Goal: Task Accomplishment & Management: Use online tool/utility

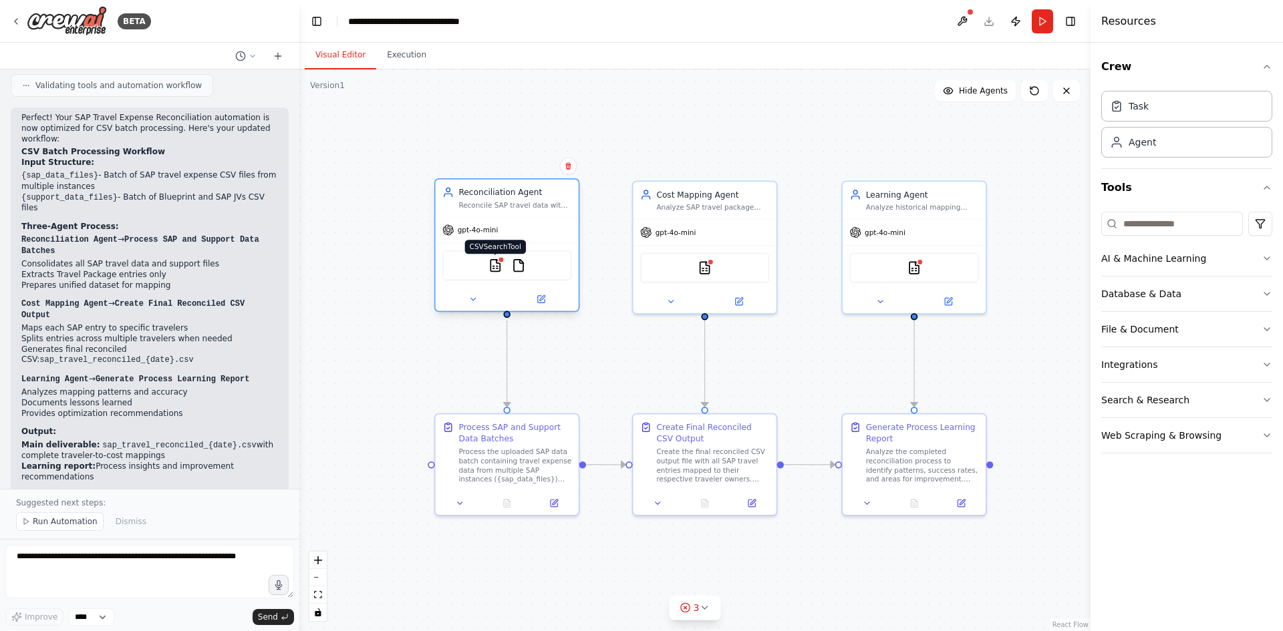
click at [494, 268] on img at bounding box center [495, 266] width 14 height 14
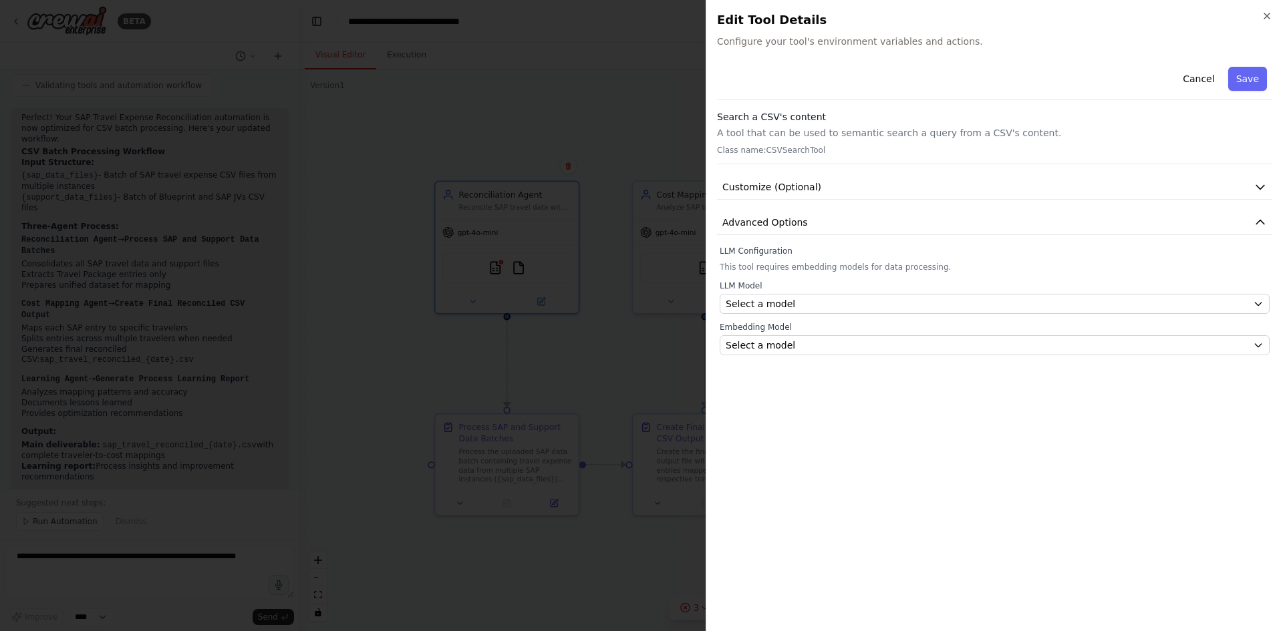
click at [821, 135] on p "A tool that can be used to semantic search a query from a CSV's content." at bounding box center [994, 132] width 555 height 13
click at [1207, 82] on button "Cancel" at bounding box center [1198, 79] width 47 height 24
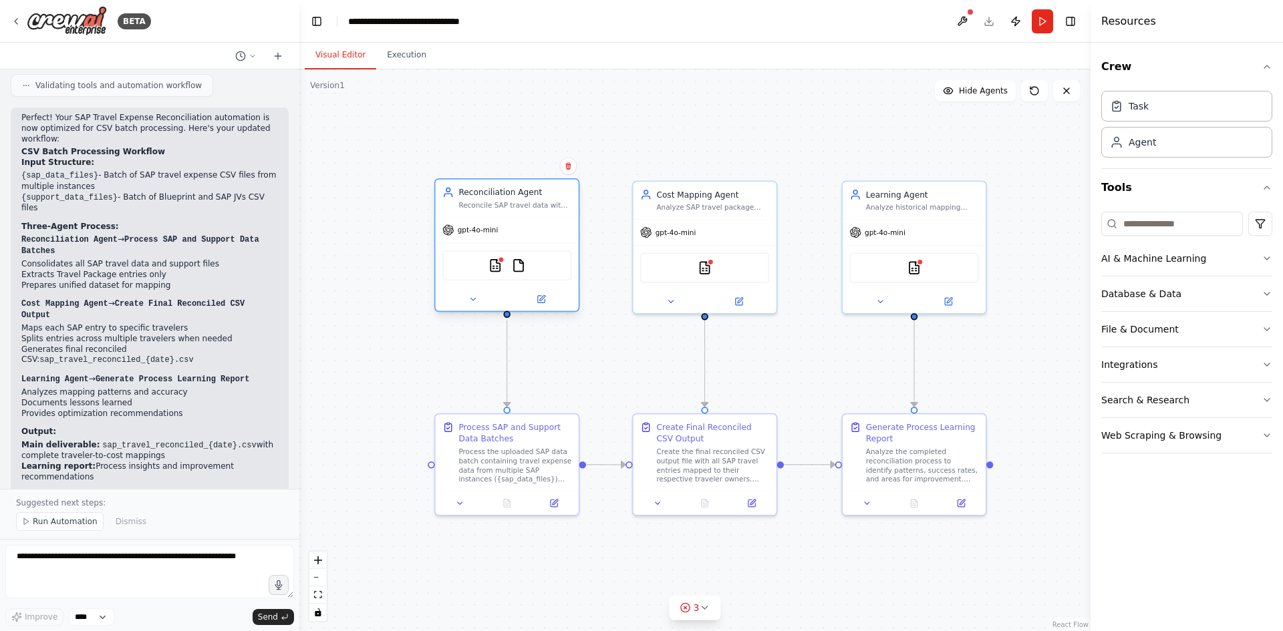
click at [531, 229] on div "gpt-4o-mini" at bounding box center [507, 229] width 143 height 25
click at [470, 301] on icon at bounding box center [472, 299] width 9 height 9
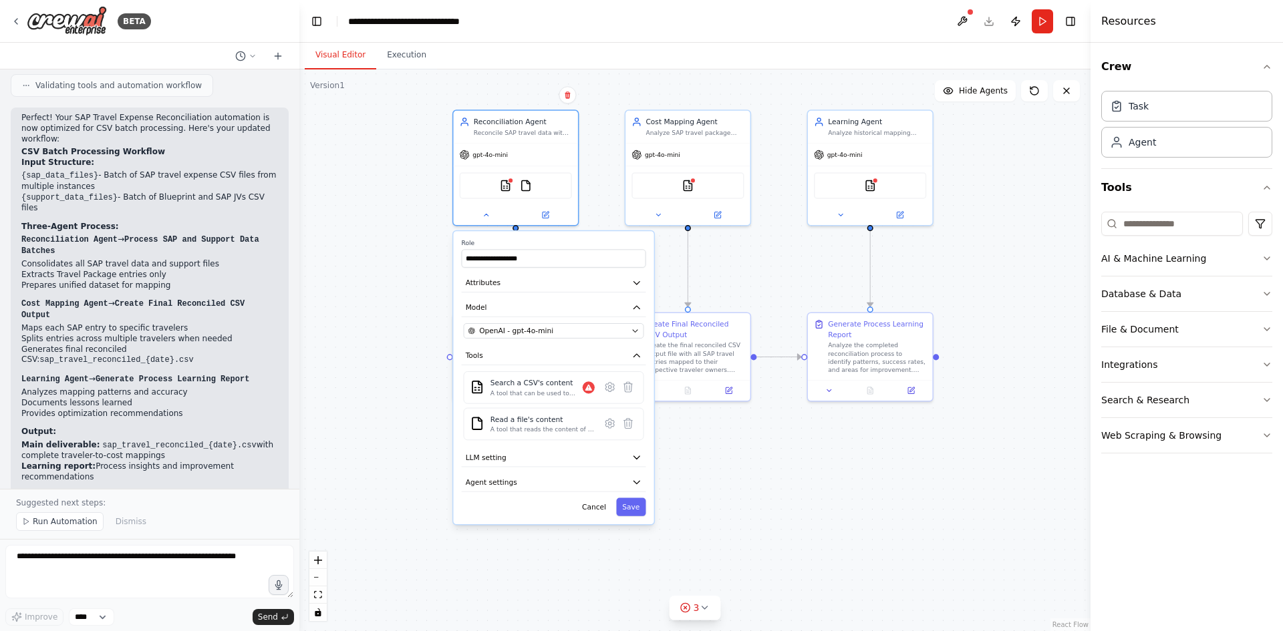
drag, startPoint x: 392, startPoint y: 329, endPoint x: 398, endPoint y: 283, distance: 47.2
click at [398, 283] on div ".deletable-edge-delete-btn { width: 20px; height: 20px; border: 0px solid #ffff…" at bounding box center [694, 350] width 791 height 562
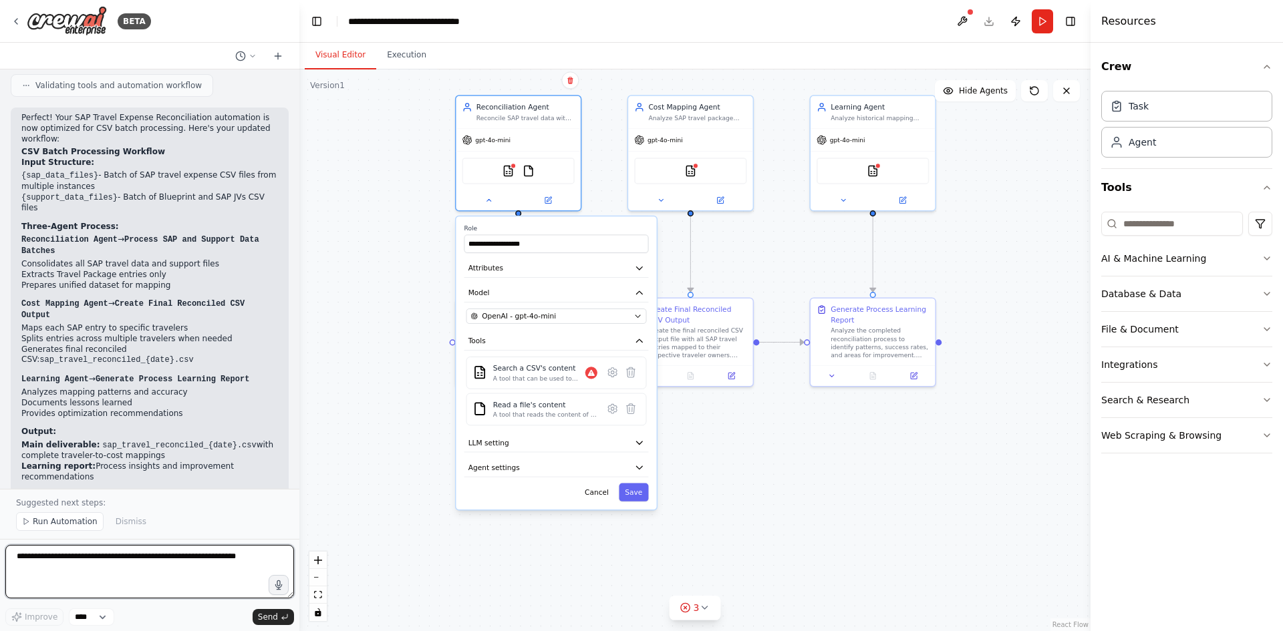
click at [61, 557] on textarea at bounding box center [149, 571] width 289 height 53
click at [184, 565] on textarea "**********" at bounding box center [149, 571] width 289 height 53
type textarea "**********"
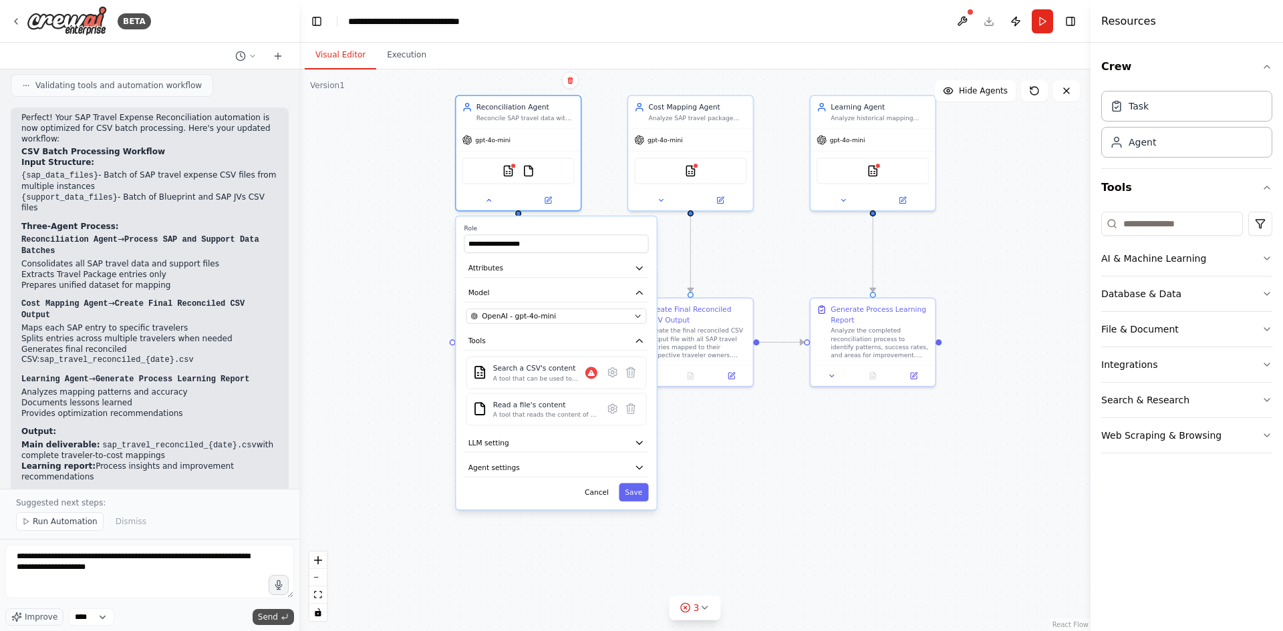
click at [269, 613] on span "Send" at bounding box center [268, 617] width 20 height 11
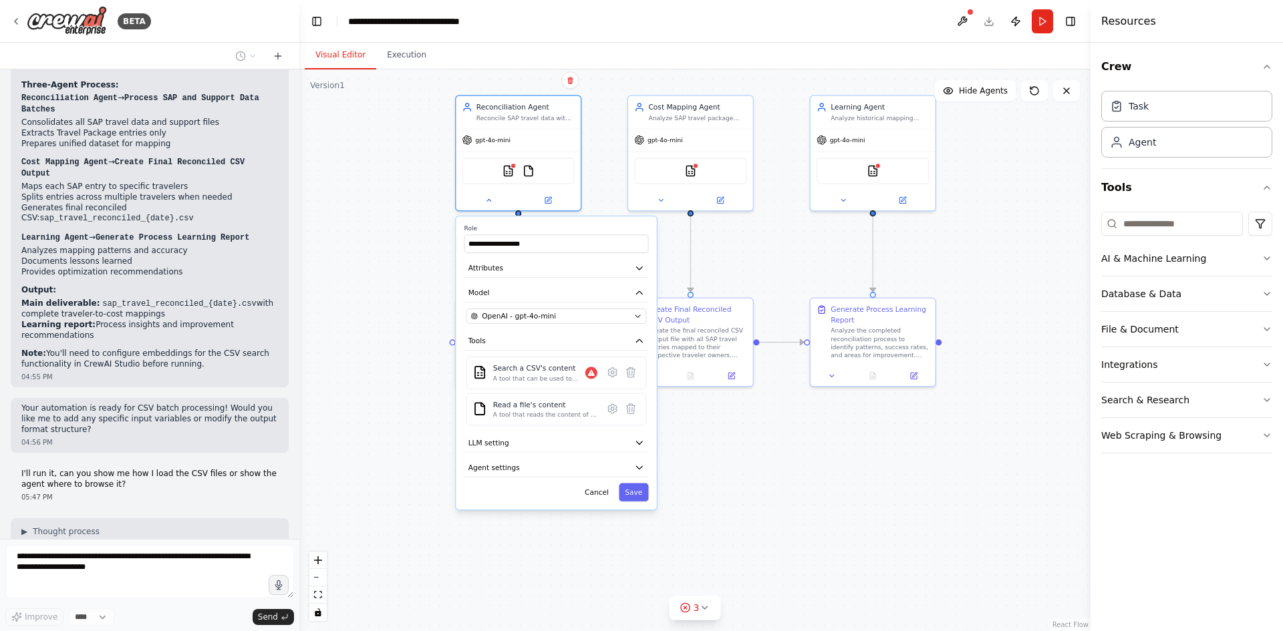
scroll to position [2542, 0]
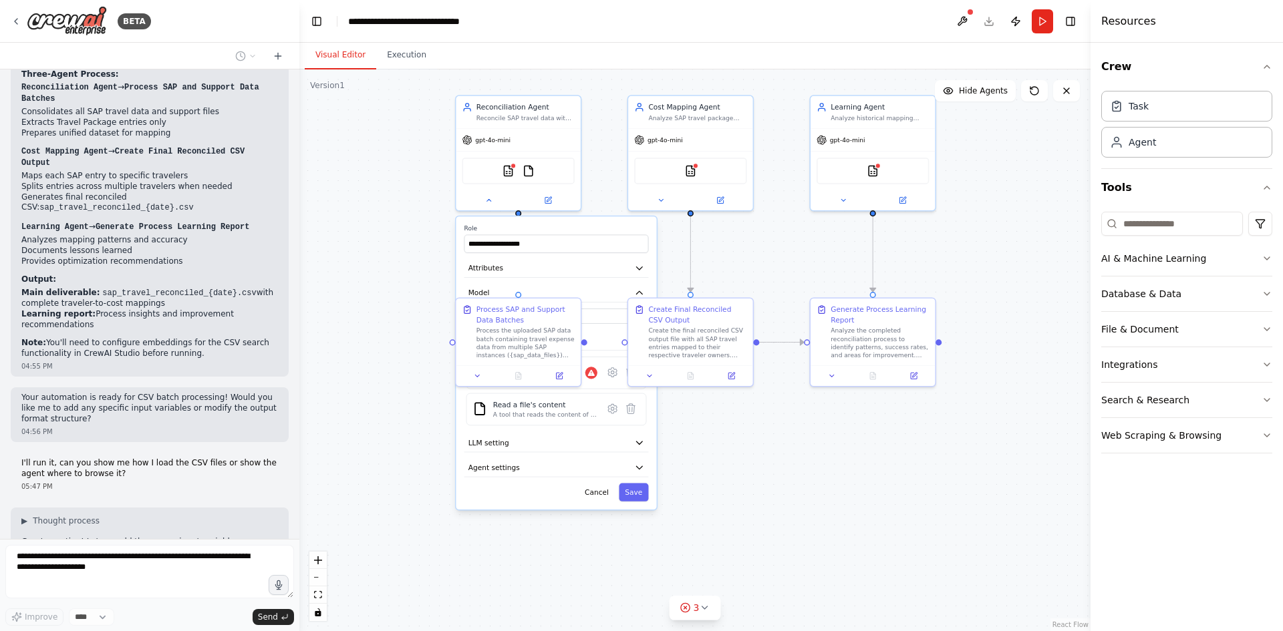
click at [422, 374] on div ".deletable-edge-delete-btn { width: 20px; height: 20px; border: 0px solid #ffff…" at bounding box center [694, 350] width 791 height 562
click at [777, 468] on div ".deletable-edge-delete-btn { width: 20px; height: 20px; border: 0px solid #ffff…" at bounding box center [694, 350] width 791 height 562
click at [496, 198] on button at bounding box center [488, 198] width 57 height 12
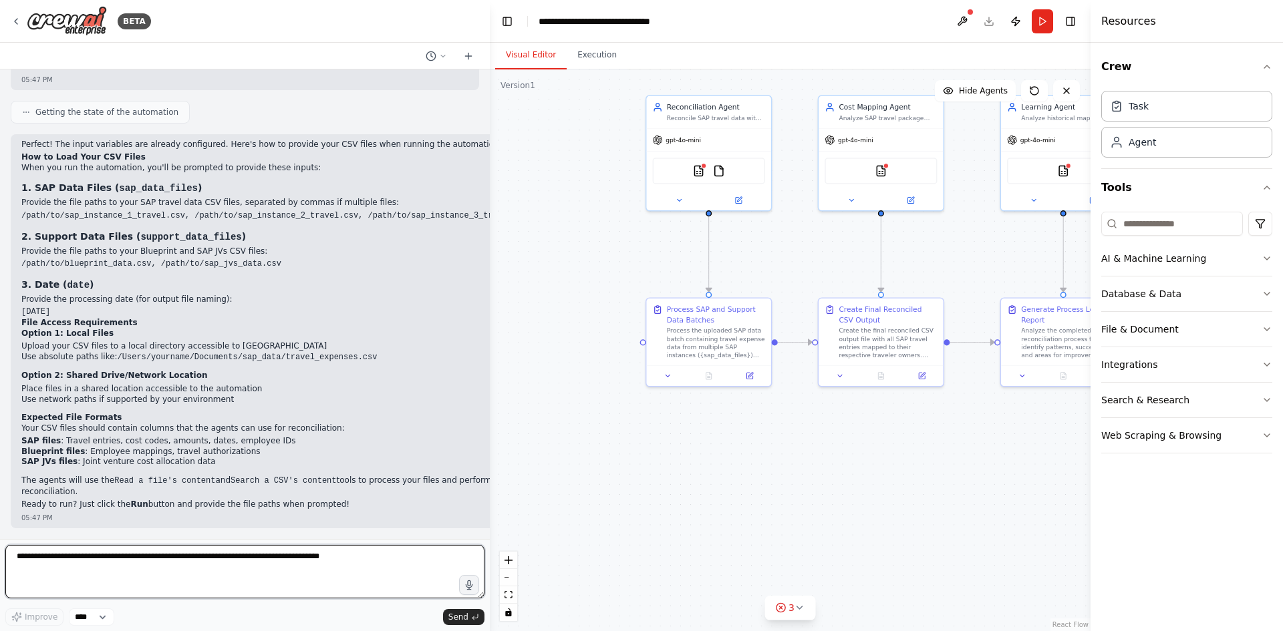
scroll to position [2431, 0]
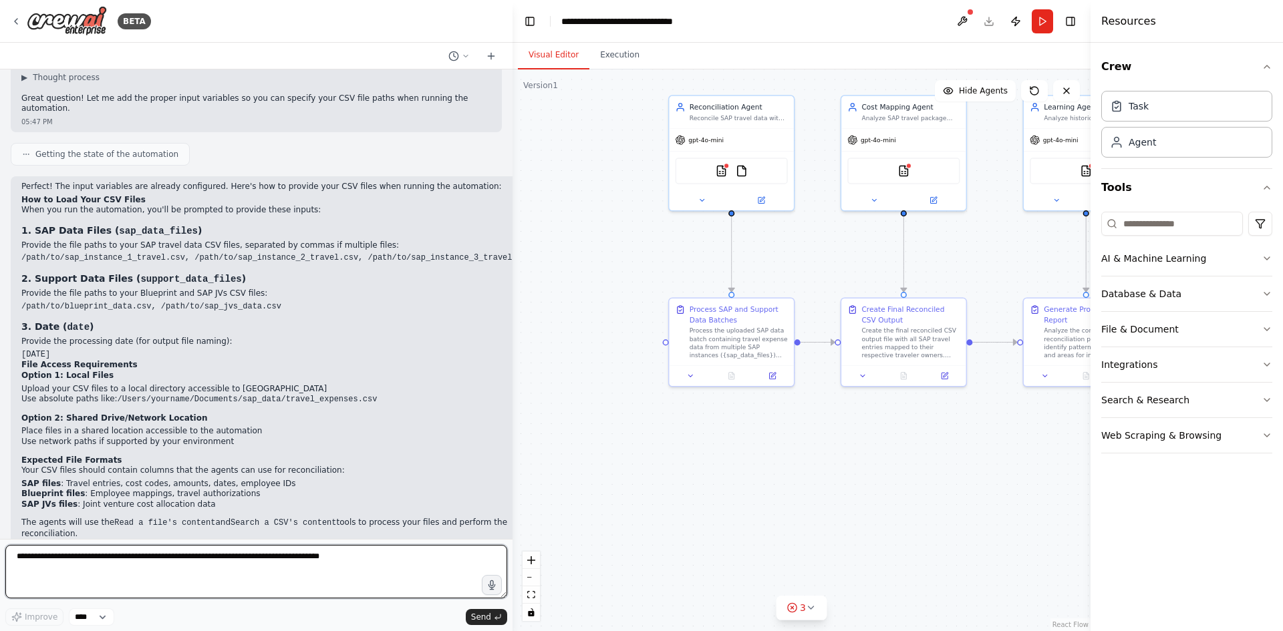
drag, startPoint x: 296, startPoint y: 357, endPoint x: 512, endPoint y: 349, distance: 216.6
click at [512, 349] on div "BETA I have a process that is kind of manual, in which I built couple Anaplan a…" at bounding box center [641, 315] width 1283 height 631
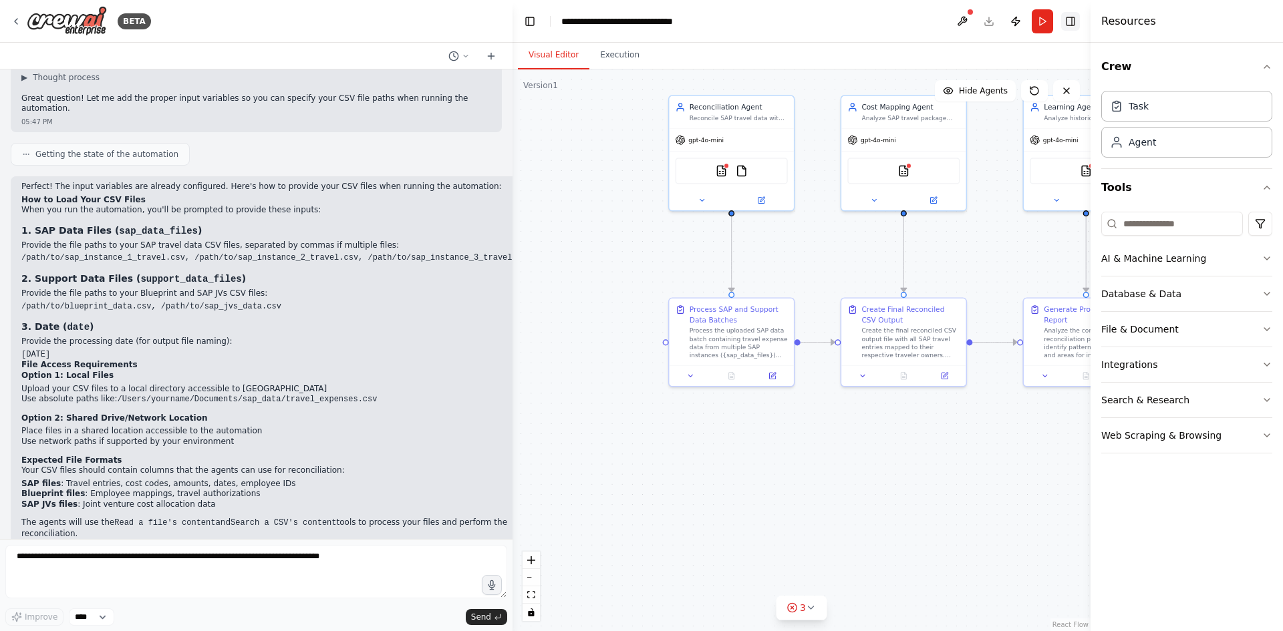
click at [1076, 20] on button "Toggle Right Sidebar" at bounding box center [1070, 21] width 19 height 19
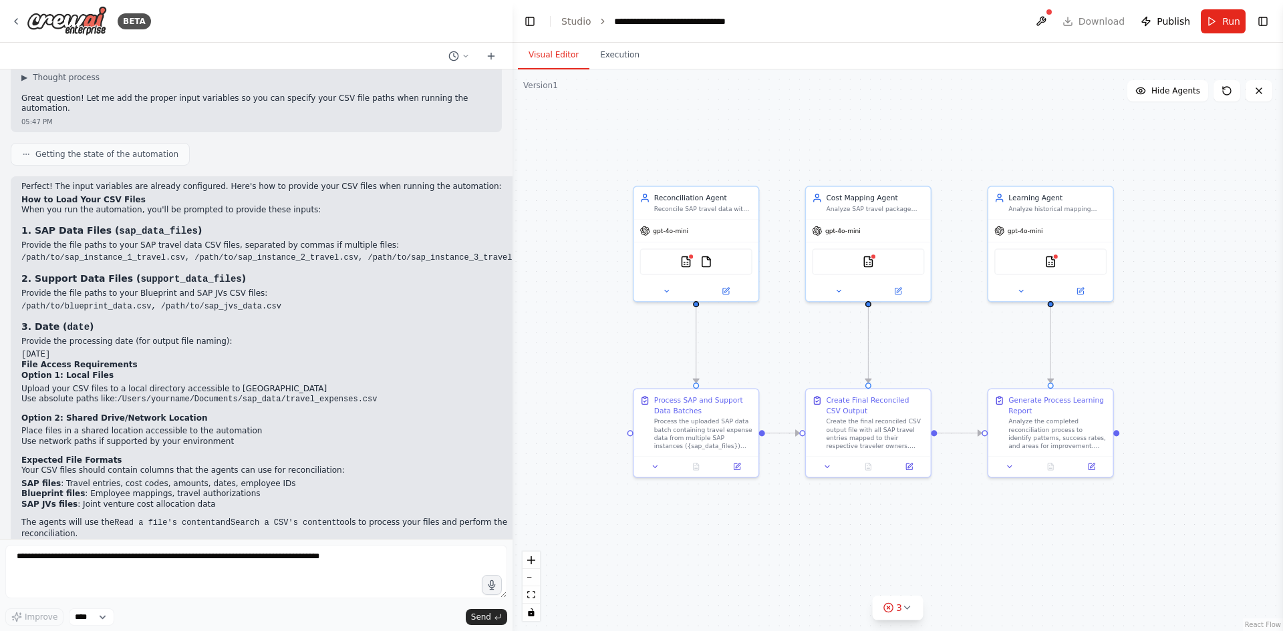
drag, startPoint x: 584, startPoint y: 236, endPoint x: 563, endPoint y: 299, distance: 66.8
click at [563, 299] on div ".deletable-edge-delete-btn { width: 20px; height: 20px; border: 0px solid #ffff…" at bounding box center [897, 350] width 770 height 562
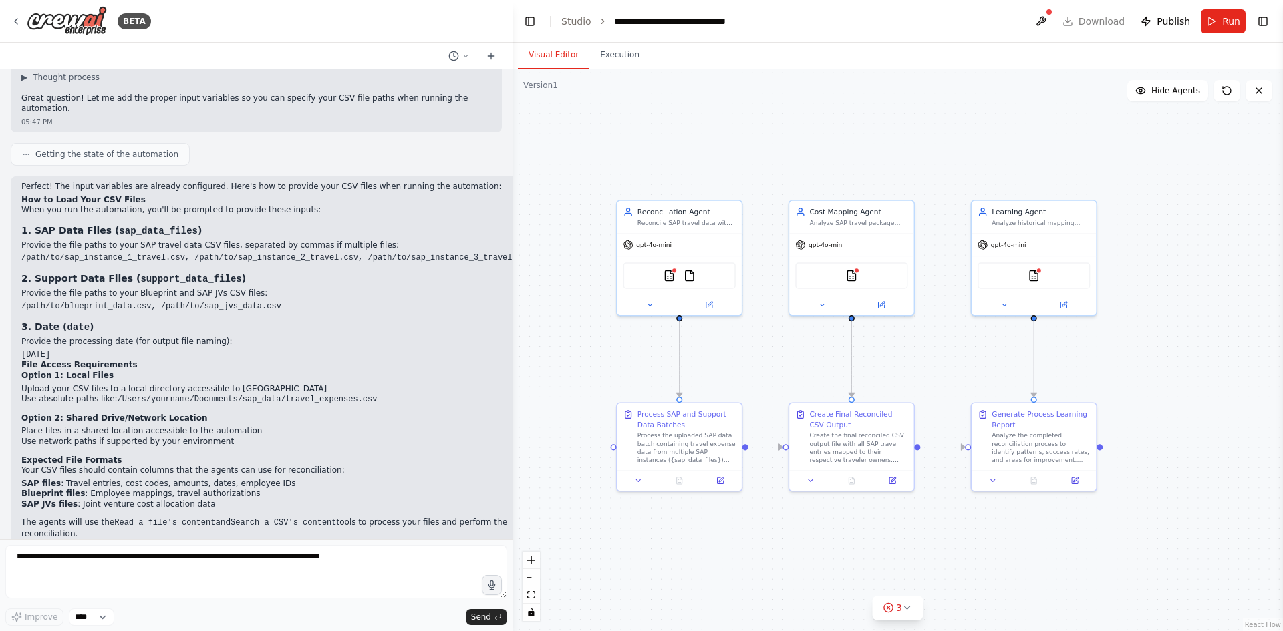
drag, startPoint x: 617, startPoint y: 330, endPoint x: 603, endPoint y: 339, distance: 17.4
click at [603, 339] on div ".deletable-edge-delete-btn { width: 20px; height: 20px; border: 0px solid #ffff…" at bounding box center [897, 350] width 770 height 562
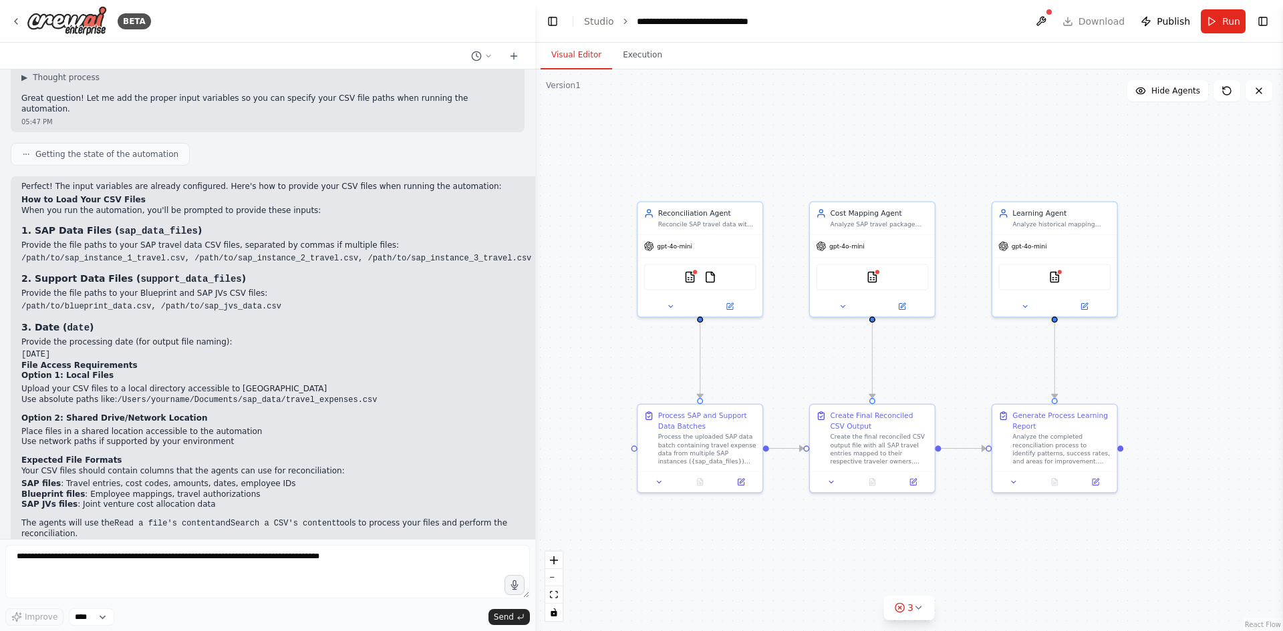
scroll to position [2390, 0]
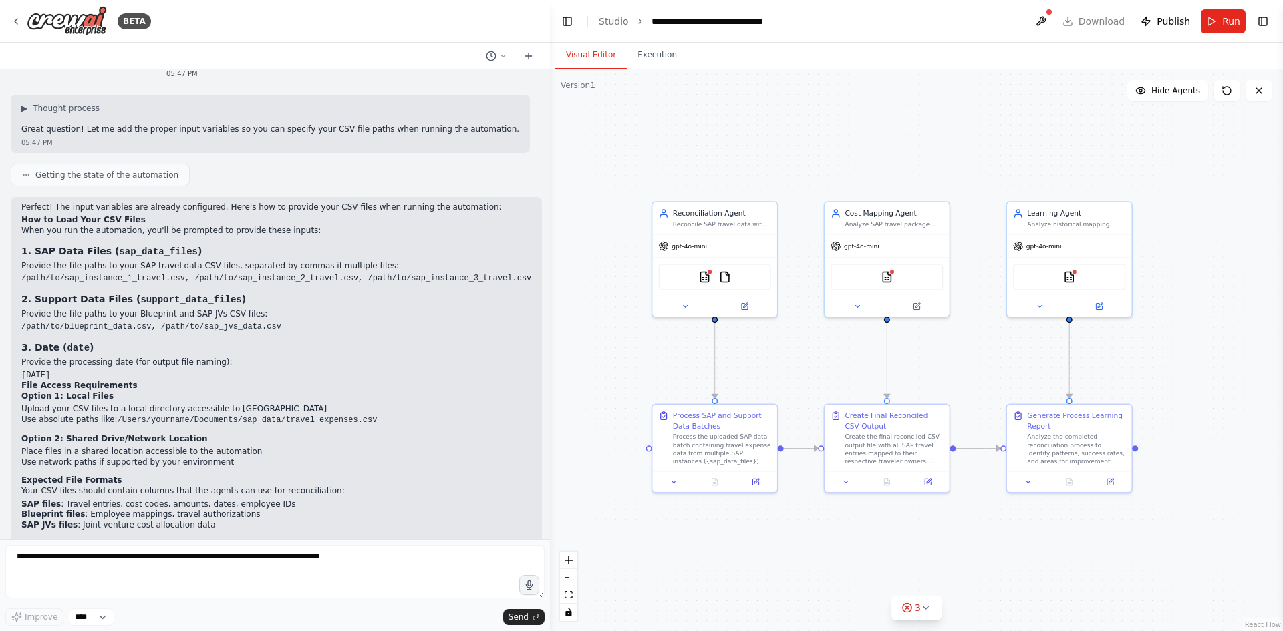
drag, startPoint x: 511, startPoint y: 257, endPoint x: 550, endPoint y: 272, distance: 41.4
click at [550, 272] on div "BETA I have a process that is kind of manual, in which I built couple Anaplan a…" at bounding box center [641, 315] width 1283 height 631
click at [1219, 20] on button "Run" at bounding box center [1223, 21] width 45 height 24
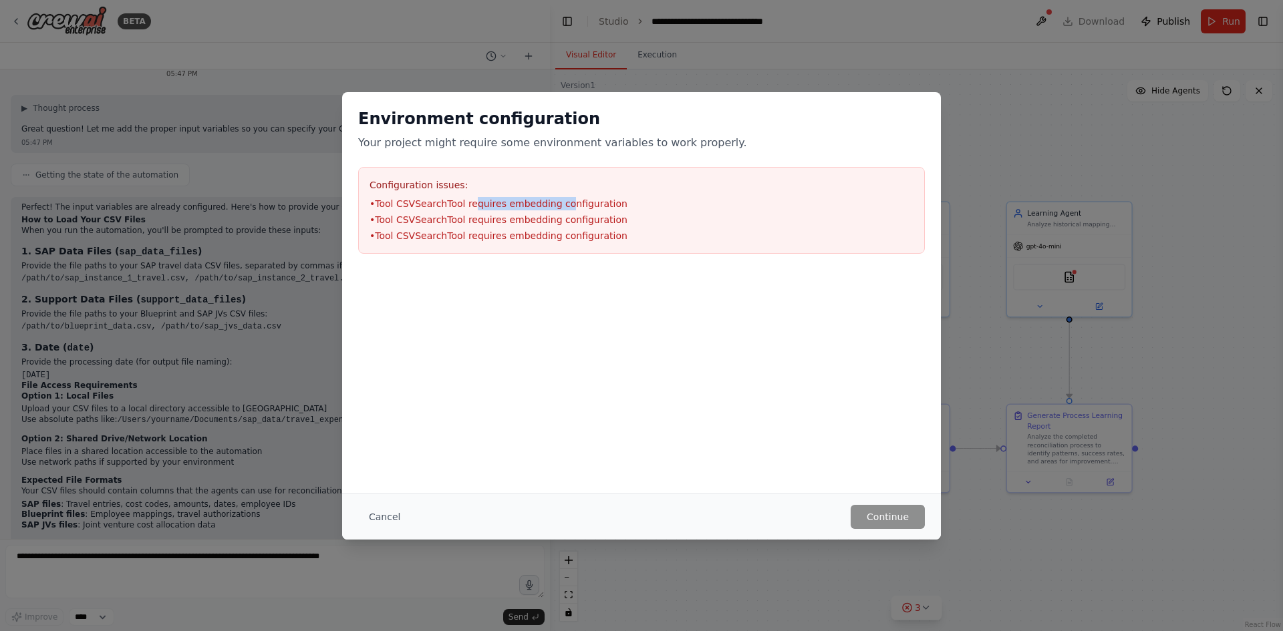
drag, startPoint x: 466, startPoint y: 202, endPoint x: 554, endPoint y: 203, distance: 87.5
click at [554, 203] on li "• Tool CSVSearchTool requires embedding configuration" at bounding box center [641, 203] width 544 height 13
click at [612, 204] on li "• Tool CSVSearchTool requires embedding configuration" at bounding box center [641, 203] width 544 height 13
click at [446, 207] on div "Environment configuration Your project might require some environment variables…" at bounding box center [641, 316] width 599 height 448
click at [378, 514] on button "Cancel" at bounding box center [384, 517] width 53 height 24
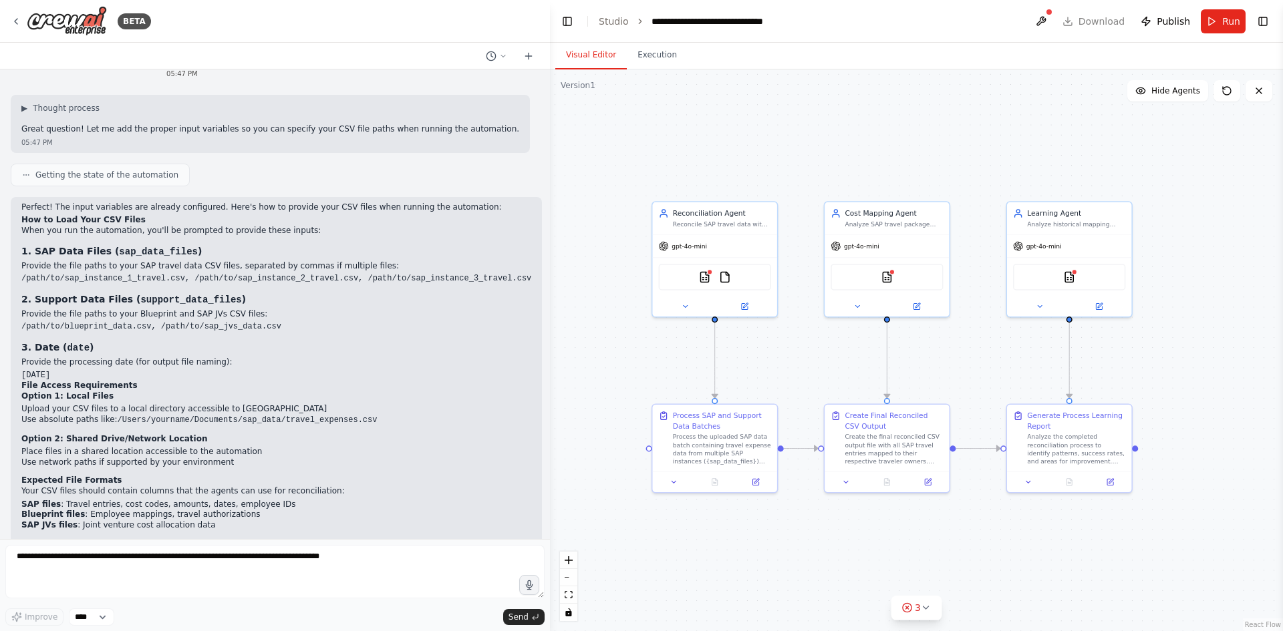
click at [1264, 31] on header "**********" at bounding box center [916, 21] width 733 height 43
click at [1264, 23] on button "Toggle Right Sidebar" at bounding box center [1262, 21] width 19 height 19
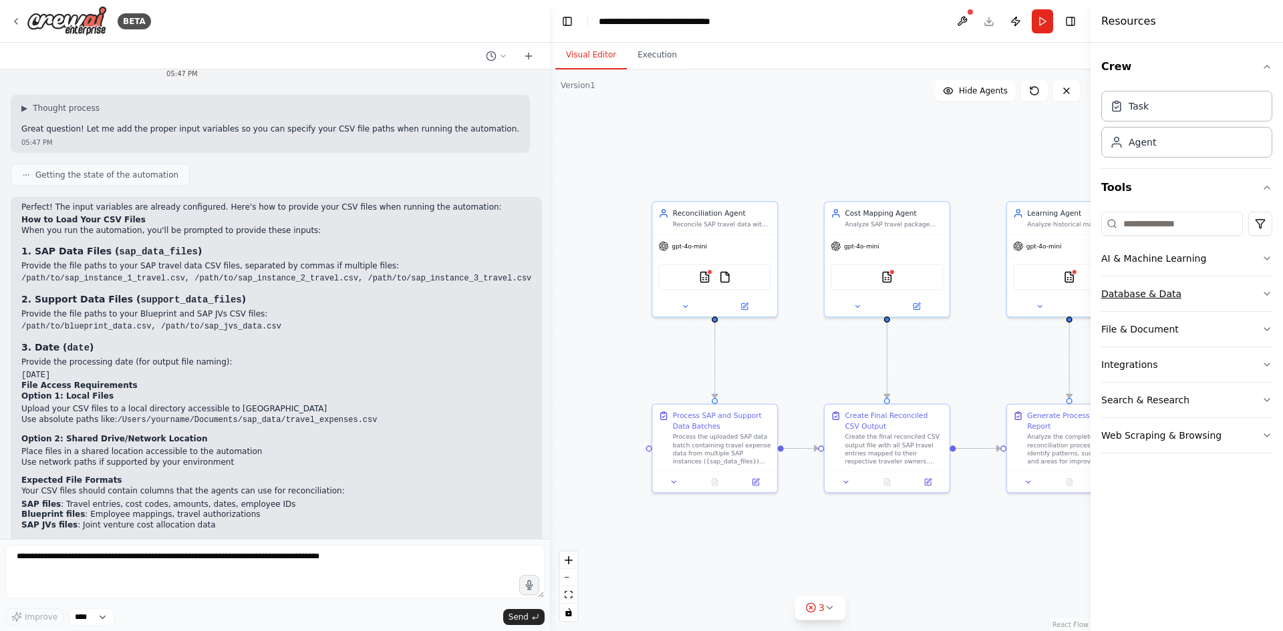
click at [1261, 291] on button "Database & Data" at bounding box center [1186, 294] width 171 height 35
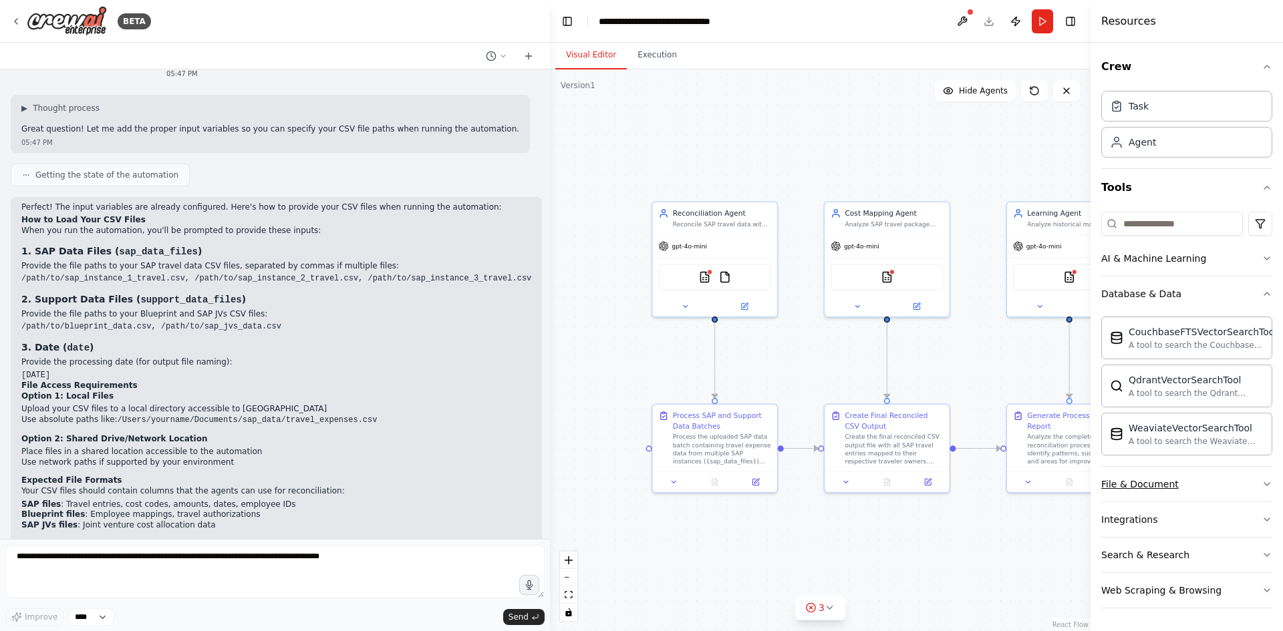
click at [1219, 486] on button "File & Document" at bounding box center [1186, 484] width 171 height 35
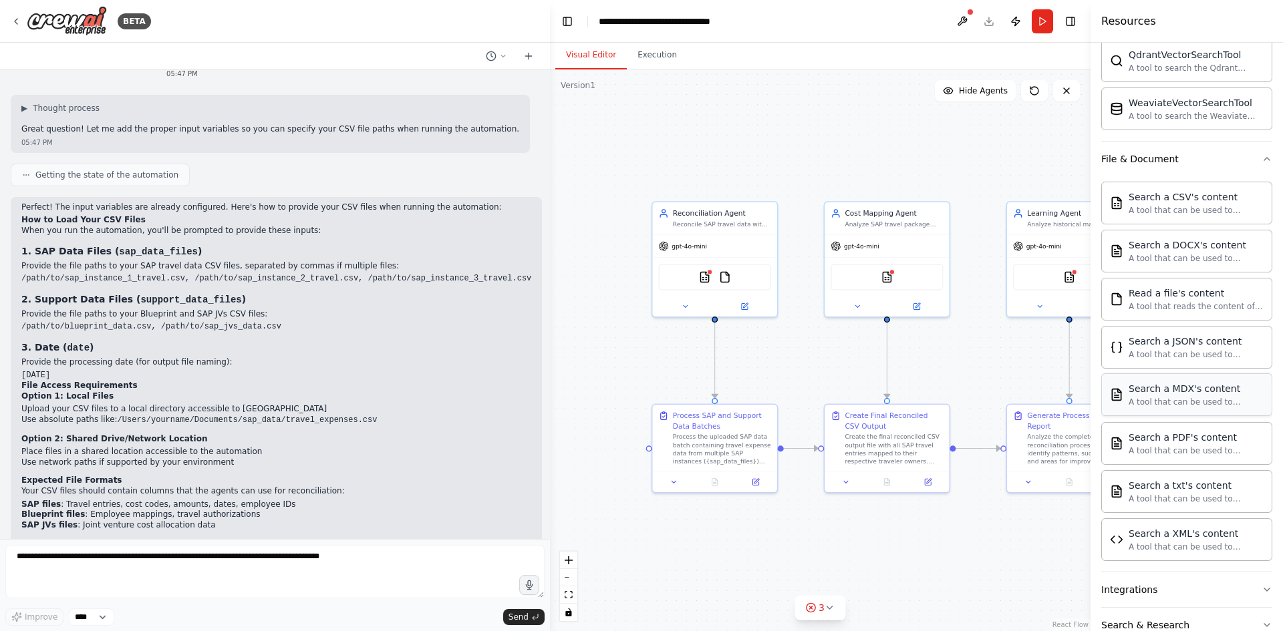
scroll to position [334, 0]
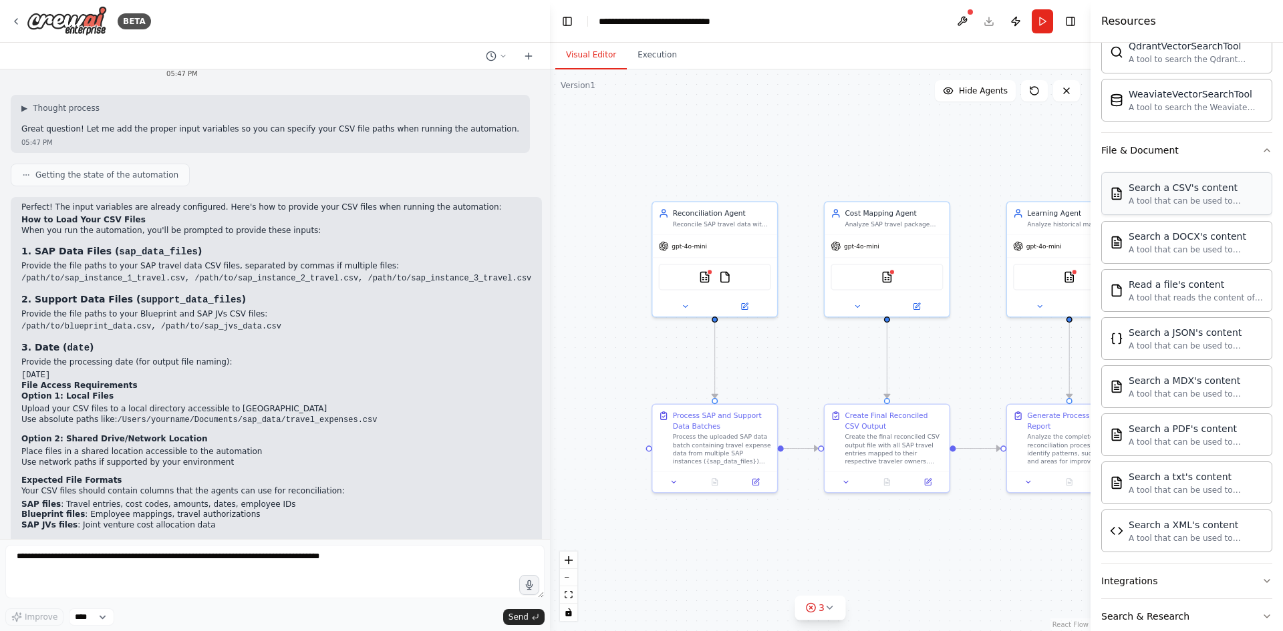
click at [1215, 190] on div "Search a CSV's content" at bounding box center [1196, 187] width 135 height 13
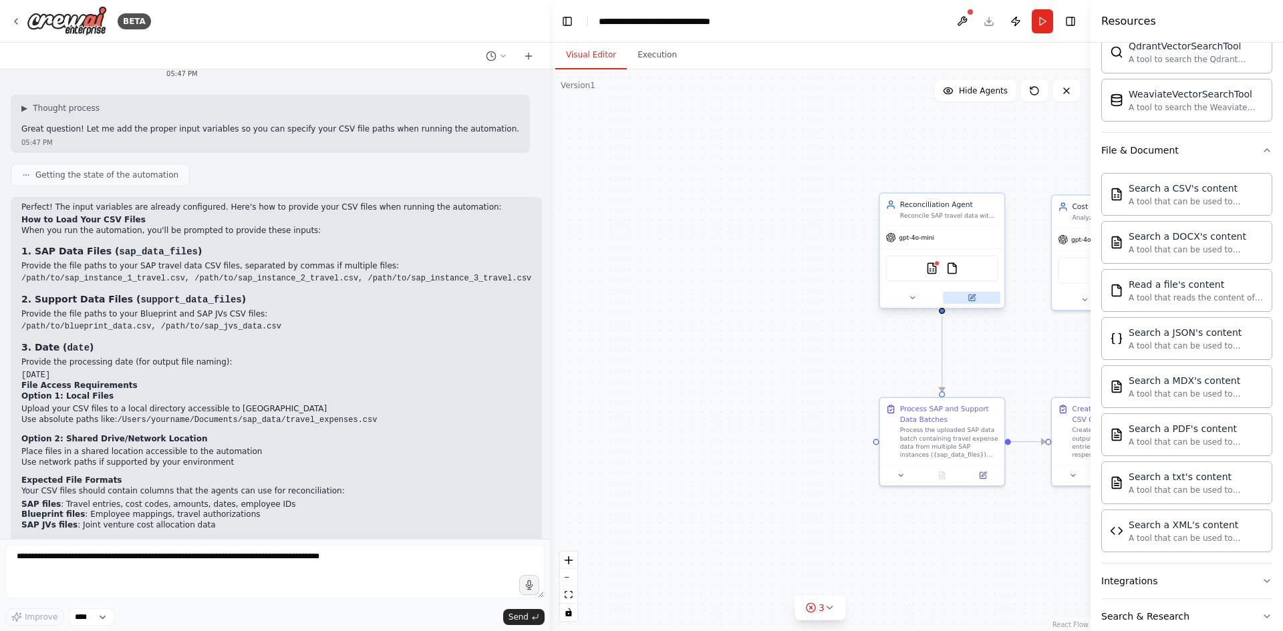
drag, startPoint x: 551, startPoint y: 370, endPoint x: 982, endPoint y: 299, distance: 437.4
click at [792, 365] on div ".deletable-edge-delete-btn { width: 20px; height: 20px; border: 0px solid #ffff…" at bounding box center [820, 350] width 541 height 562
click at [978, 266] on div at bounding box center [981, 266] width 6 height 6
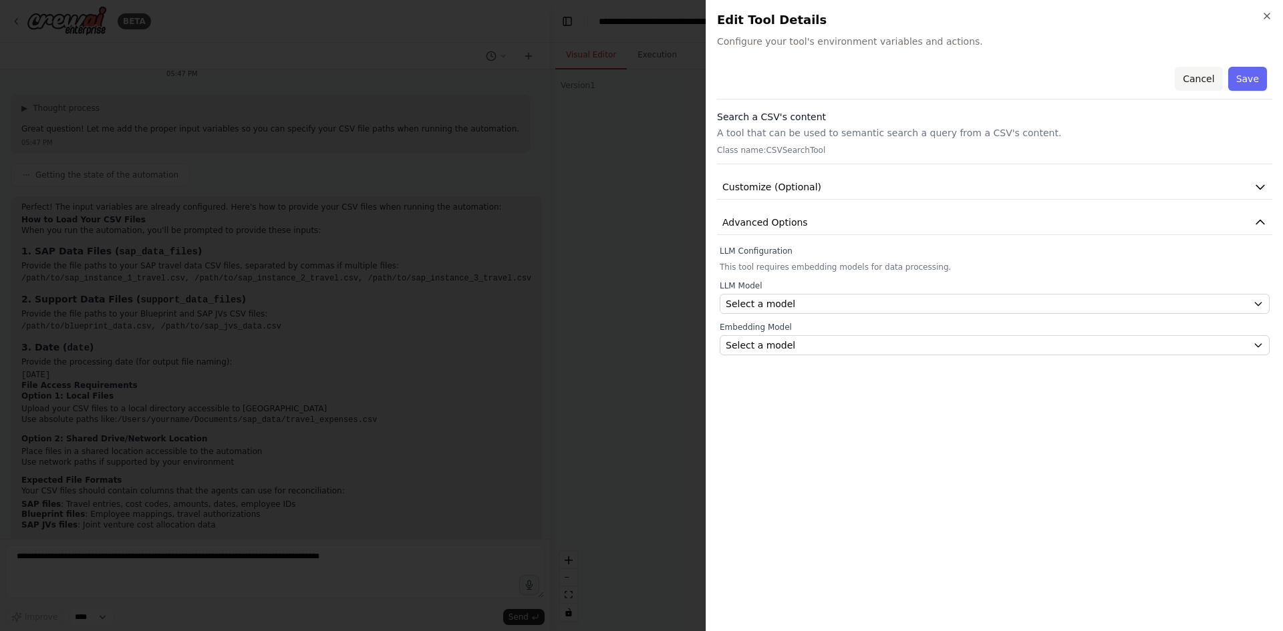
click at [1191, 80] on button "Cancel" at bounding box center [1198, 79] width 47 height 24
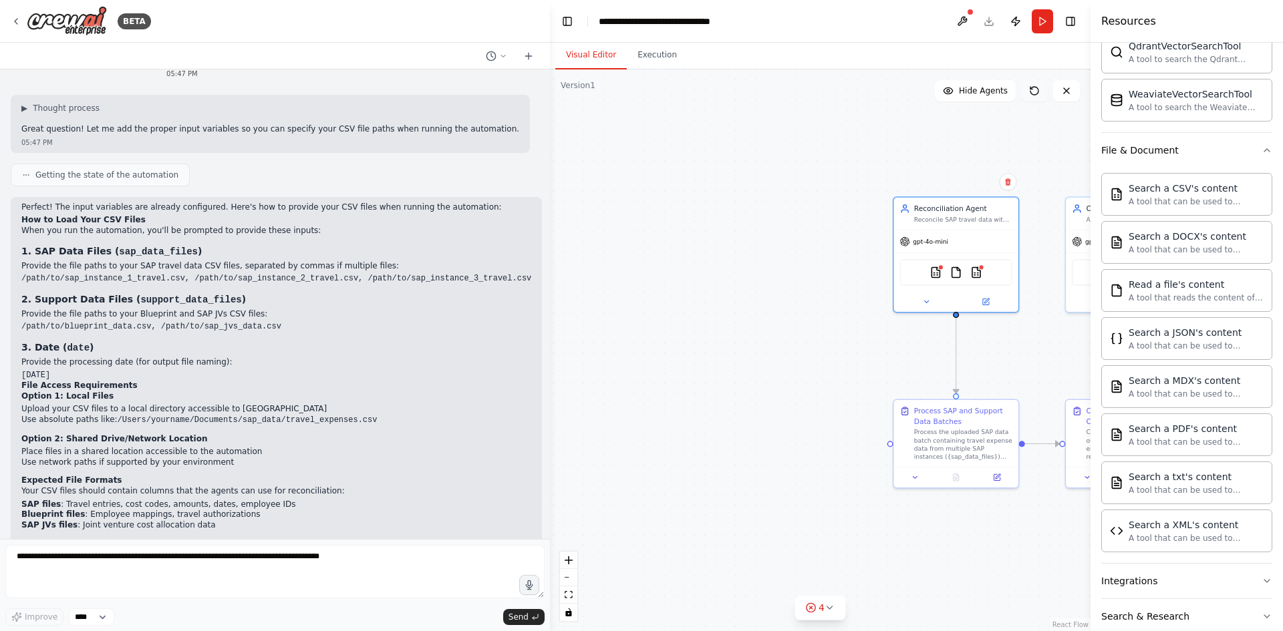
click at [1028, 90] on button at bounding box center [1034, 90] width 27 height 21
click at [973, 271] on img at bounding box center [976, 271] width 12 height 12
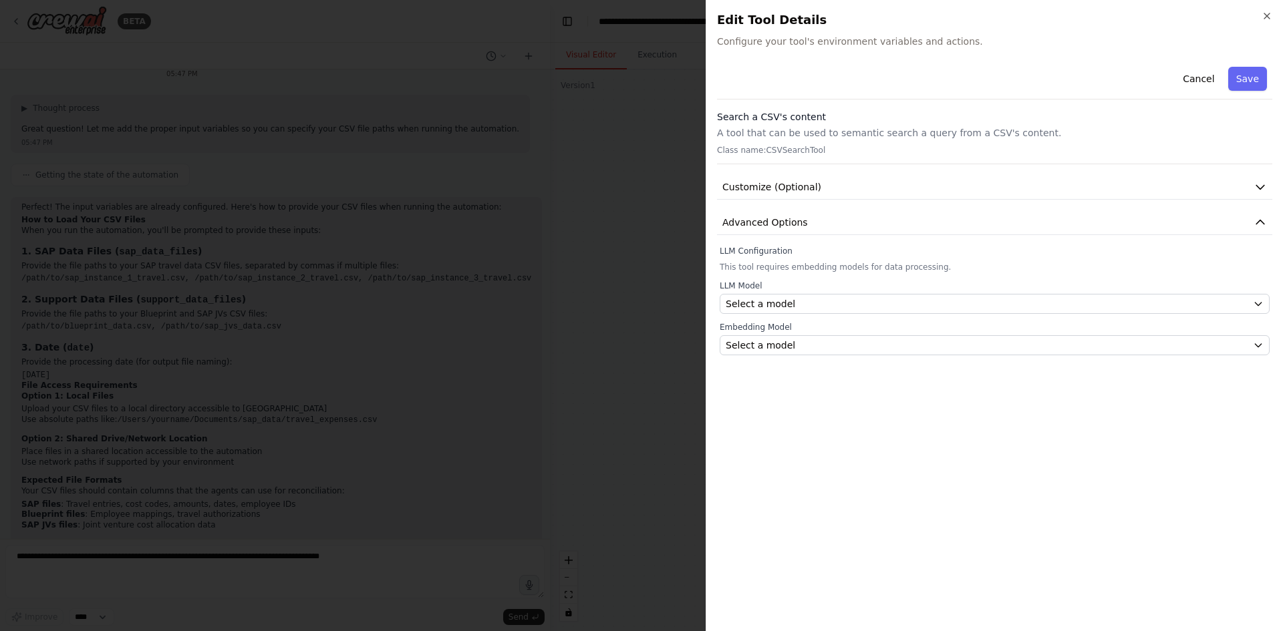
drag, startPoint x: 973, startPoint y: 271, endPoint x: 985, endPoint y: 247, distance: 26.9
click at [965, 265] on p "This tool requires embedding models for data processing." at bounding box center [995, 267] width 550 height 11
click at [1203, 84] on button "Cancel" at bounding box center [1198, 79] width 47 height 24
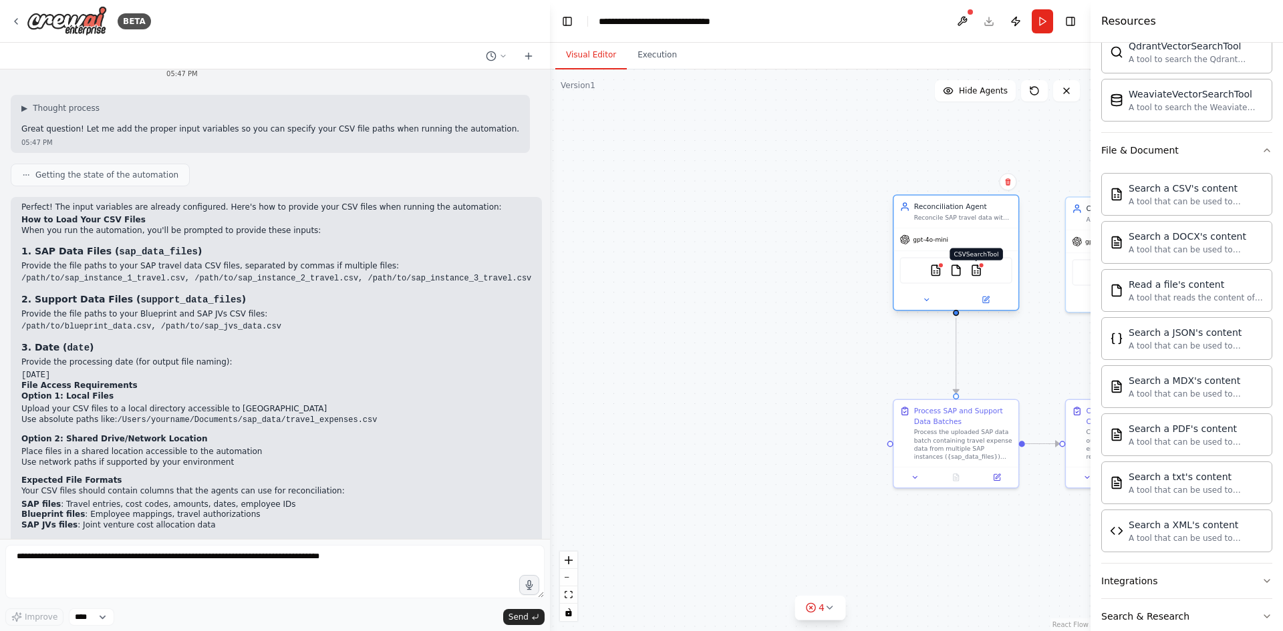
click at [978, 273] on img at bounding box center [976, 271] width 12 height 12
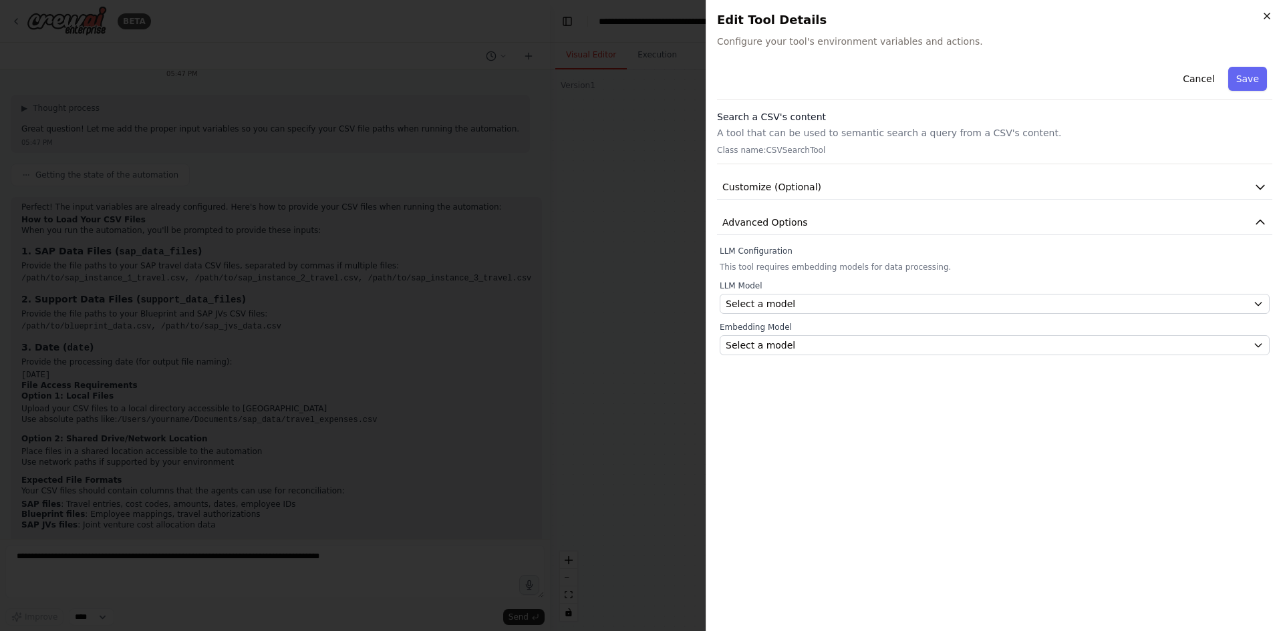
click at [1267, 13] on icon "button" at bounding box center [1266, 16] width 11 height 11
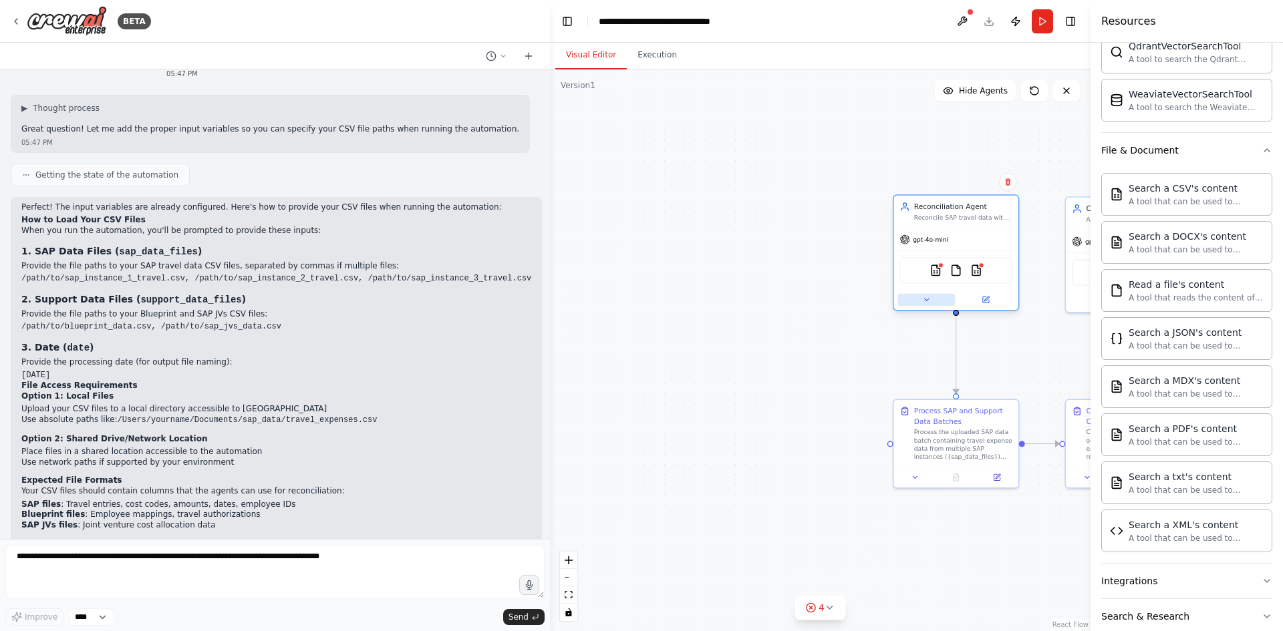
click at [921, 305] on button at bounding box center [926, 300] width 57 height 12
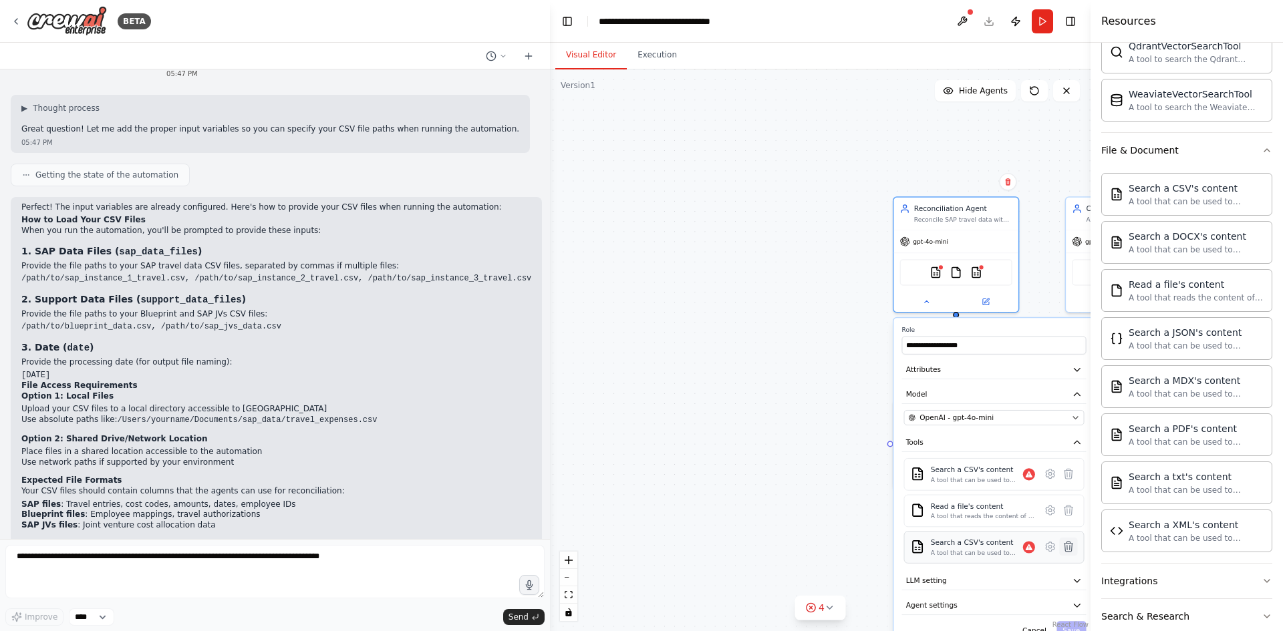
click at [1064, 548] on icon at bounding box center [1068, 547] width 12 height 12
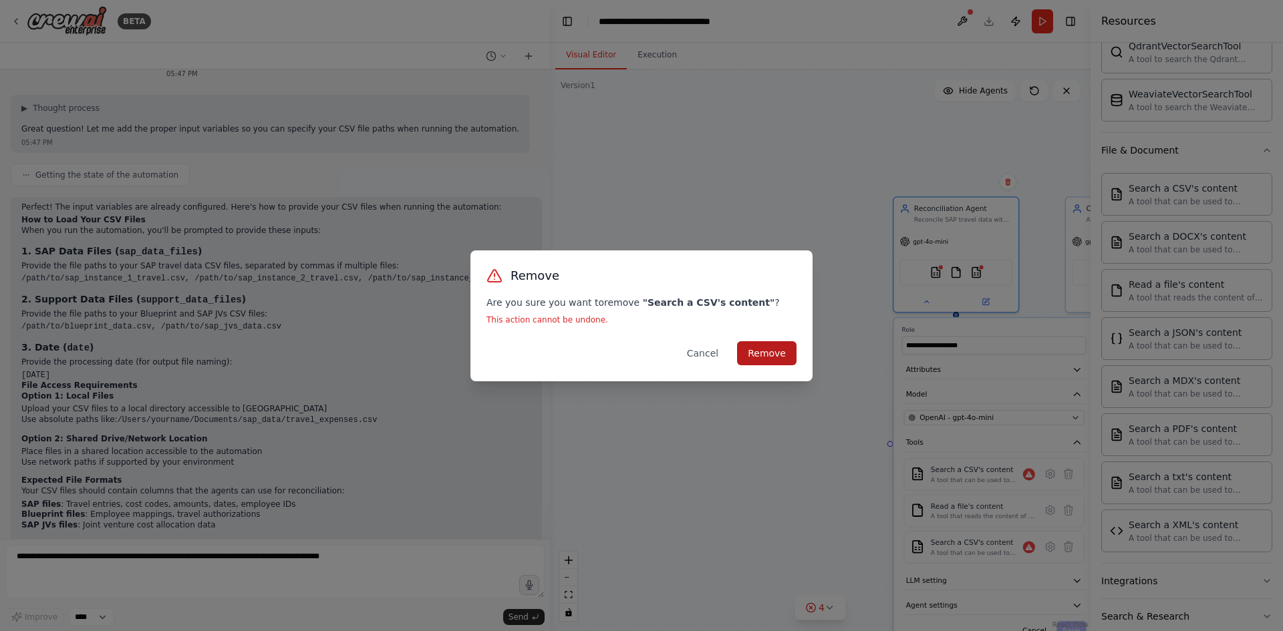
click at [779, 364] on button "Remove" at bounding box center [766, 353] width 59 height 24
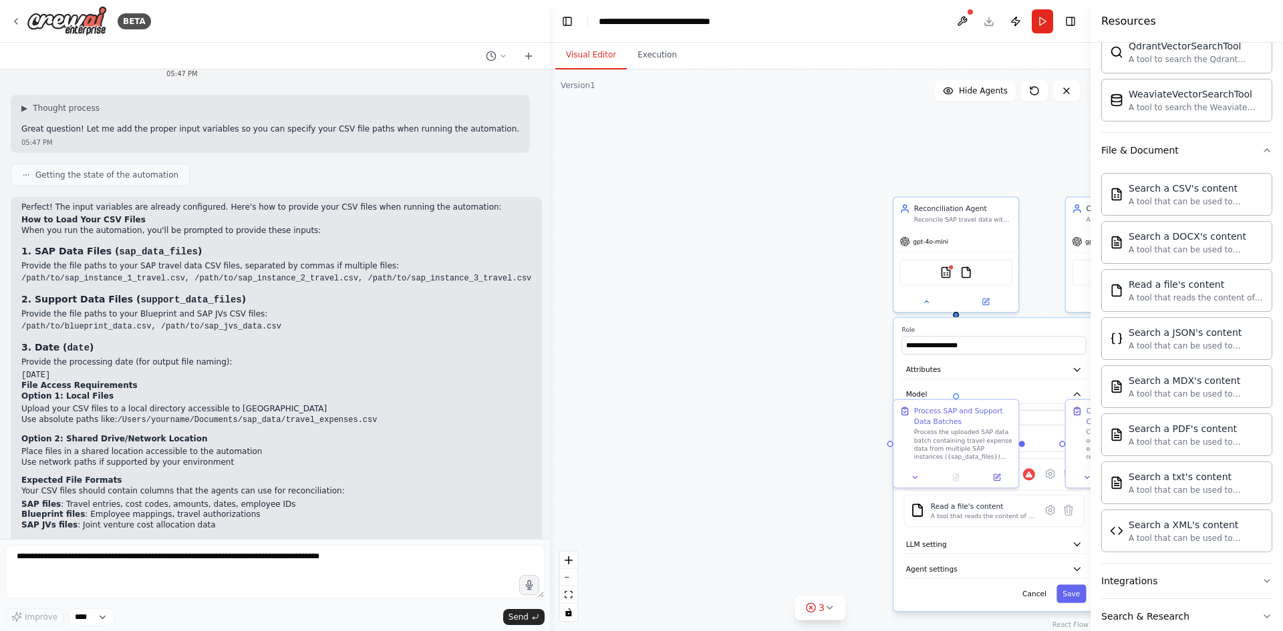
click at [841, 319] on div ".deletable-edge-delete-btn { width: 20px; height: 20px; border: 0px solid #ffff…" at bounding box center [820, 350] width 541 height 562
click at [920, 291] on div at bounding box center [955, 300] width 124 height 20
click at [917, 291] on div at bounding box center [955, 300] width 124 height 20
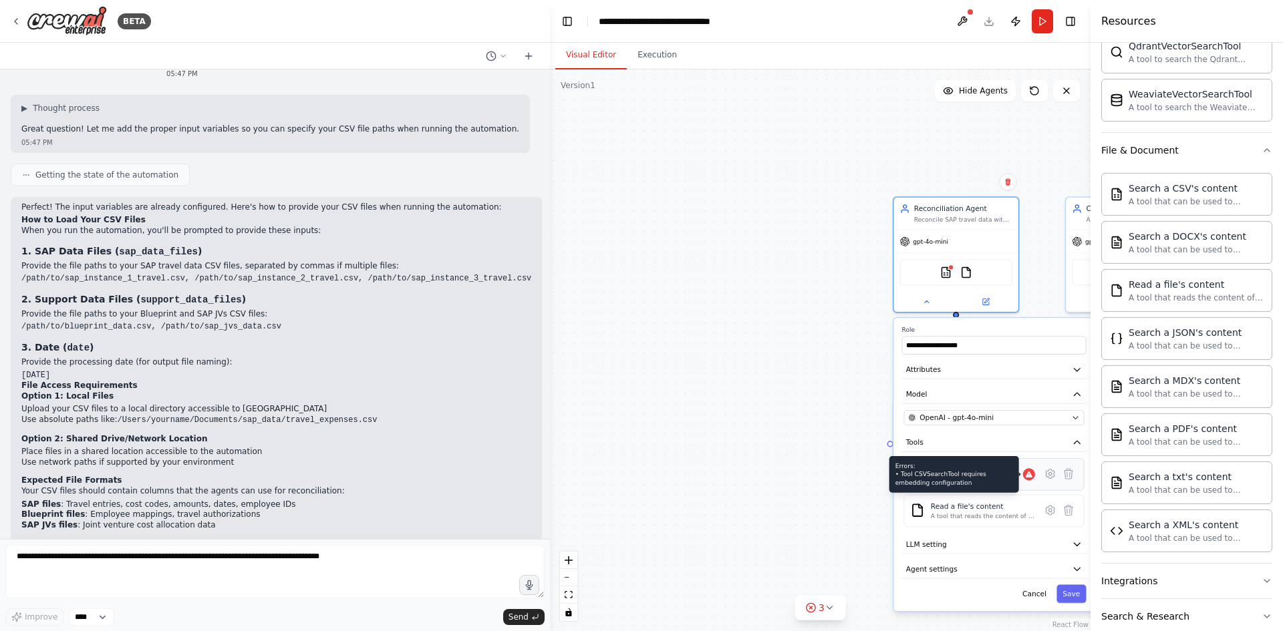
click at [1029, 474] on icon at bounding box center [1029, 475] width 7 height 6
click at [1050, 476] on icon at bounding box center [1050, 474] width 9 height 9
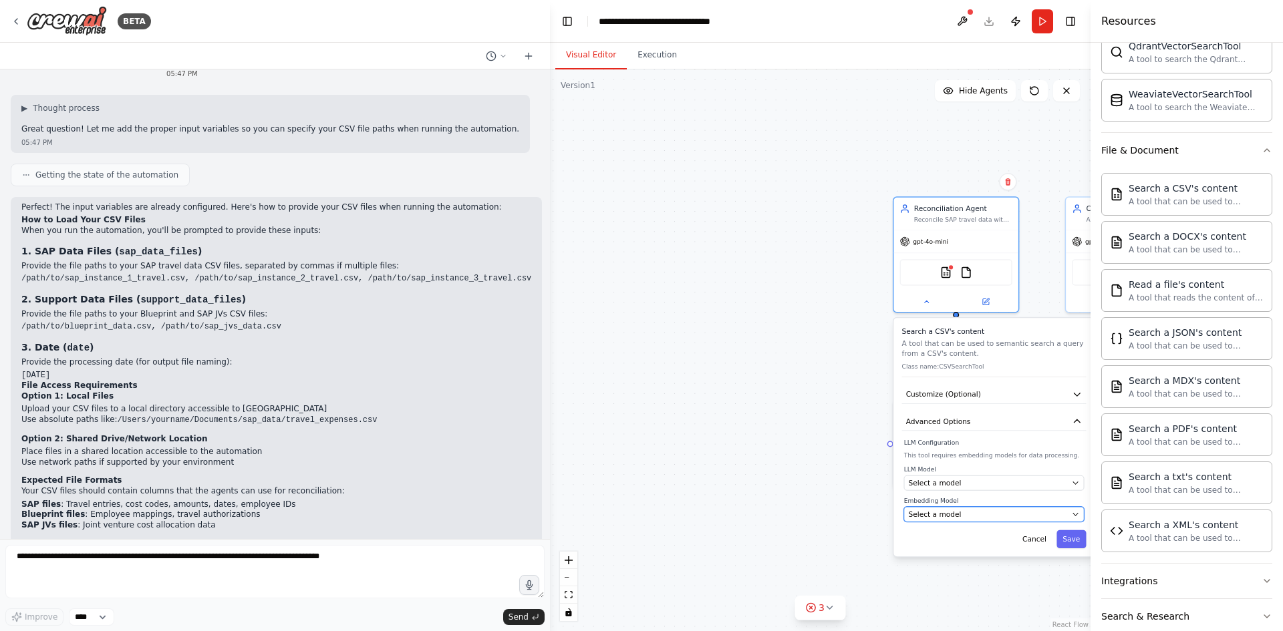
click at [986, 510] on div "Select a model" at bounding box center [987, 515] width 159 height 10
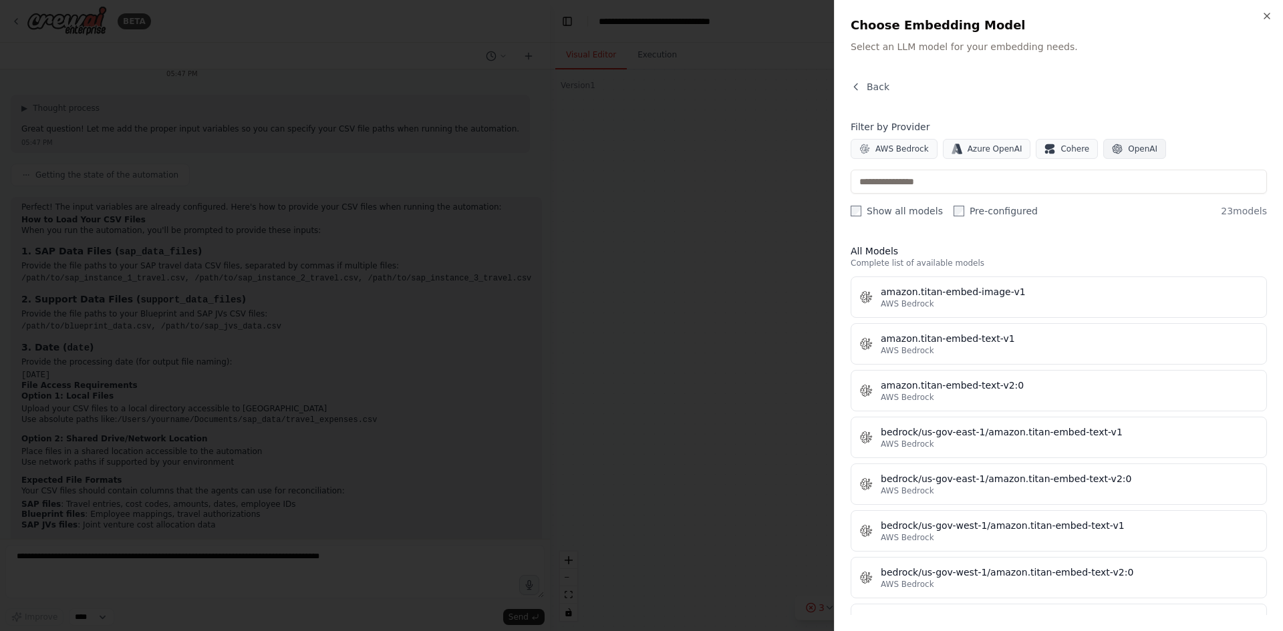
click at [1110, 145] on button "OpenAI" at bounding box center [1134, 149] width 63 height 20
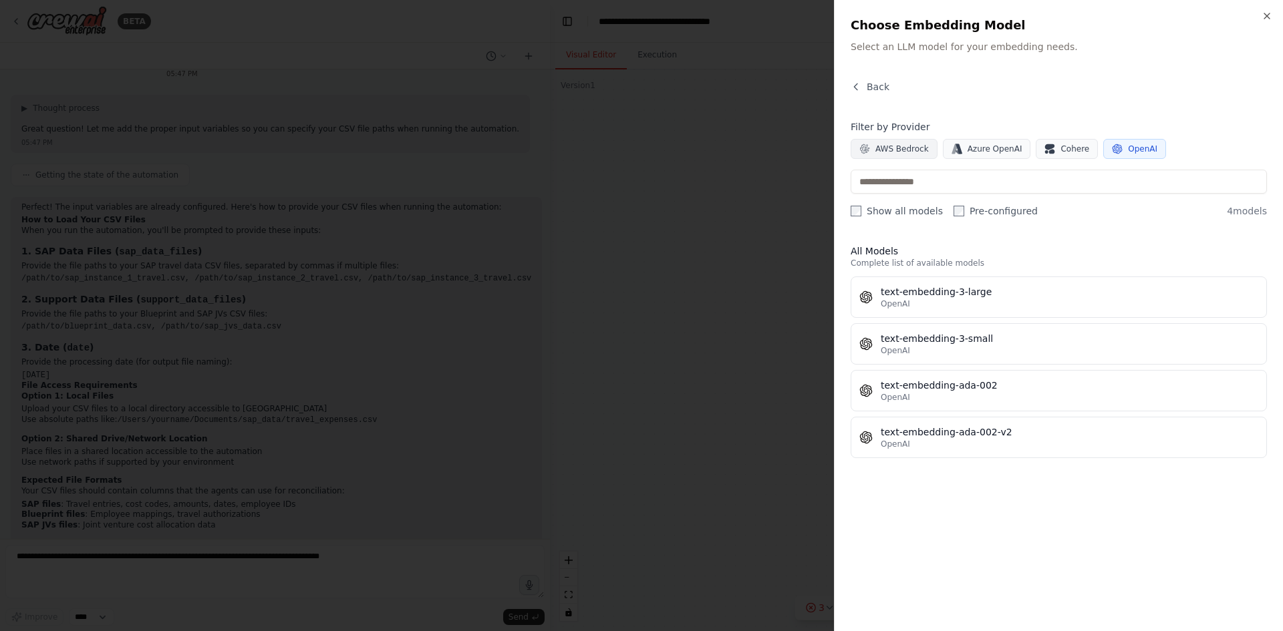
click at [886, 142] on button "AWS Bedrock" at bounding box center [894, 149] width 87 height 20
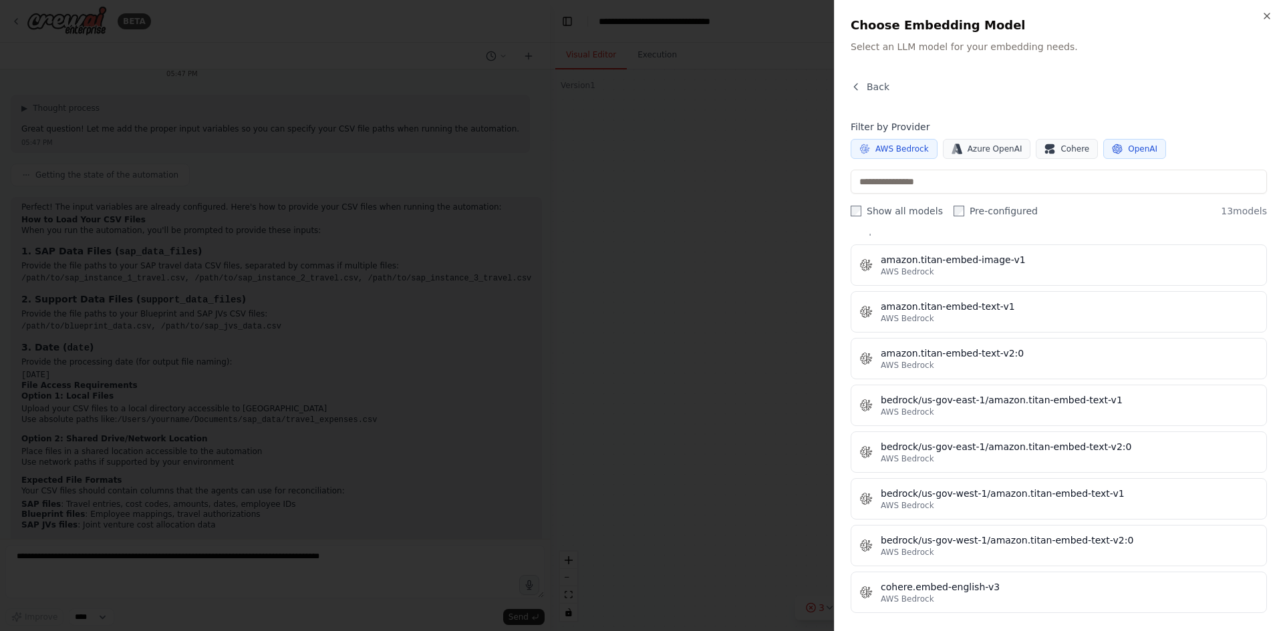
scroll to position [0, 0]
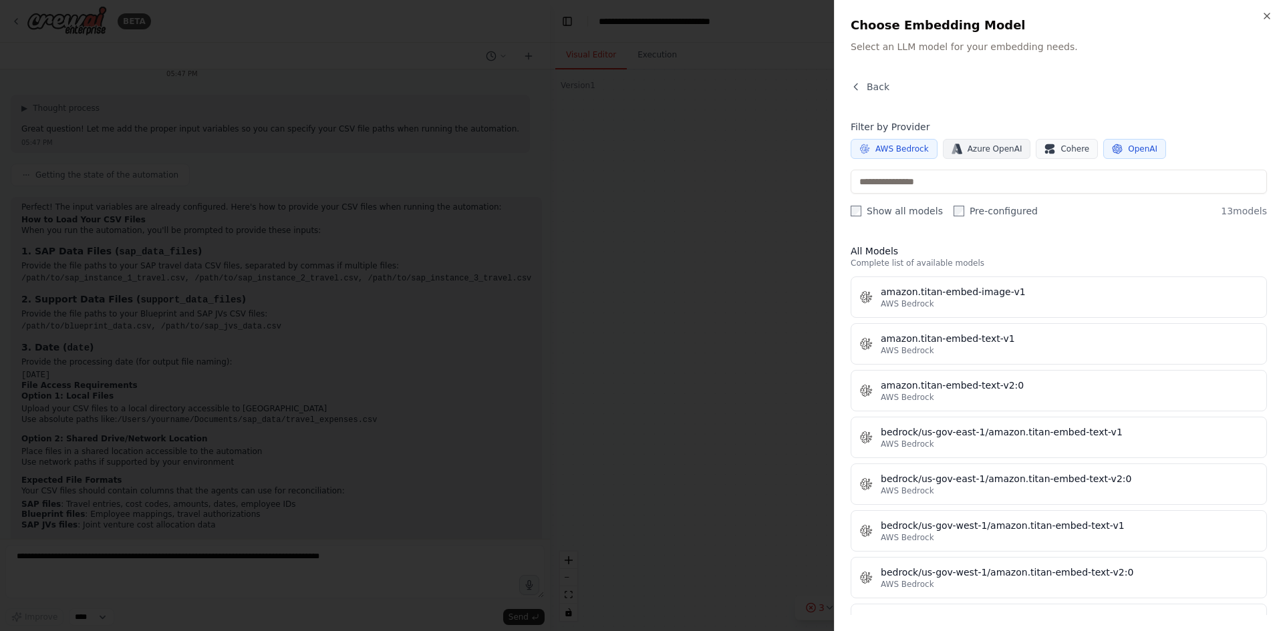
click at [993, 154] on button "Azure OpenAI" at bounding box center [987, 149] width 88 height 20
click at [884, 148] on span "AWS Bedrock" at bounding box center [901, 149] width 53 height 11
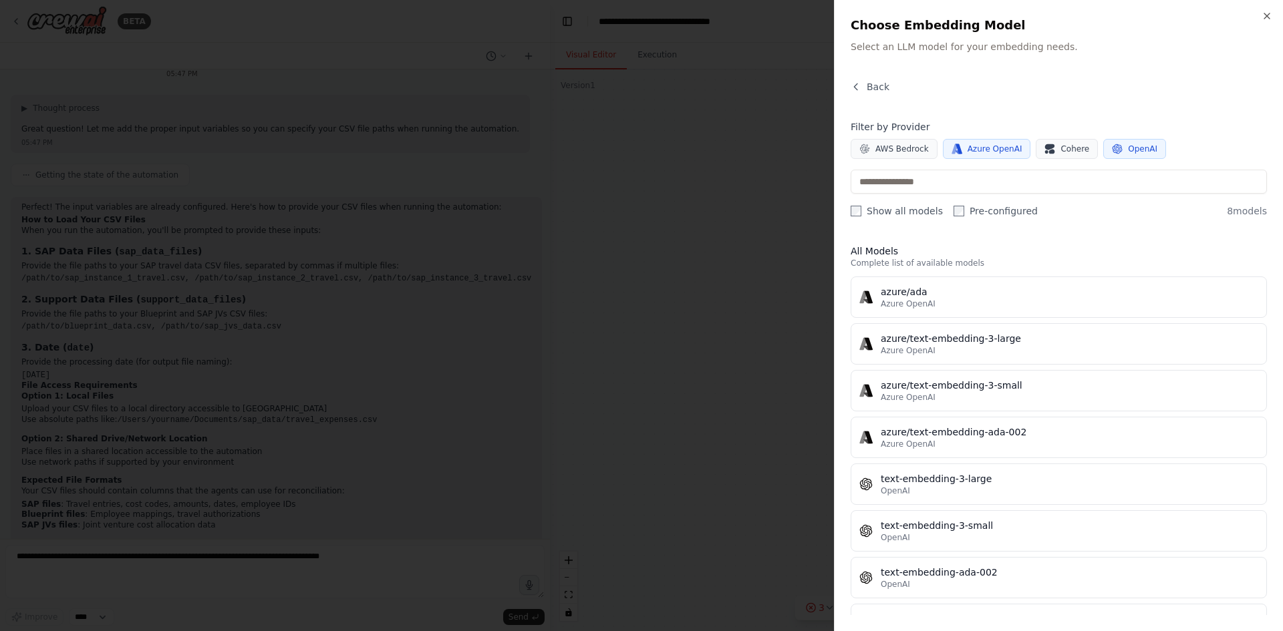
click at [992, 154] on button "Azure OpenAI" at bounding box center [987, 149] width 88 height 20
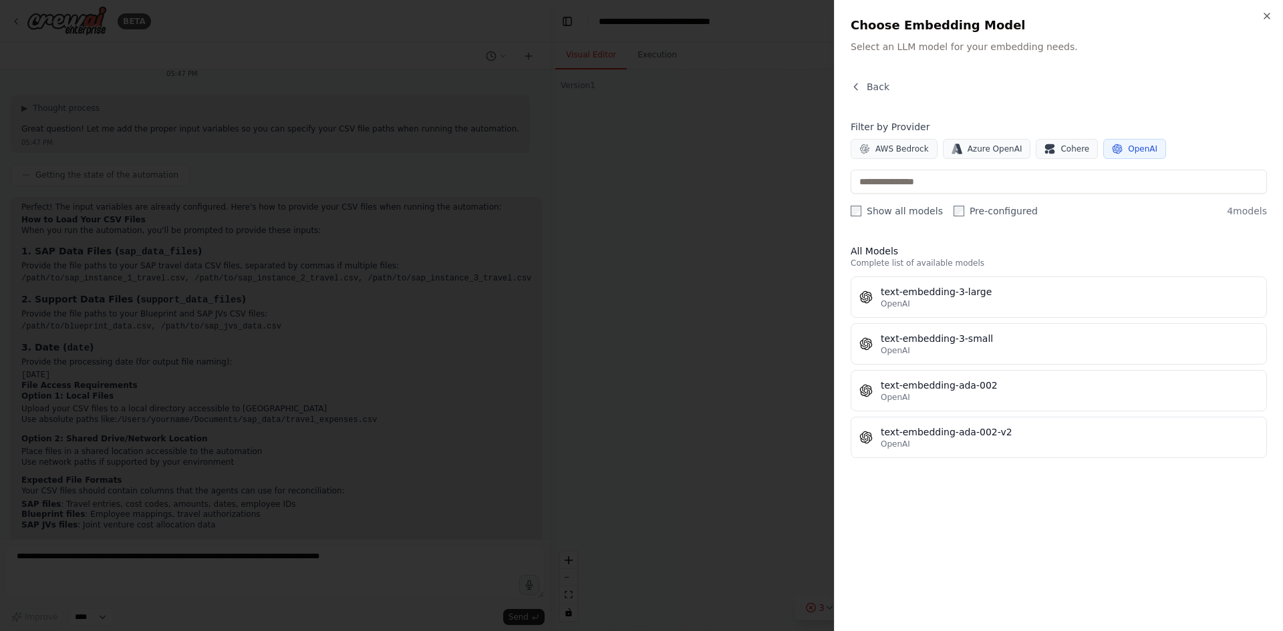
click at [1123, 156] on button "OpenAI" at bounding box center [1134, 149] width 63 height 20
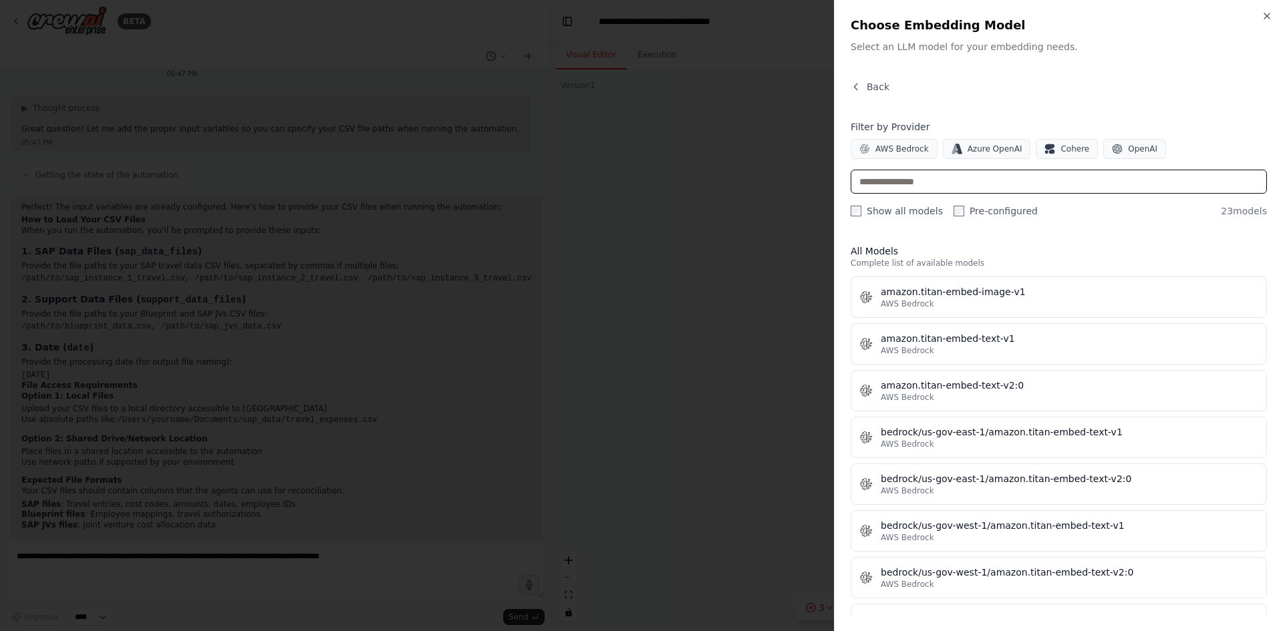
click at [1040, 178] on input "text" at bounding box center [1059, 182] width 416 height 24
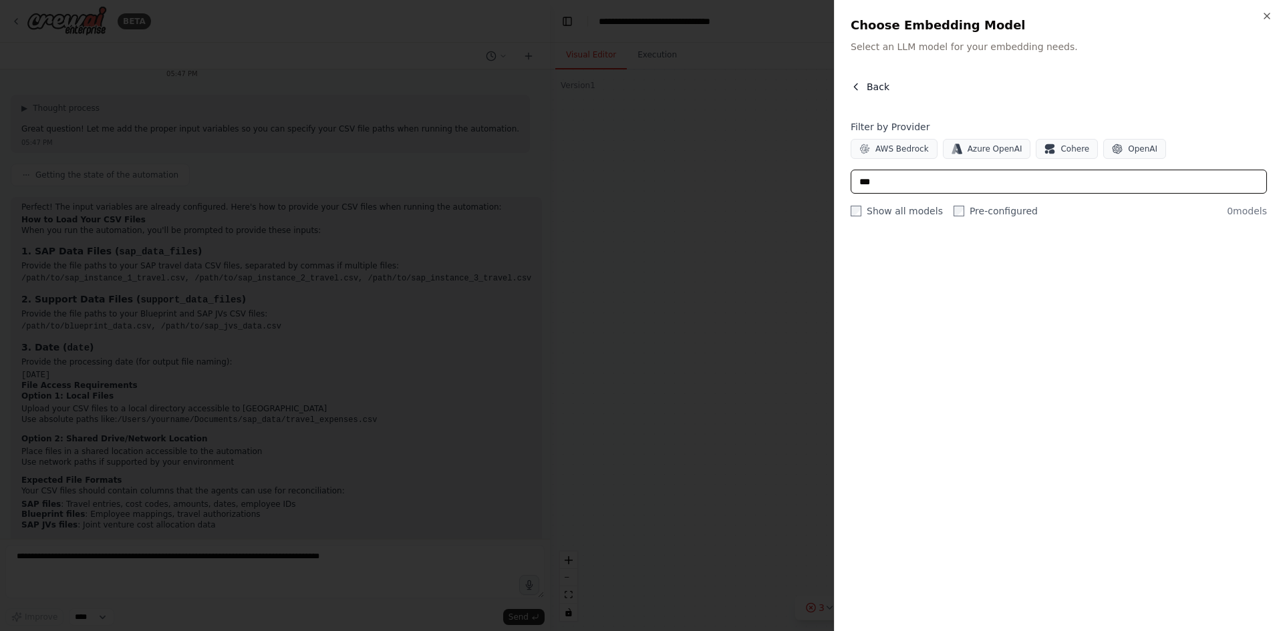
type input "***"
click at [877, 92] on span "Back" at bounding box center [878, 86] width 23 height 13
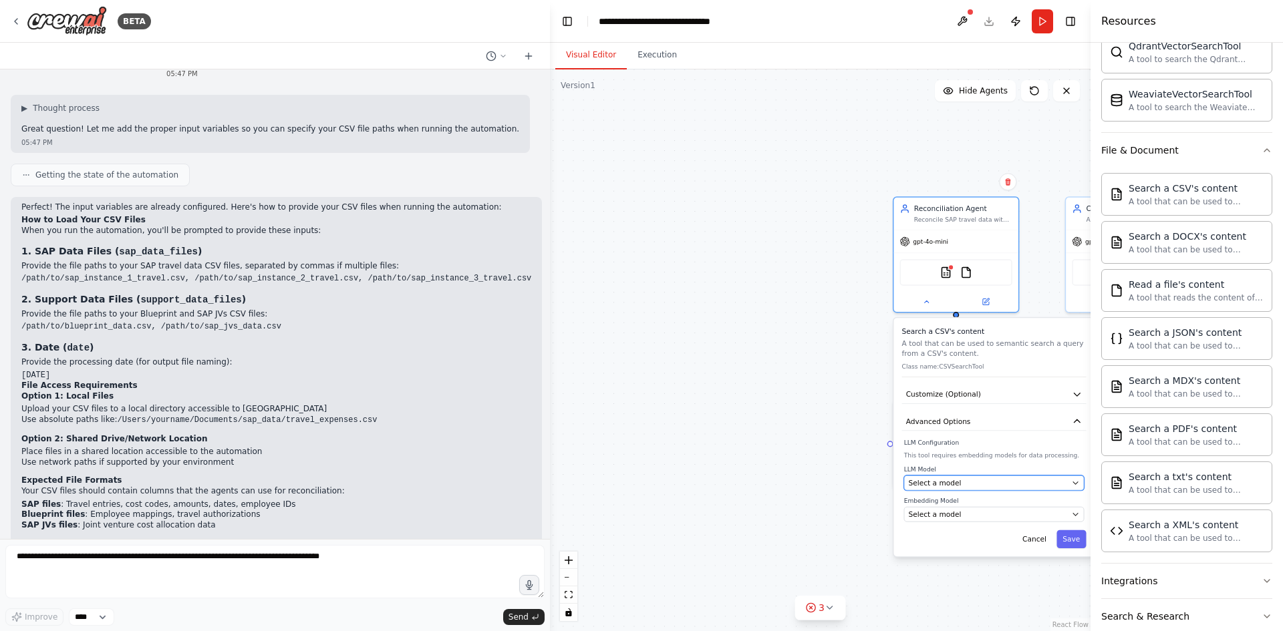
click at [947, 486] on span "Select a model" at bounding box center [934, 483] width 53 height 10
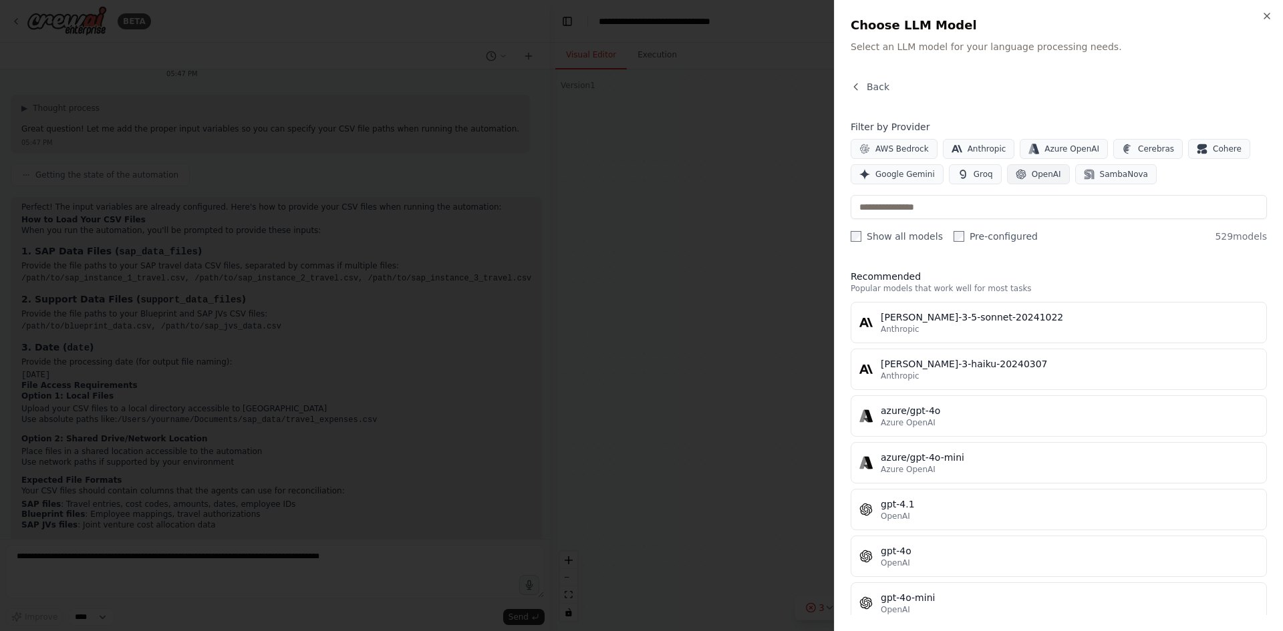
click at [1046, 176] on span "OpenAI" at bounding box center [1046, 174] width 29 height 11
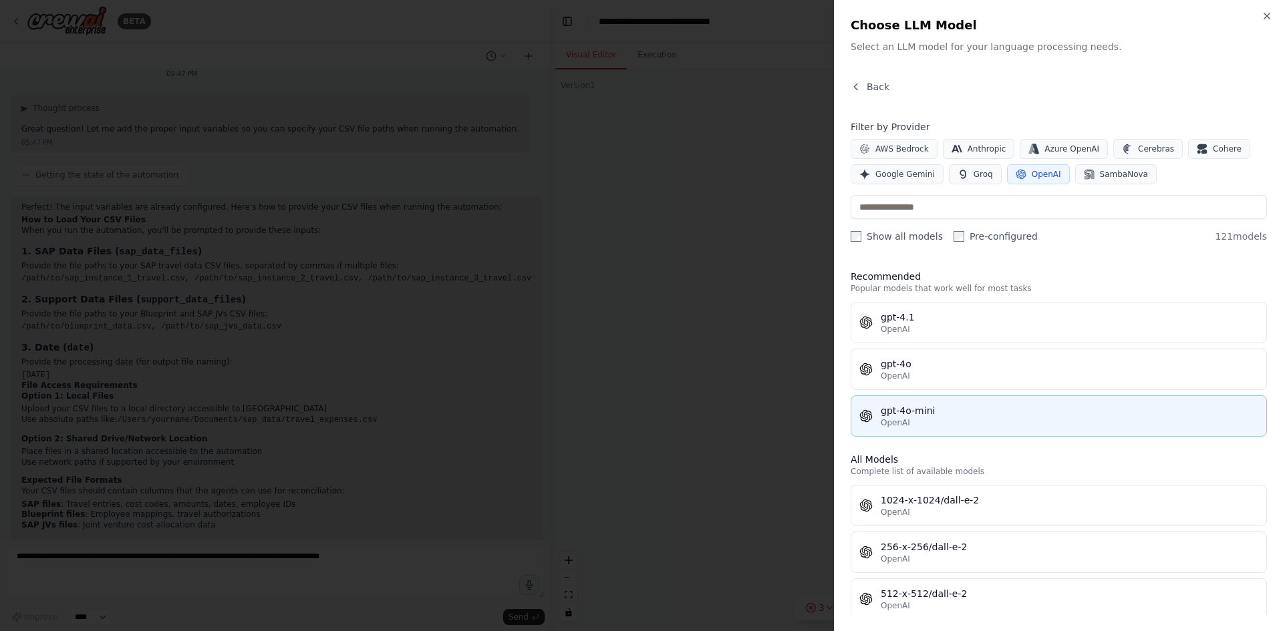
click at [931, 416] on div "gpt-4o-mini" at bounding box center [1070, 410] width 378 height 13
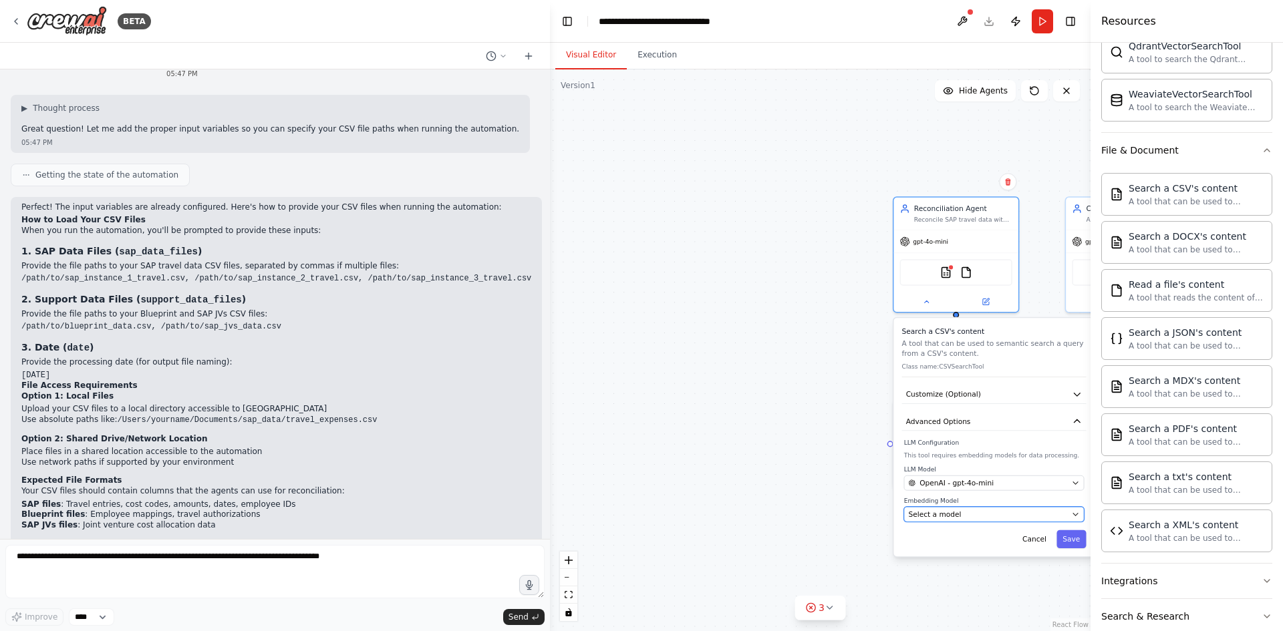
click at [946, 517] on span "Select a model" at bounding box center [934, 515] width 53 height 10
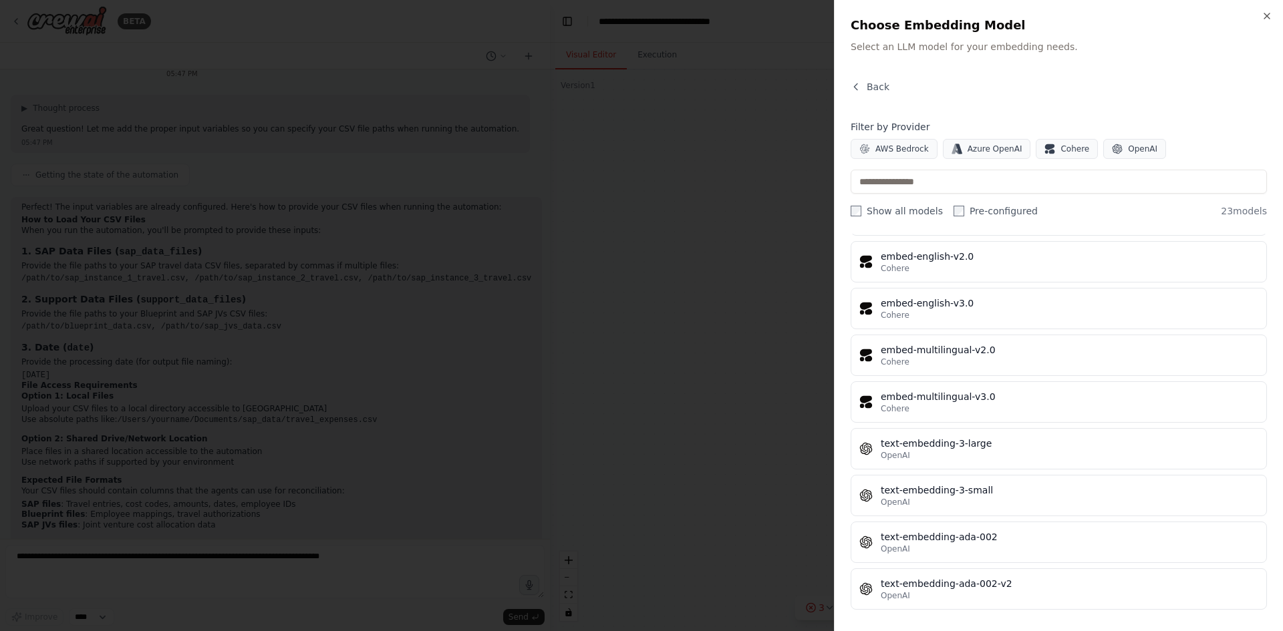
scroll to position [742, 0]
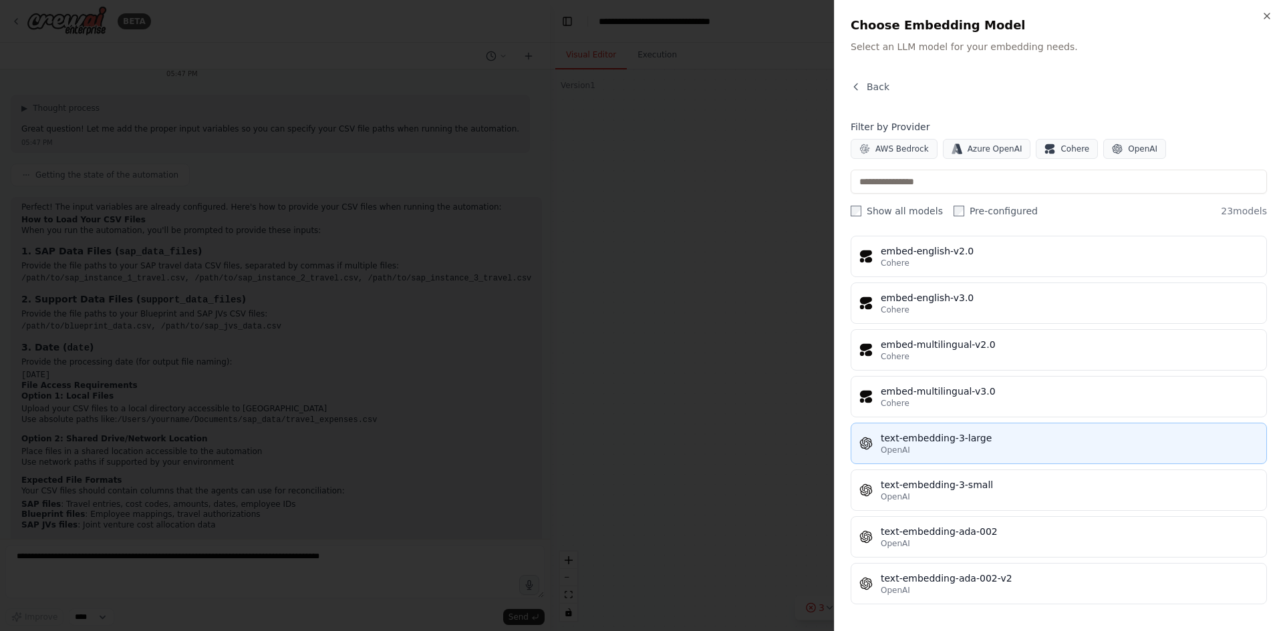
click at [1058, 459] on button "text-embedding-3-large OpenAI" at bounding box center [1059, 443] width 416 height 41
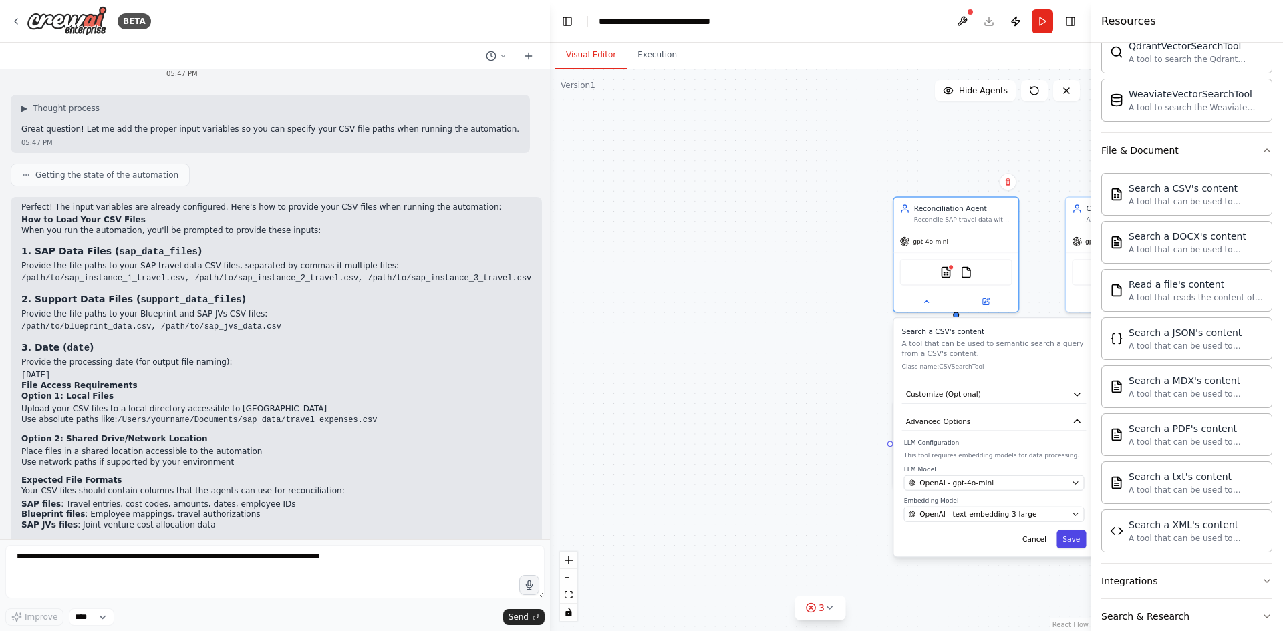
click at [1074, 538] on button "Save" at bounding box center [1070, 540] width 29 height 18
click at [829, 607] on icon at bounding box center [830, 608] width 11 height 11
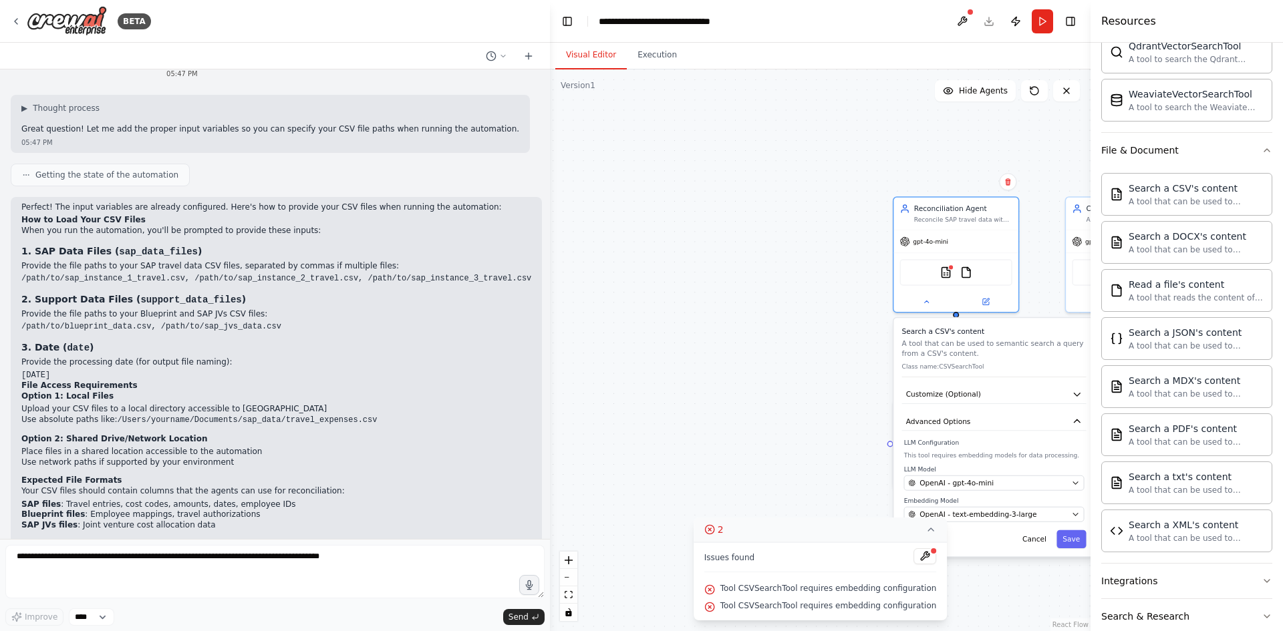
click at [872, 587] on span "Tool CSVSearchTool requires embedding configuration" at bounding box center [828, 588] width 216 height 11
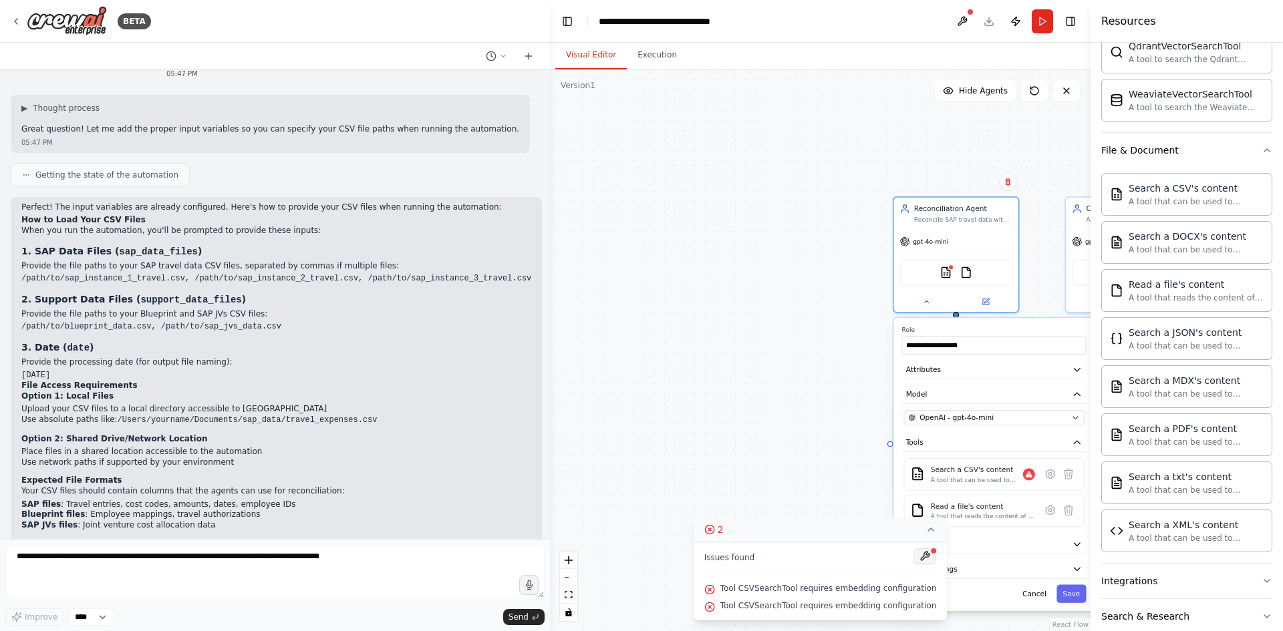
click at [913, 554] on button at bounding box center [924, 557] width 23 height 16
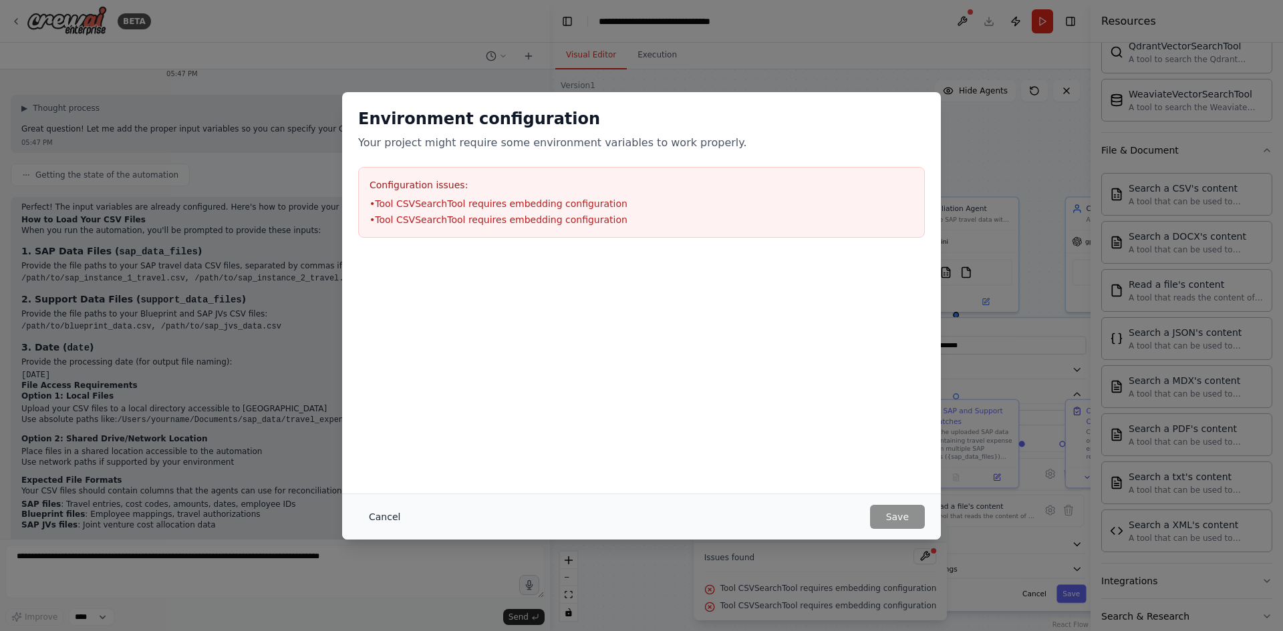
click at [392, 516] on button "Cancel" at bounding box center [384, 517] width 53 height 24
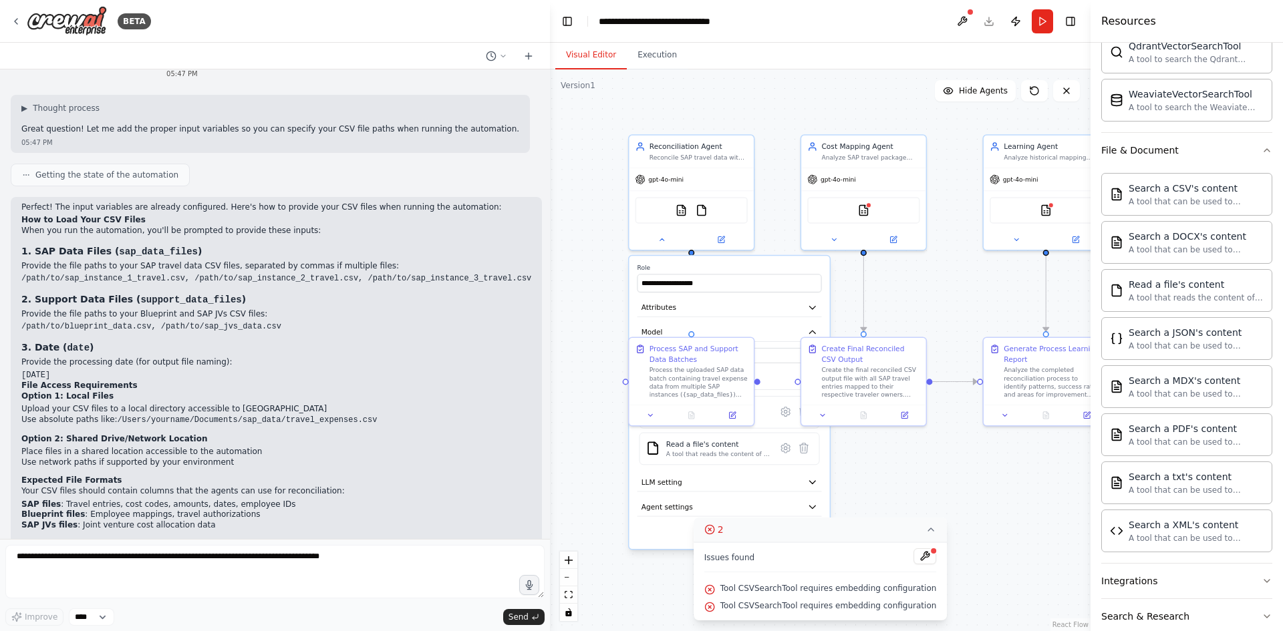
drag, startPoint x: 756, startPoint y: 224, endPoint x: 776, endPoint y: 247, distance: 30.4
click at [492, 160] on div "BETA I have a process that is kind of manual, in which I built couple Anaplan a…" at bounding box center [641, 315] width 1283 height 631
click at [867, 206] on img at bounding box center [863, 208] width 12 height 12
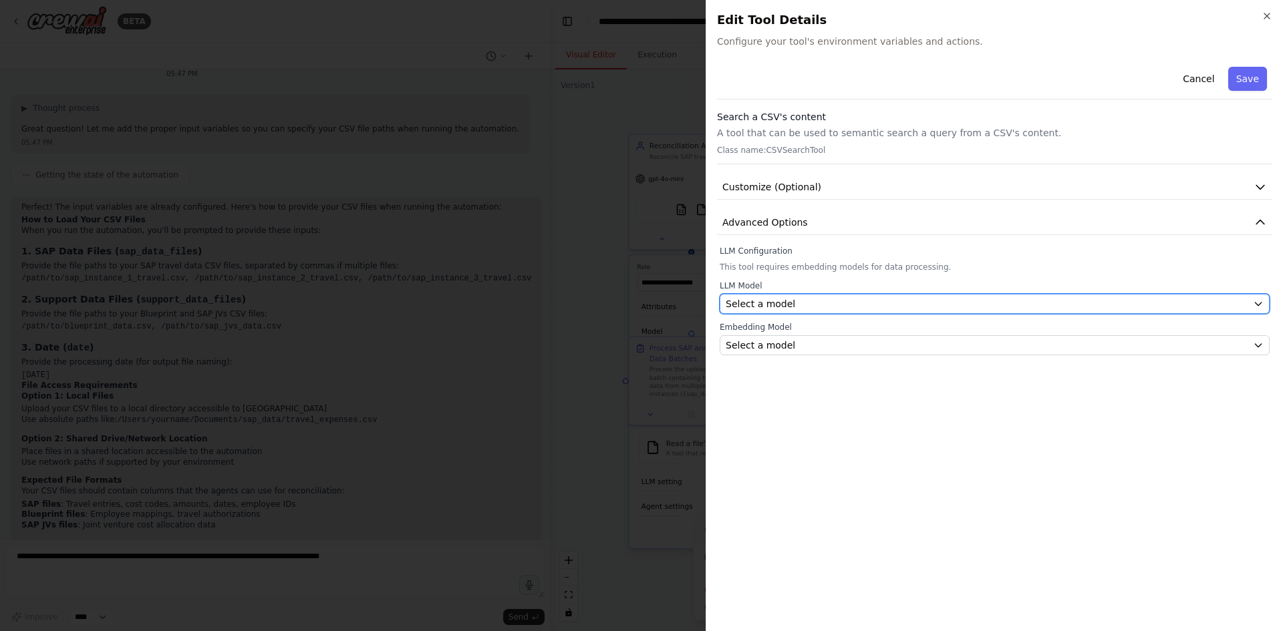
click at [837, 303] on div "Select a model" at bounding box center [987, 303] width 522 height 13
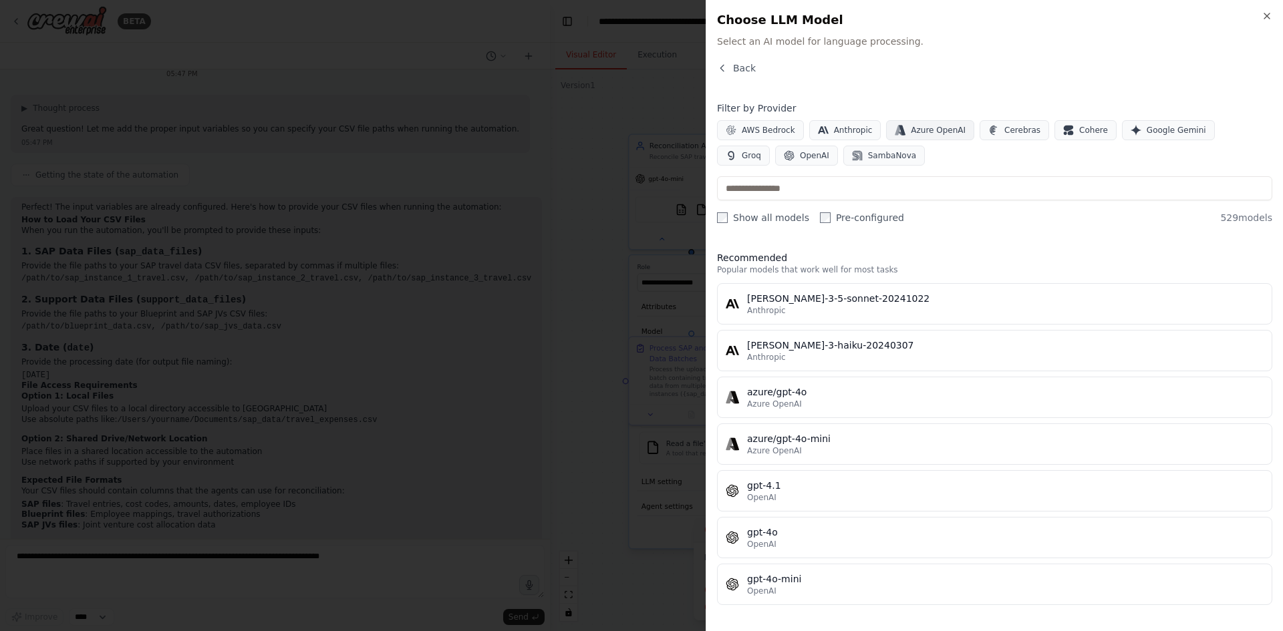
click at [927, 132] on span "Azure OpenAI" at bounding box center [938, 130] width 55 height 11
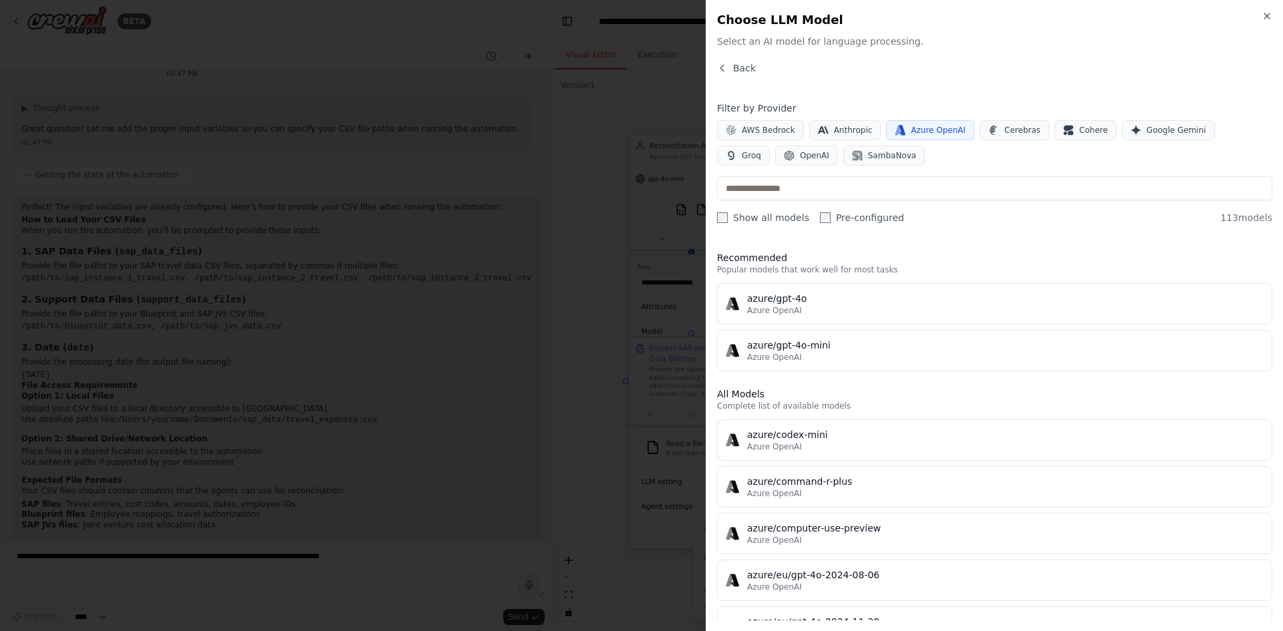
click at [927, 132] on span "Azure OpenAI" at bounding box center [938, 130] width 55 height 11
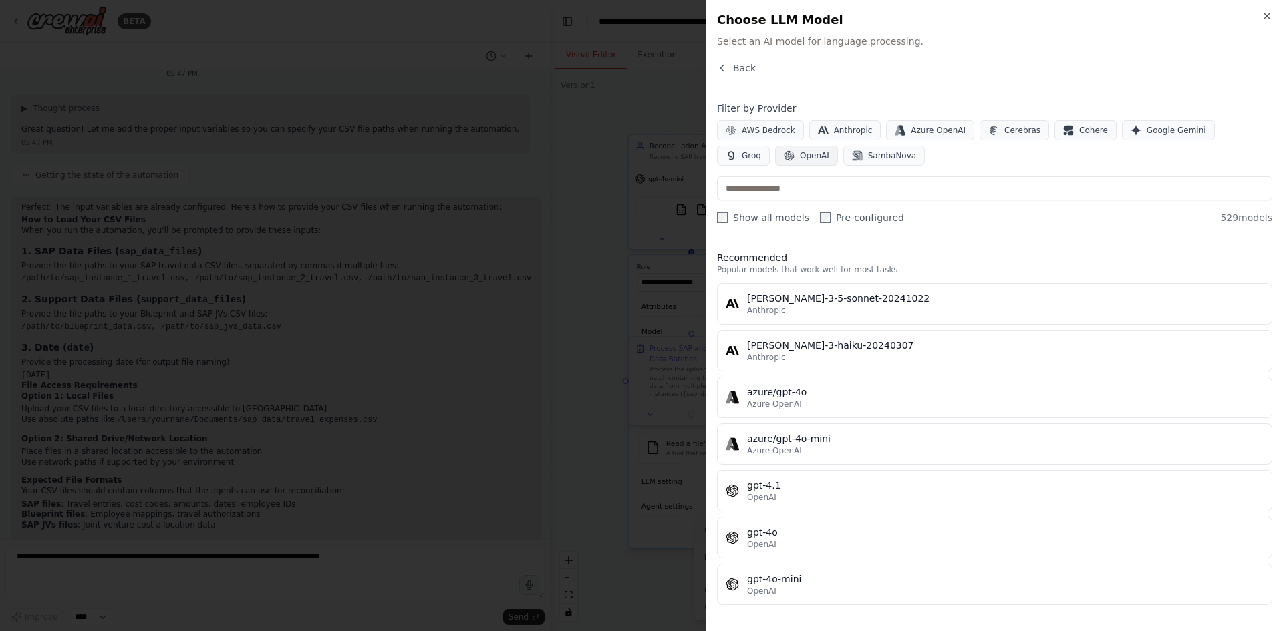
click at [800, 160] on span "OpenAI" at bounding box center [814, 155] width 29 height 11
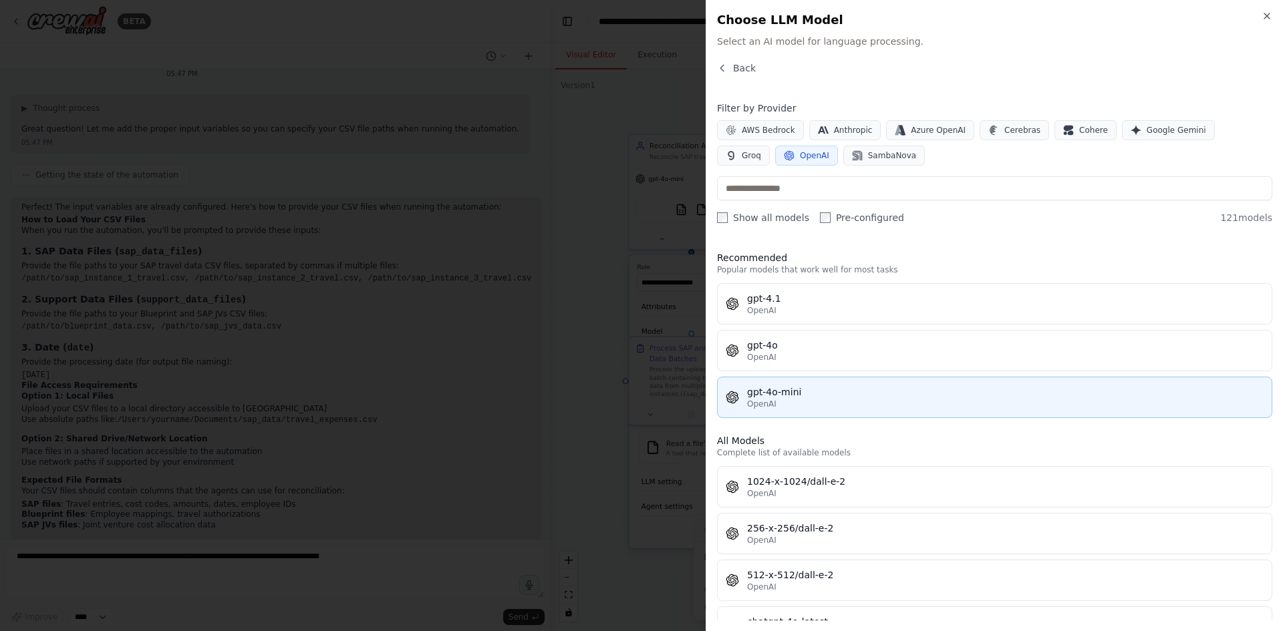
click at [792, 407] on div "OpenAI" at bounding box center [1005, 404] width 516 height 11
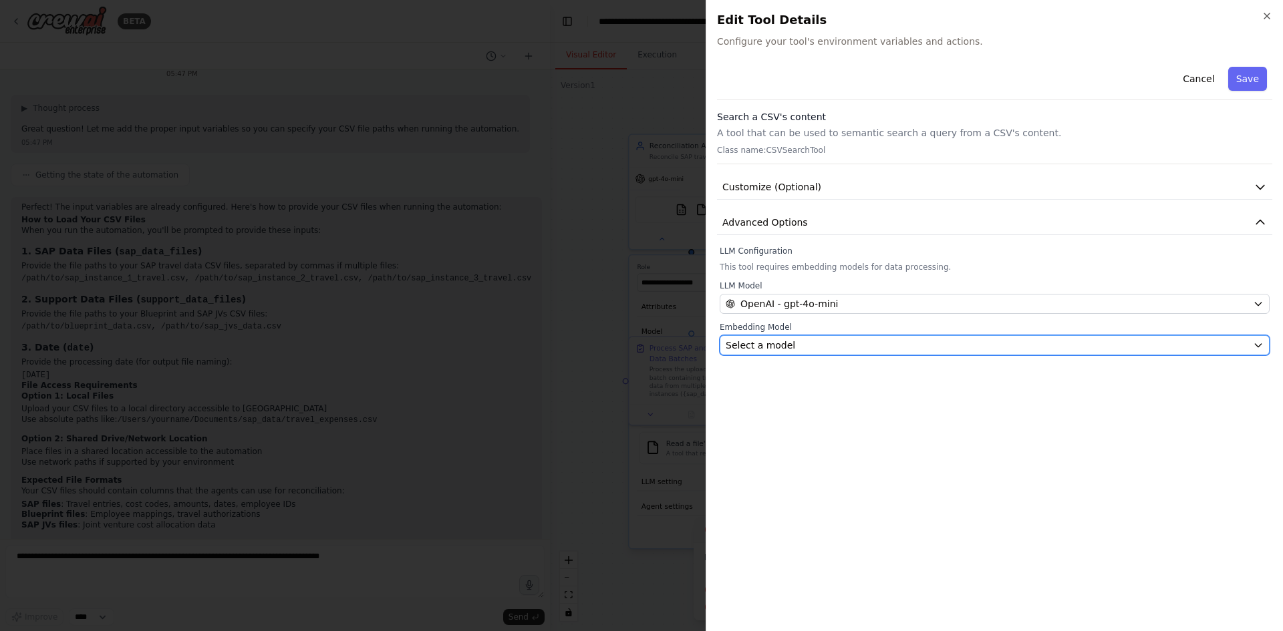
click at [817, 349] on div "Select a model" at bounding box center [987, 345] width 522 height 13
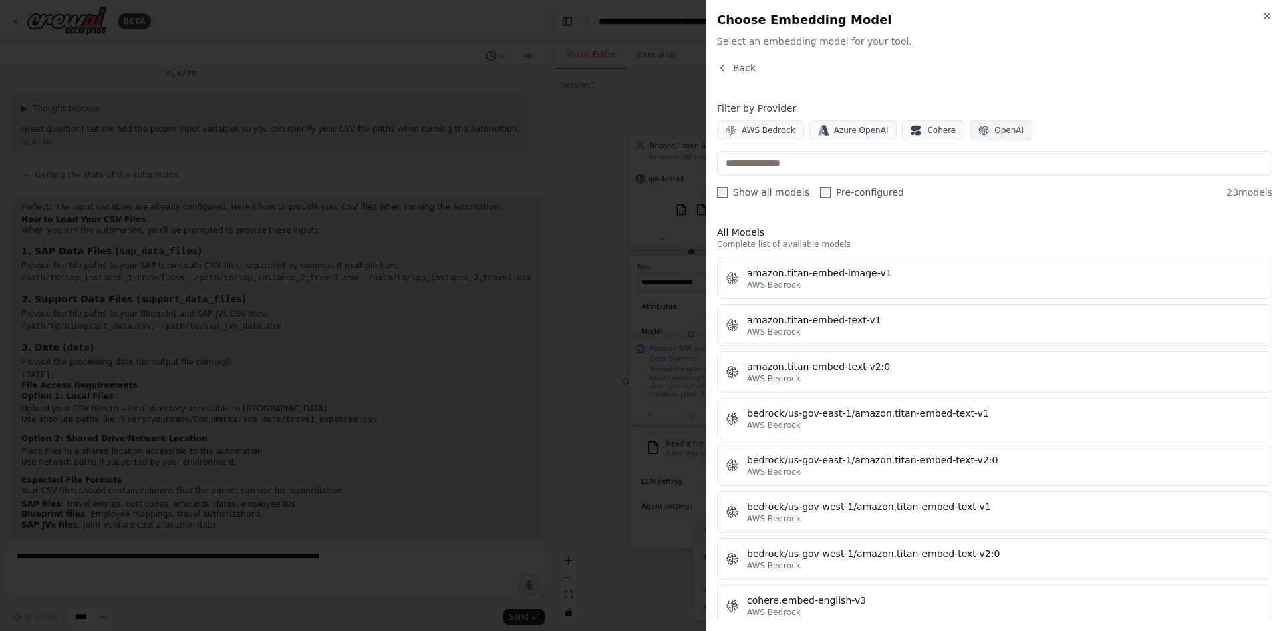
click at [998, 124] on button "OpenAI" at bounding box center [1001, 130] width 63 height 20
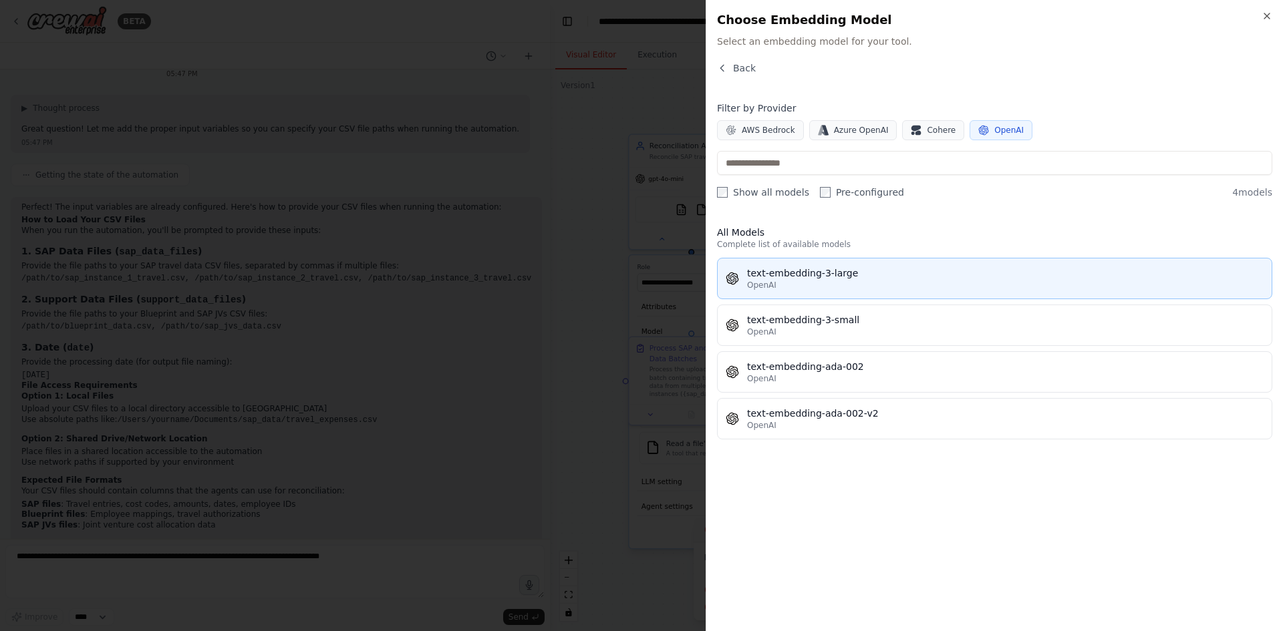
click at [856, 282] on div "OpenAI" at bounding box center [1005, 285] width 516 height 11
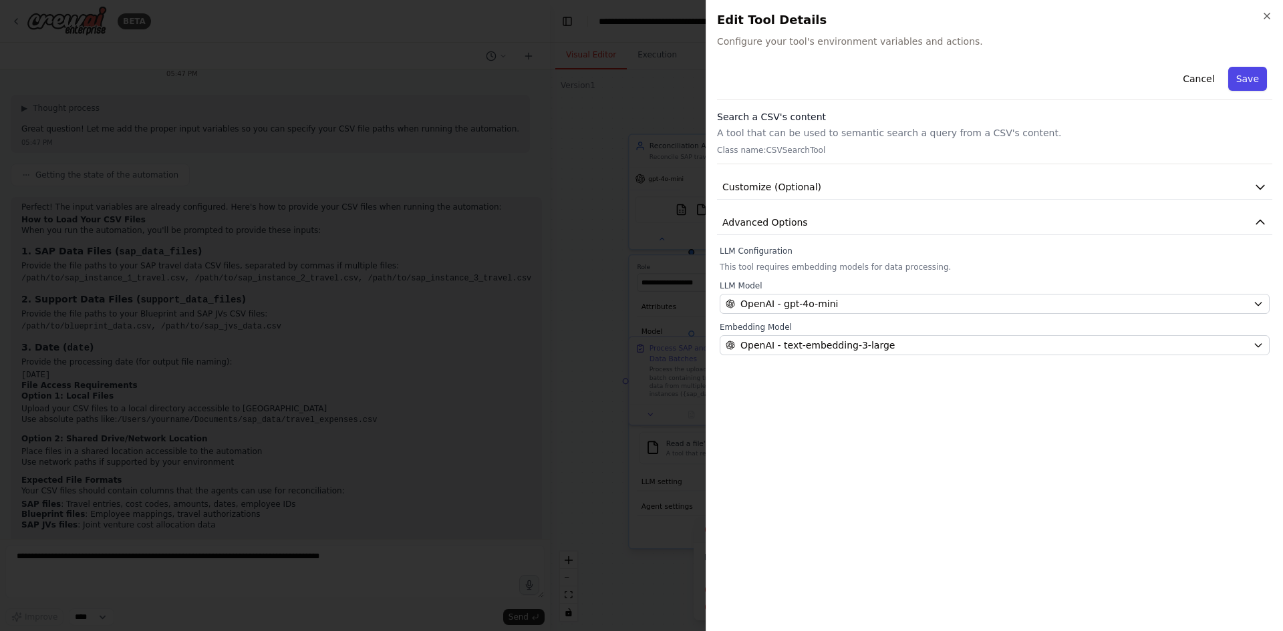
click at [1246, 72] on button "Save" at bounding box center [1247, 79] width 39 height 24
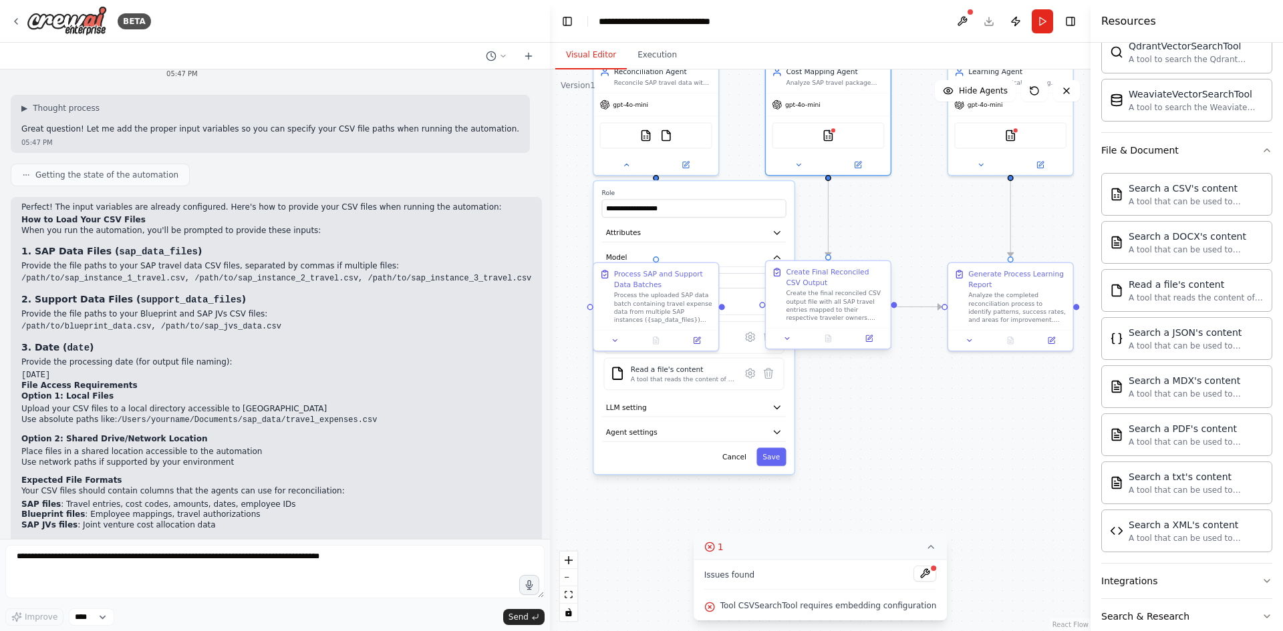
drag, startPoint x: 903, startPoint y: 503, endPoint x: 832, endPoint y: 329, distance: 188.2
click at [879, 412] on div ".deletable-edge-delete-btn { width: 20px; height: 20px; border: 0px solid #ffff…" at bounding box center [820, 350] width 541 height 562
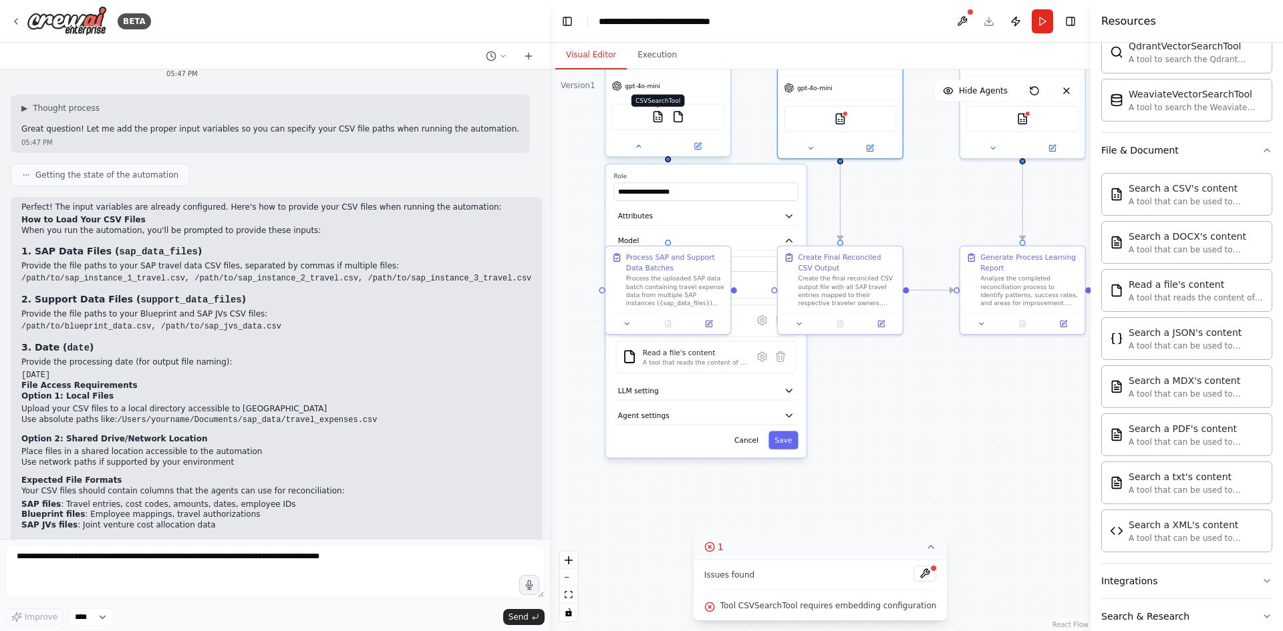
click at [655, 114] on img at bounding box center [657, 117] width 12 height 12
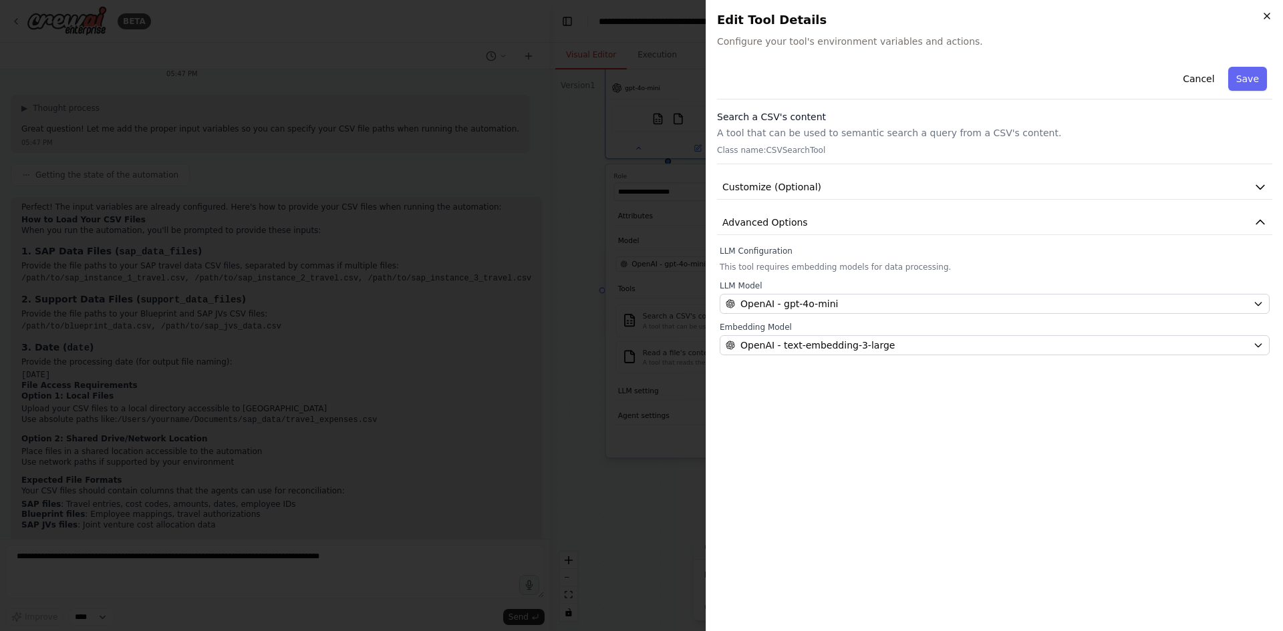
click at [1261, 11] on icon "button" at bounding box center [1266, 16] width 11 height 11
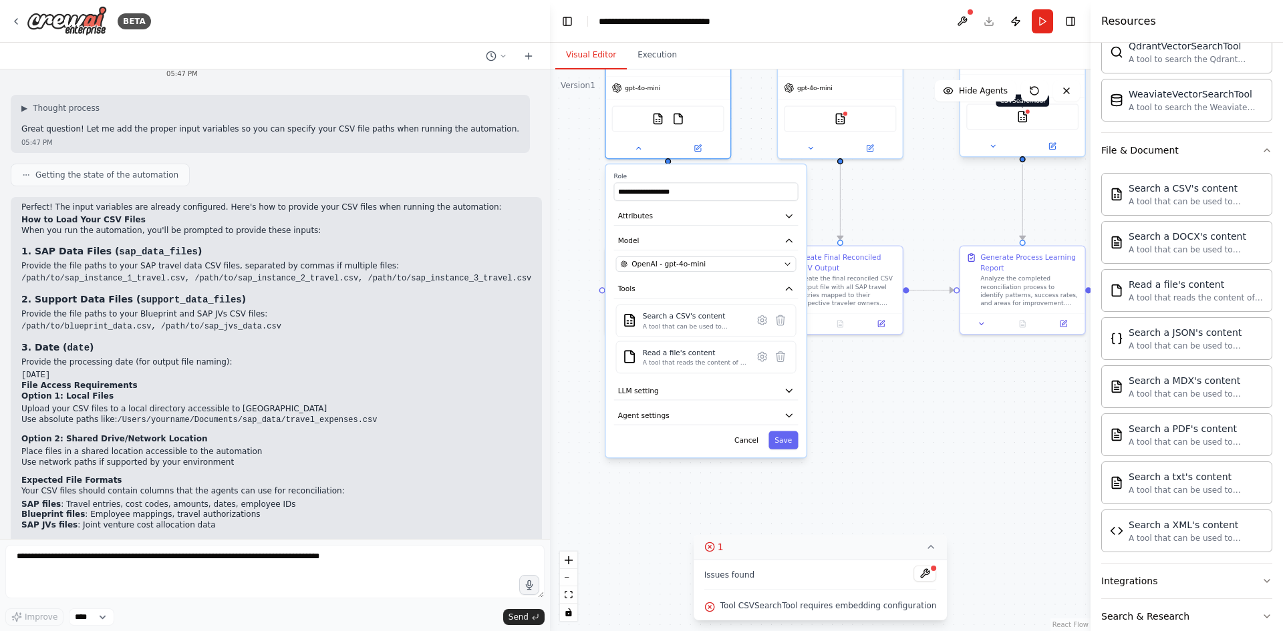
click at [1024, 118] on img at bounding box center [1022, 117] width 12 height 12
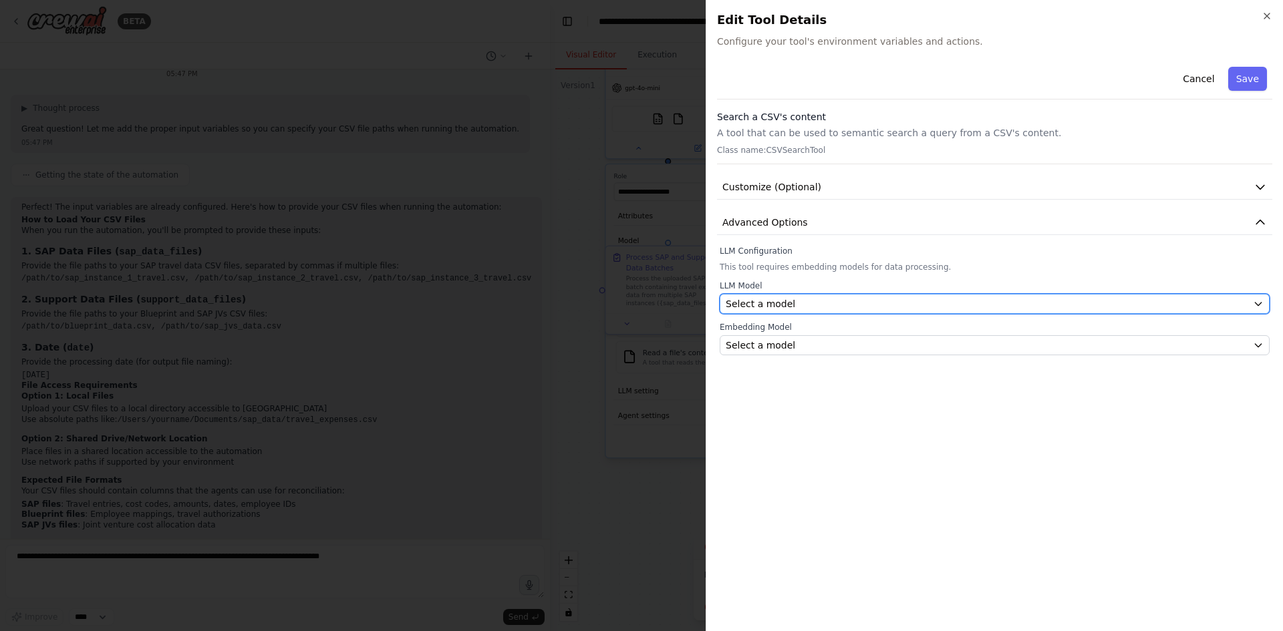
click at [807, 303] on div "Select a model" at bounding box center [987, 303] width 522 height 13
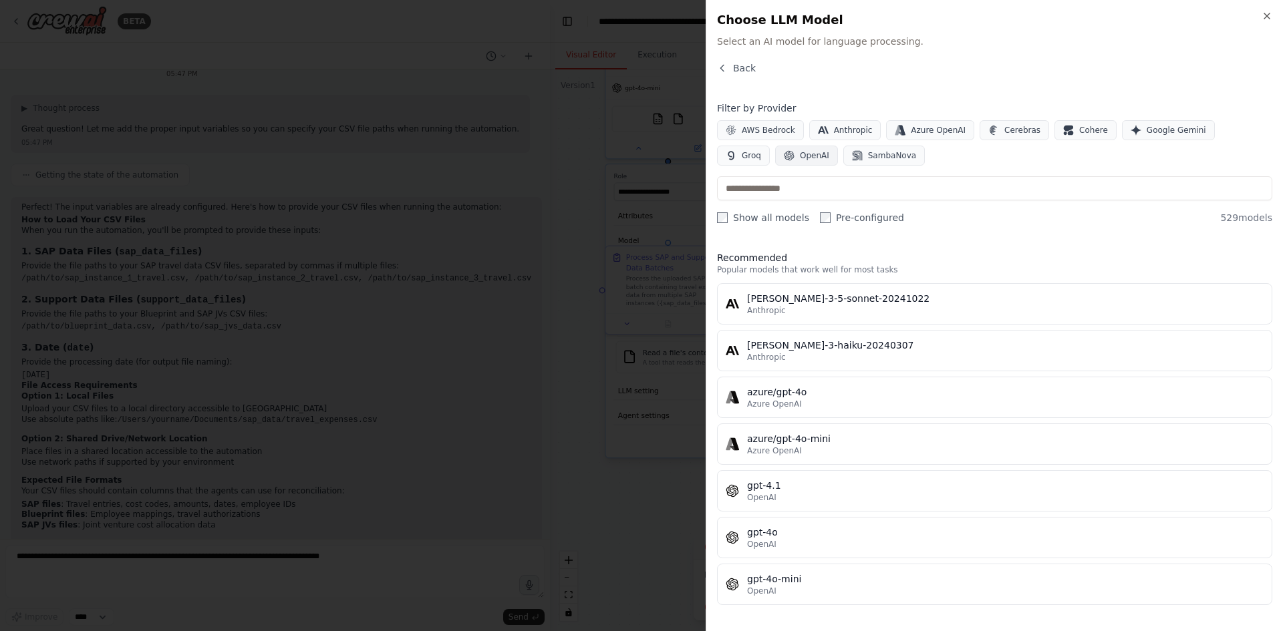
click at [800, 151] on span "OpenAI" at bounding box center [814, 155] width 29 height 11
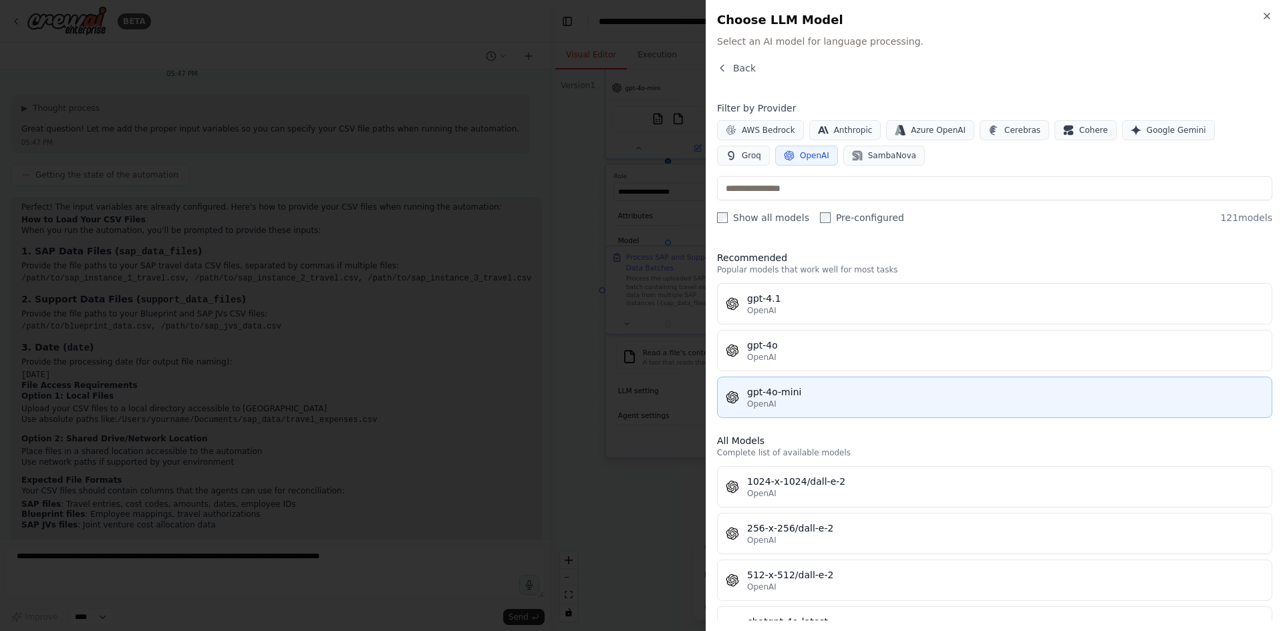
click at [793, 383] on button "gpt-4o-mini OpenAI" at bounding box center [994, 397] width 555 height 41
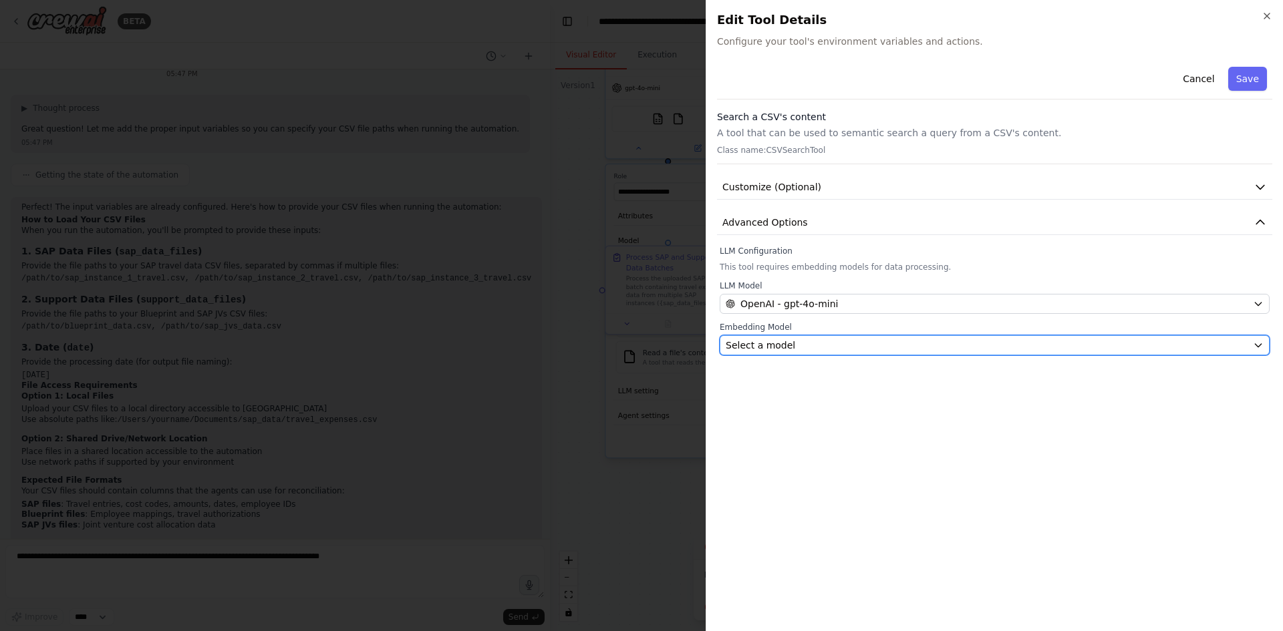
click at [798, 341] on div "Select a model" at bounding box center [987, 345] width 522 height 13
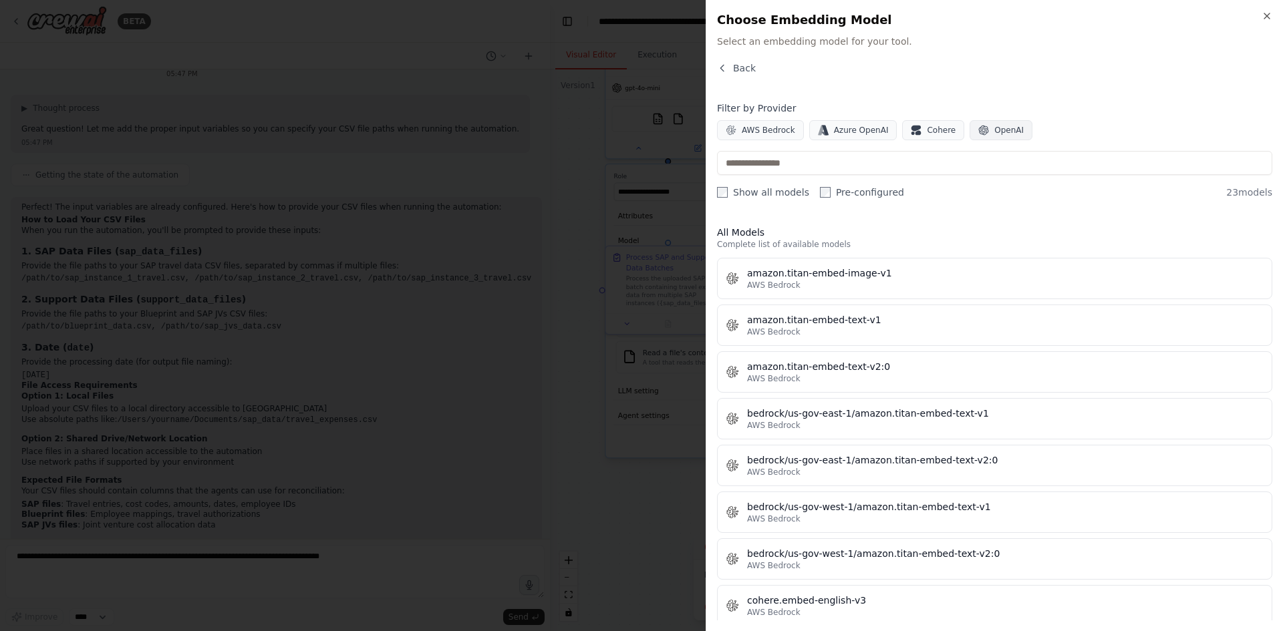
click at [988, 125] on button "OpenAI" at bounding box center [1001, 130] width 63 height 20
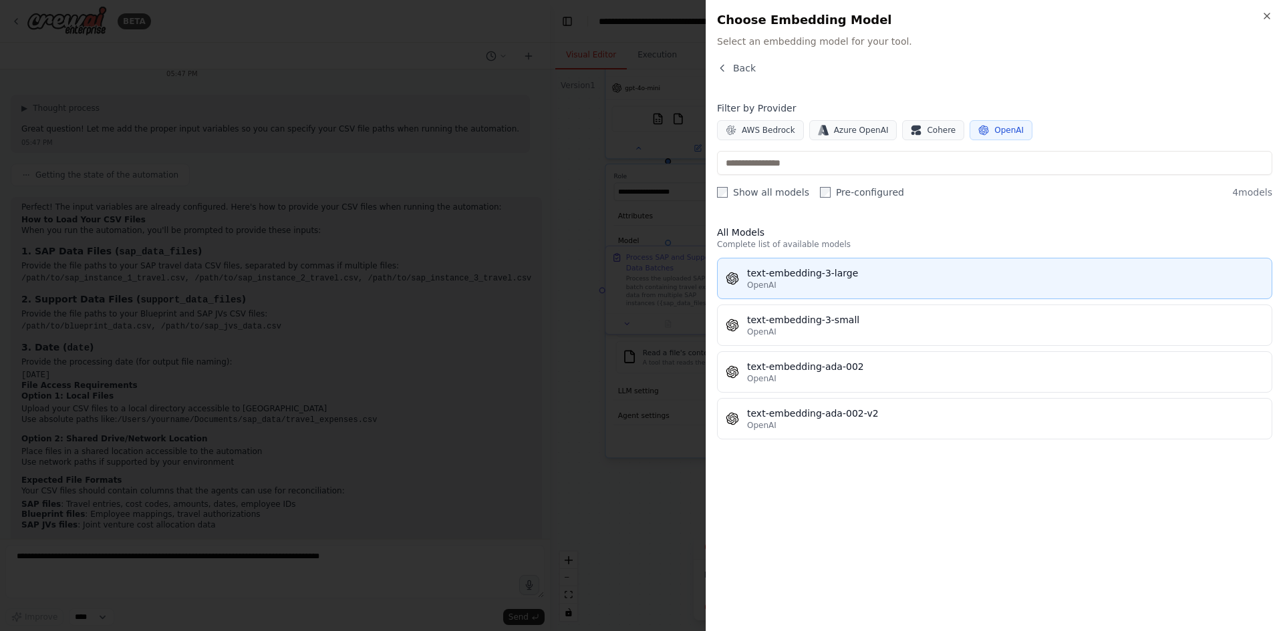
click at [836, 281] on div "OpenAI" at bounding box center [1005, 285] width 516 height 11
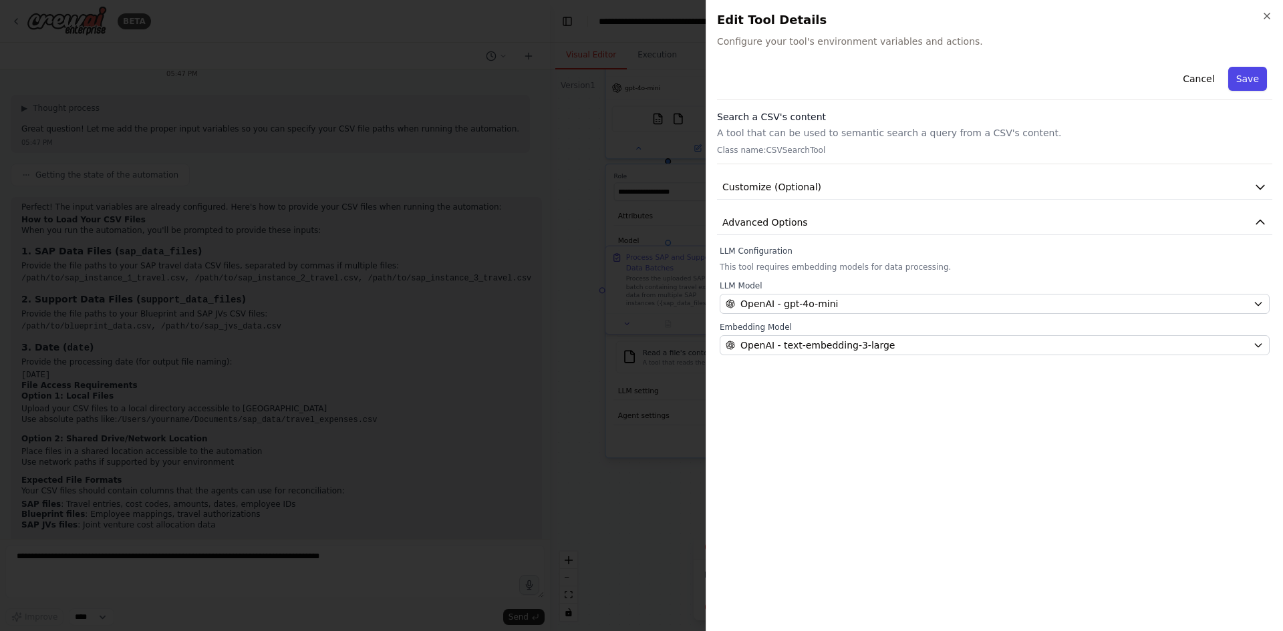
click at [1246, 80] on button "Save" at bounding box center [1247, 79] width 39 height 24
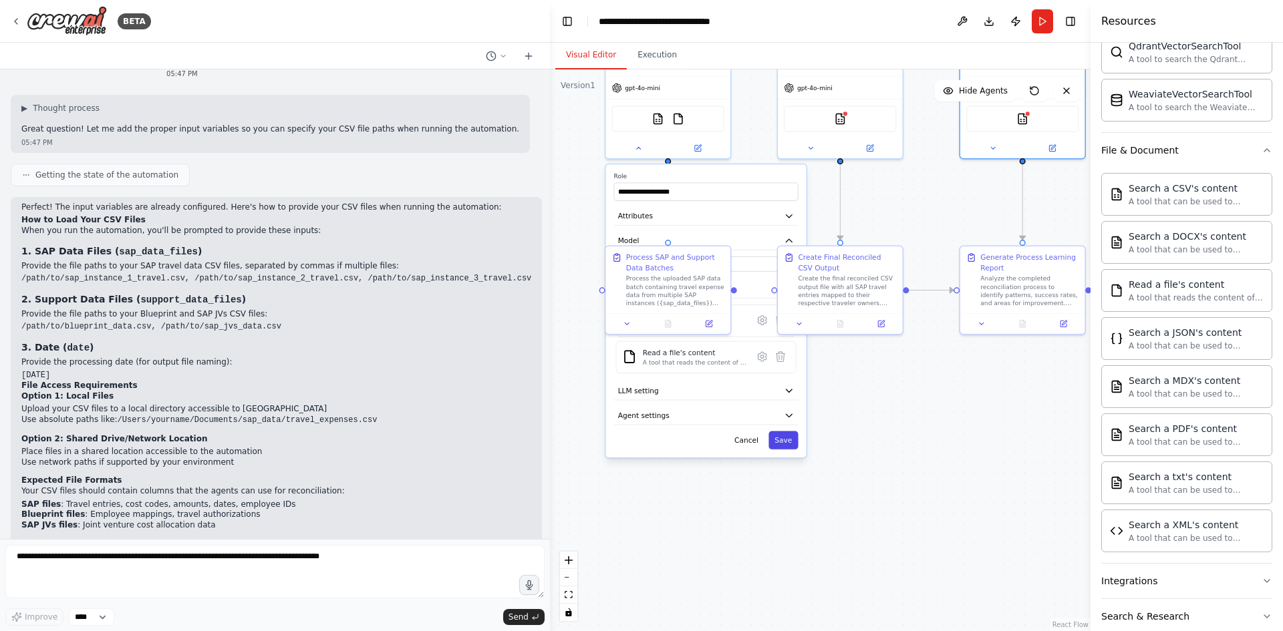
click at [783, 441] on button "Save" at bounding box center [782, 441] width 29 height 18
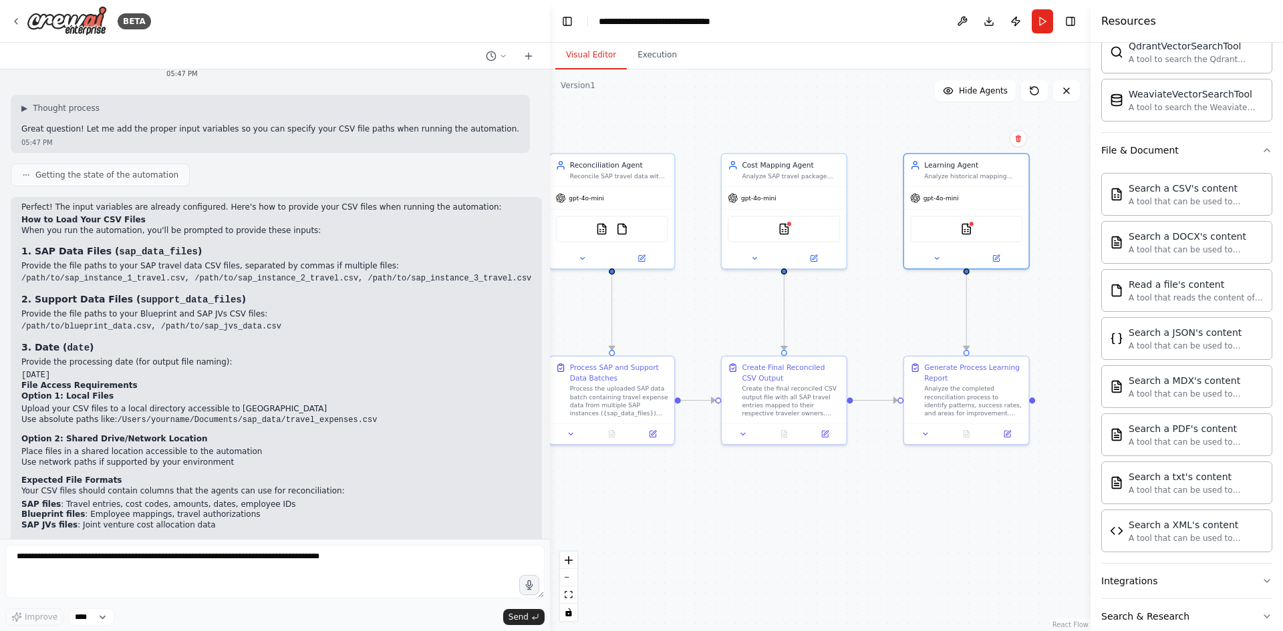
drag, startPoint x: 756, startPoint y: 194, endPoint x: 706, endPoint y: 304, distance: 120.5
click at [701, 304] on div ".deletable-edge-delete-btn { width: 20px; height: 20px; border: 0px solid #ffff…" at bounding box center [820, 350] width 541 height 562
click at [1074, 23] on button "Toggle Right Sidebar" at bounding box center [1070, 21] width 19 height 19
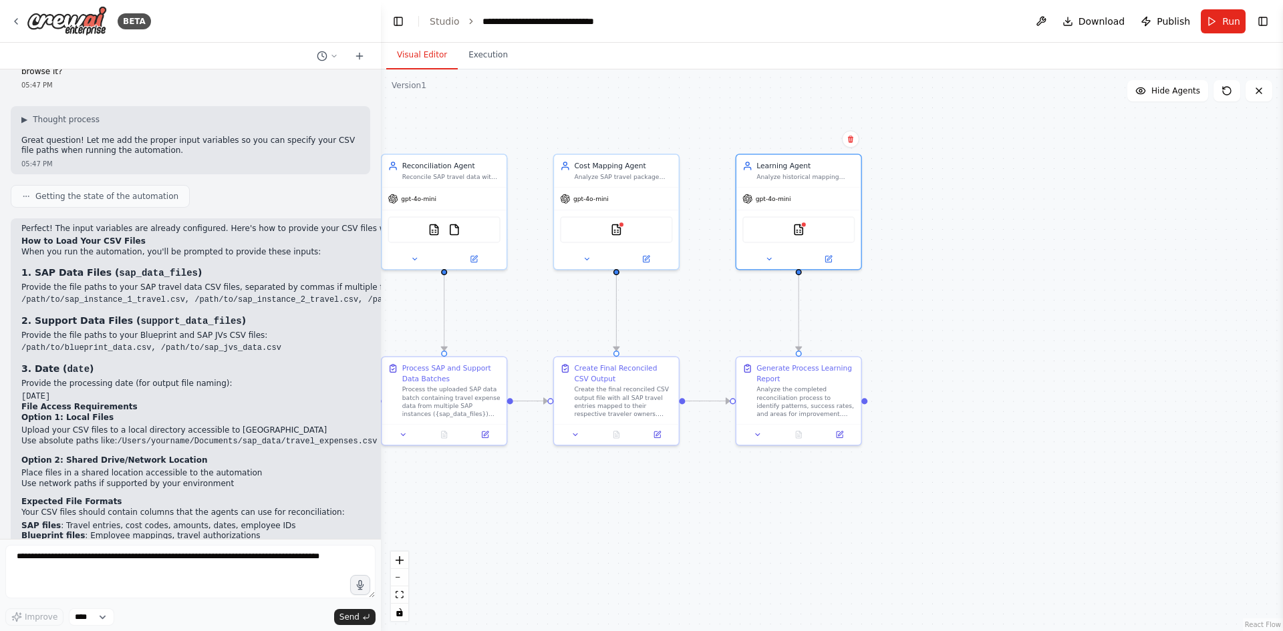
scroll to position [2671, 0]
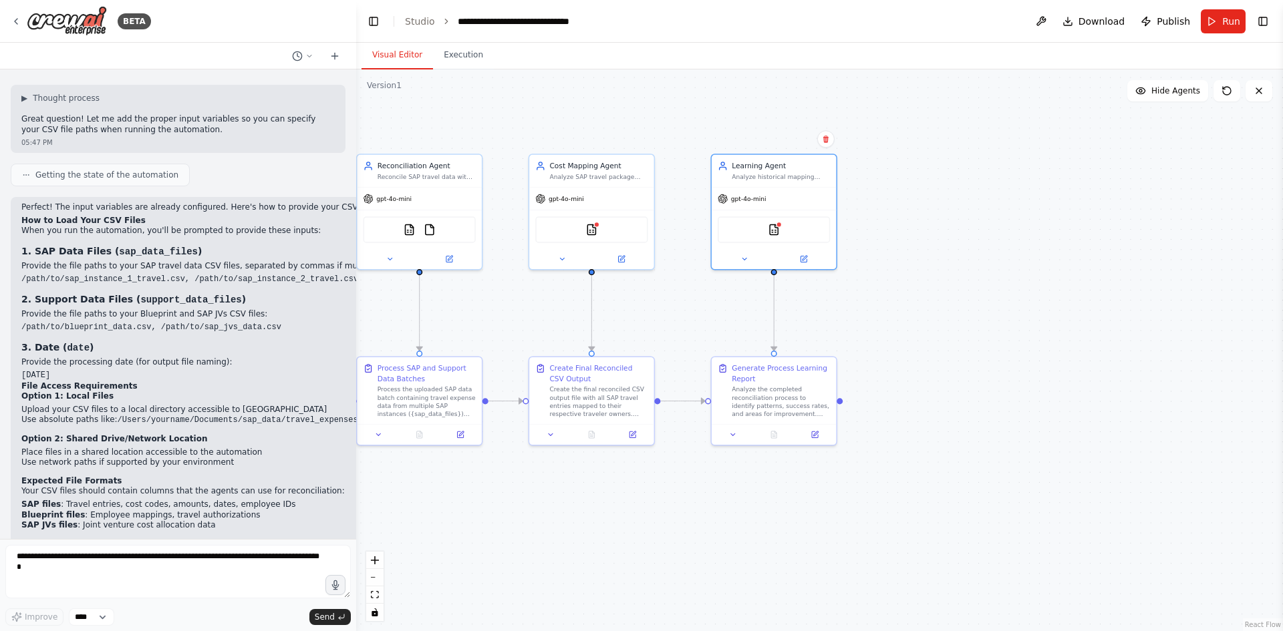
drag, startPoint x: 548, startPoint y: 84, endPoint x: 356, endPoint y: 141, distance: 200.0
click at [356, 141] on div "BETA I have a process that is kind of manual, in which I built couple Anaplan a…" at bounding box center [641, 315] width 1283 height 631
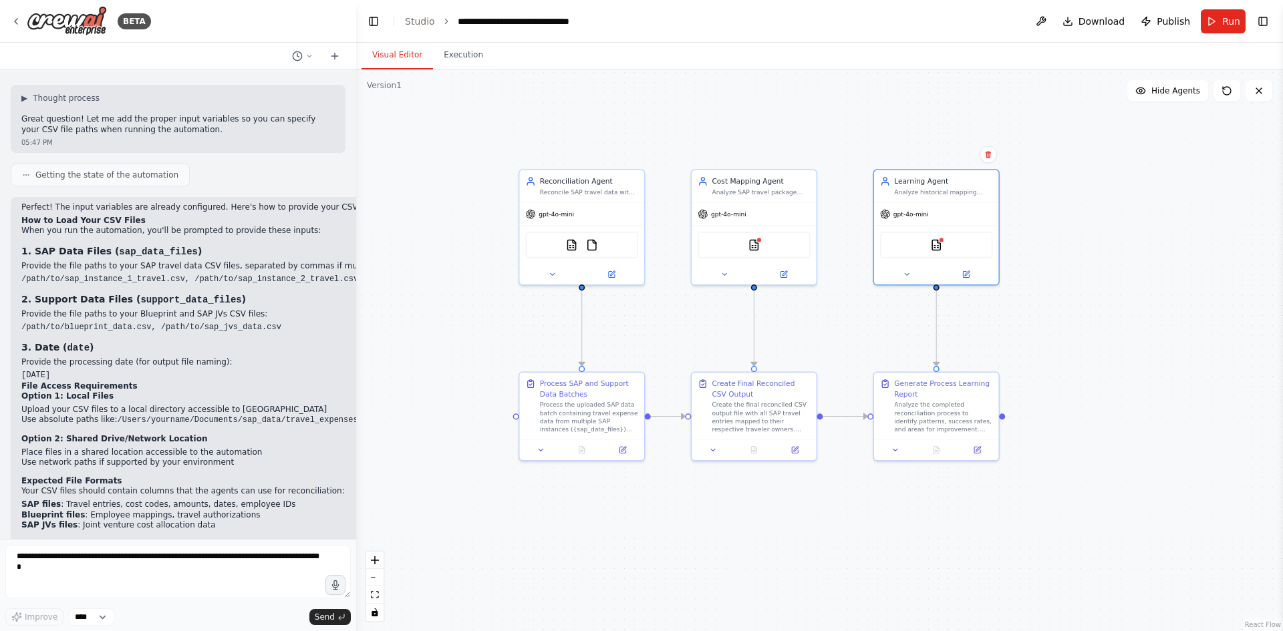
drag, startPoint x: 953, startPoint y: 174, endPoint x: 1085, endPoint y: 172, distance: 131.6
click at [1085, 172] on div ".deletable-edge-delete-btn { width: 20px; height: 20px; border: 0px solid #ffff…" at bounding box center [819, 350] width 927 height 562
click at [1086, 165] on div ".deletable-edge-delete-btn { width: 20px; height: 20px; border: 0px solid #ffff…" at bounding box center [819, 350] width 927 height 562
click at [760, 245] on img at bounding box center [759, 243] width 12 height 12
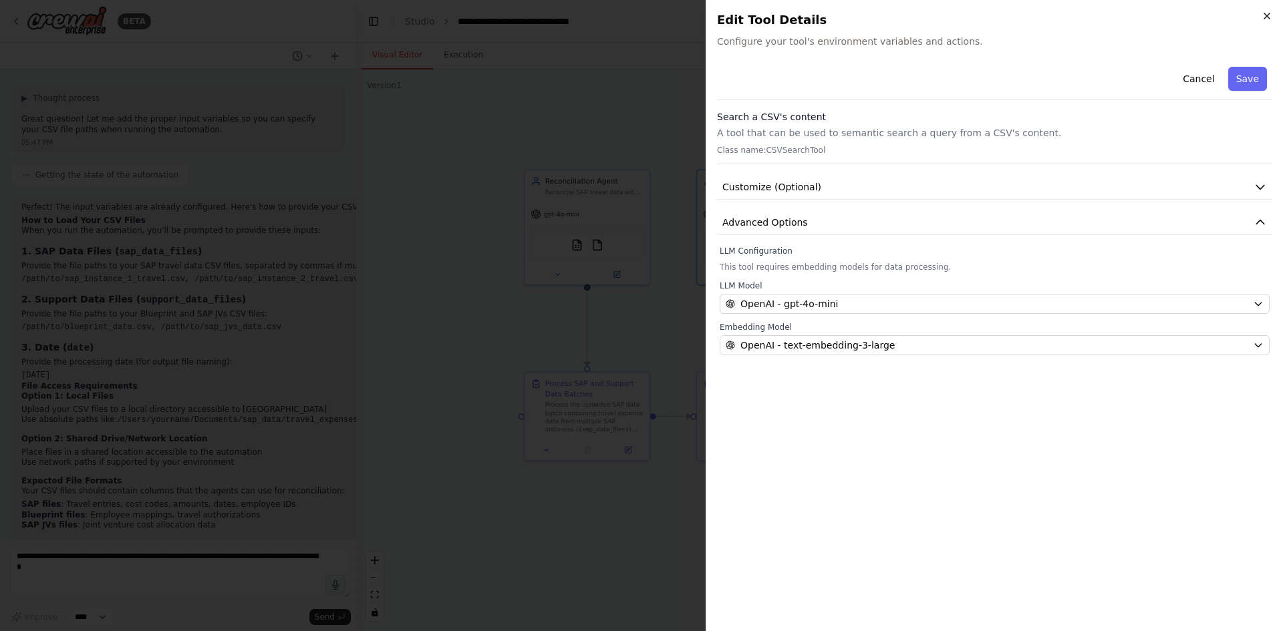
click at [1266, 15] on icon "button" at bounding box center [1266, 15] width 5 height 5
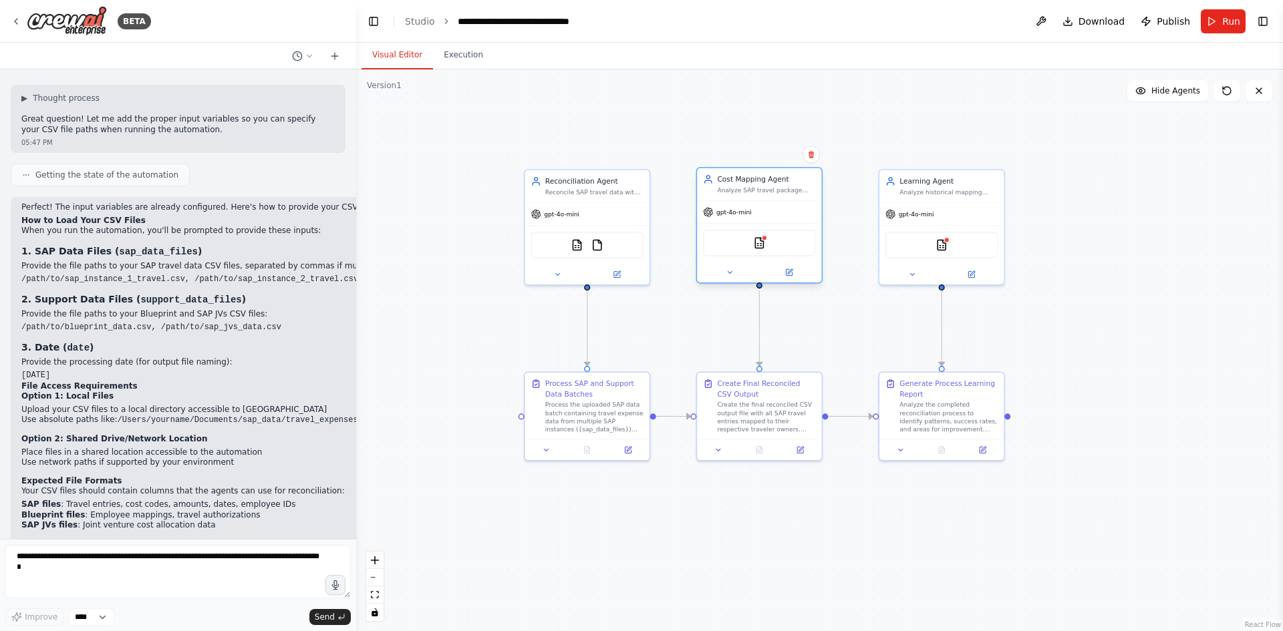
click at [766, 243] on div "CSVSearchTool" at bounding box center [759, 243] width 112 height 26
click at [758, 246] on img at bounding box center [759, 243] width 12 height 12
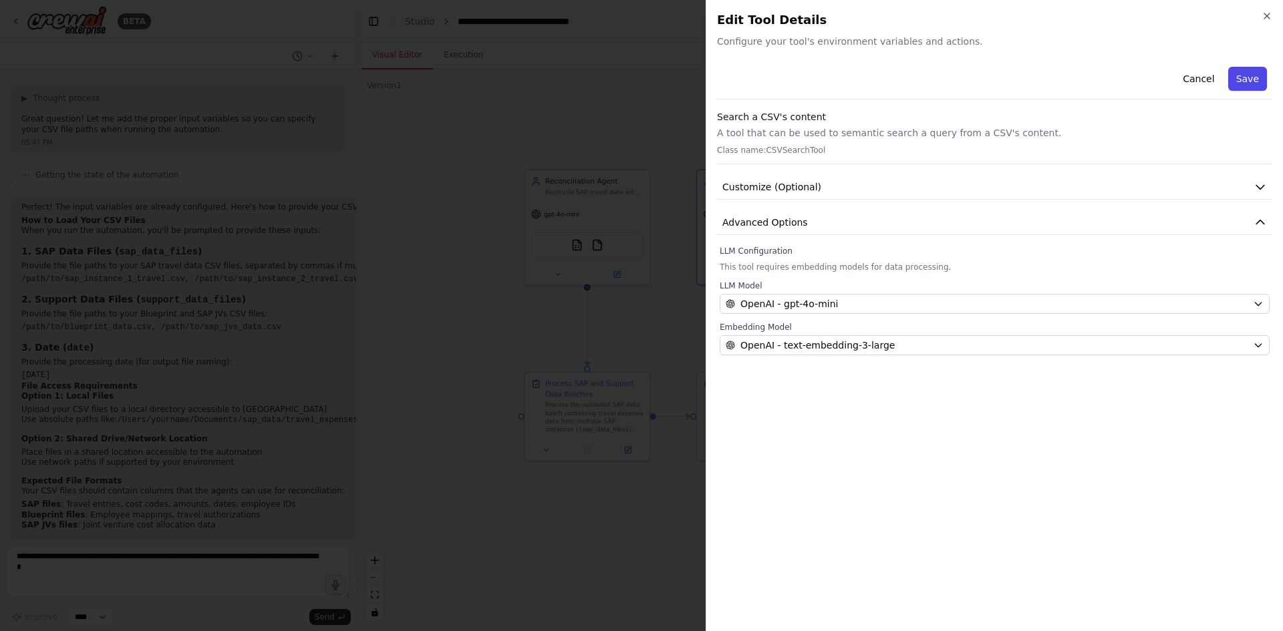
click at [1239, 77] on button "Save" at bounding box center [1247, 79] width 39 height 24
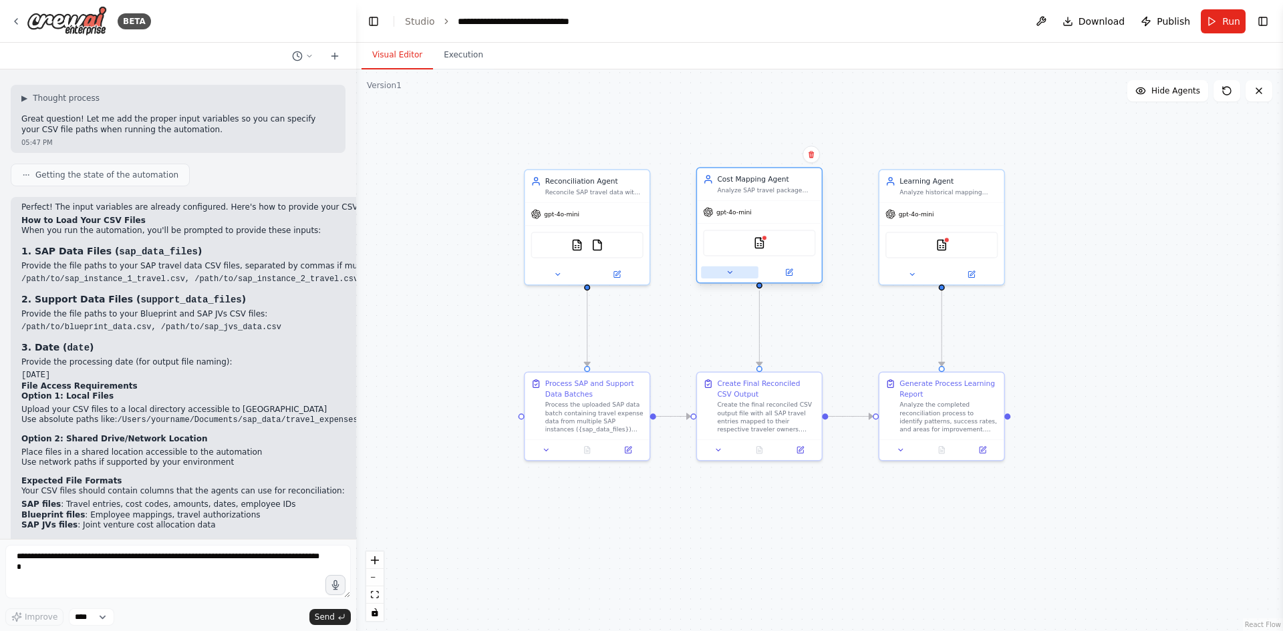
click at [729, 271] on icon at bounding box center [730, 273] width 8 height 8
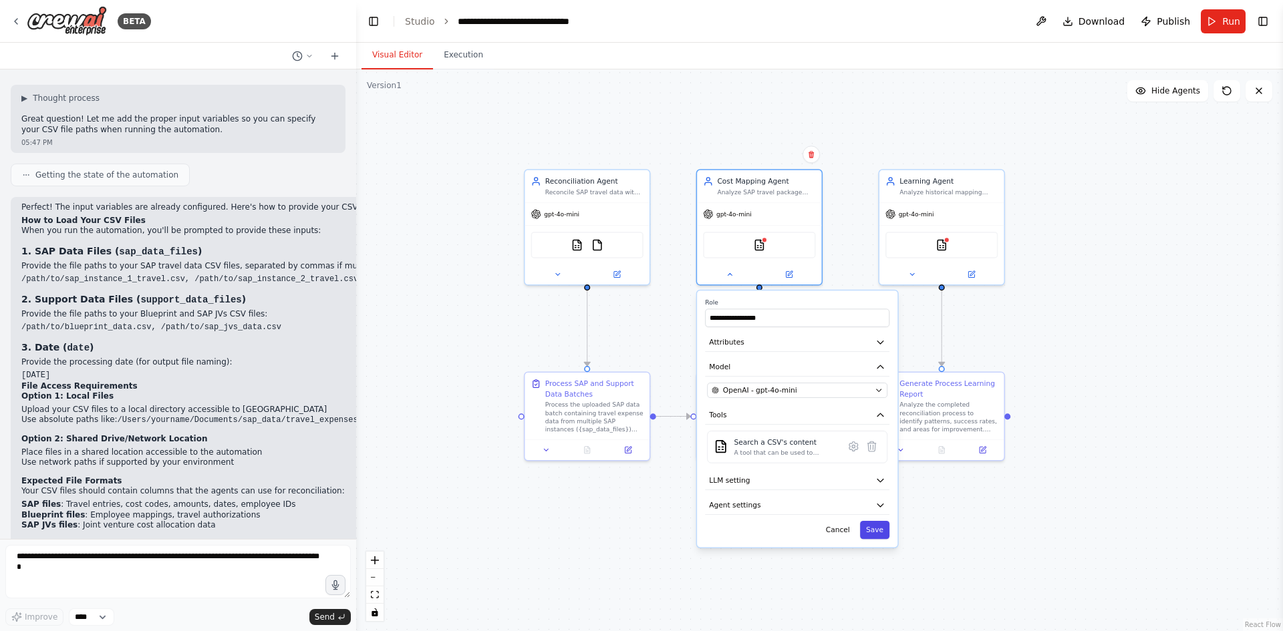
click at [881, 535] on button "Save" at bounding box center [874, 530] width 29 height 18
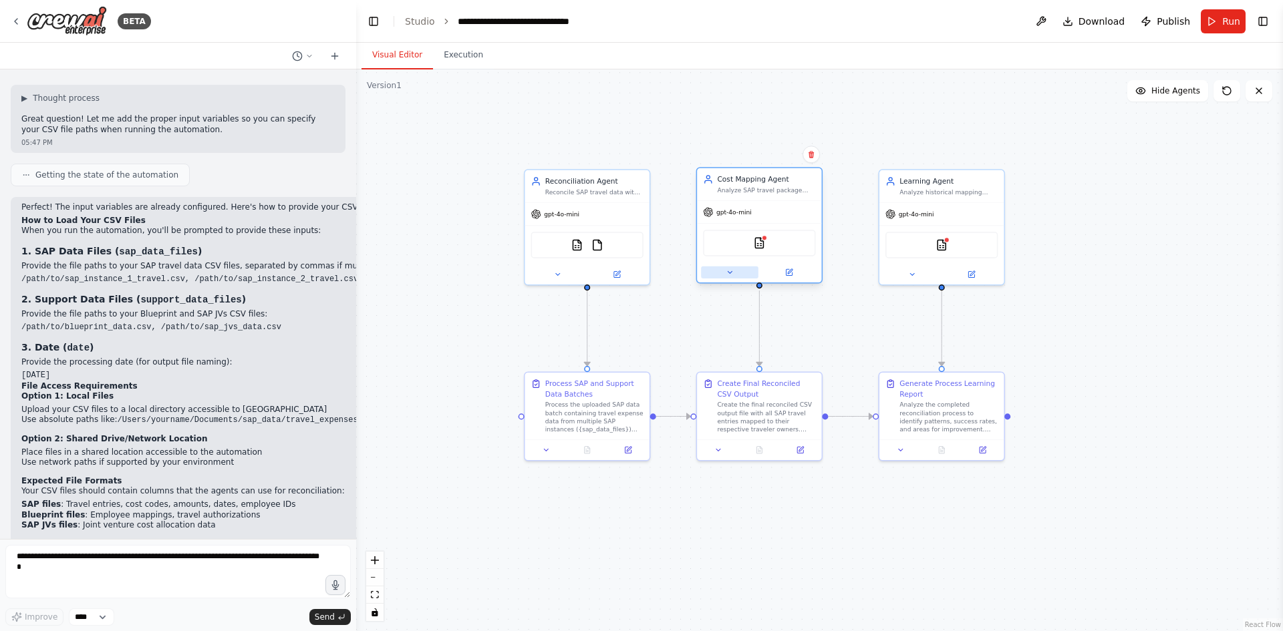
click at [726, 275] on icon at bounding box center [730, 273] width 8 height 8
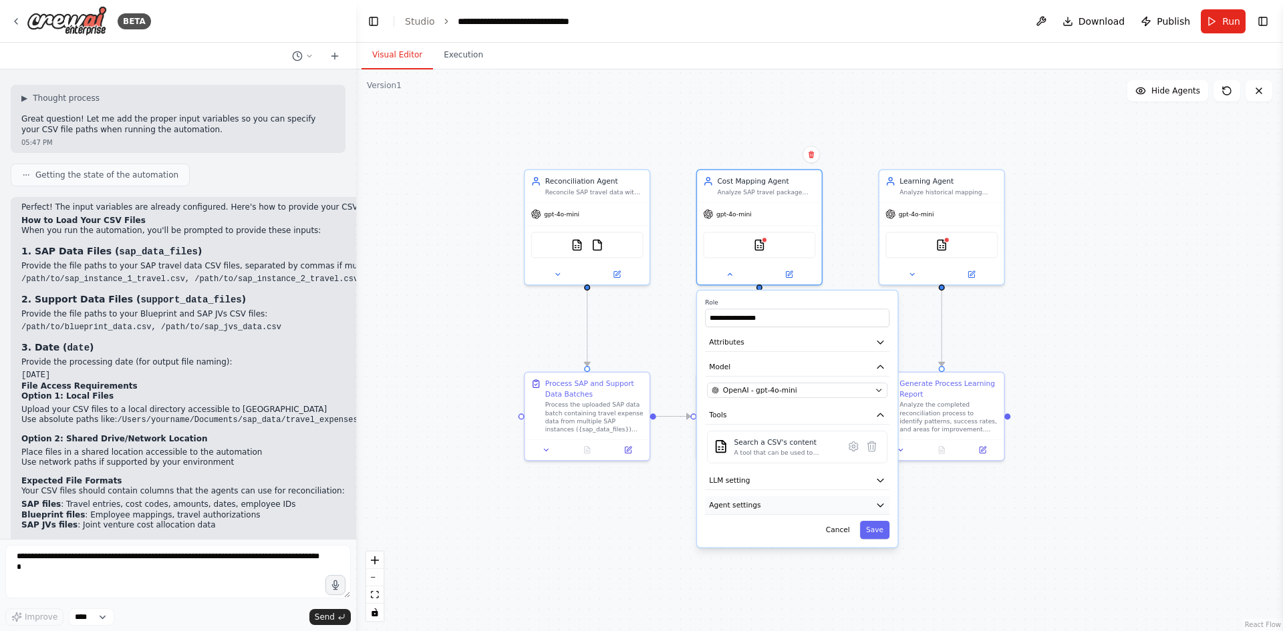
click at [803, 506] on button "Agent settings" at bounding box center [797, 505] width 184 height 19
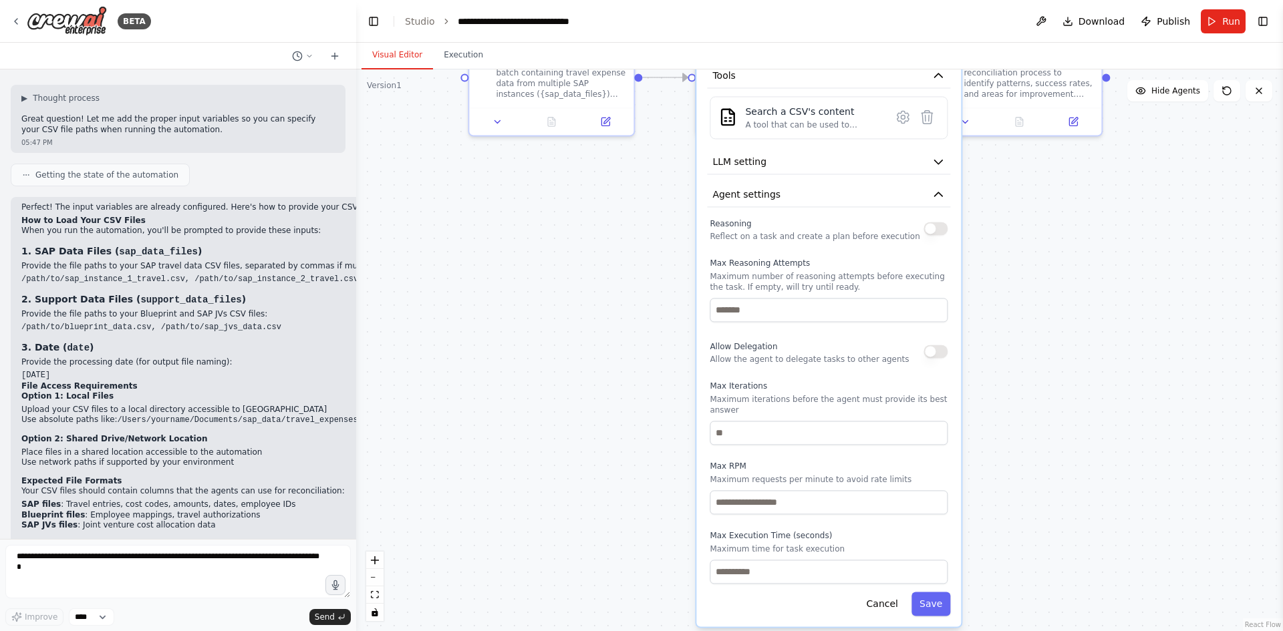
drag, startPoint x: 648, startPoint y: 549, endPoint x: 686, endPoint y: 210, distance: 340.2
click at [684, 213] on div "**********" at bounding box center [819, 350] width 927 height 562
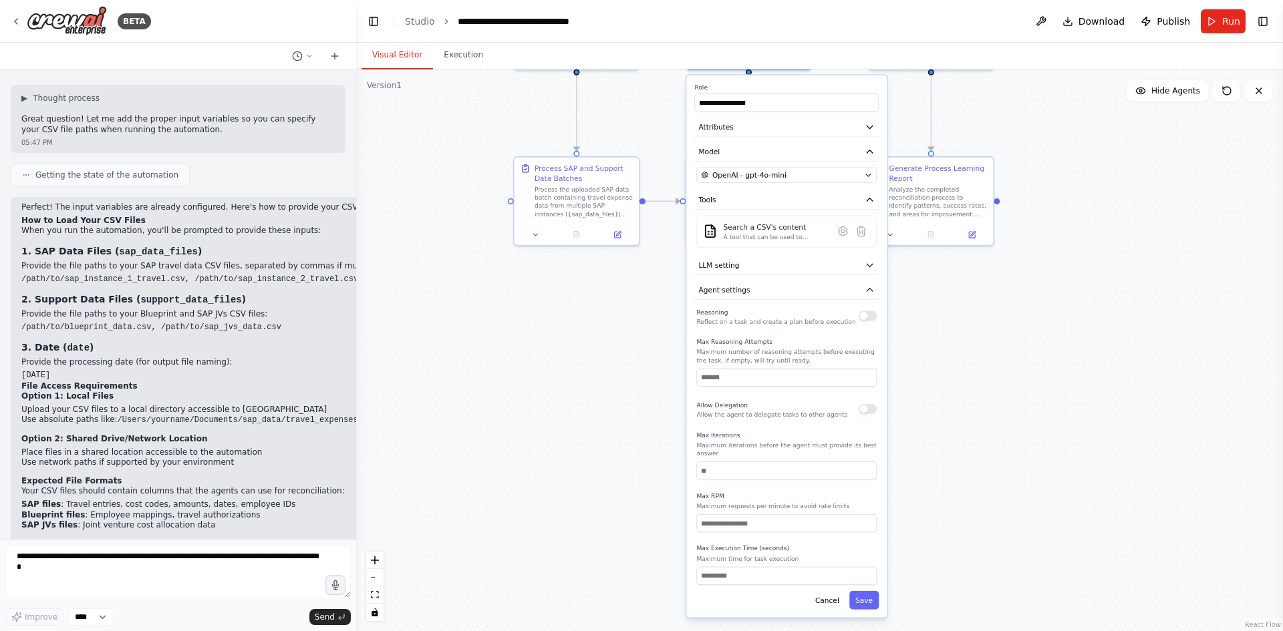
drag, startPoint x: 622, startPoint y: 289, endPoint x: 625, endPoint y: 367, distance: 78.9
click at [625, 367] on div "**********" at bounding box center [819, 350] width 927 height 562
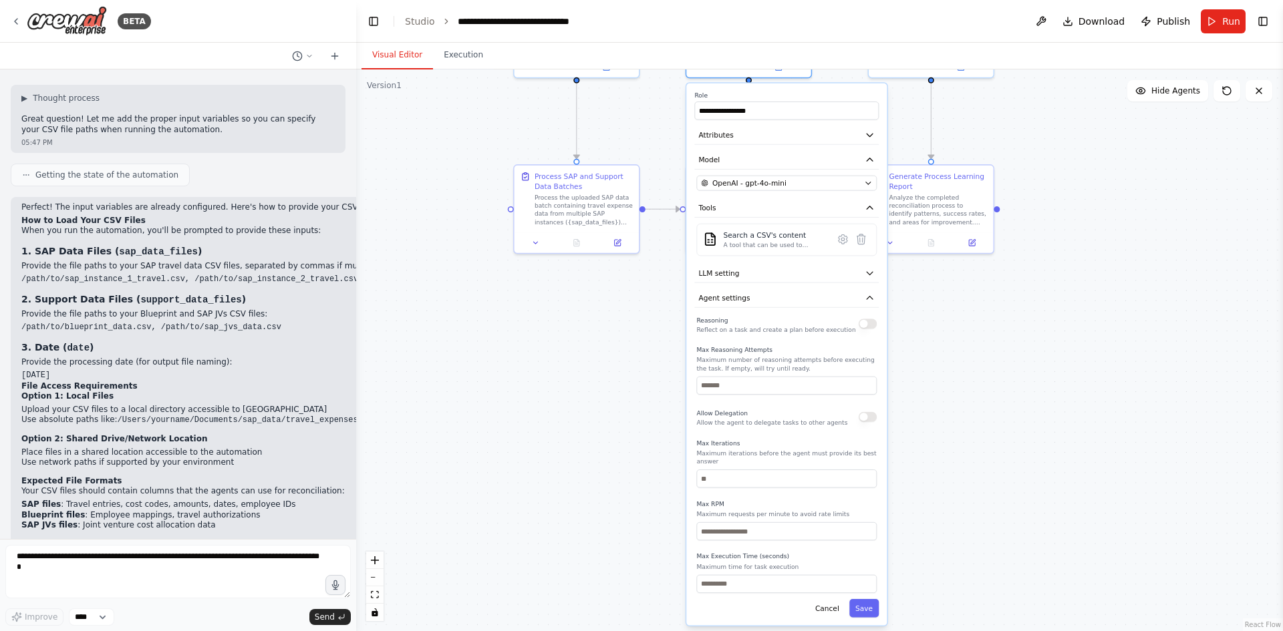
click at [868, 327] on button "button" at bounding box center [868, 324] width 18 height 10
click at [866, 383] on input "*" at bounding box center [786, 386] width 180 height 18
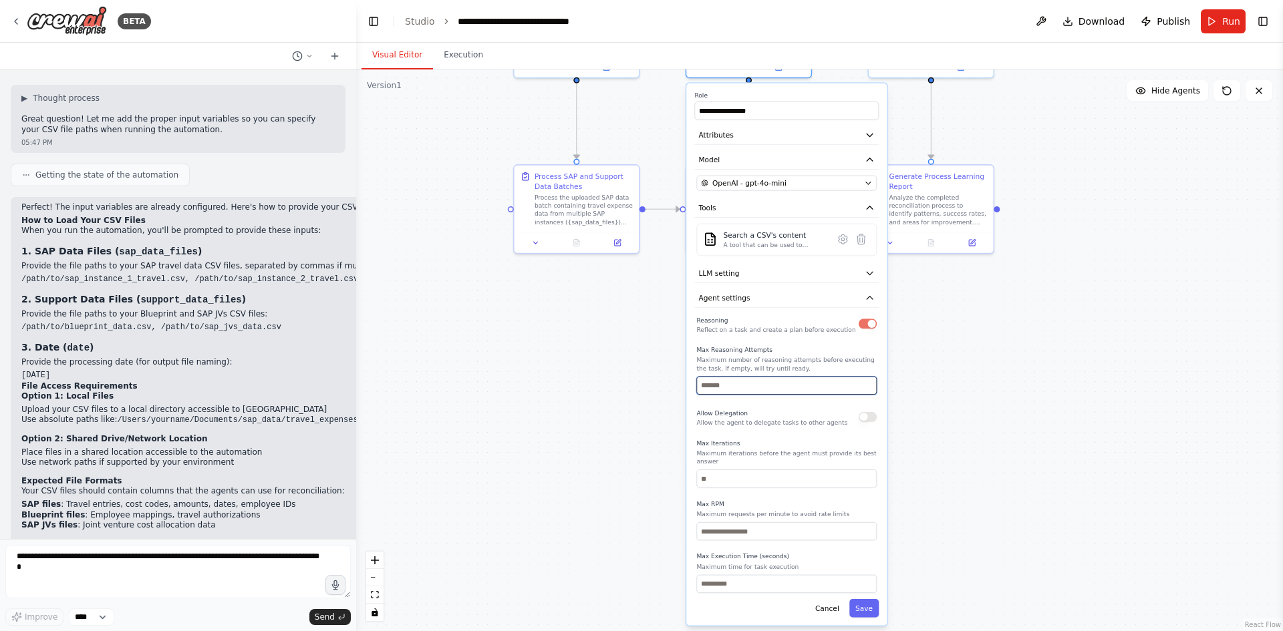
type input "*"
click at [866, 383] on input "*" at bounding box center [786, 386] width 180 height 18
click at [770, 576] on input "number" at bounding box center [786, 584] width 180 height 18
type input "***"
click at [863, 601] on button "Save" at bounding box center [863, 608] width 29 height 18
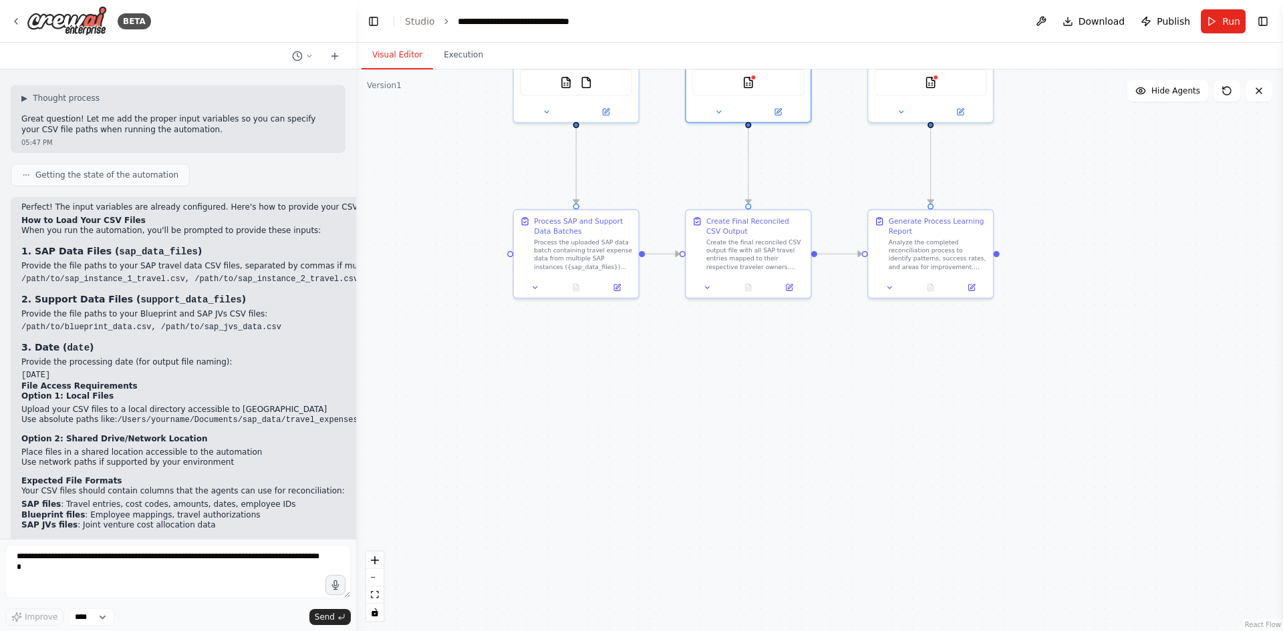
drag, startPoint x: 698, startPoint y: 343, endPoint x: 725, endPoint y: 486, distance: 145.5
click at [722, 484] on div ".deletable-edge-delete-btn { width: 20px; height: 20px; border: 0px solid #ffff…" at bounding box center [819, 350] width 927 height 562
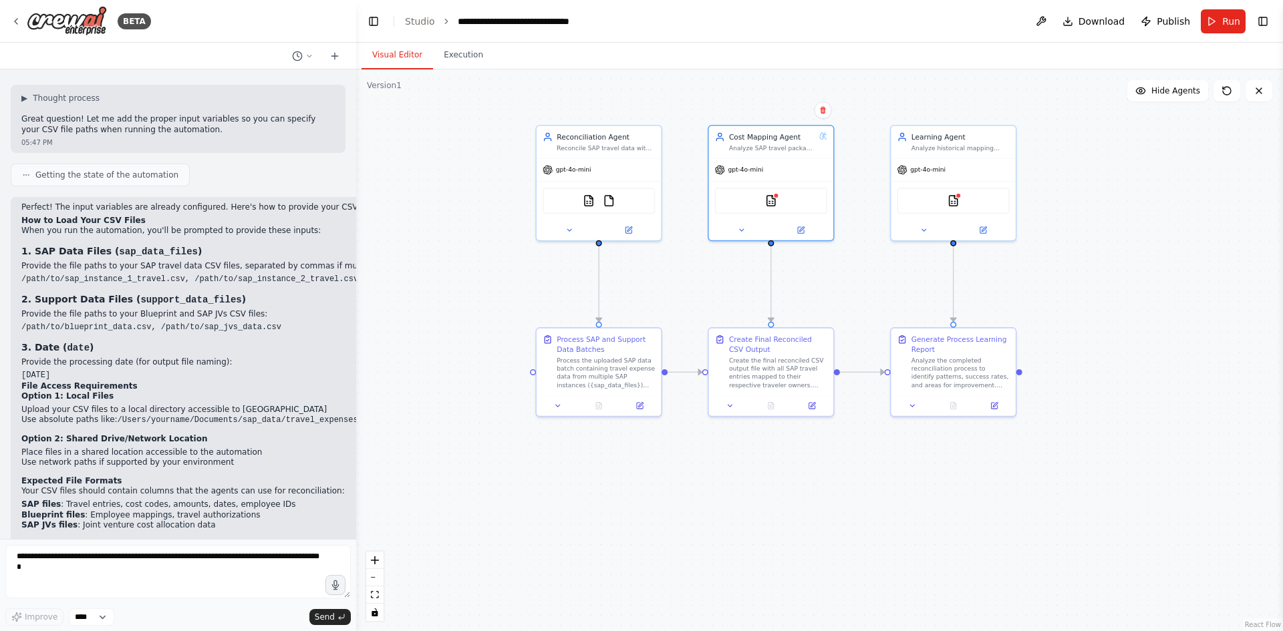
drag, startPoint x: 689, startPoint y: 281, endPoint x: 687, endPoint y: 307, distance: 25.5
click at [687, 307] on div ".deletable-edge-delete-btn { width: 20px; height: 20px; border: 0px solid #ffff…" at bounding box center [819, 350] width 927 height 562
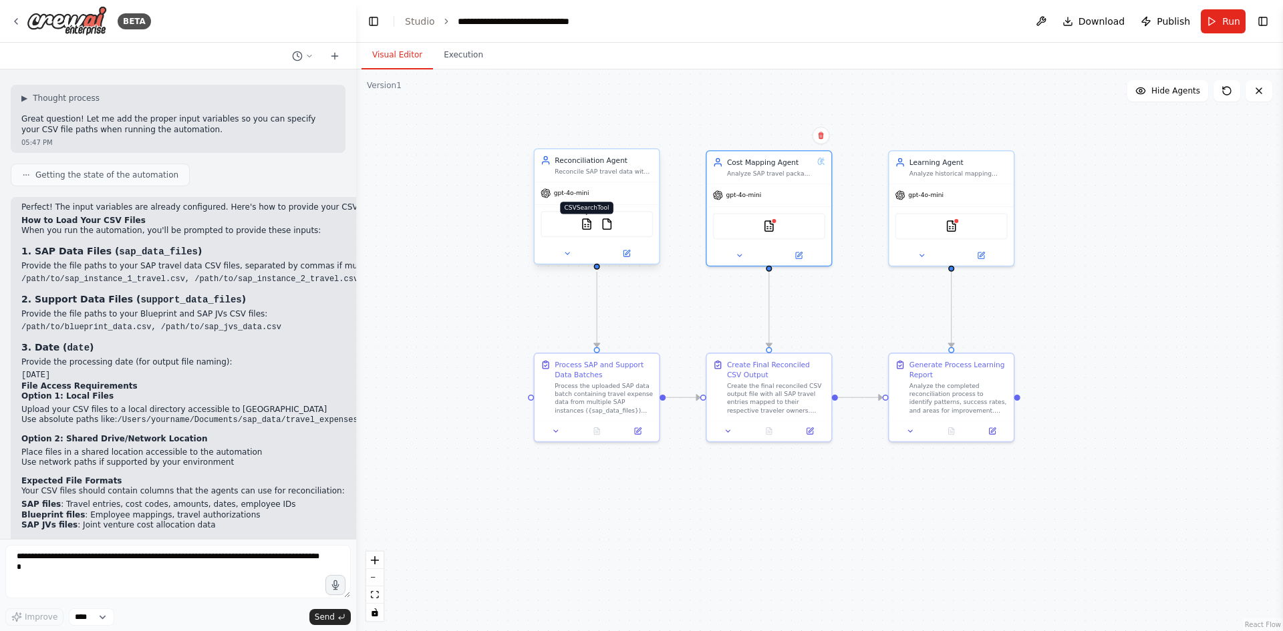
click at [588, 227] on img at bounding box center [587, 224] width 12 height 12
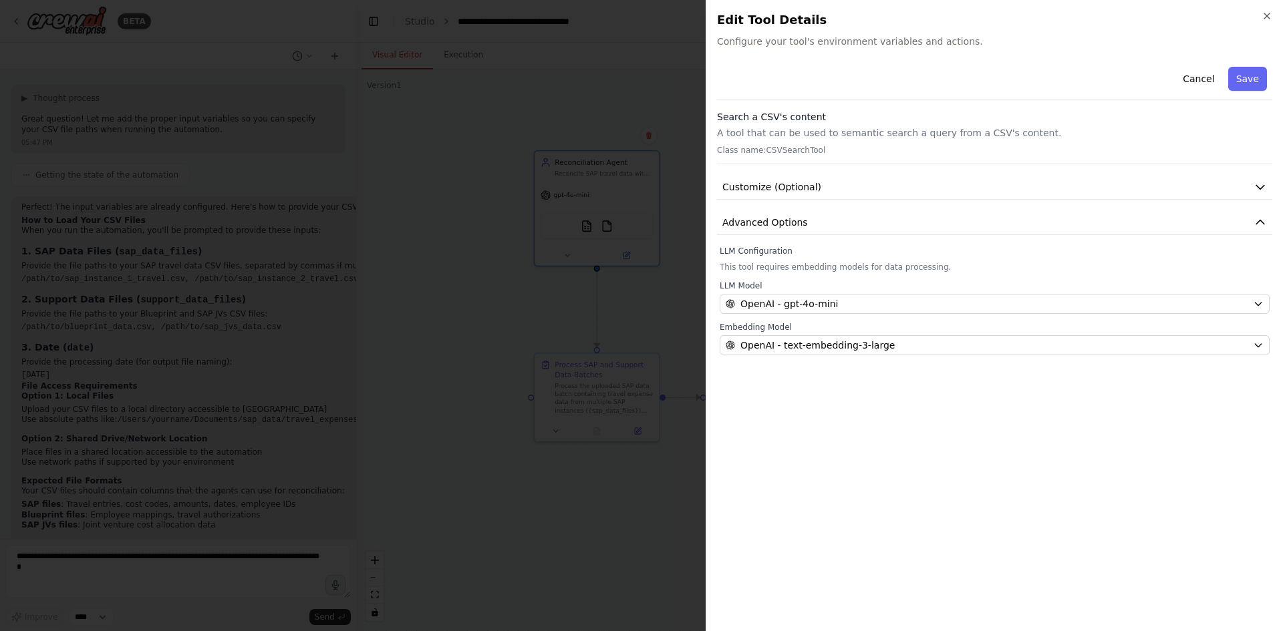
drag, startPoint x: 1270, startPoint y: 15, endPoint x: 1221, endPoint y: 30, distance: 50.9
click at [1268, 15] on icon "button" at bounding box center [1266, 16] width 11 height 11
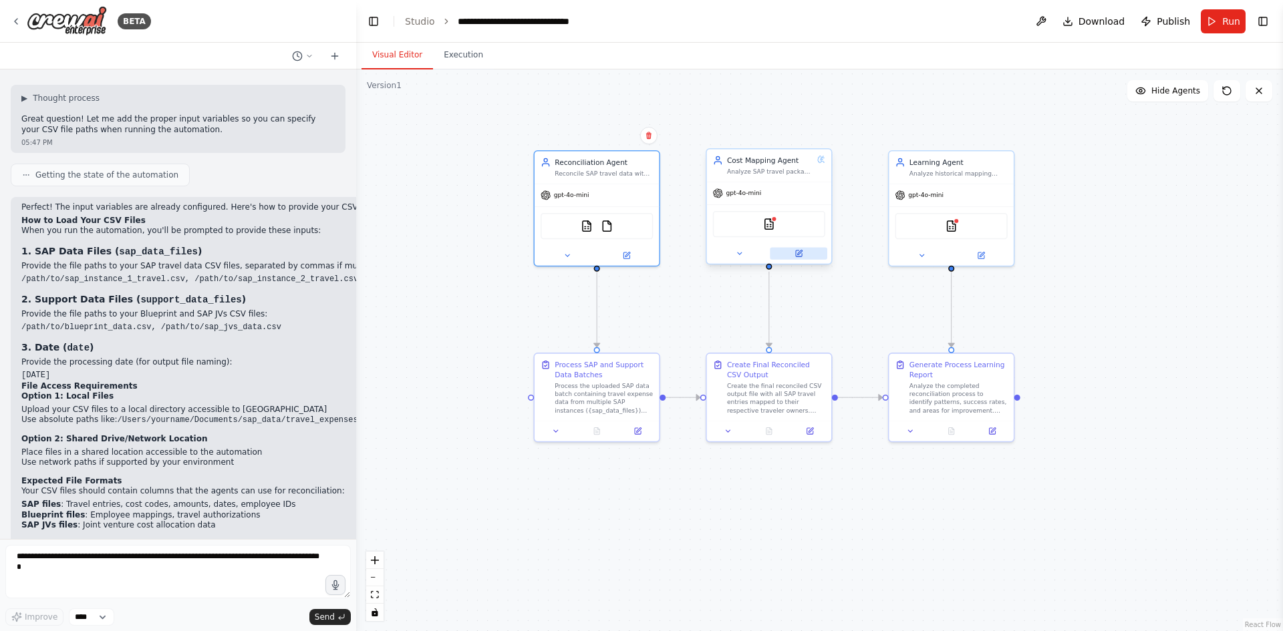
click at [805, 254] on button at bounding box center [798, 253] width 57 height 12
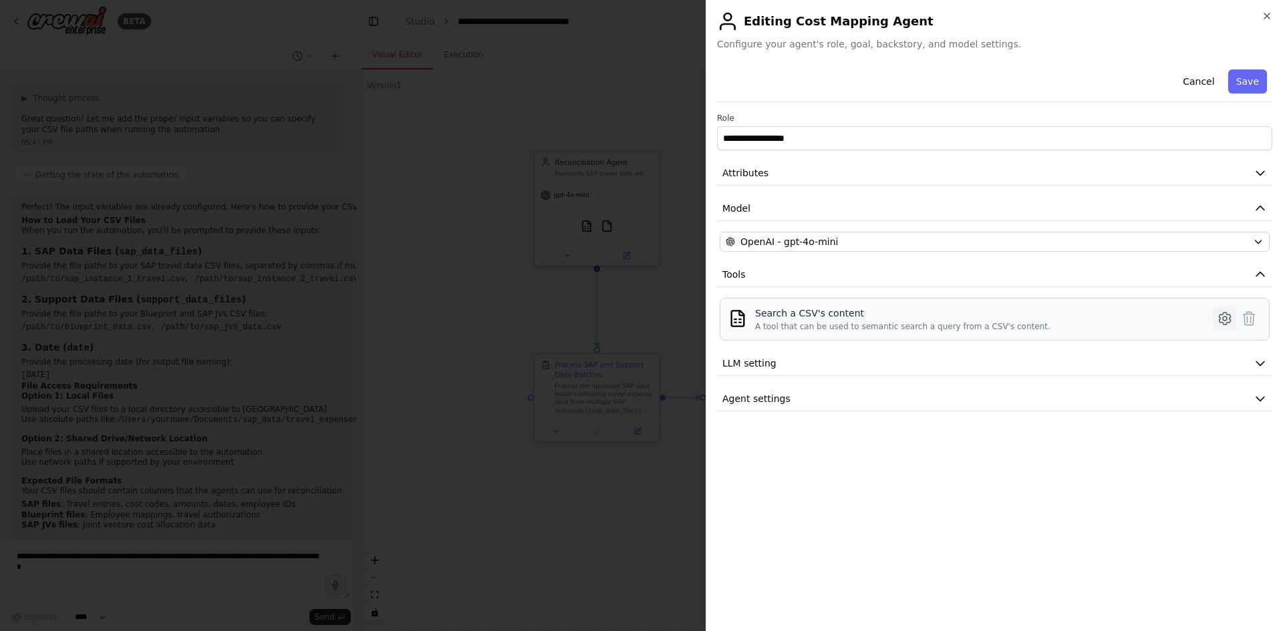
click at [1221, 315] on icon at bounding box center [1225, 319] width 16 height 16
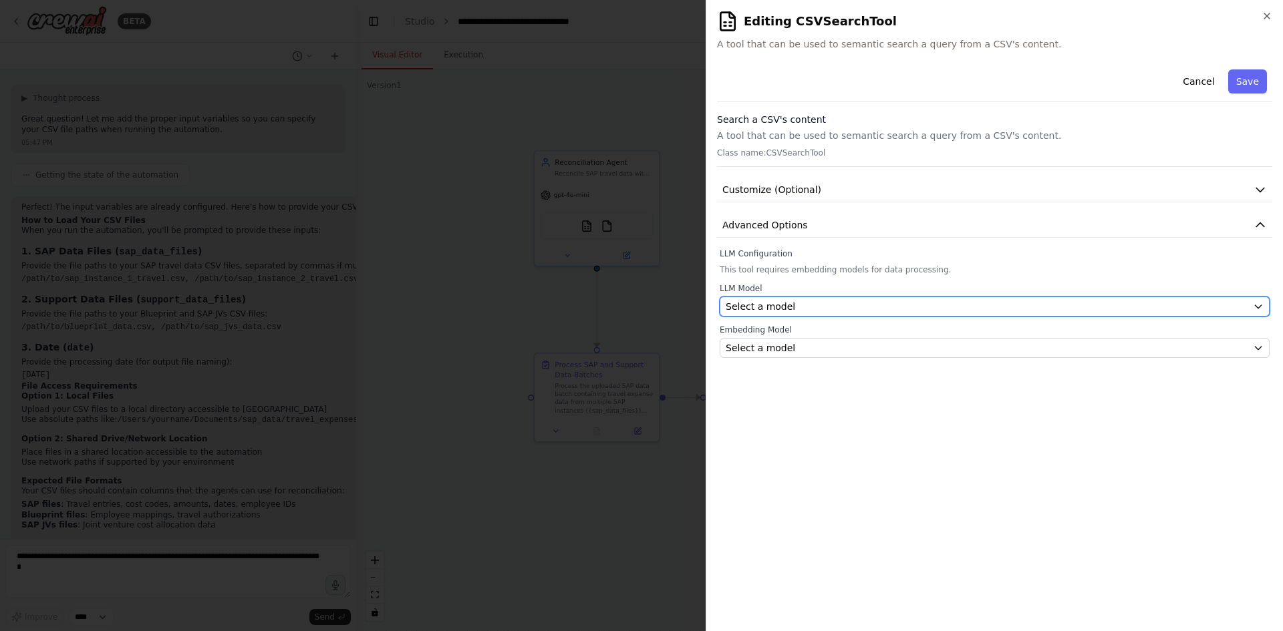
click at [1010, 301] on div "Select a model" at bounding box center [987, 306] width 522 height 13
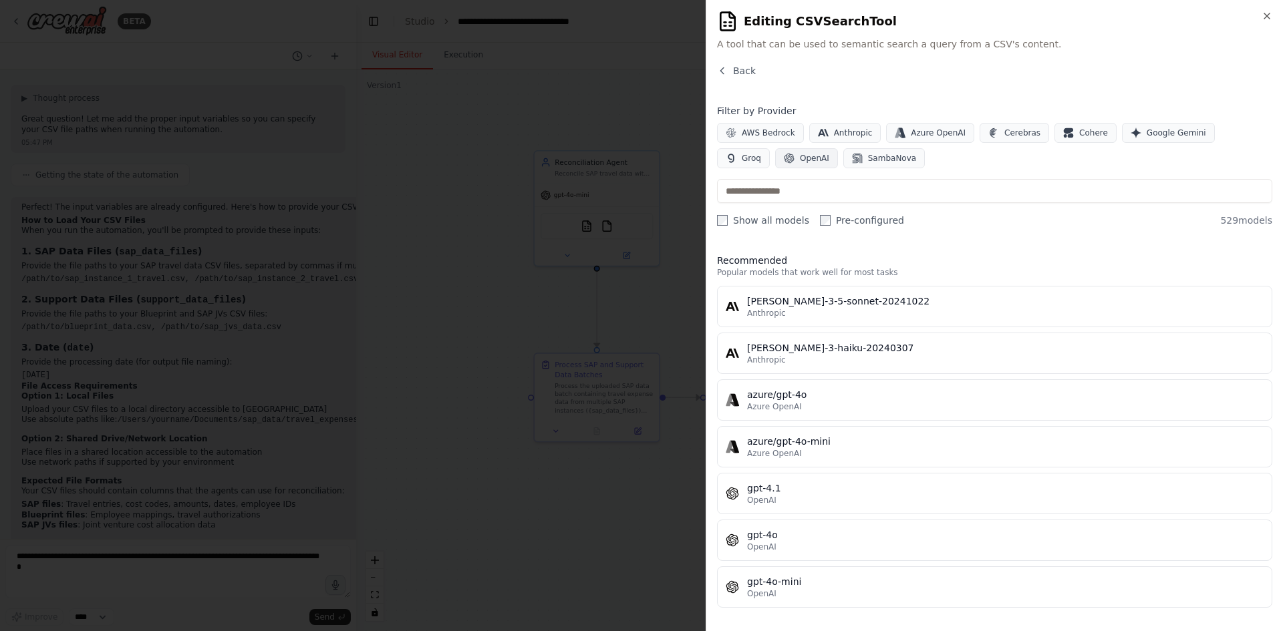
click at [775, 151] on button "OpenAI" at bounding box center [806, 158] width 63 height 20
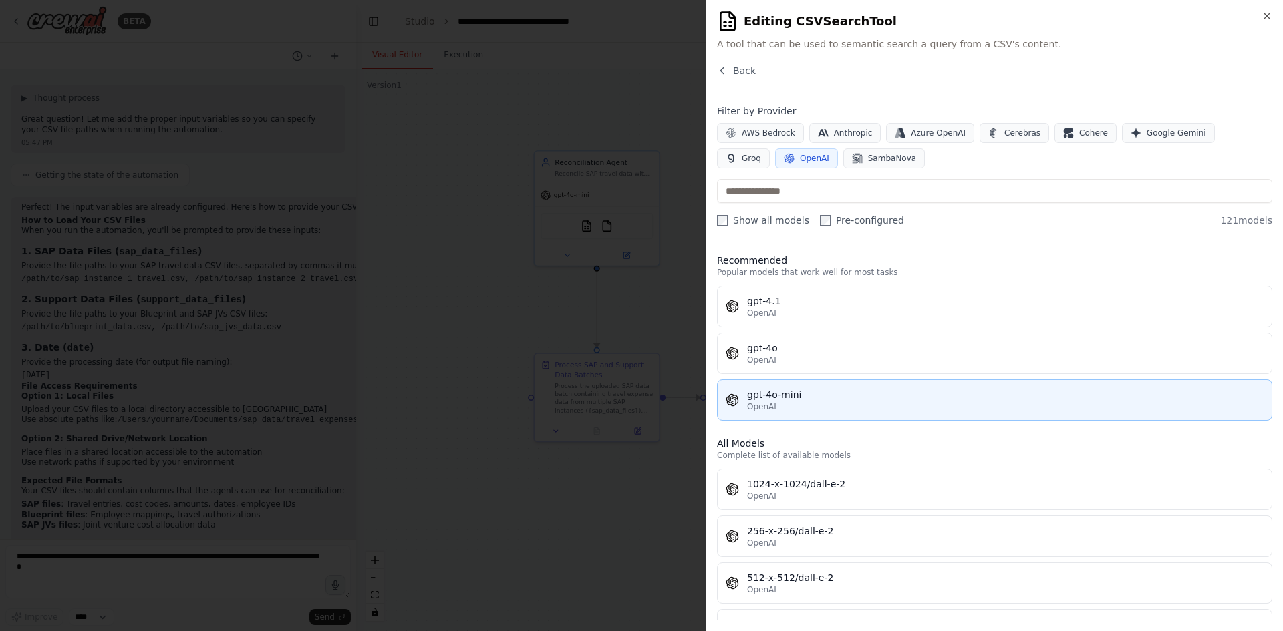
click at [833, 396] on div "gpt-4o-mini" at bounding box center [1005, 394] width 516 height 13
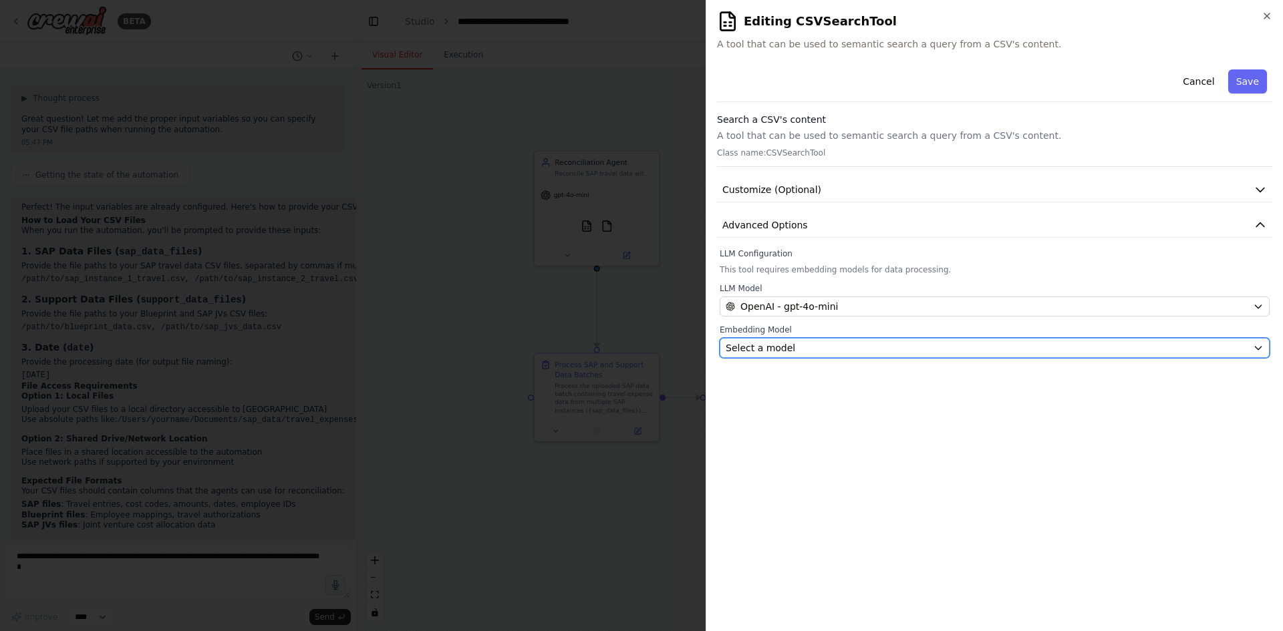
click at [796, 351] on div "Select a model" at bounding box center [987, 347] width 522 height 13
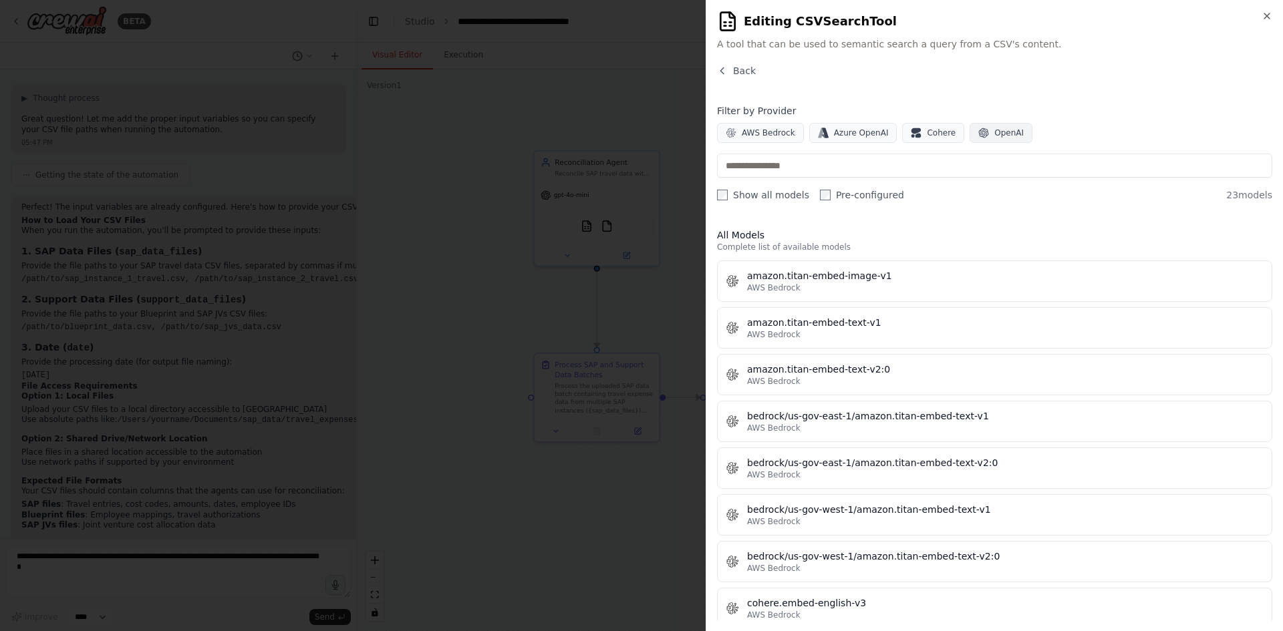
click at [994, 134] on span "OpenAI" at bounding box center [1008, 133] width 29 height 11
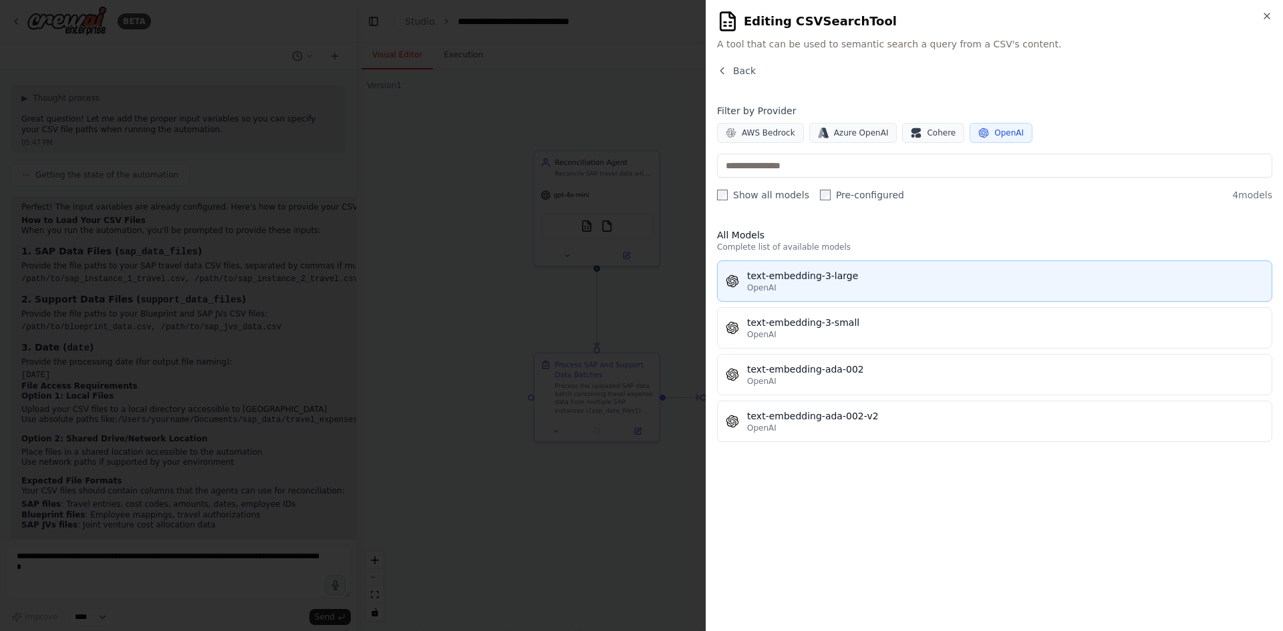
click at [835, 288] on div "OpenAI" at bounding box center [1005, 288] width 516 height 11
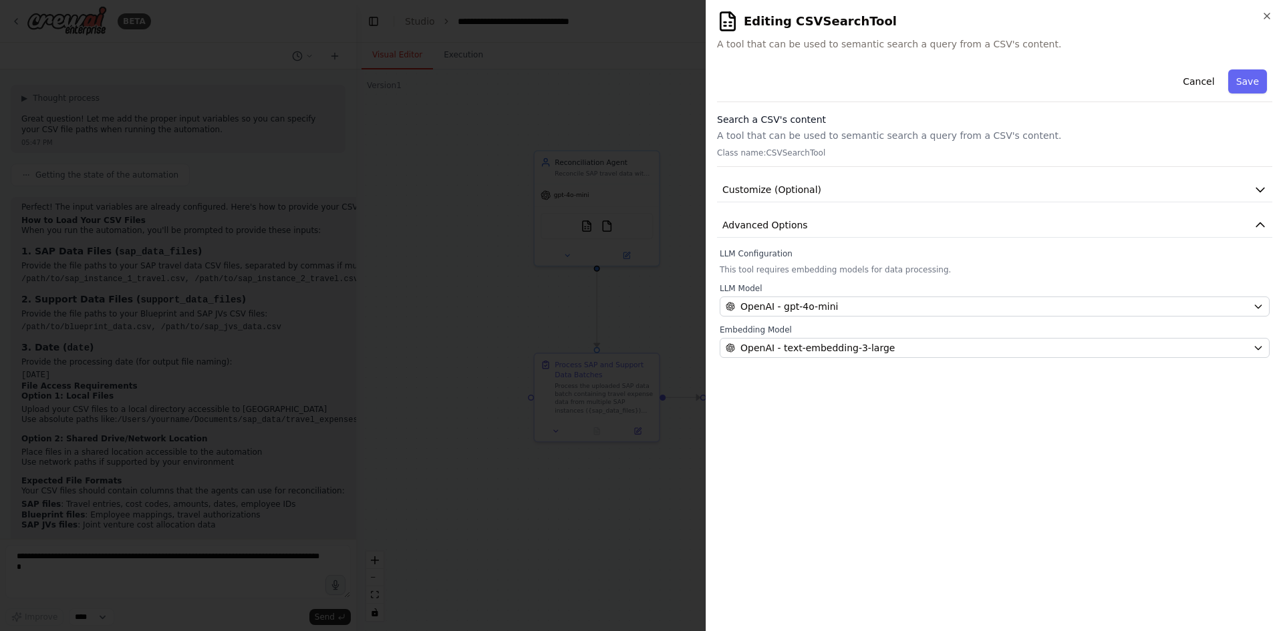
click at [1253, 89] on button "Save" at bounding box center [1247, 81] width 39 height 24
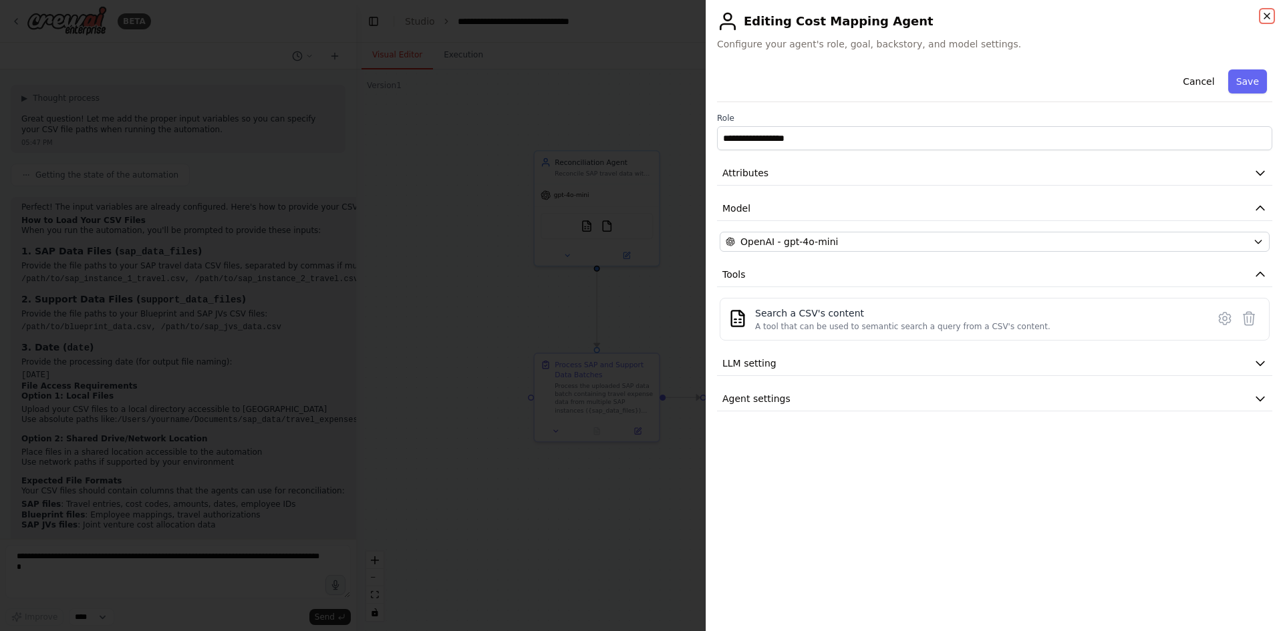
click at [1266, 15] on icon "button" at bounding box center [1266, 16] width 11 height 11
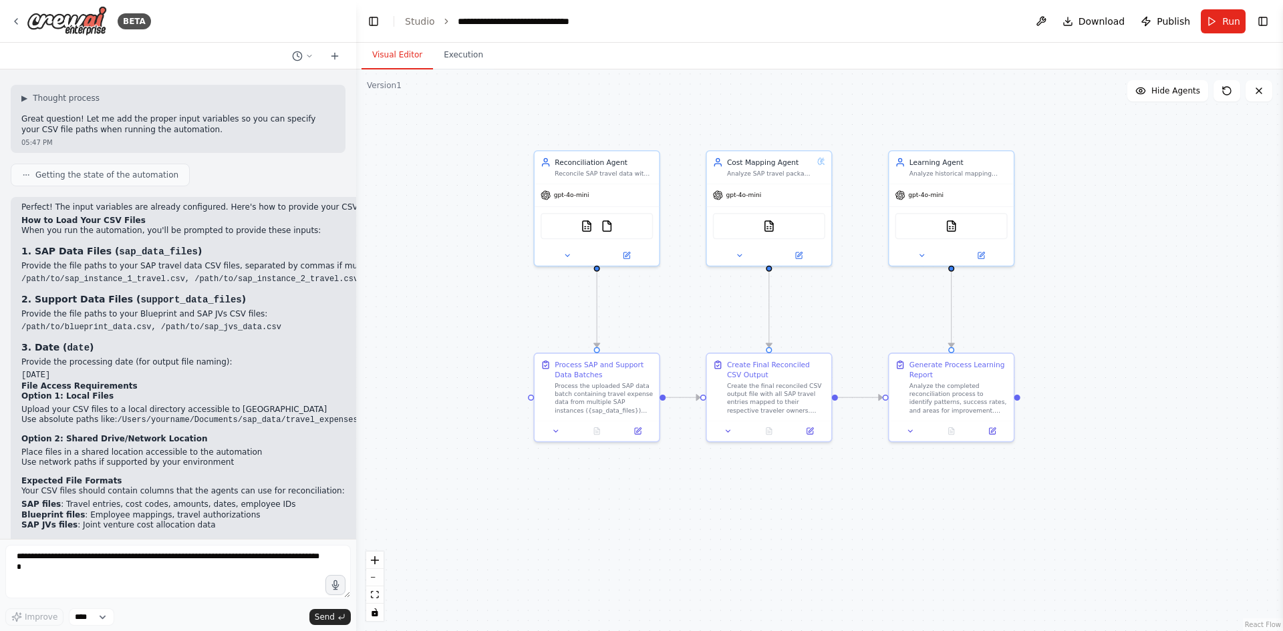
click at [1077, 224] on div ".deletable-edge-delete-btn { width: 20px; height: 20px; border: 0px solid #ffff…" at bounding box center [819, 350] width 927 height 562
click at [1219, 18] on button "Run" at bounding box center [1223, 21] width 45 height 24
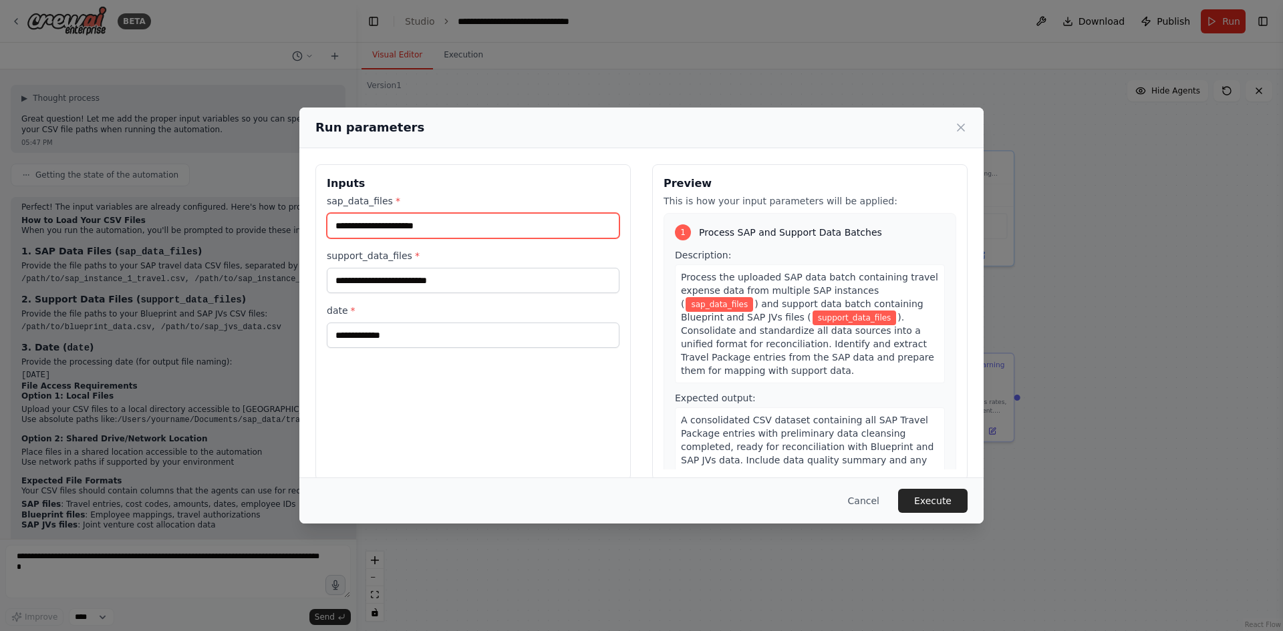
click at [470, 225] on input "sap_data_files *" at bounding box center [473, 225] width 293 height 25
click at [433, 236] on input "sap_data_files *" at bounding box center [473, 225] width 293 height 25
click at [958, 126] on icon at bounding box center [960, 127] width 13 height 13
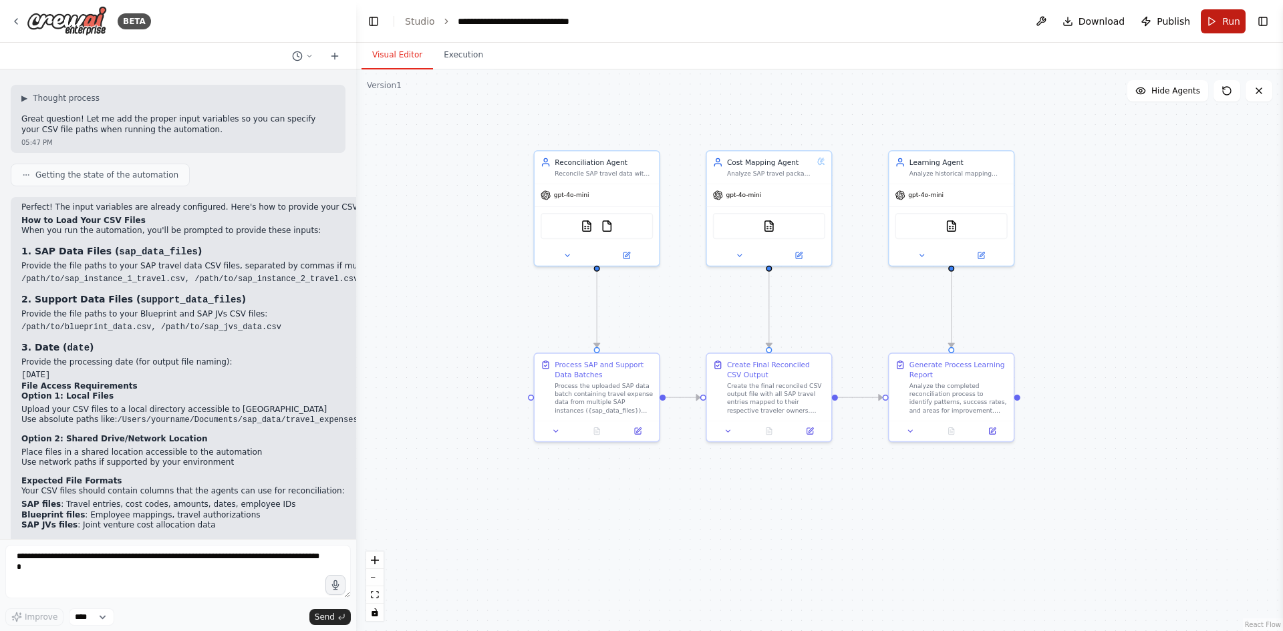
click at [1224, 22] on span "Run" at bounding box center [1231, 21] width 18 height 13
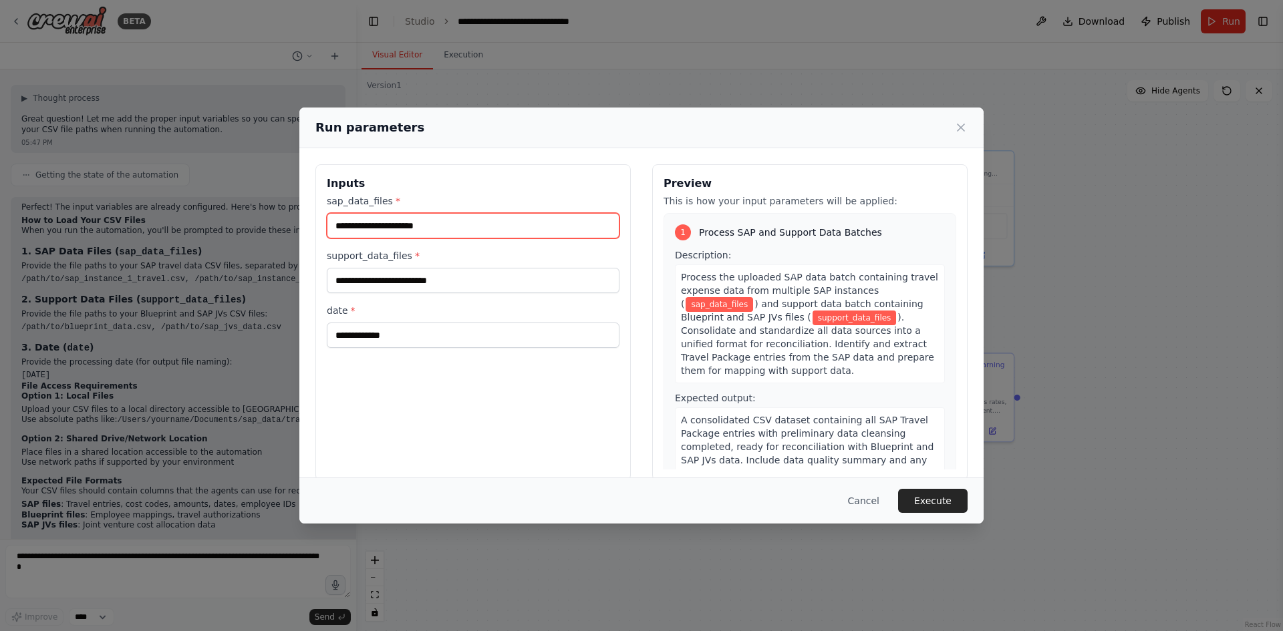
click at [434, 227] on input "sap_data_files *" at bounding box center [473, 225] width 293 height 25
paste input "**********"
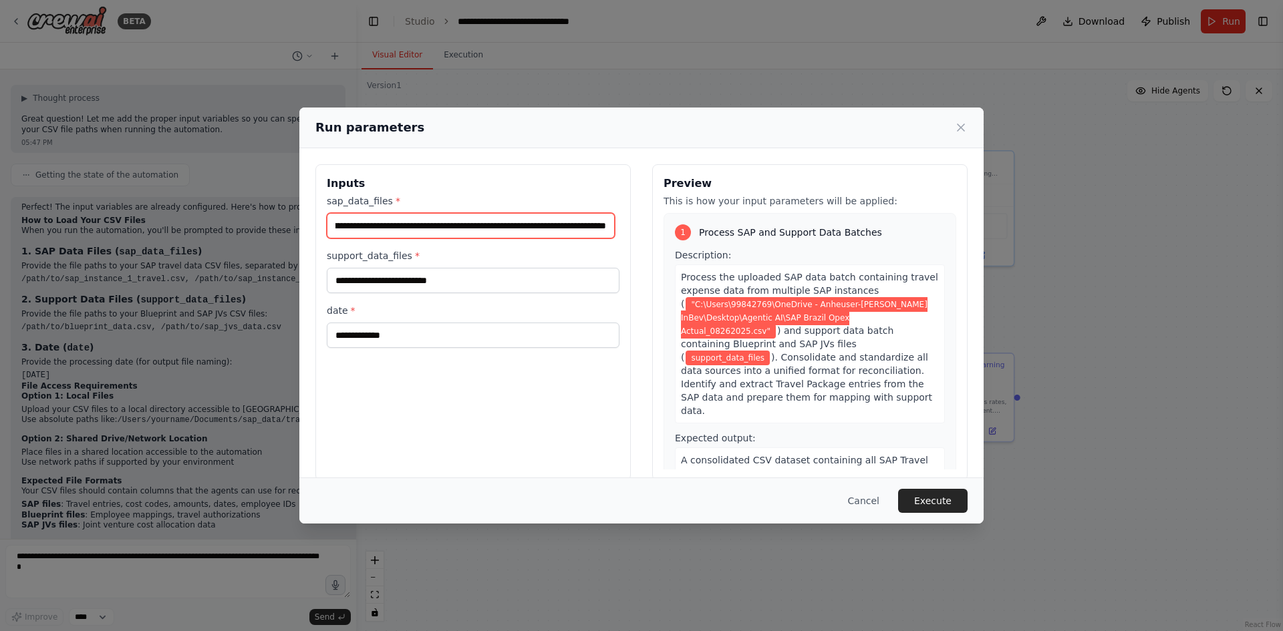
type input "**********"
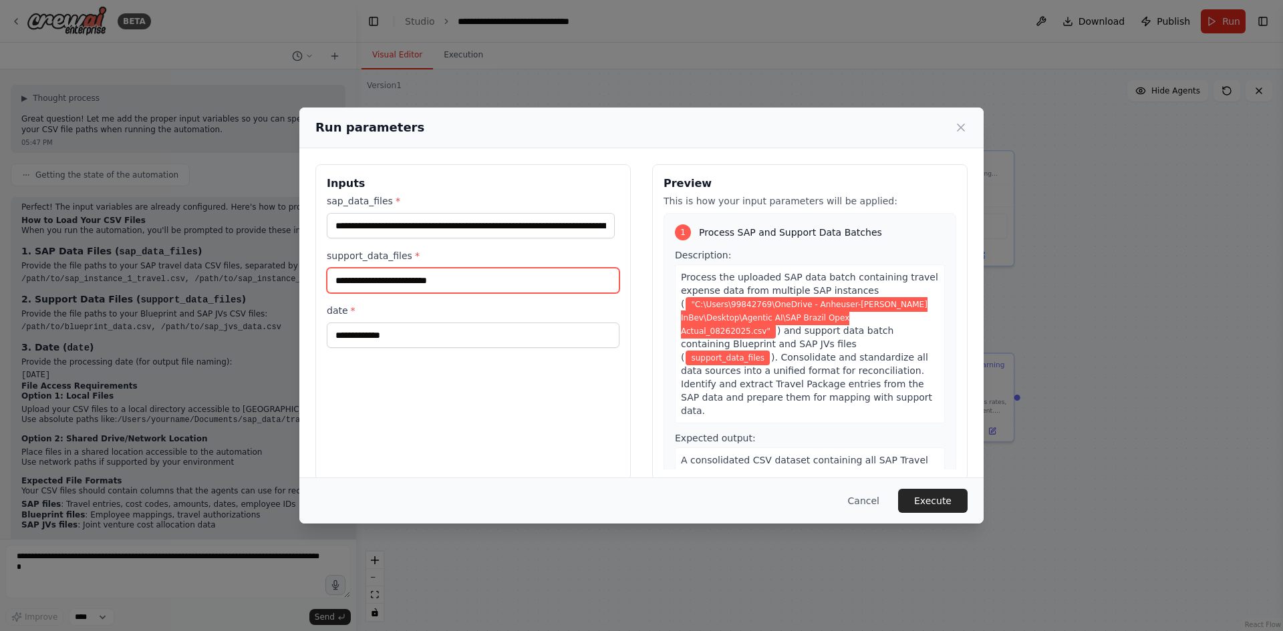
click at [458, 275] on input "support_data_files *" at bounding box center [473, 280] width 293 height 25
paste input "**********"
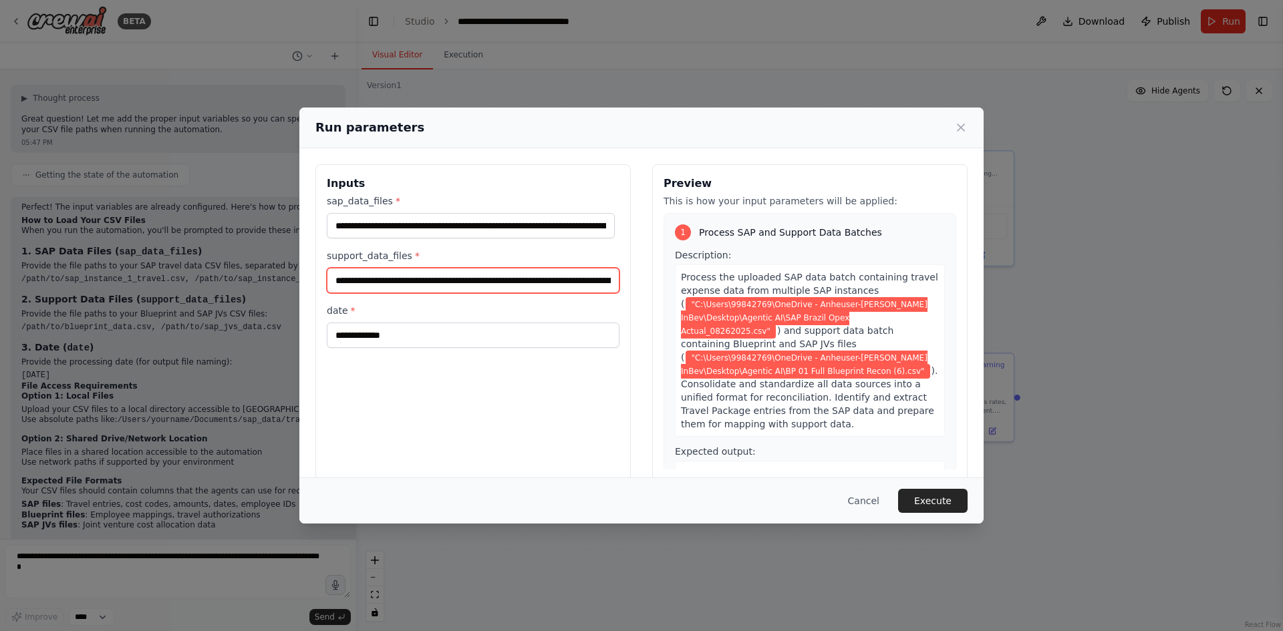
scroll to position [0, 181]
type input "**********"
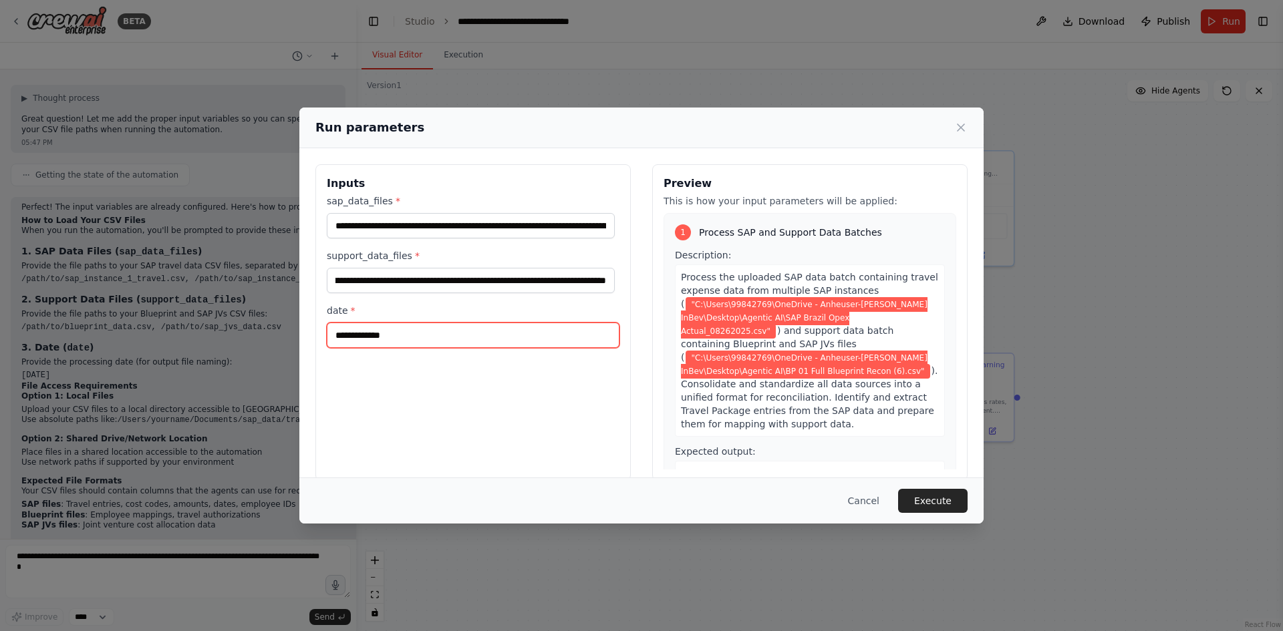
scroll to position [0, 0]
click at [421, 335] on input "date *" at bounding box center [473, 335] width 293 height 25
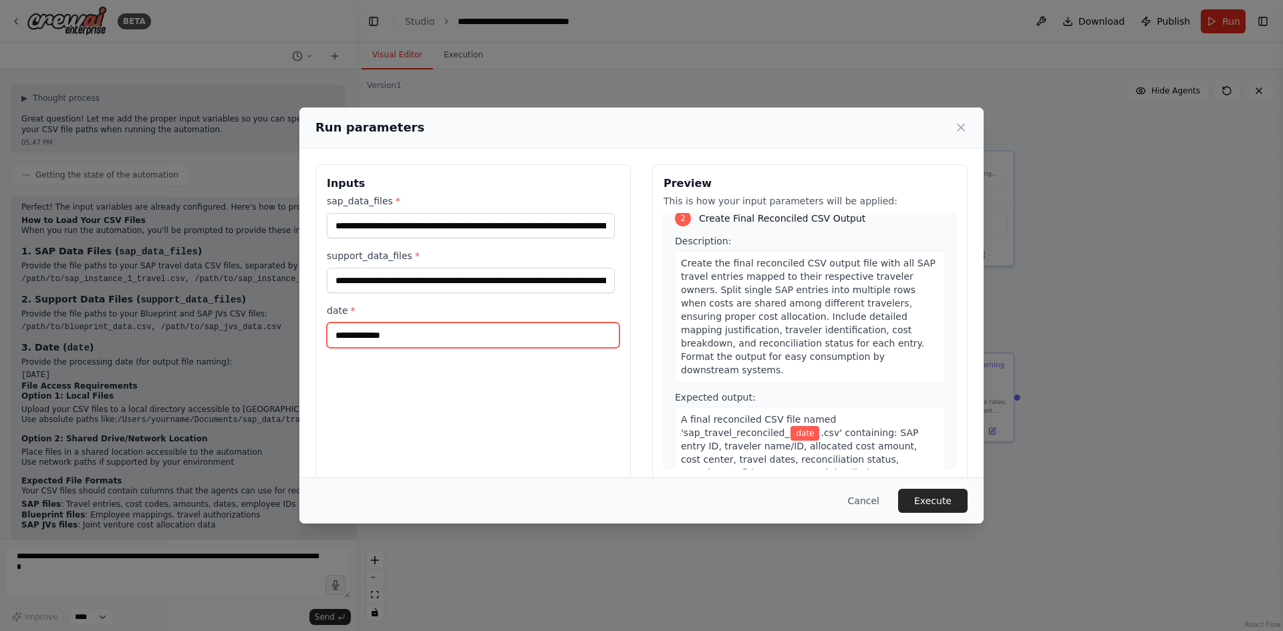
scroll to position [401, 0]
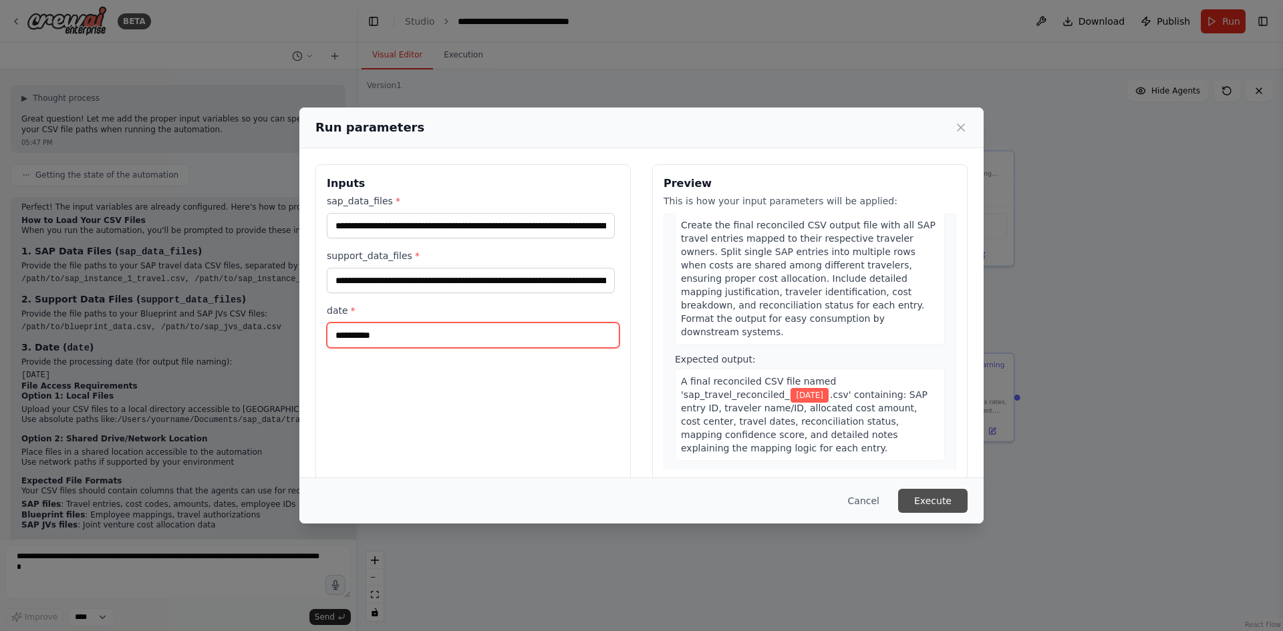
type input "**********"
click at [943, 502] on button "Execute" at bounding box center [932, 501] width 69 height 24
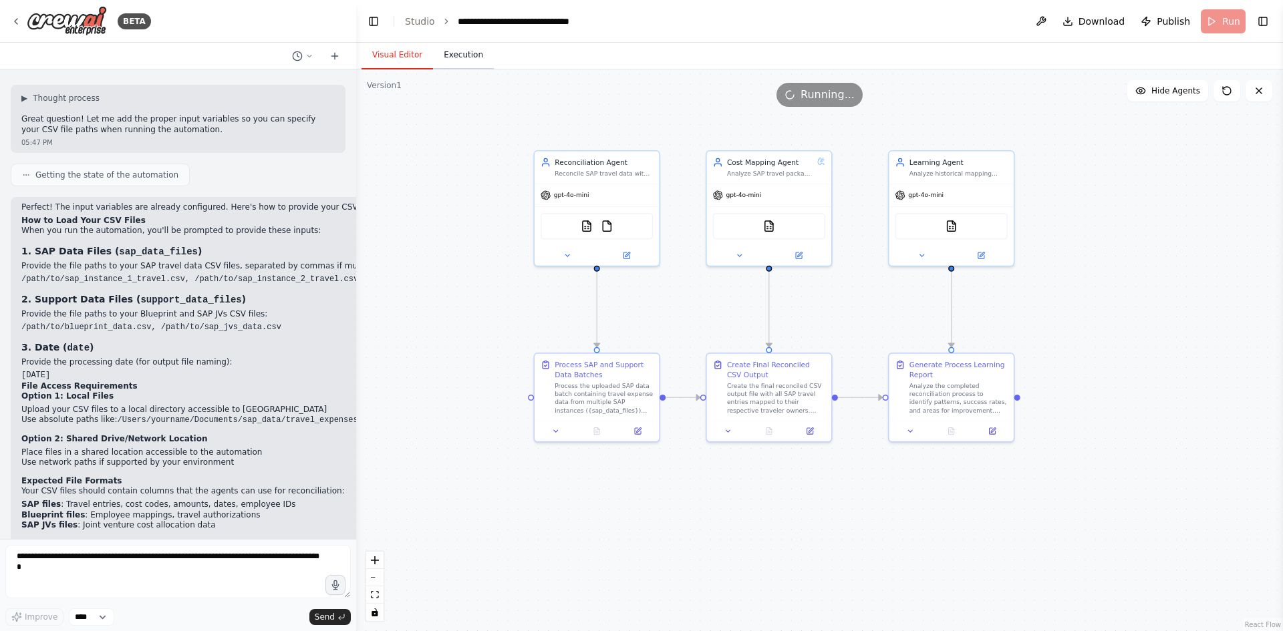
click at [450, 53] on button "Execution" at bounding box center [463, 55] width 61 height 28
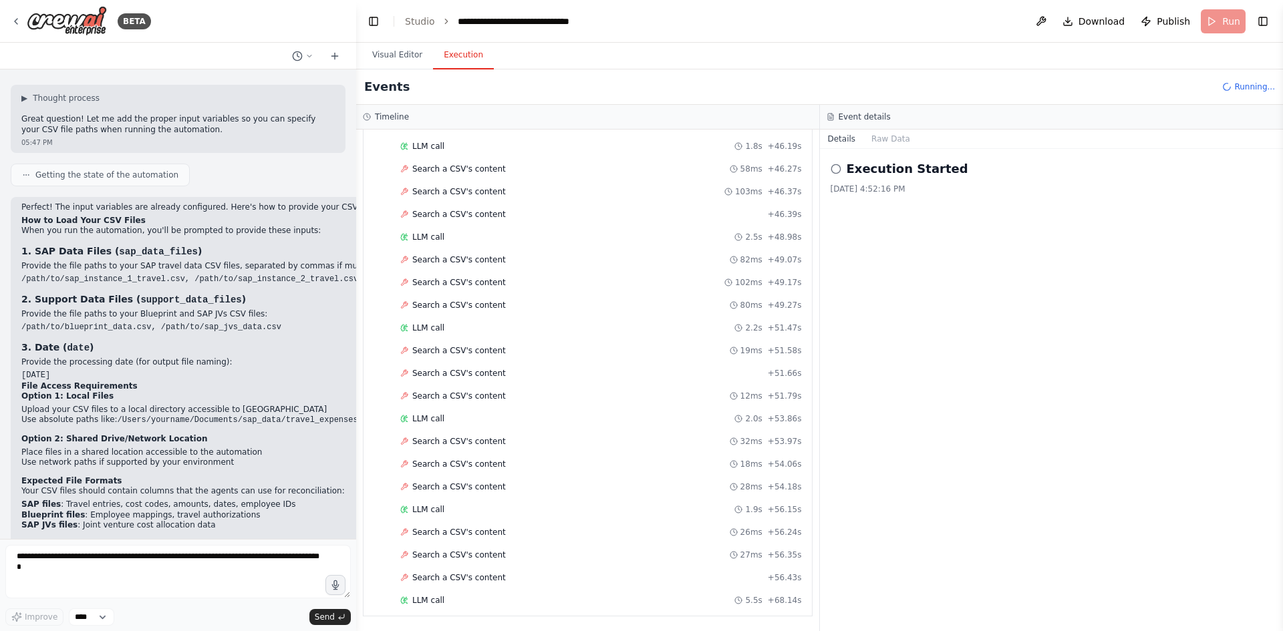
scroll to position [4579, 0]
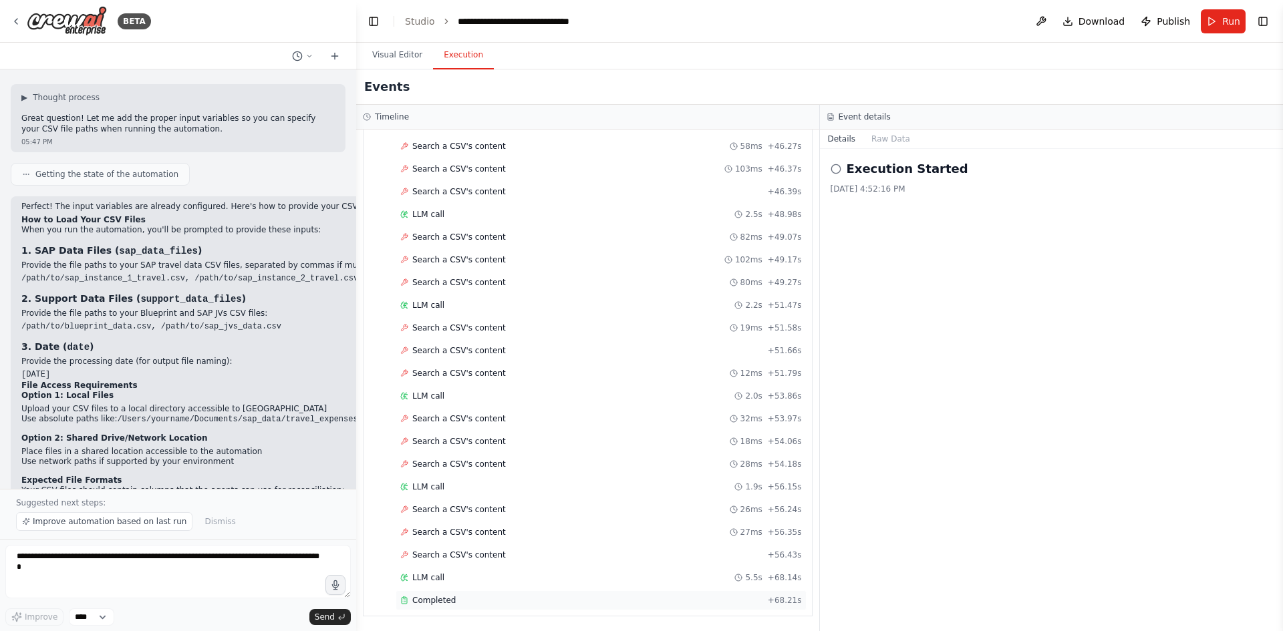
click at [490, 604] on div "Completed" at bounding box center [581, 600] width 362 height 11
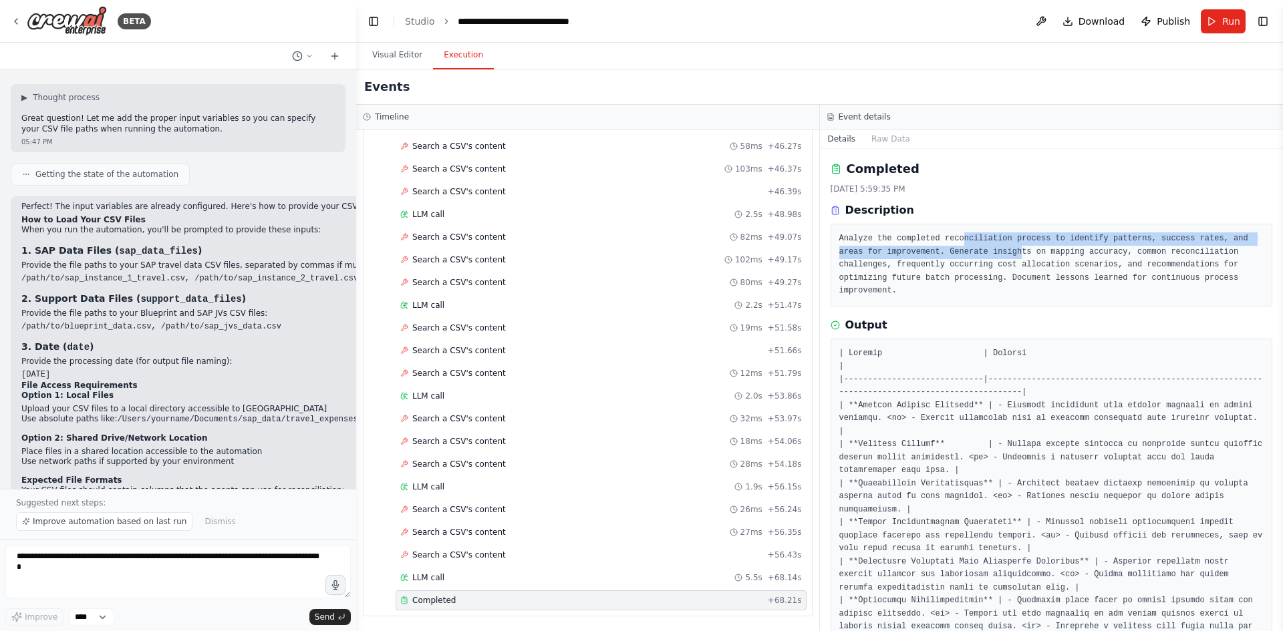
drag, startPoint x: 955, startPoint y: 237, endPoint x: 983, endPoint y: 256, distance: 33.7
click at [983, 256] on pre "Analyze the completed reconciliation process to identify patterns, success rate…" at bounding box center [1051, 265] width 425 height 65
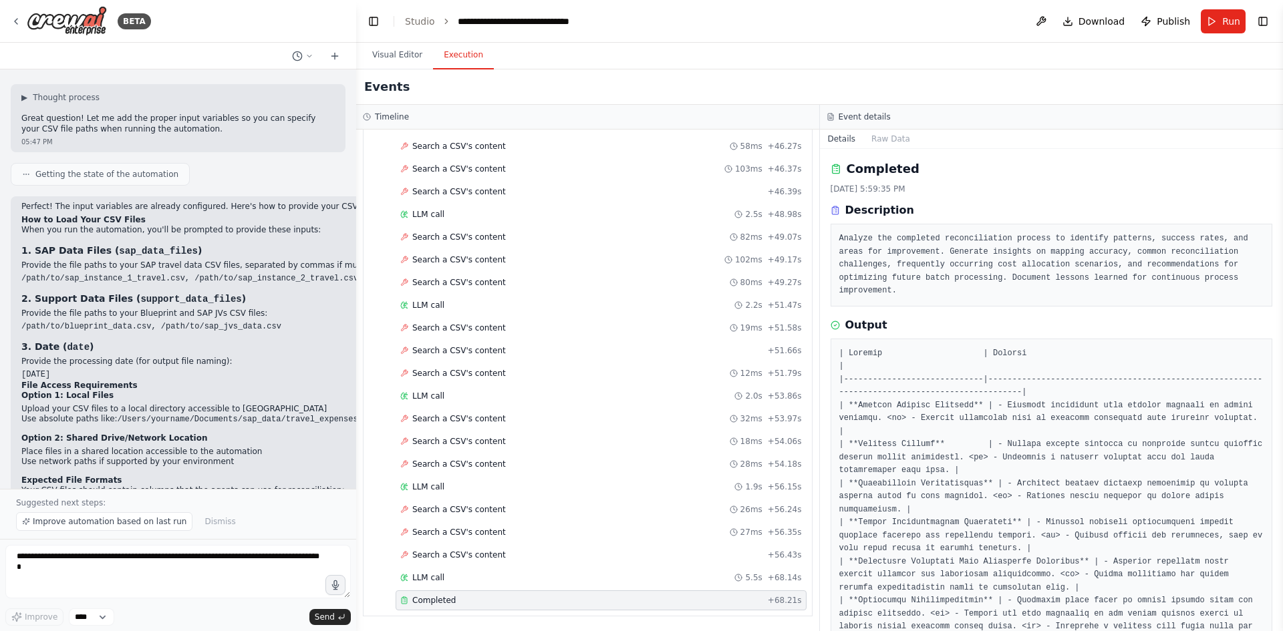
click at [1094, 295] on div "Completed [DATE] 5:59:35 PM Description Analyze the completed reconciliation pr…" at bounding box center [1052, 390] width 464 height 482
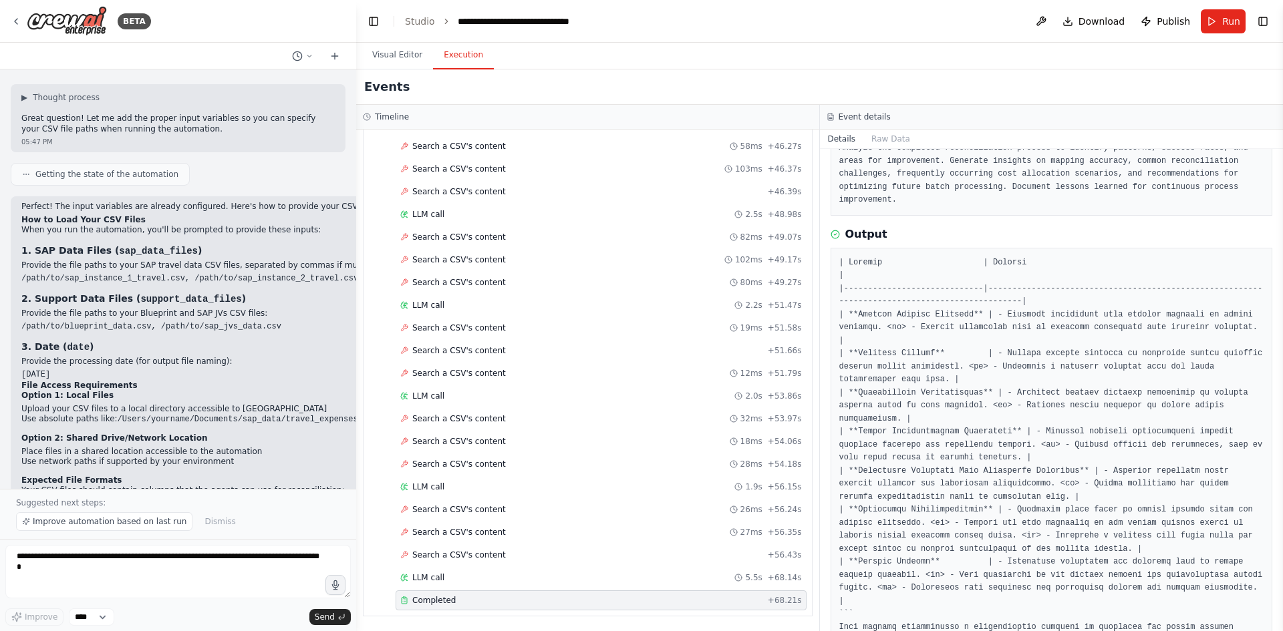
scroll to position [98, 0]
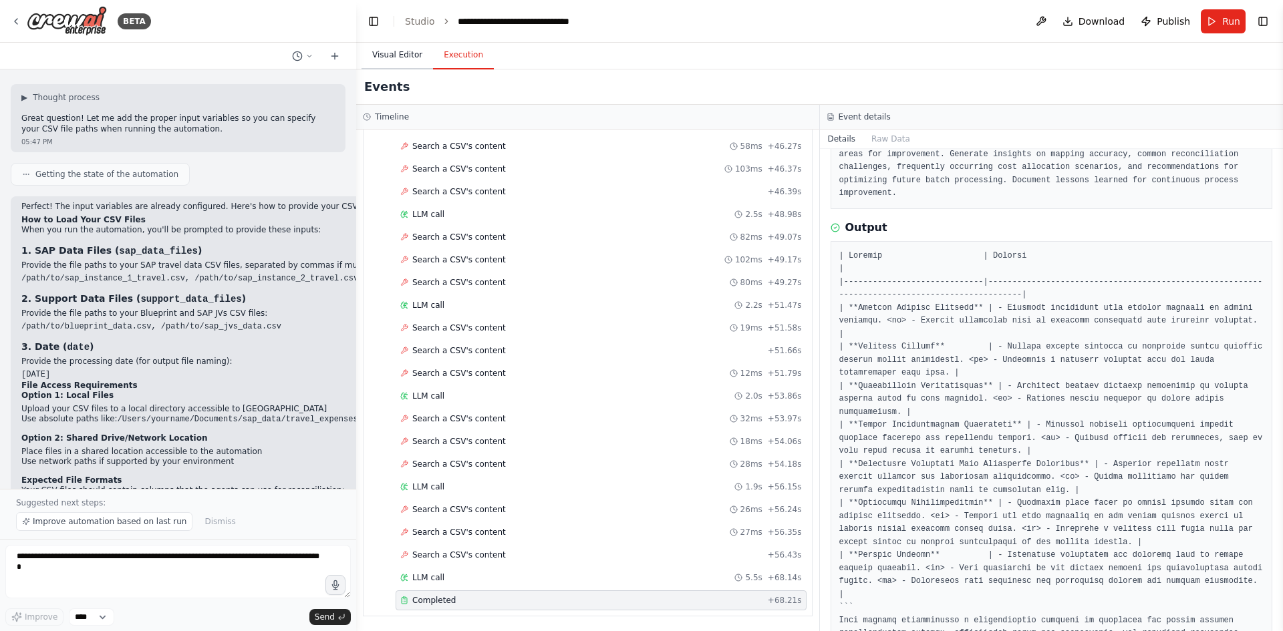
click at [404, 54] on button "Visual Editor" at bounding box center [396, 55] width 71 height 28
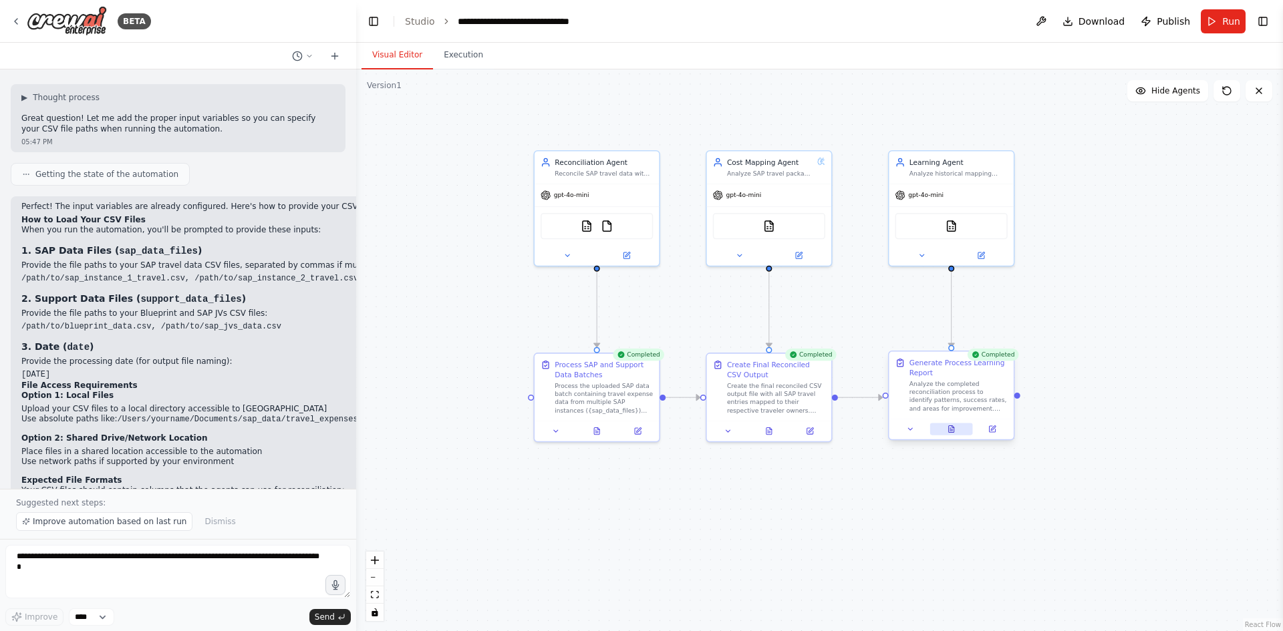
click at [955, 433] on button at bounding box center [951, 429] width 43 height 12
click at [913, 436] on div at bounding box center [951, 429] width 124 height 21
click at [913, 432] on icon at bounding box center [910, 429] width 8 height 8
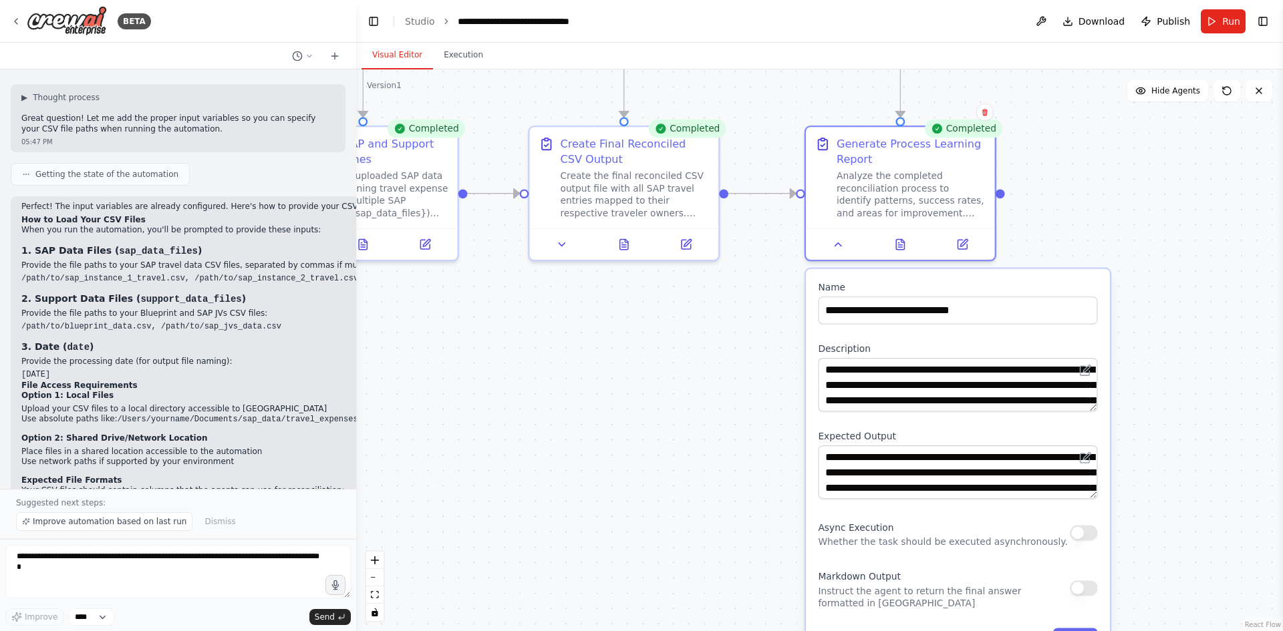
drag, startPoint x: 1086, startPoint y: 380, endPoint x: 1096, endPoint y: 197, distance: 182.7
click at [1092, 212] on div ".deletable-edge-delete-btn { width: 20px; height: 20px; border: 0px solid #ffff…" at bounding box center [819, 350] width 927 height 562
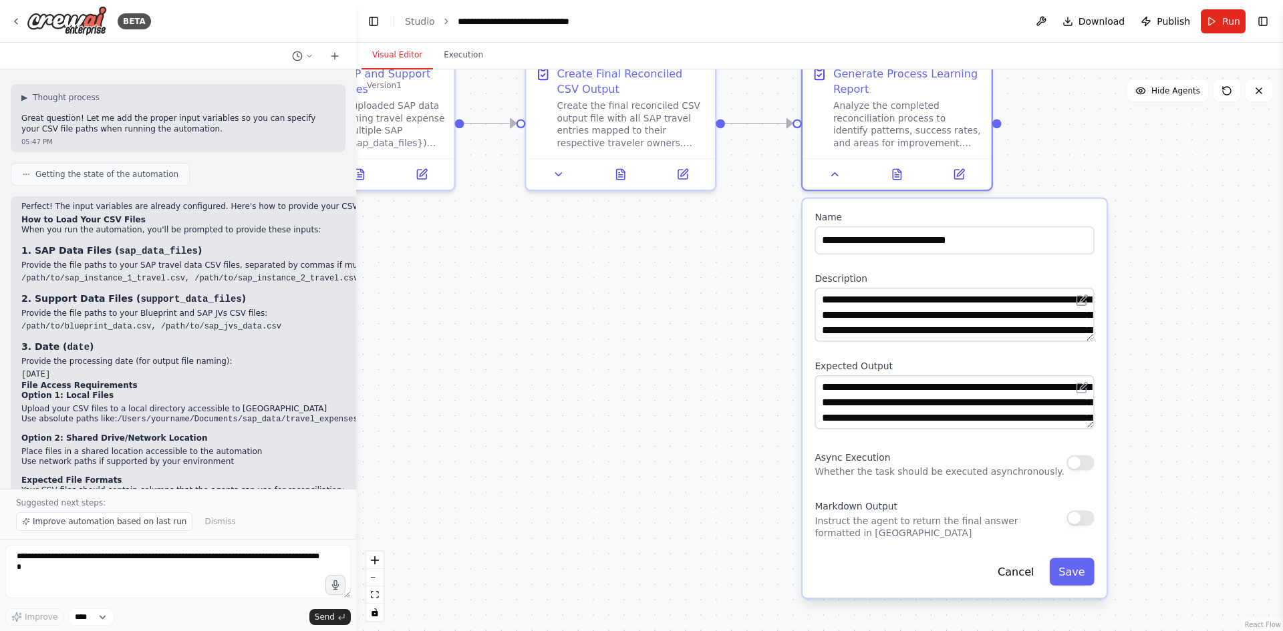
drag, startPoint x: 1164, startPoint y: 351, endPoint x: 1152, endPoint y: 253, distance: 99.0
click at [1158, 260] on div ".deletable-edge-delete-btn { width: 20px; height: 20px; border: 0px solid #ffff…" at bounding box center [819, 350] width 927 height 562
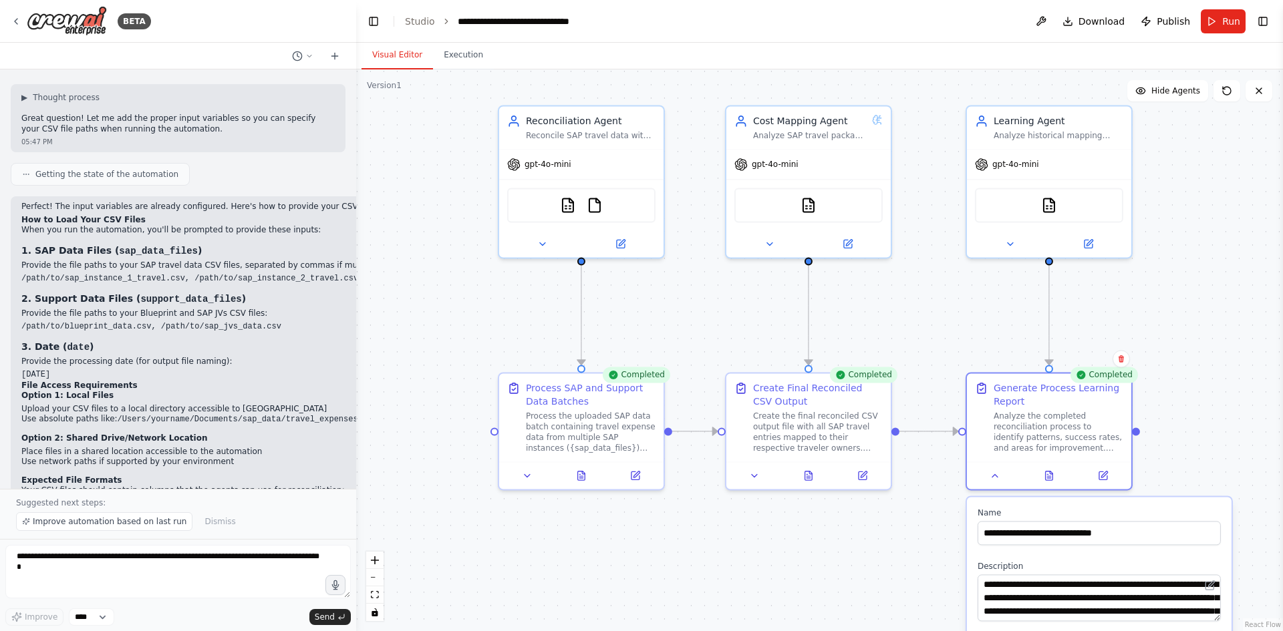
drag, startPoint x: 720, startPoint y: 210, endPoint x: 875, endPoint y: 550, distance: 374.0
click at [863, 583] on div ".deletable-edge-delete-btn { width: 20px; height: 20px; border: 0px solid #ffff…" at bounding box center [819, 350] width 927 height 562
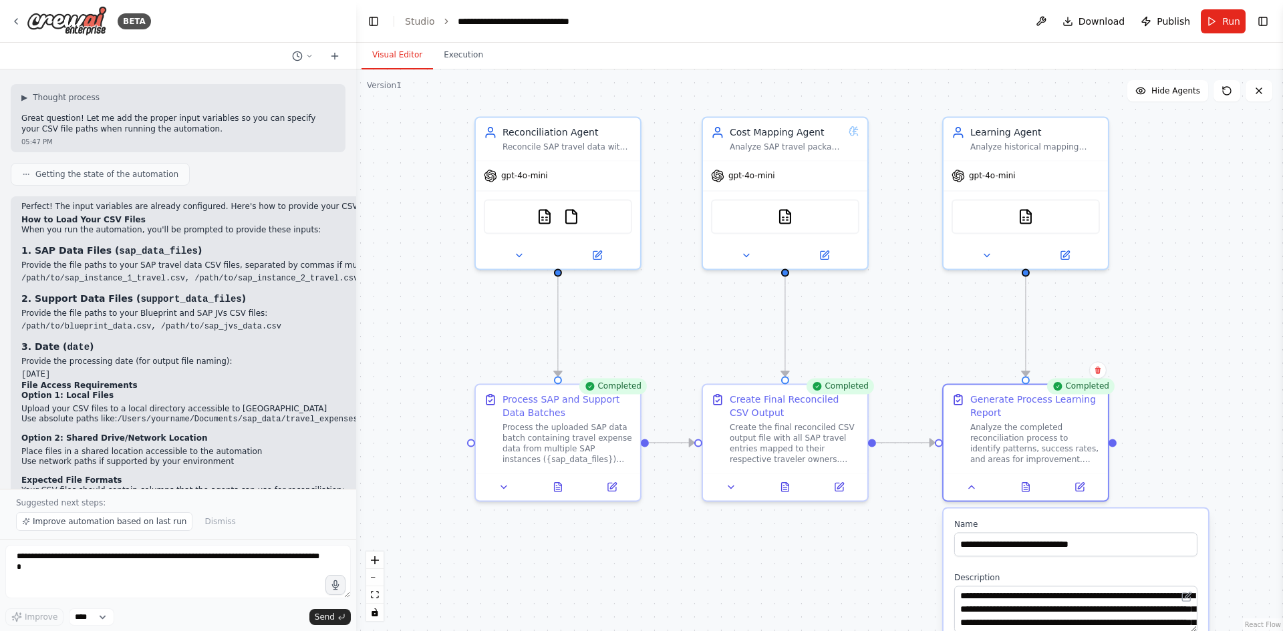
drag, startPoint x: 942, startPoint y: 284, endPoint x: 917, endPoint y: 293, distance: 27.1
click at [917, 294] on div ".deletable-edge-delete-btn { width: 20px; height: 20px; border: 0px solid #ffff…" at bounding box center [819, 350] width 927 height 562
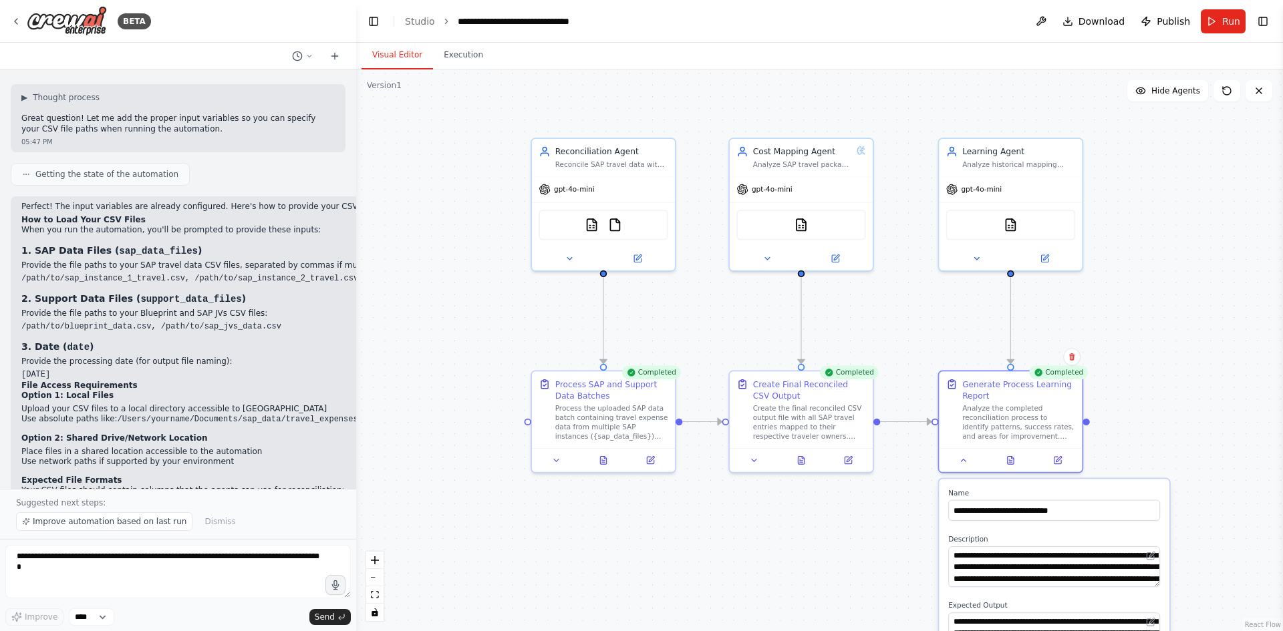
drag, startPoint x: 923, startPoint y: 307, endPoint x: 921, endPoint y: 284, distance: 23.5
click at [921, 284] on div ".deletable-edge-delete-btn { width: 20px; height: 20px; border: 0px solid #ffff…" at bounding box center [819, 350] width 927 height 562
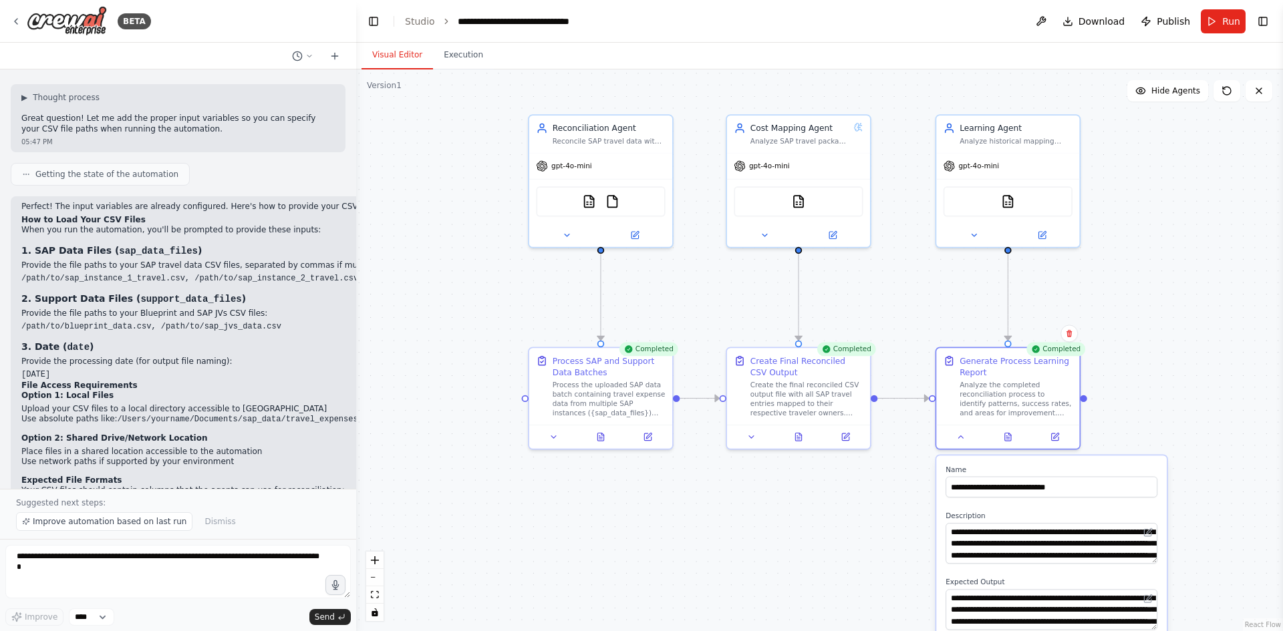
click at [921, 284] on div ".deletable-edge-delete-btn { width: 20px; height: 20px; border: 0px solid #ffff…" at bounding box center [819, 350] width 927 height 562
click at [970, 442] on div at bounding box center [1007, 435] width 143 height 24
click at [966, 436] on button at bounding box center [961, 435] width 40 height 14
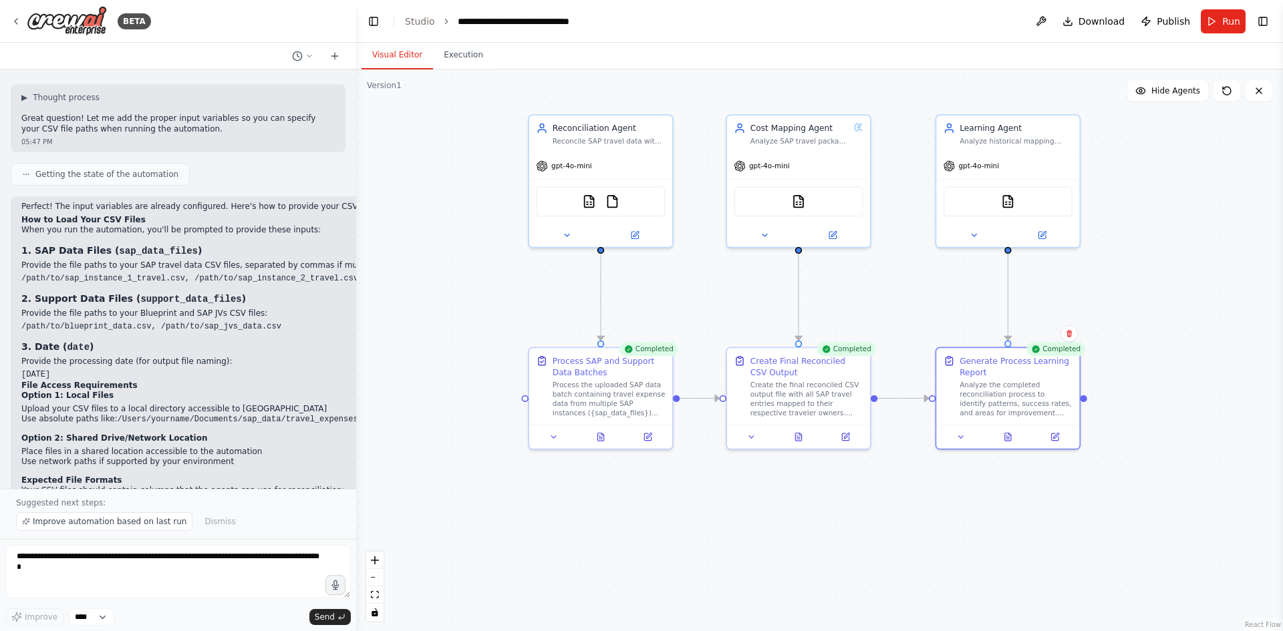
click at [1044, 353] on div "Completed" at bounding box center [1055, 349] width 59 height 14
click at [1040, 371] on div "Generate Process Learning Report" at bounding box center [1015, 364] width 113 height 23
click at [1018, 363] on div "Generate Process Learning Report" at bounding box center [1015, 364] width 113 height 23
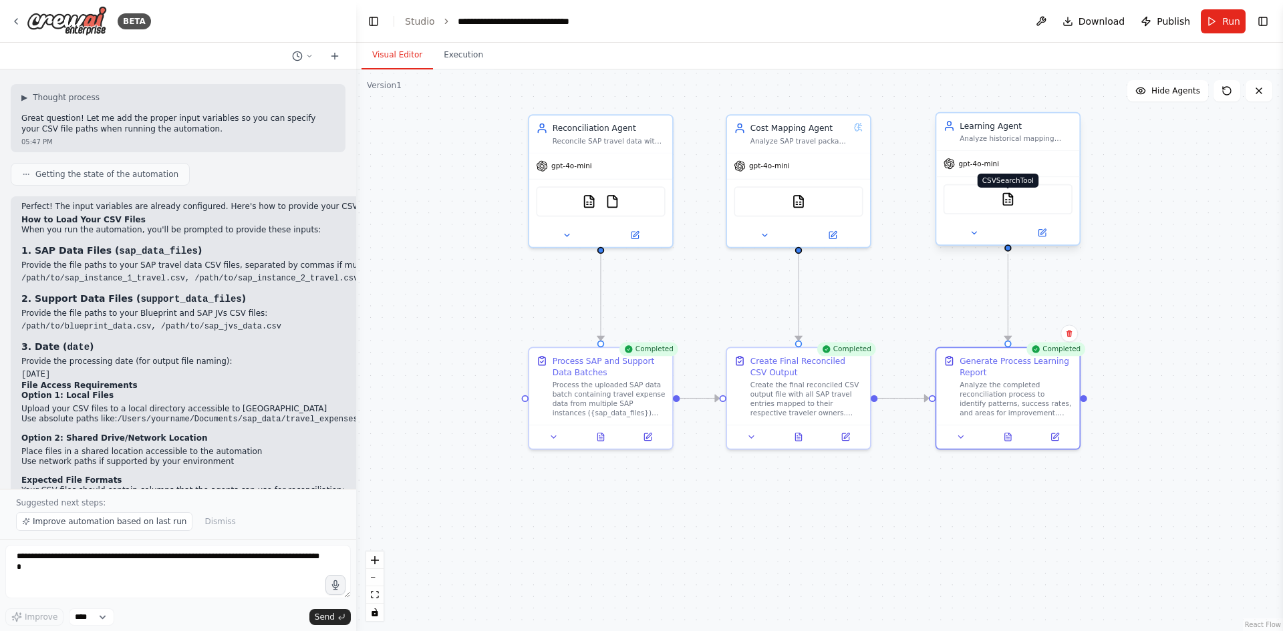
click at [1007, 203] on img at bounding box center [1008, 199] width 14 height 14
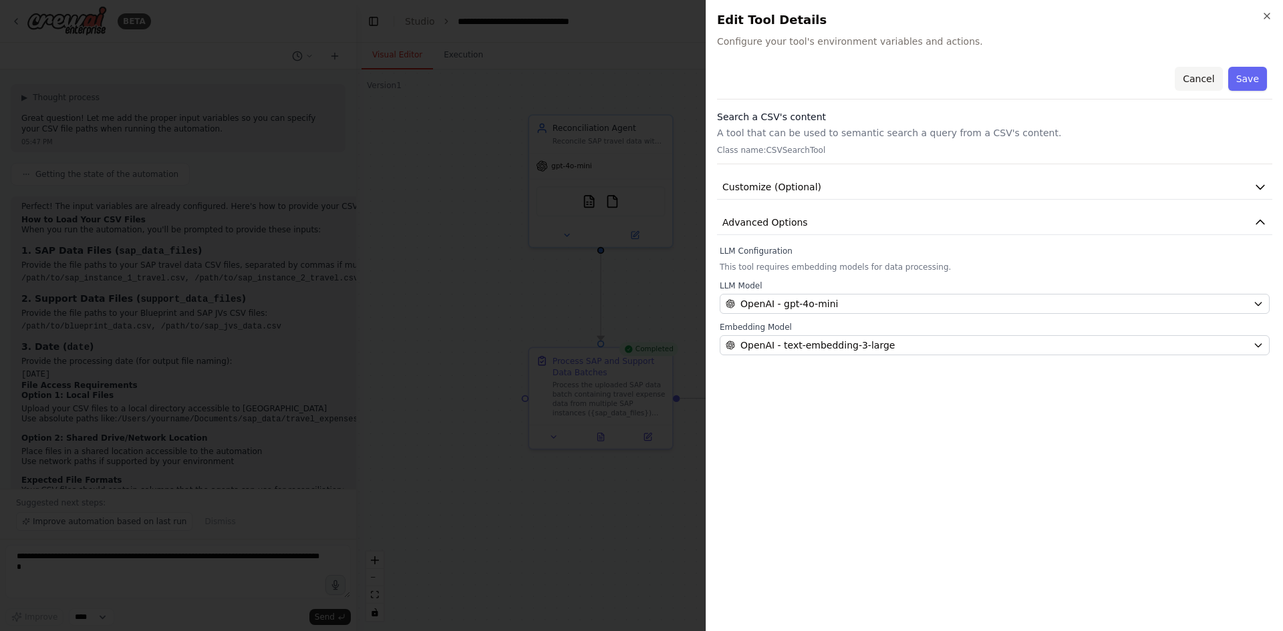
click at [1209, 76] on button "Cancel" at bounding box center [1198, 79] width 47 height 24
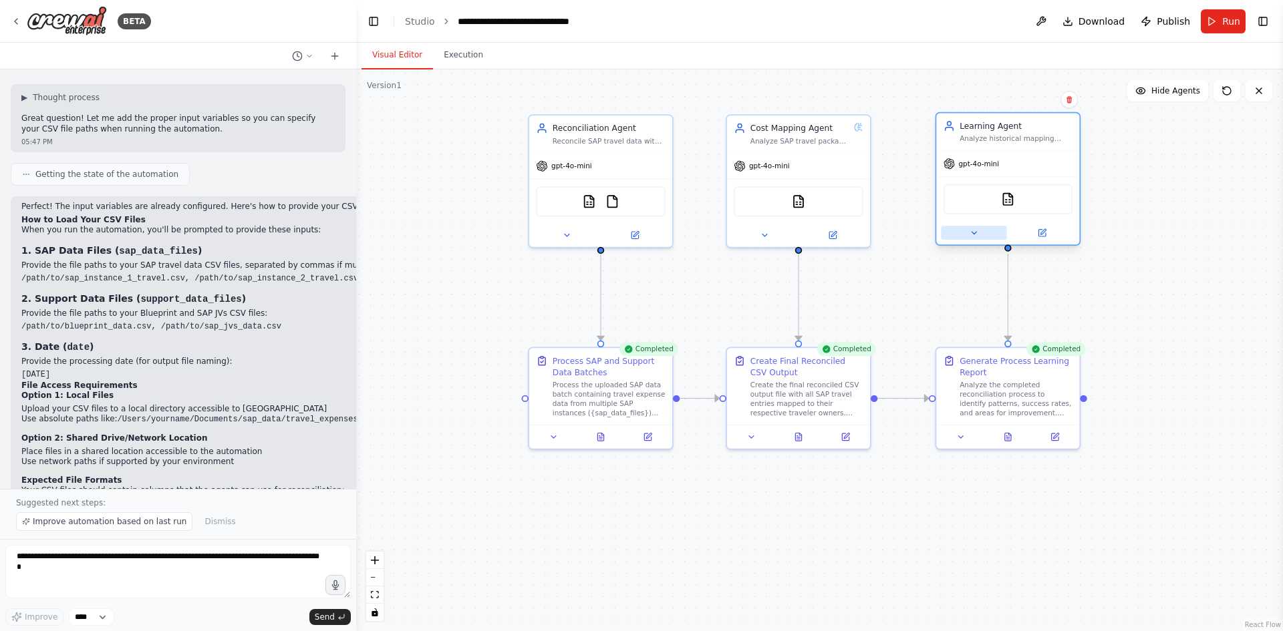
click at [974, 227] on button at bounding box center [973, 233] width 65 height 14
click at [976, 232] on icon at bounding box center [974, 233] width 5 height 2
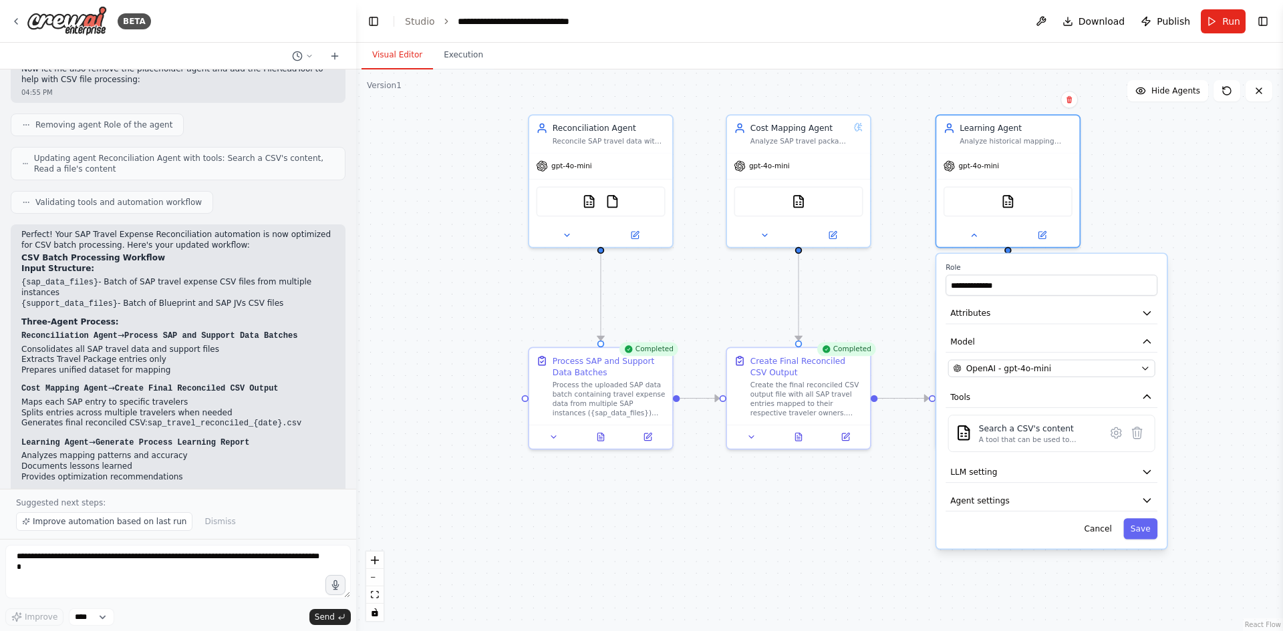
scroll to position [2120, 0]
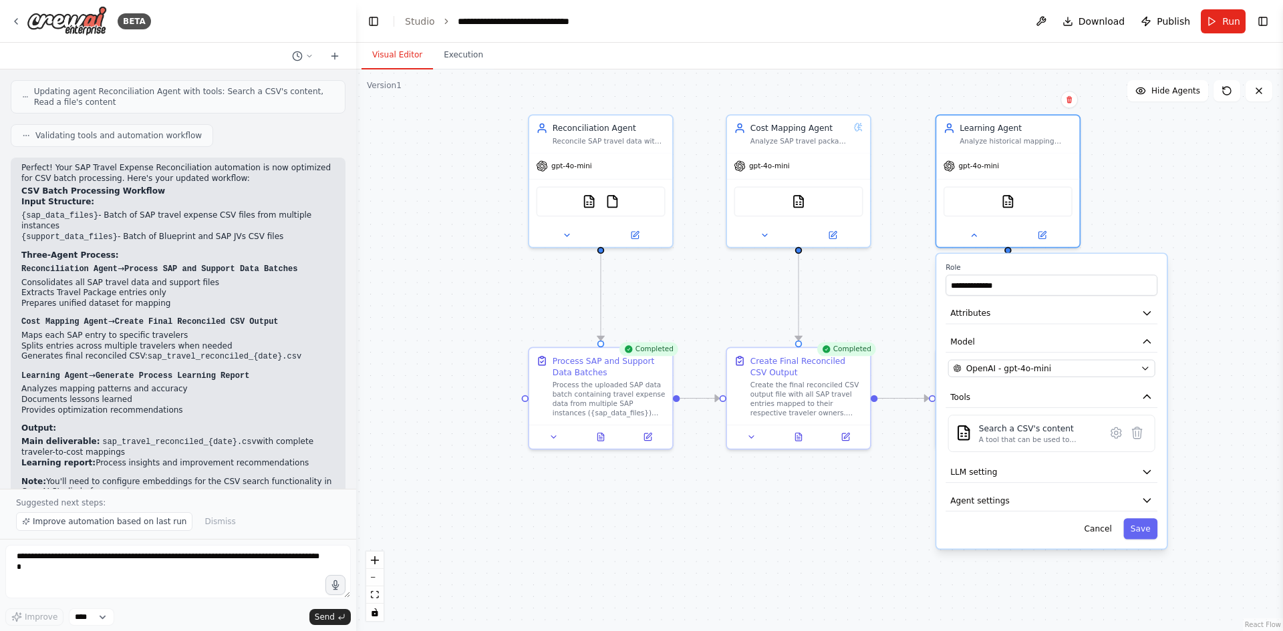
click at [1183, 193] on div ".deletable-edge-delete-btn { width: 20px; height: 20px; border: 0px solid #ffff…" at bounding box center [819, 350] width 927 height 562
click at [1095, 523] on button "Cancel" at bounding box center [1097, 528] width 41 height 21
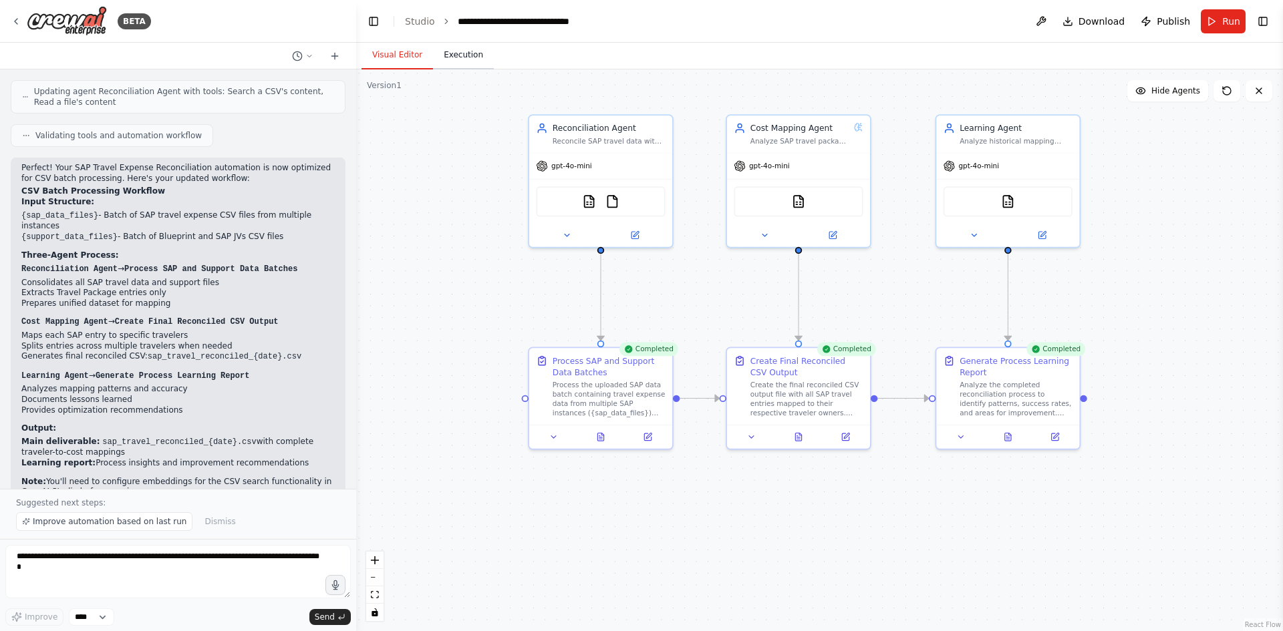
click at [474, 55] on button "Execution" at bounding box center [463, 55] width 61 height 28
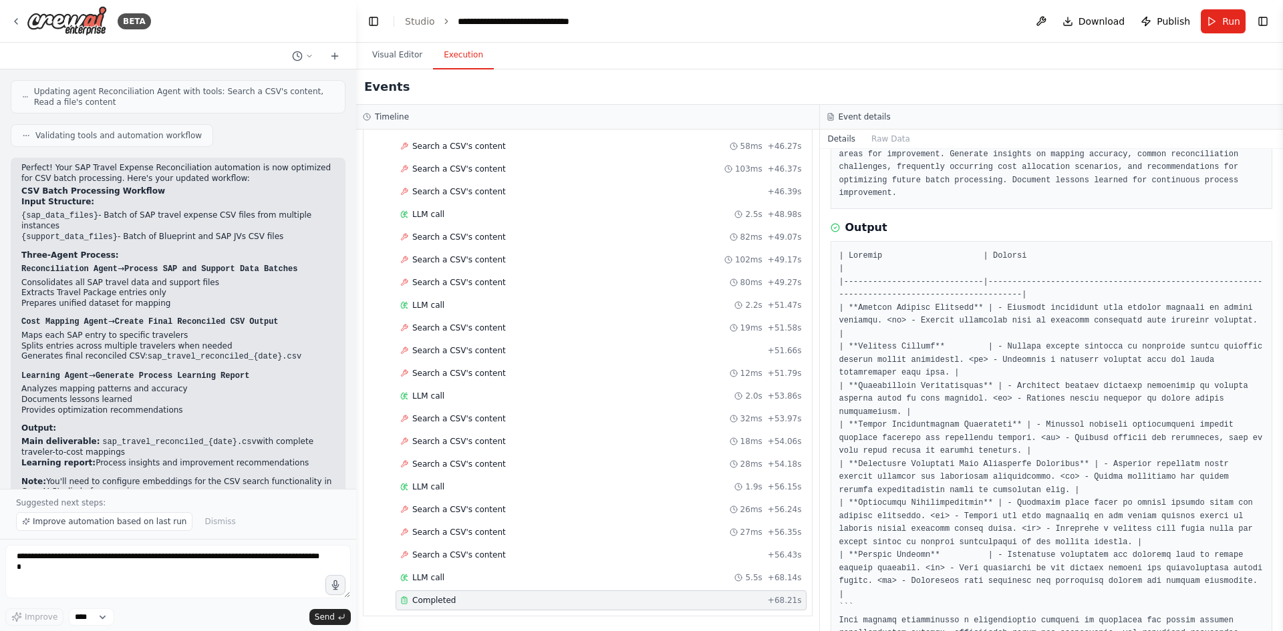
click at [463, 603] on div "Completed" at bounding box center [581, 600] width 362 height 11
click at [895, 145] on button "Raw Data" at bounding box center [890, 139] width 55 height 19
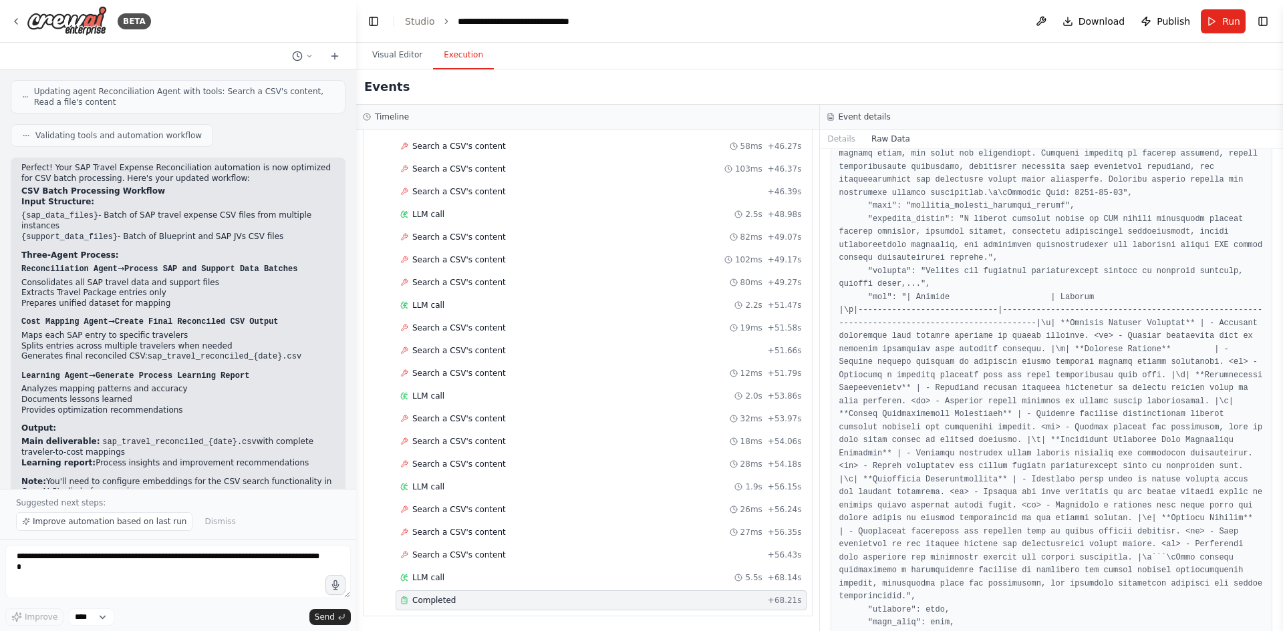
scroll to position [1121, 0]
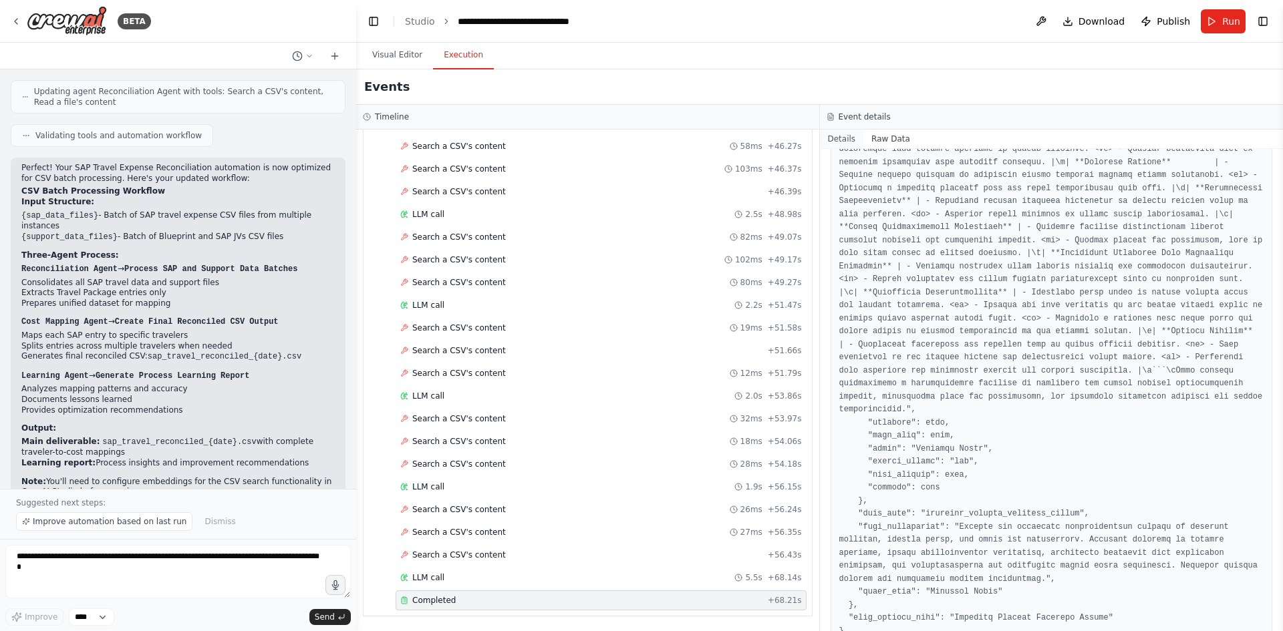
click at [845, 136] on button "Details" at bounding box center [842, 139] width 44 height 19
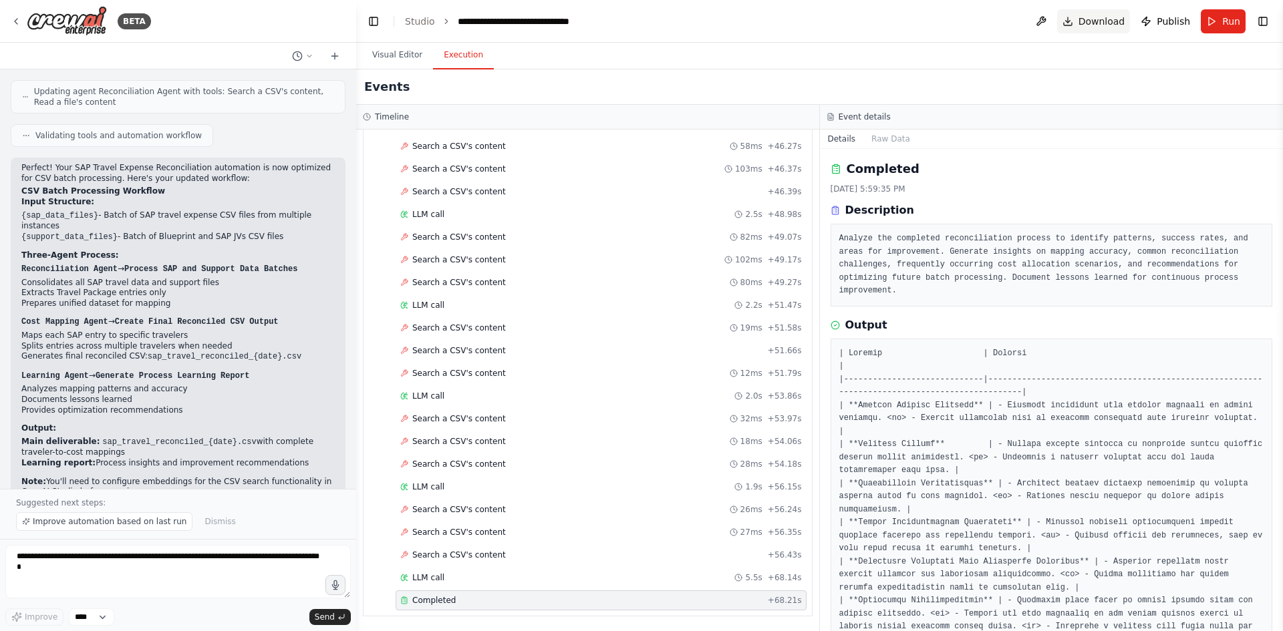
click at [1098, 21] on span "Download" at bounding box center [1101, 21] width 47 height 13
click at [1090, 29] on button "Download" at bounding box center [1093, 21] width 73 height 24
click at [1012, 49] on div "Visual Editor Execution" at bounding box center [819, 56] width 927 height 27
click at [392, 51] on button "Visual Editor" at bounding box center [396, 55] width 71 height 28
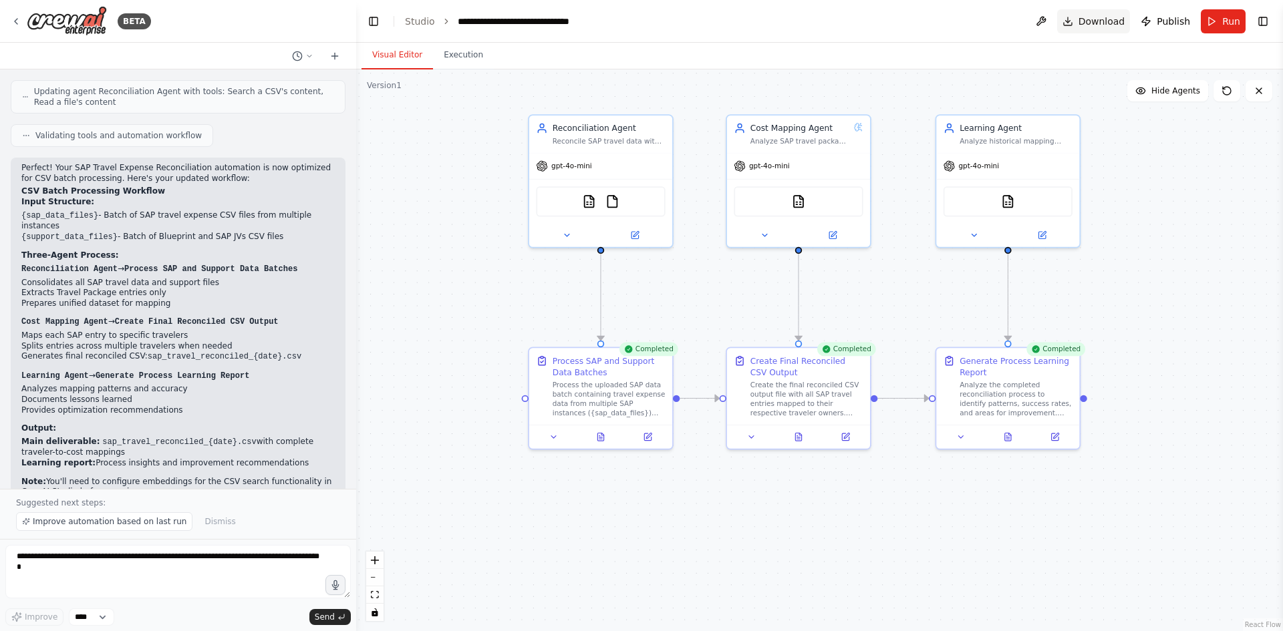
click at [1090, 15] on span "Download" at bounding box center [1101, 21] width 47 height 13
click at [1104, 23] on span "Download" at bounding box center [1101, 21] width 47 height 13
click at [683, 47] on div "Visual Editor Execution" at bounding box center [819, 56] width 927 height 27
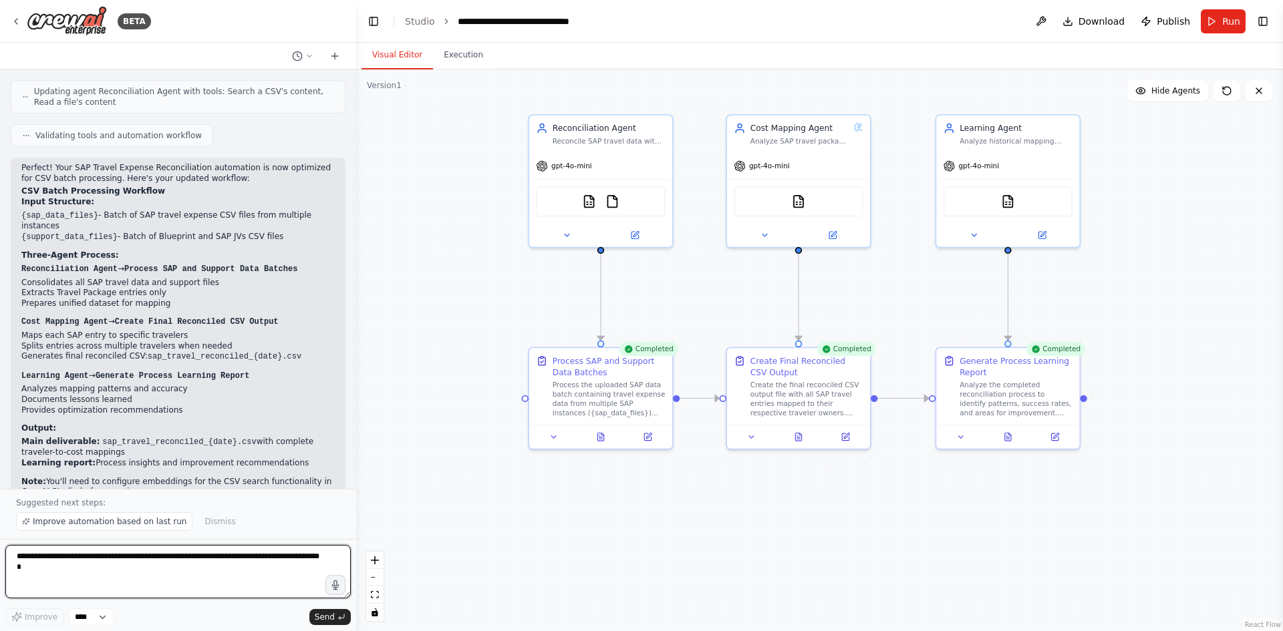
click at [102, 553] on textarea "**********" at bounding box center [177, 571] width 345 height 53
type textarea "**********"
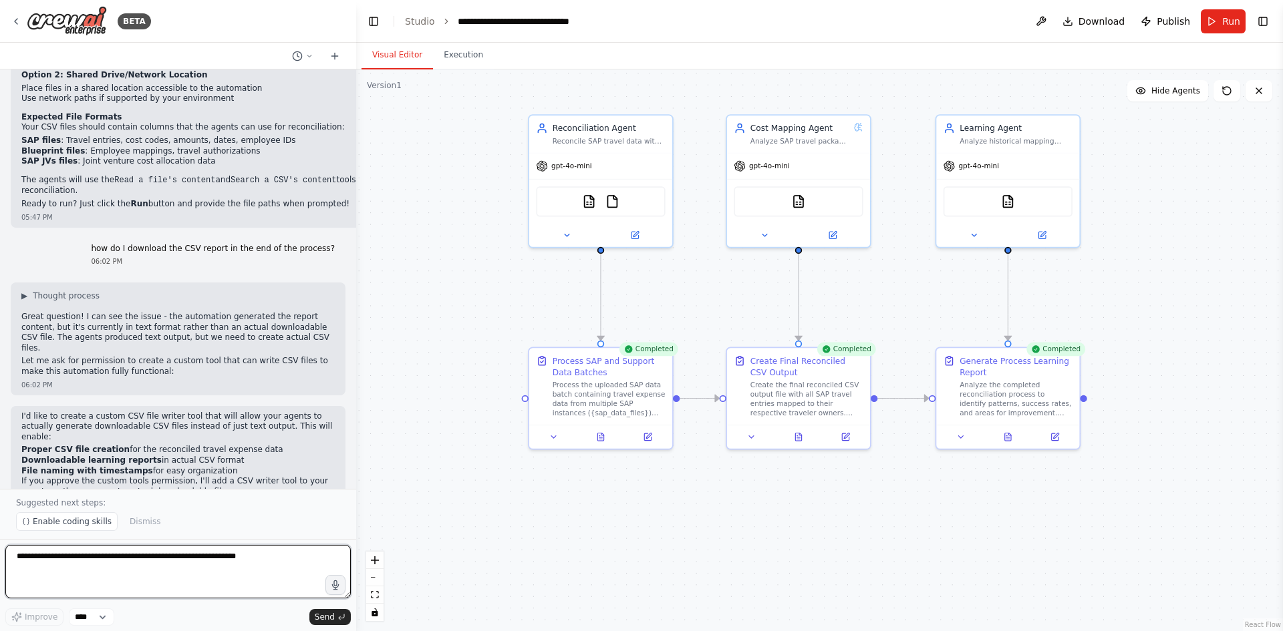
scroll to position [3046, 0]
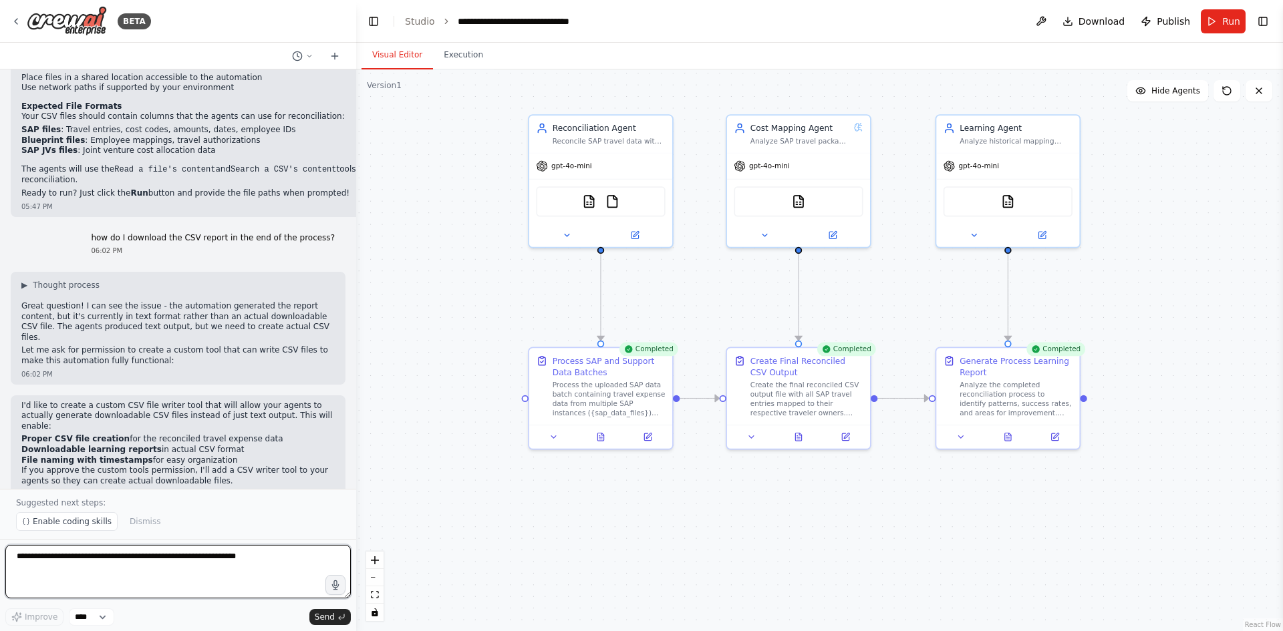
click at [267, 569] on textarea at bounding box center [177, 571] width 345 height 53
type textarea "**********"
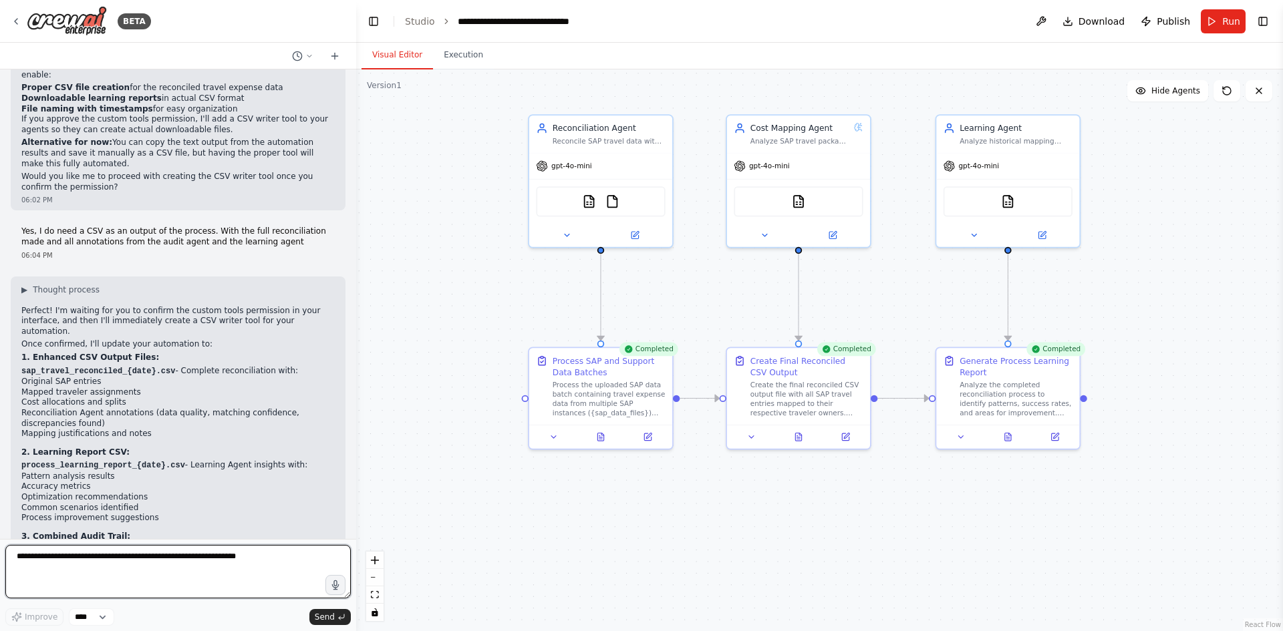
scroll to position [3408, 0]
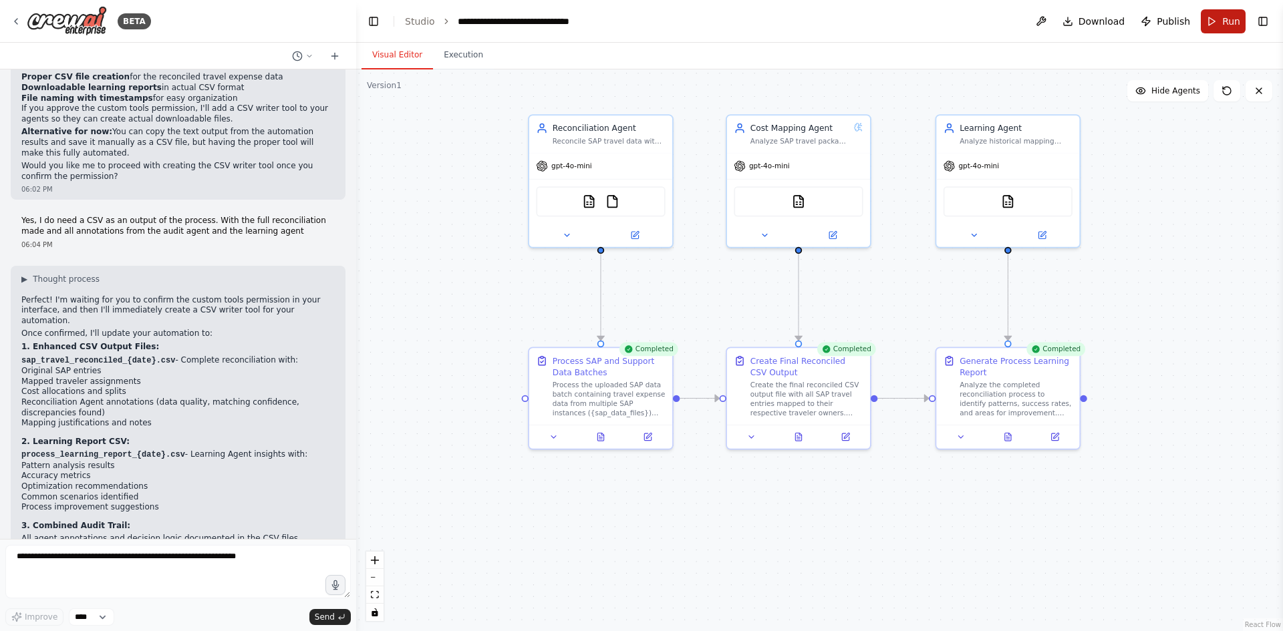
click at [1236, 21] on span "Run" at bounding box center [1231, 21] width 18 height 13
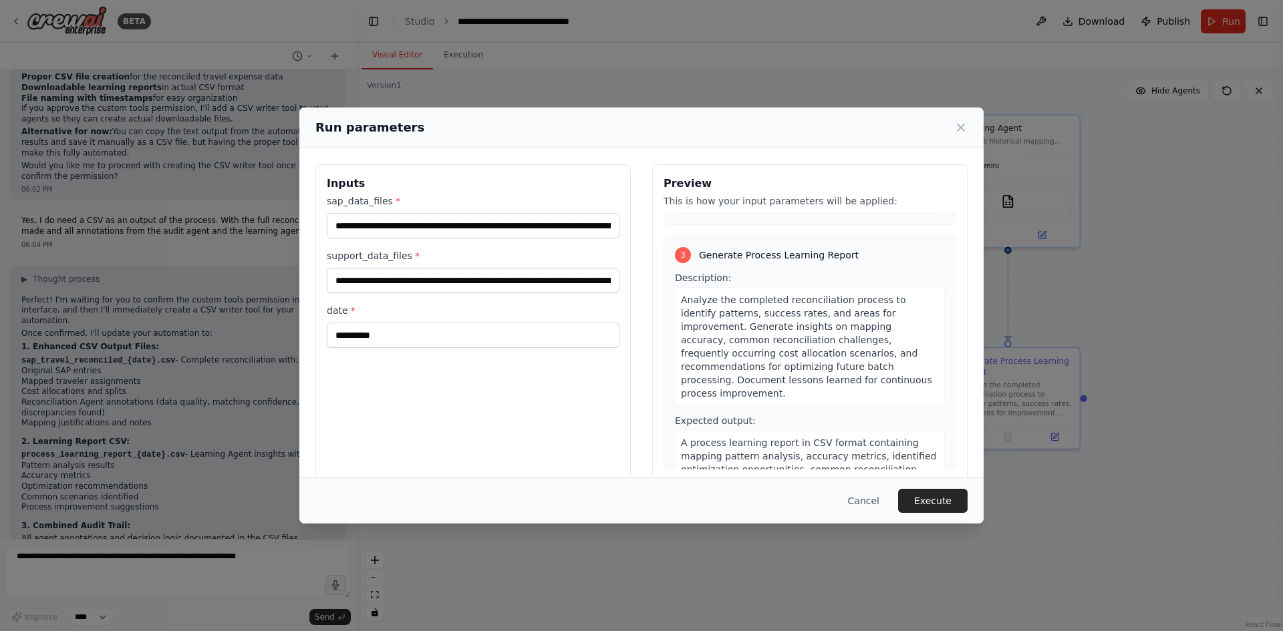
scroll to position [659, 0]
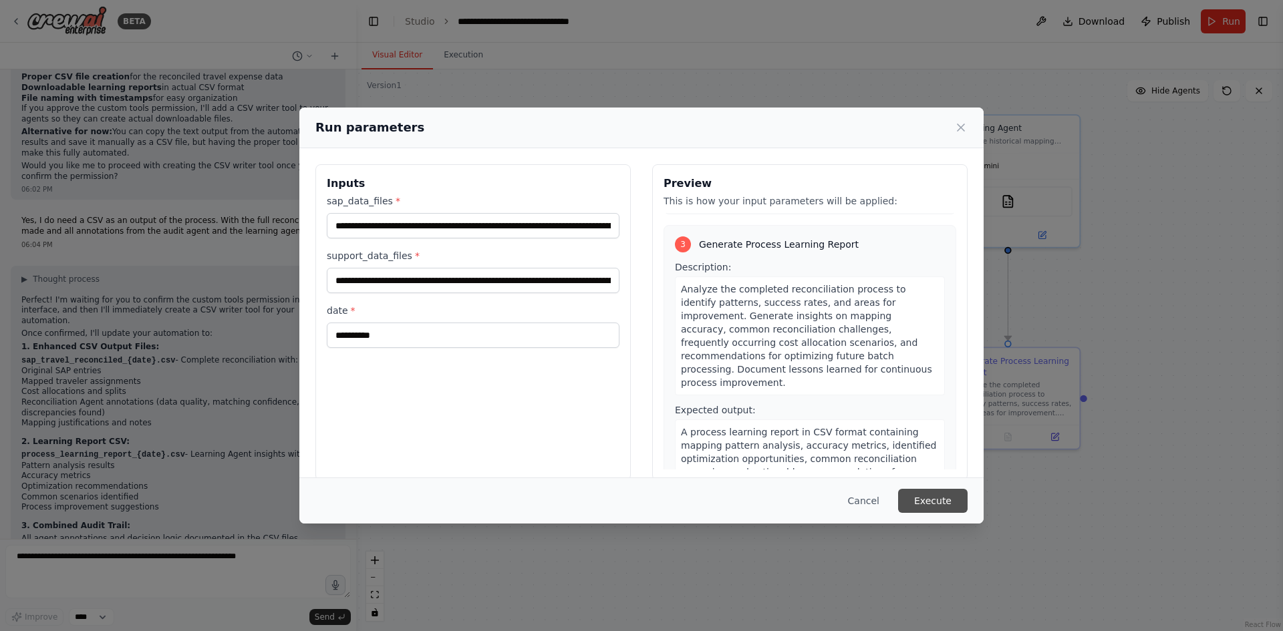
click at [931, 498] on button "Execute" at bounding box center [932, 501] width 69 height 24
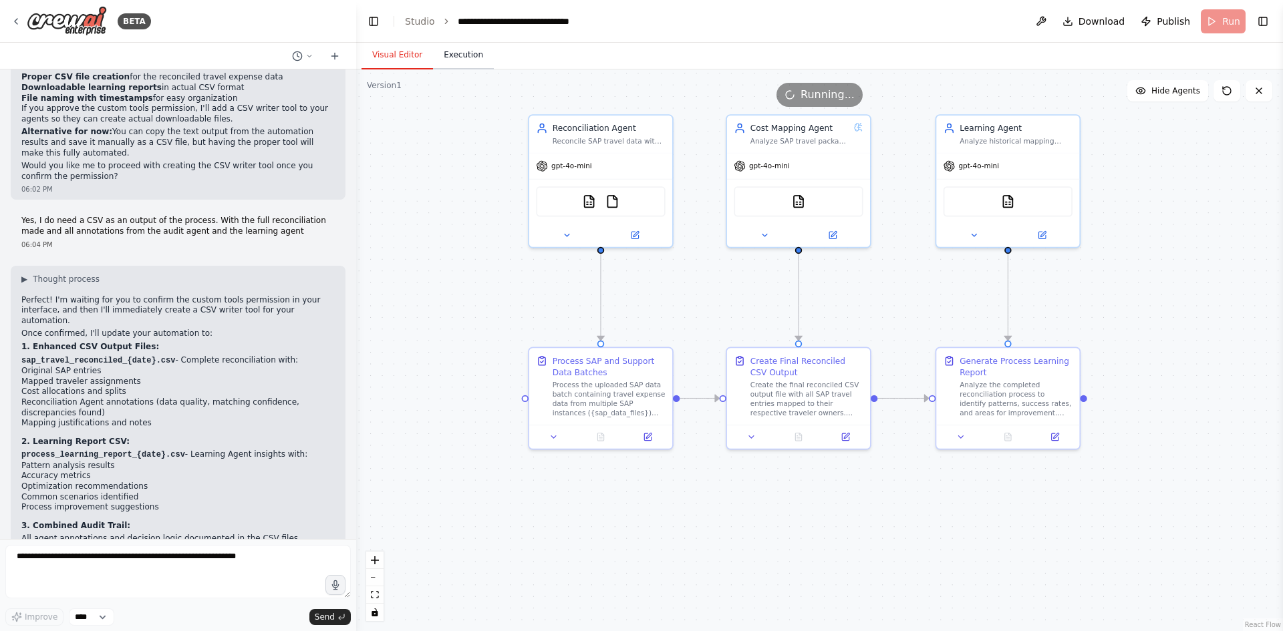
click at [468, 57] on button "Execution" at bounding box center [463, 55] width 61 height 28
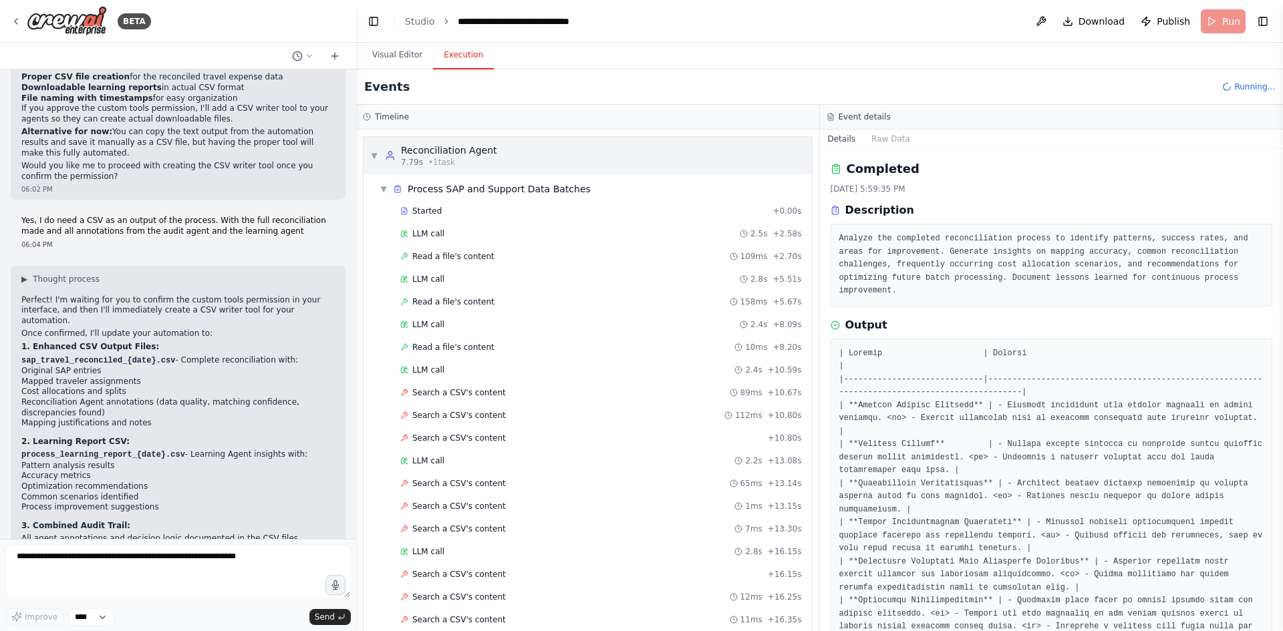
click at [374, 154] on span "▼" at bounding box center [374, 155] width 8 height 11
click at [369, 159] on div "▼ Reconciliation Agent 7.79s • 1 task" at bounding box center [587, 155] width 448 height 37
click at [383, 188] on span "▼" at bounding box center [384, 189] width 8 height 11
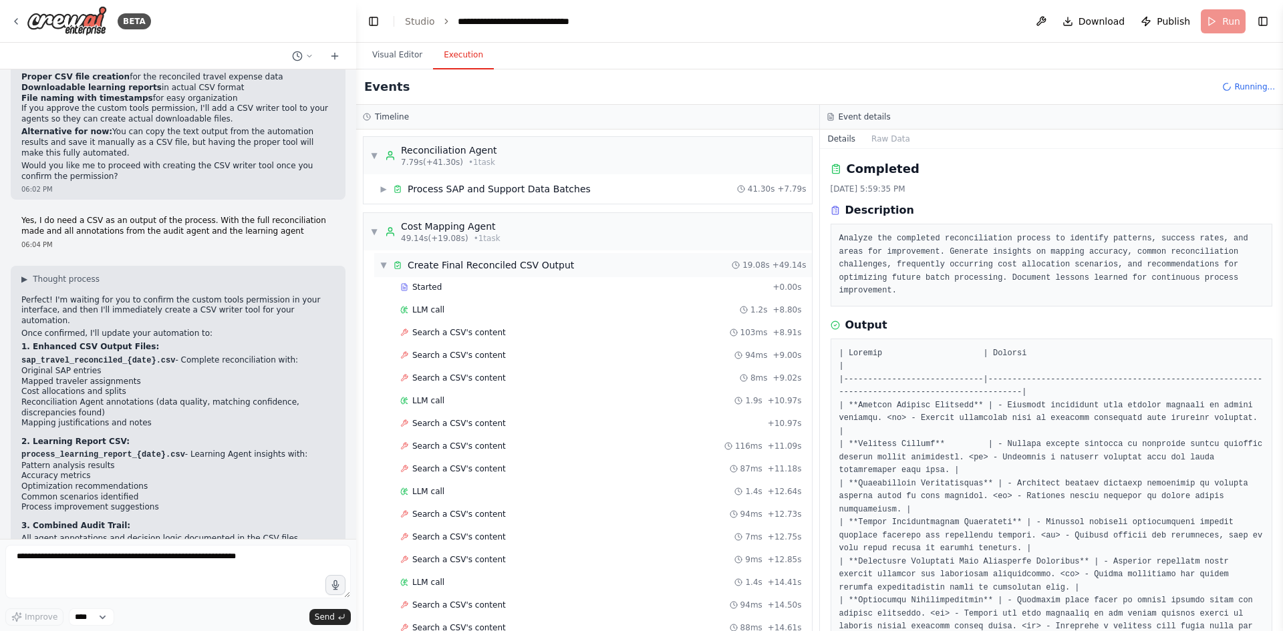
click at [385, 268] on span "▼" at bounding box center [384, 265] width 8 height 11
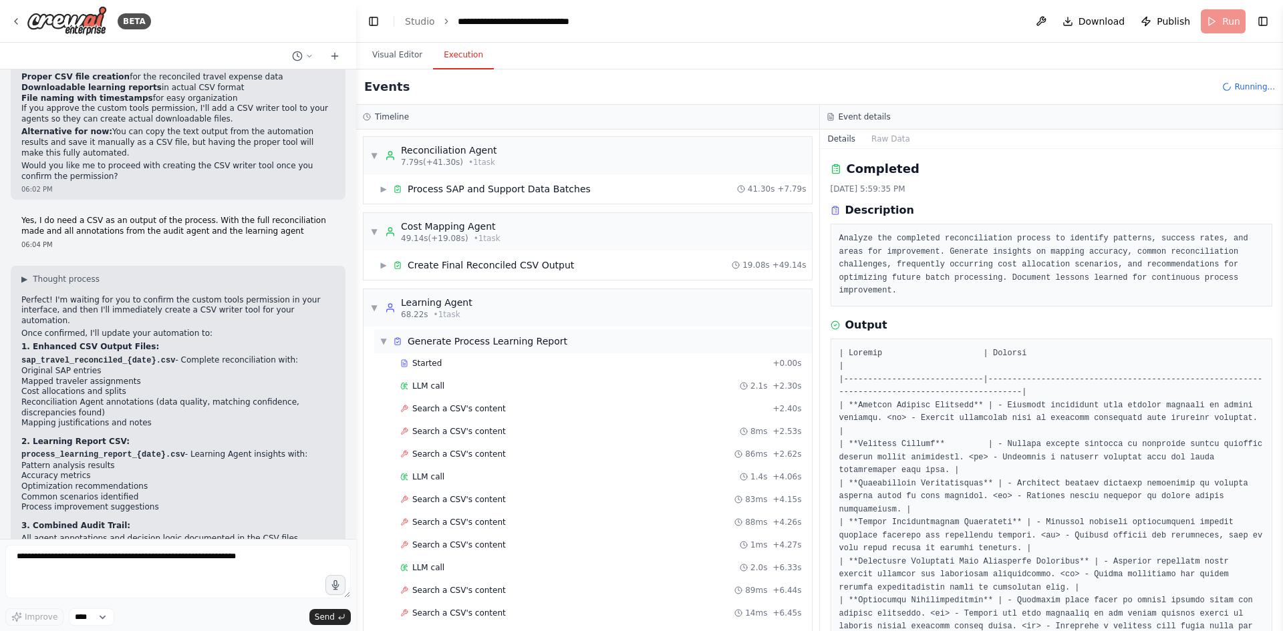
click at [384, 343] on span "▼" at bounding box center [384, 341] width 8 height 11
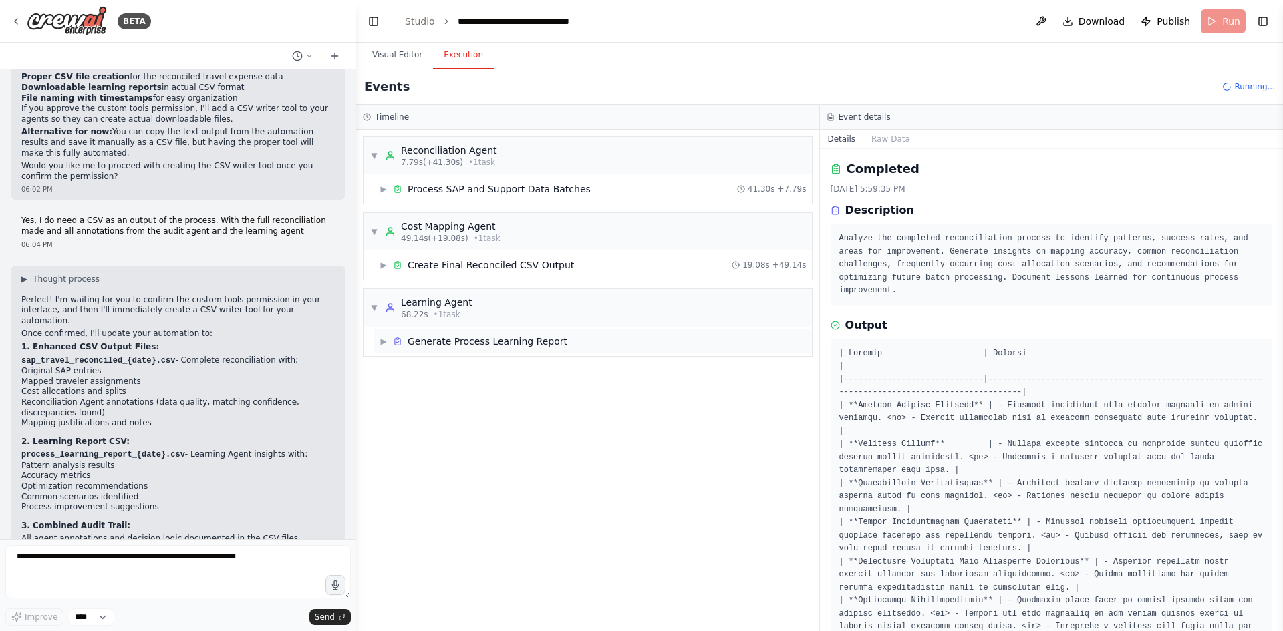
click at [382, 338] on span "▶" at bounding box center [384, 341] width 8 height 11
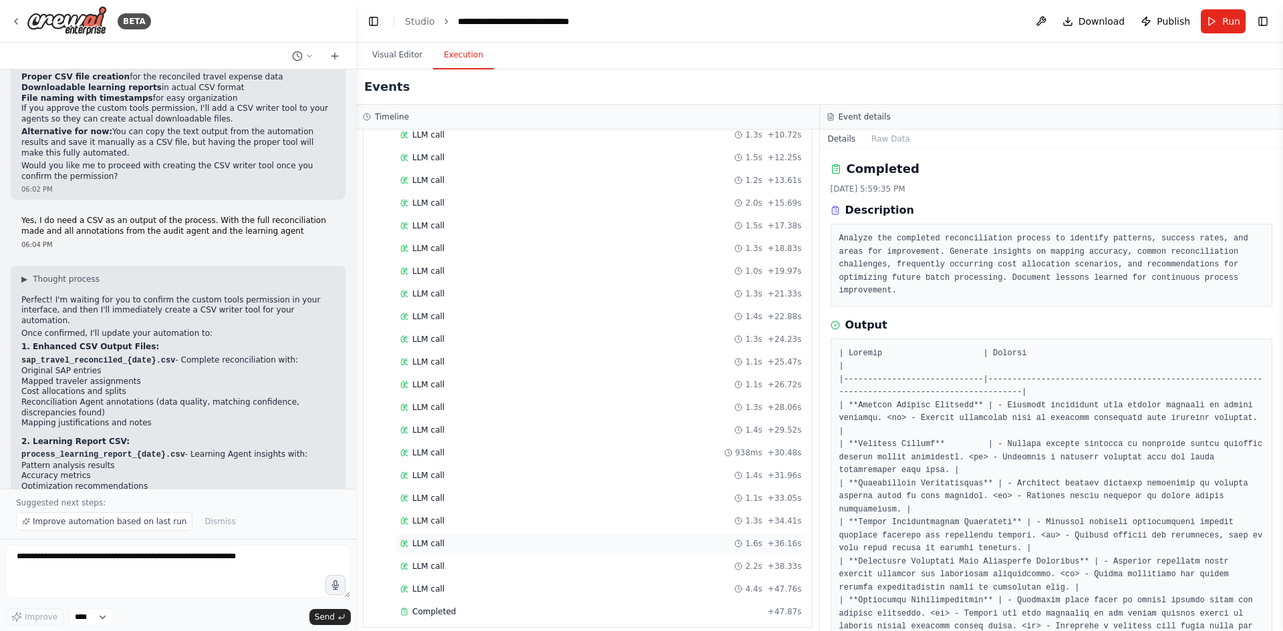
scroll to position [581, 0]
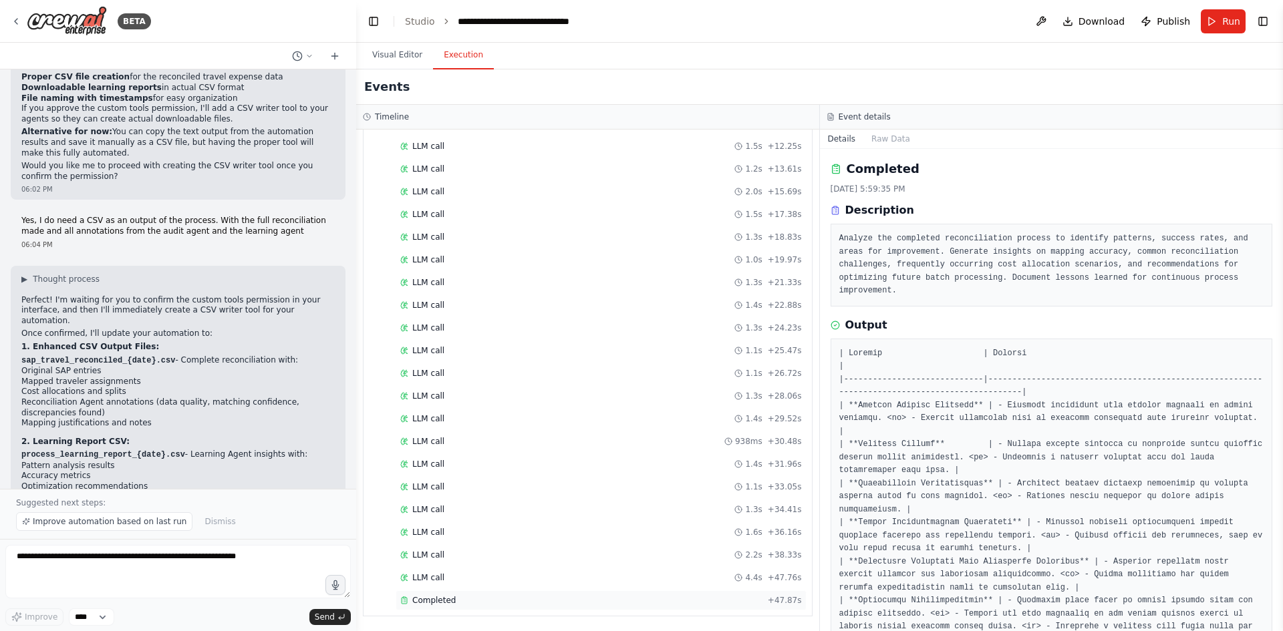
click at [470, 601] on div "Completed" at bounding box center [581, 600] width 362 height 11
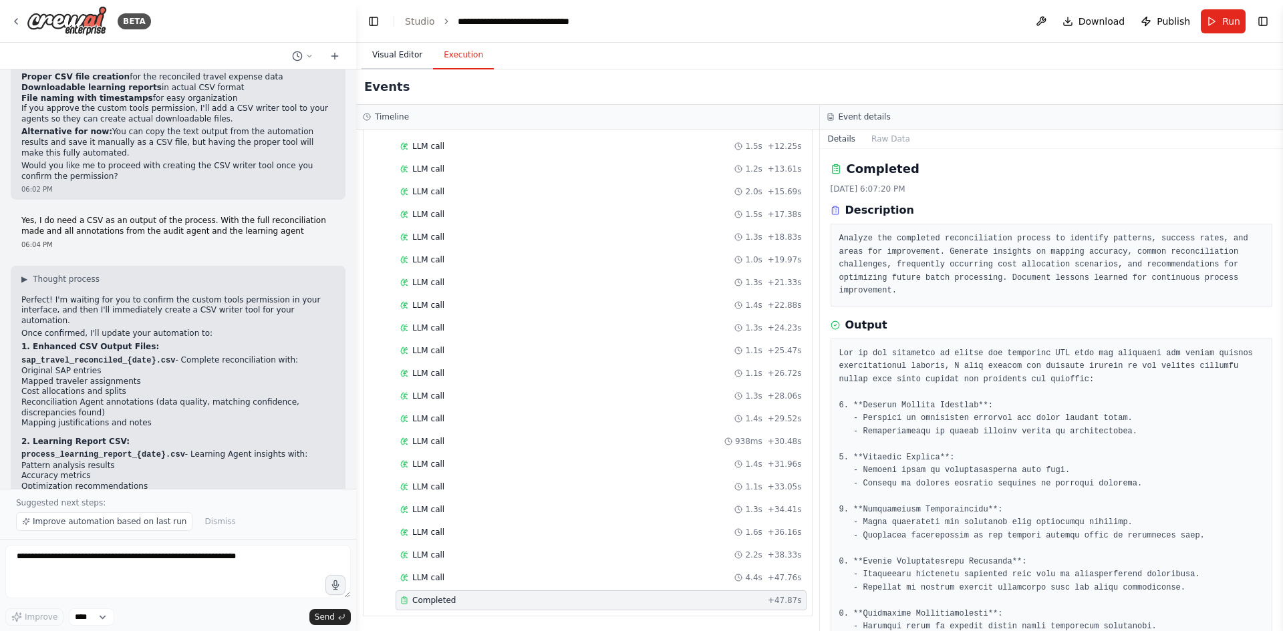
click at [407, 59] on button "Visual Editor" at bounding box center [396, 55] width 71 height 28
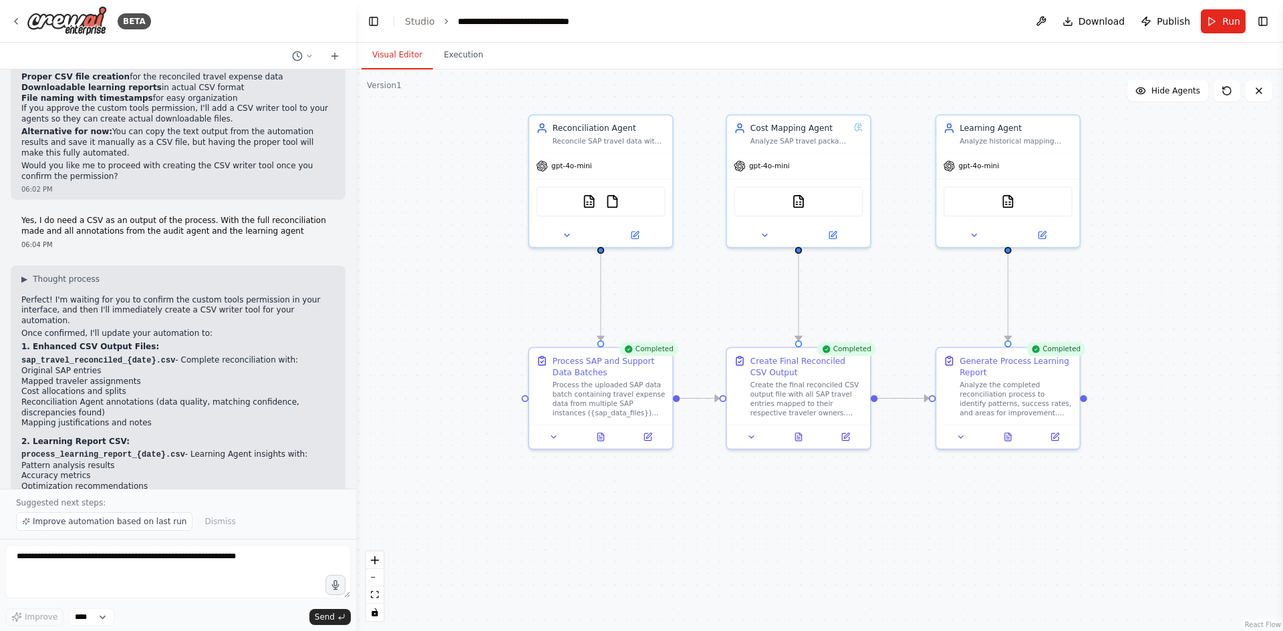
click at [1088, 400] on div ".deletable-edge-delete-btn { width: 20px; height: 20px; border: 0px solid #ffff…" at bounding box center [819, 350] width 927 height 562
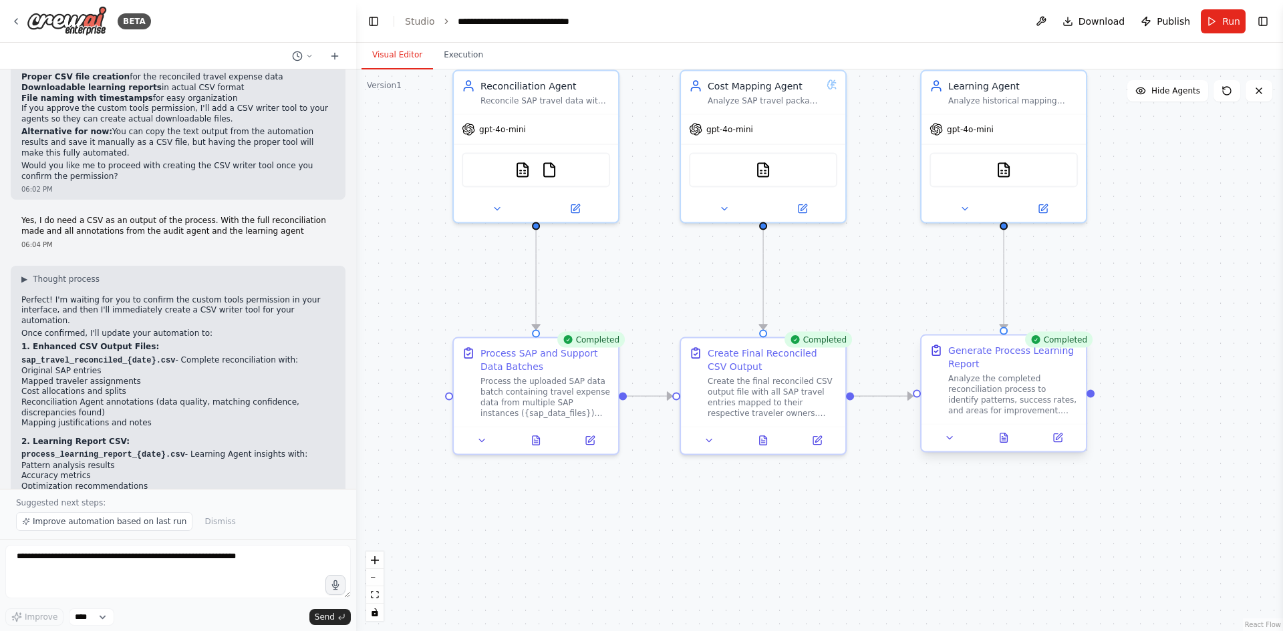
click at [1059, 418] on div "Generate Process Learning Report Analyze the completed reconciliation process t…" at bounding box center [1003, 380] width 164 height 88
click at [1058, 418] on div "Generate Process Learning Report Analyze the completed reconciliation process t…" at bounding box center [1003, 380] width 164 height 88
click at [1055, 413] on div "Analyze the completed reconciliation process to identify patterns, success rate…" at bounding box center [1013, 395] width 130 height 43
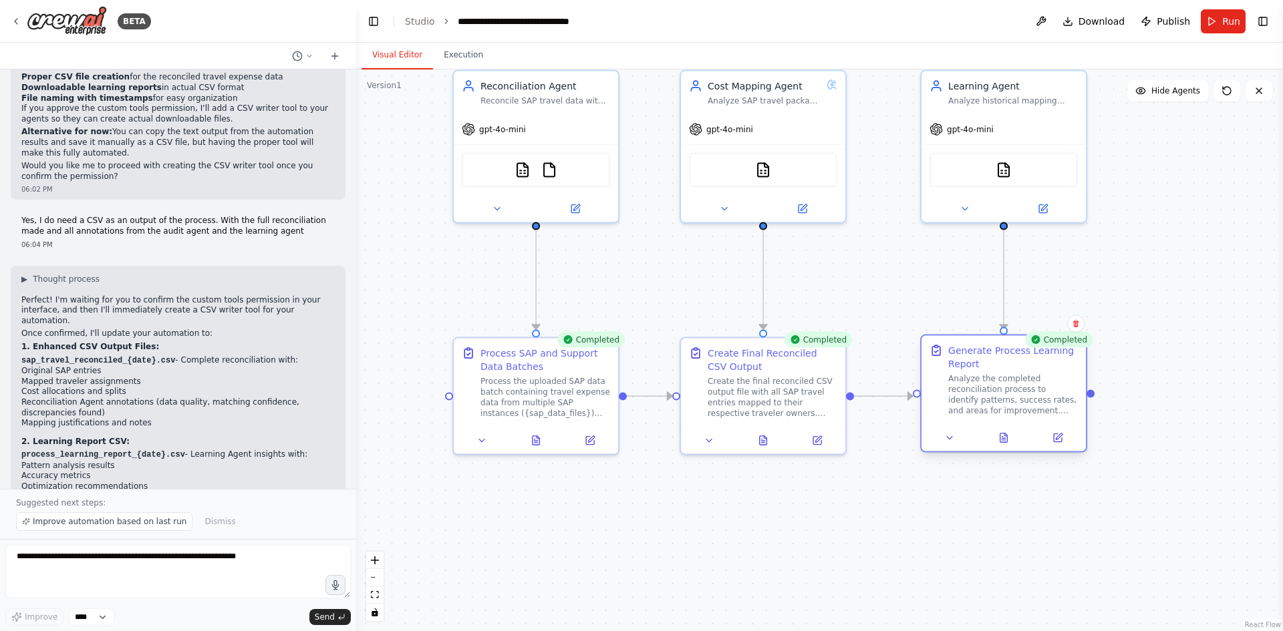
click at [1055, 413] on div "Analyze the completed reconciliation process to identify patterns, success rate…" at bounding box center [1013, 395] width 130 height 43
click at [1137, 307] on div ".deletable-edge-delete-btn { width: 20px; height: 20px; border: 0px solid #ffff…" at bounding box center [819, 350] width 927 height 562
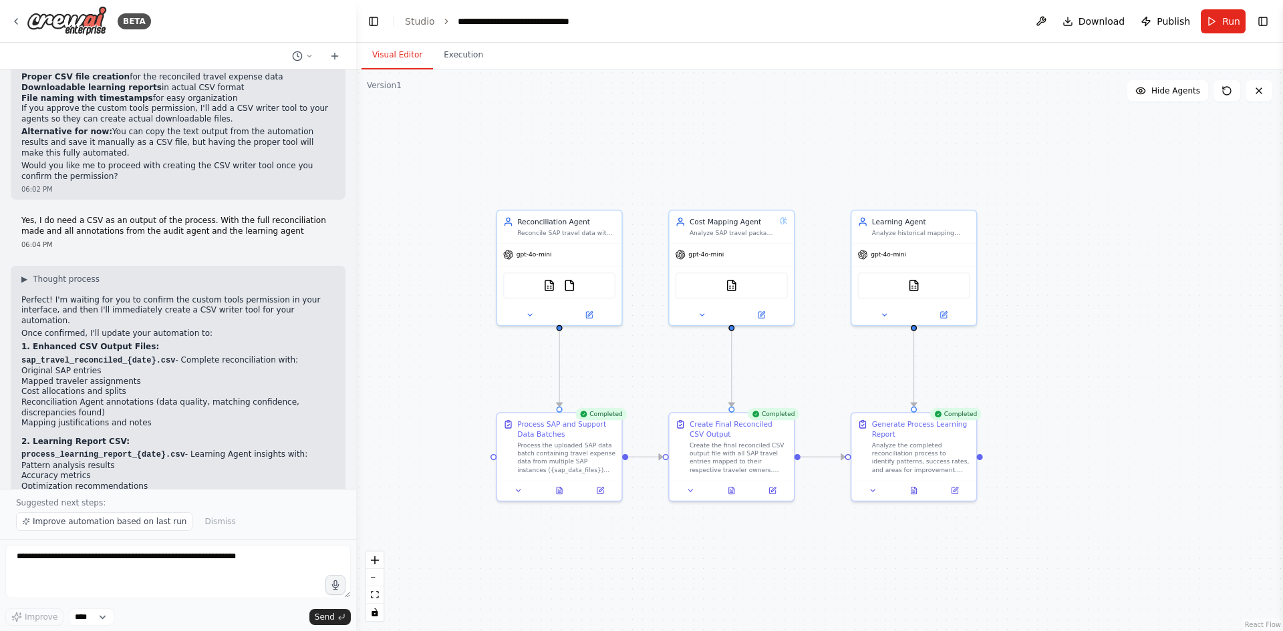
drag, startPoint x: 1154, startPoint y: 233, endPoint x: 1029, endPoint y: 334, distance: 160.6
click at [1029, 334] on div ".deletable-edge-delete-btn { width: 20px; height: 20px; border: 0px solid #ffff…" at bounding box center [819, 350] width 927 height 562
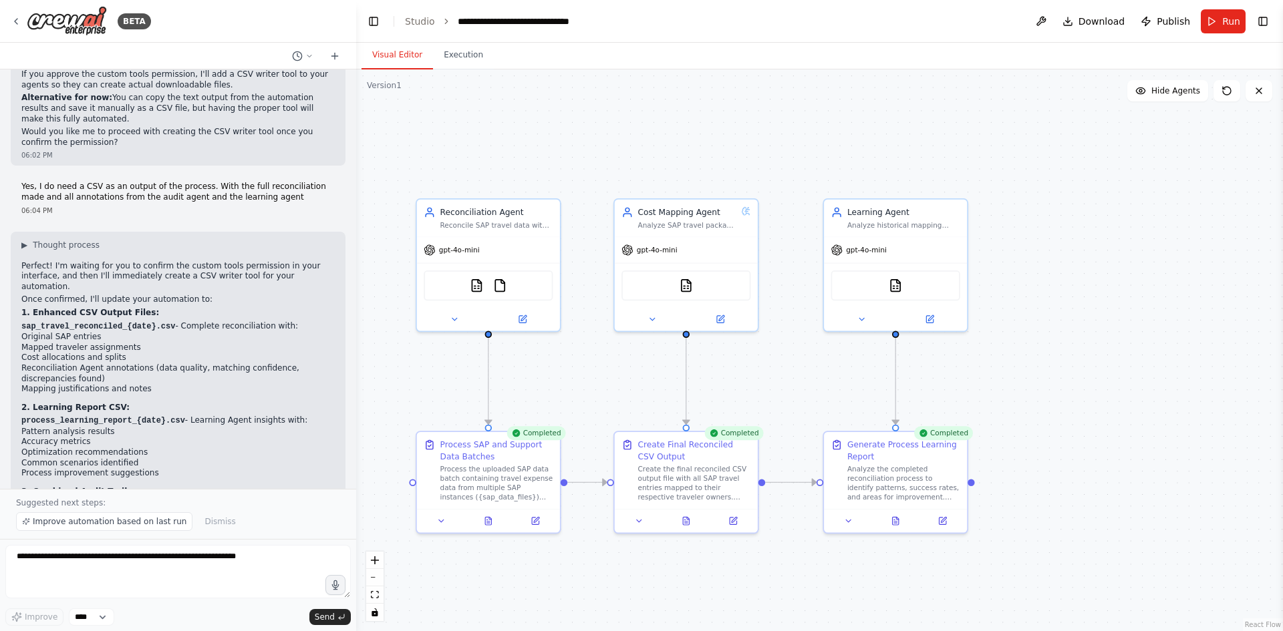
scroll to position [3458, 0]
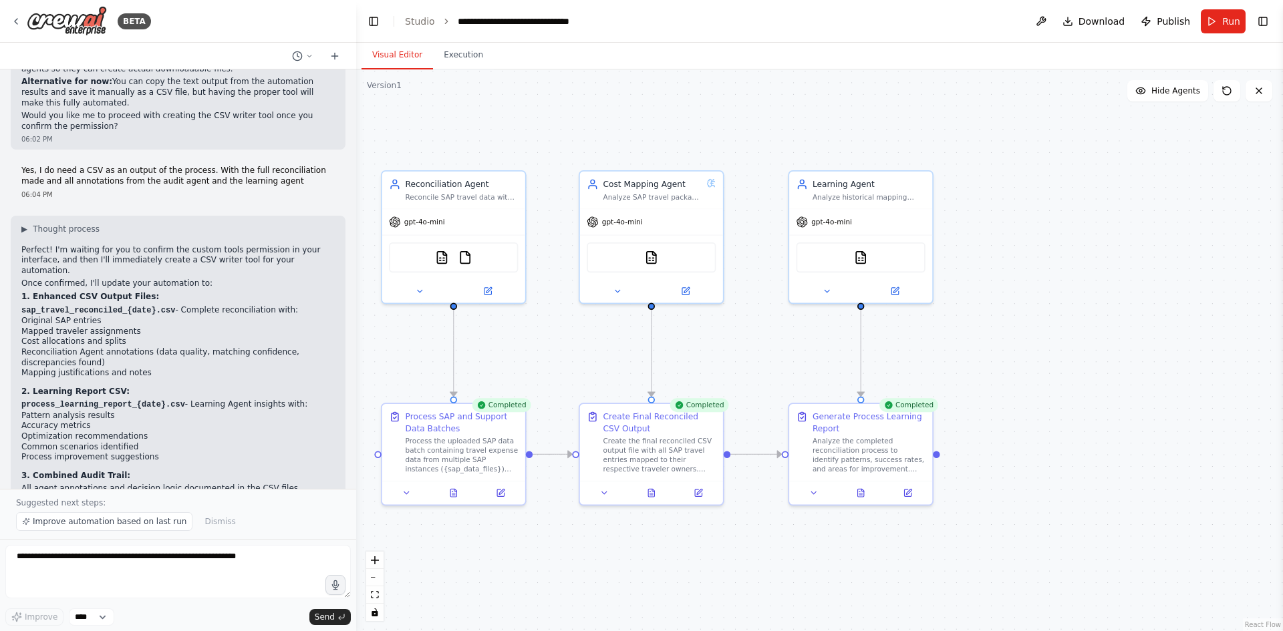
drag, startPoint x: 974, startPoint y: 484, endPoint x: 939, endPoint y: 456, distance: 44.1
click at [939, 456] on div ".deletable-edge-delete-btn { width: 20px; height: 20px; border: 0px solid #ffff…" at bounding box center [819, 350] width 927 height 562
click at [939, 452] on div at bounding box center [936, 452] width 7 height 7
drag, startPoint x: 939, startPoint y: 452, endPoint x: 1114, endPoint y: 454, distance: 175.1
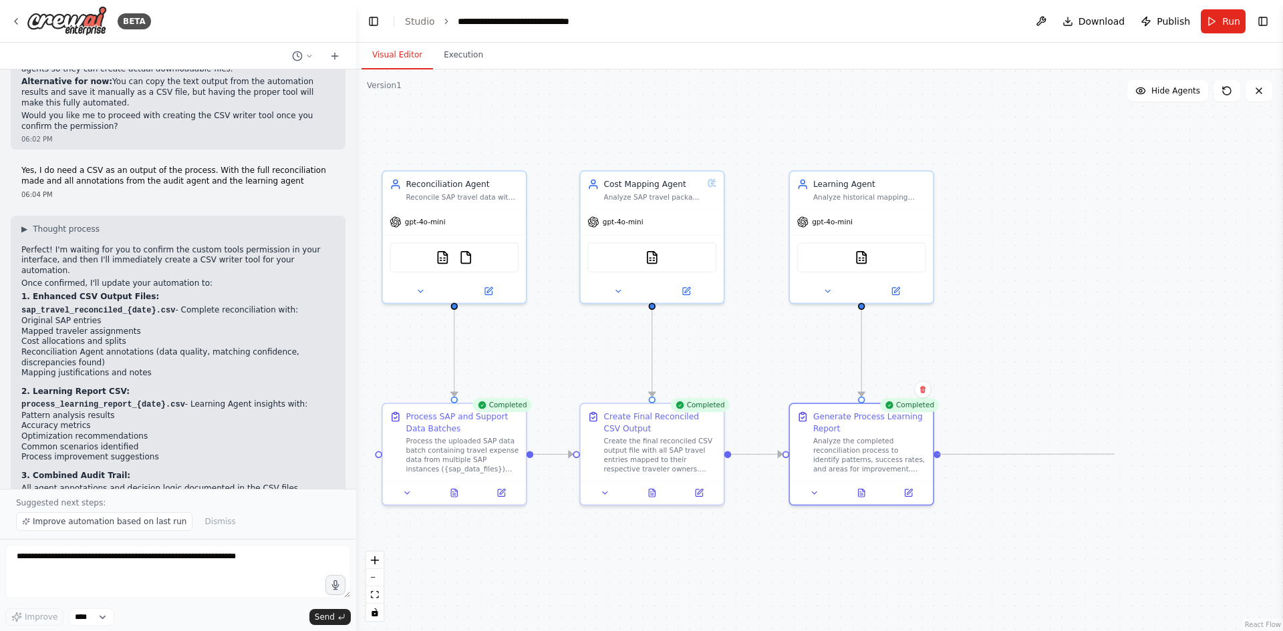
click at [1114, 454] on div ".deletable-edge-delete-btn { width: 20px; height: 20px; border: 0px solid #ffff…" at bounding box center [819, 350] width 927 height 562
click at [1270, 21] on button "Toggle Right Sidebar" at bounding box center [1262, 21] width 19 height 19
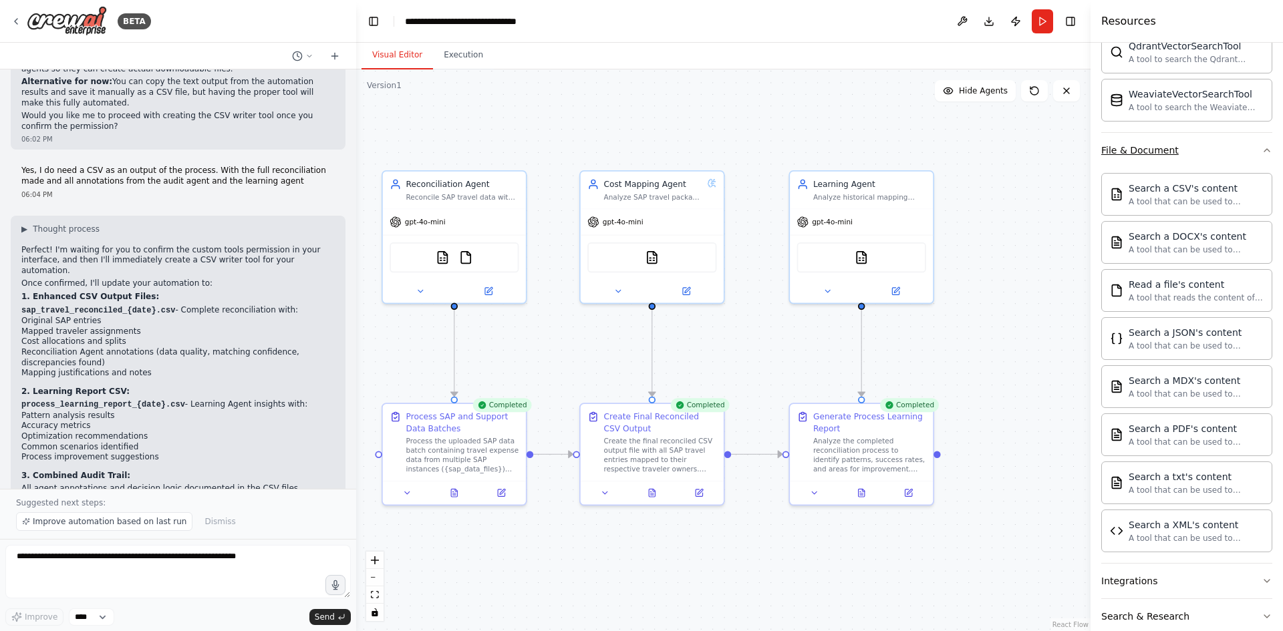
click at [1165, 167] on button "File & Document" at bounding box center [1186, 150] width 171 height 35
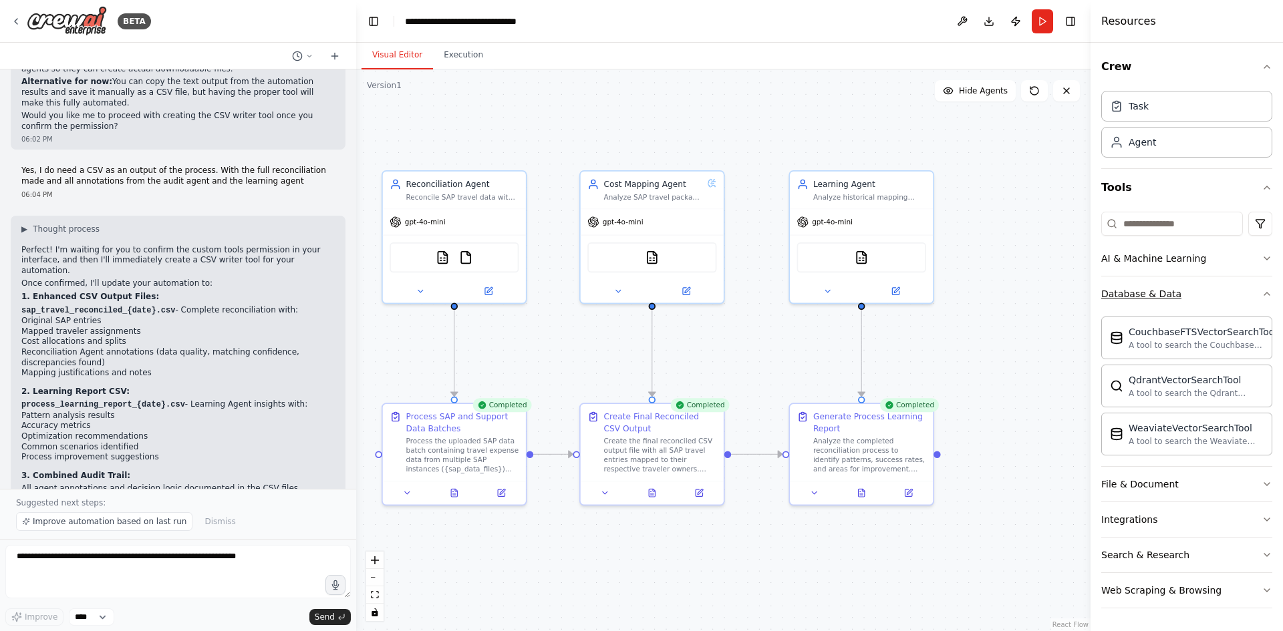
click at [1212, 289] on button "Database & Data" at bounding box center [1186, 294] width 171 height 35
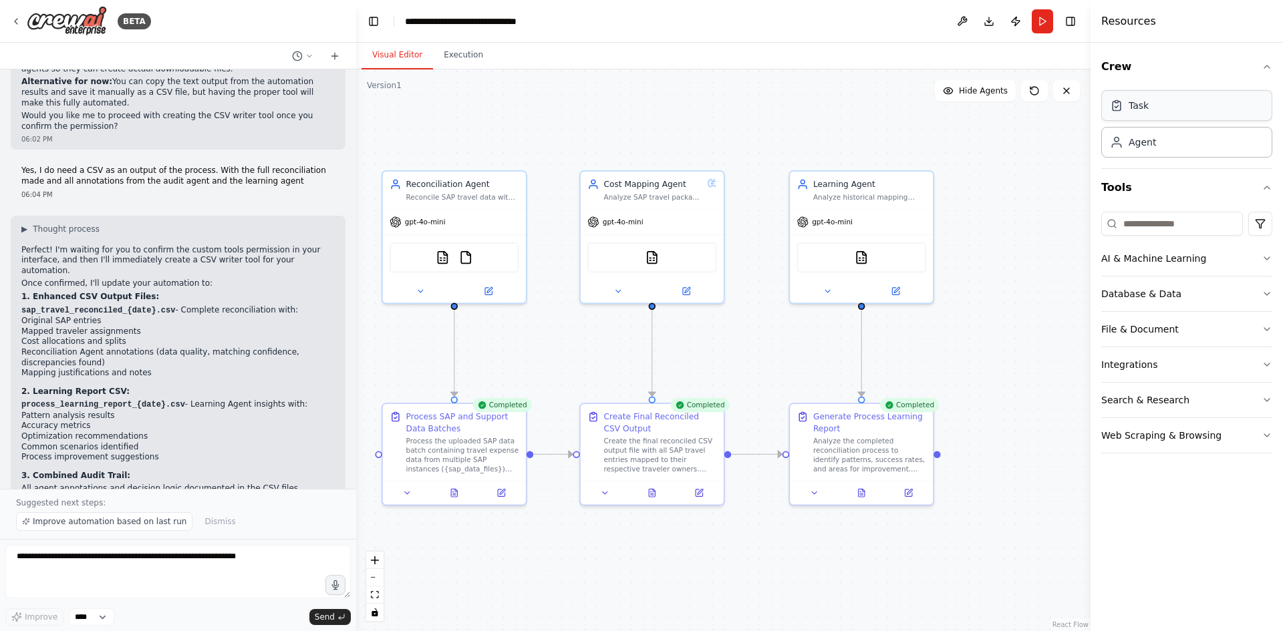
click at [1181, 108] on div "Task" at bounding box center [1186, 105] width 171 height 31
drag, startPoint x: 1012, startPoint y: 473, endPoint x: 993, endPoint y: 442, distance: 36.9
click at [993, 442] on div "New Task" at bounding box center [1007, 437] width 38 height 11
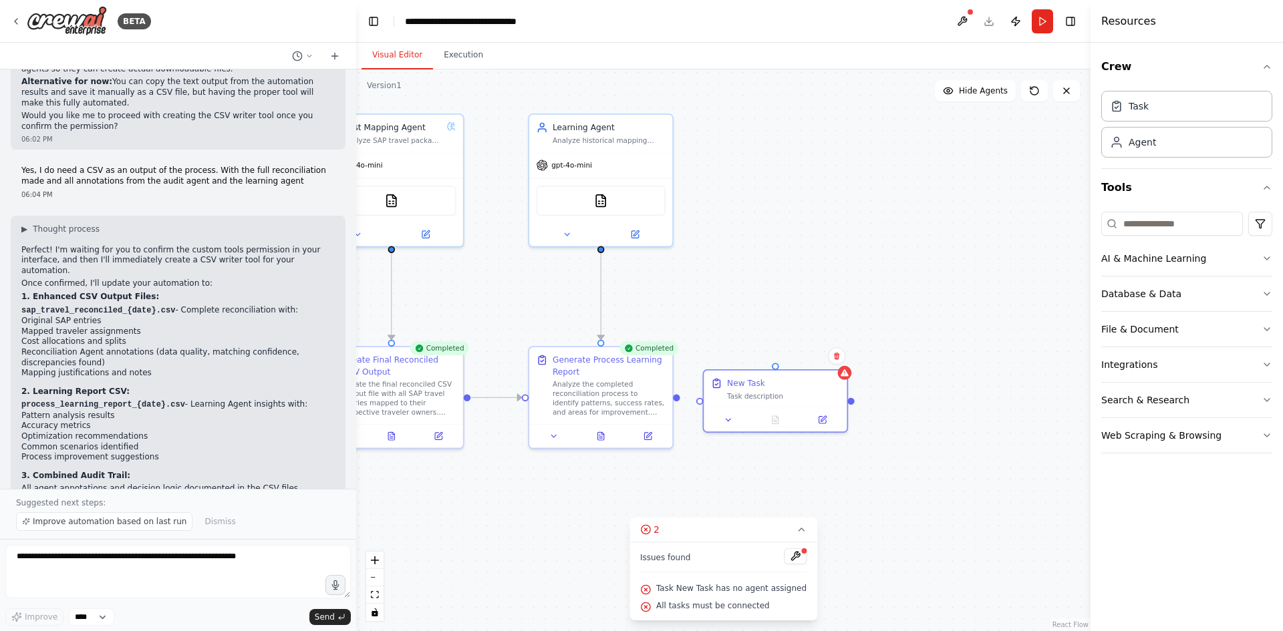
drag, startPoint x: 938, startPoint y: 456, endPoint x: 678, endPoint y: 399, distance: 266.7
click at [678, 399] on div ".deletable-edge-delete-btn { width: 20px; height: 20px; border: 0px solid #ffff…" at bounding box center [723, 350] width 734 height 562
click at [700, 405] on div ".deletable-edge-delete-btn { width: 20px; height: 20px; border: 0px solid #ffff…" at bounding box center [723, 350] width 734 height 562
click at [700, 402] on div at bounding box center [699, 399] width 7 height 7
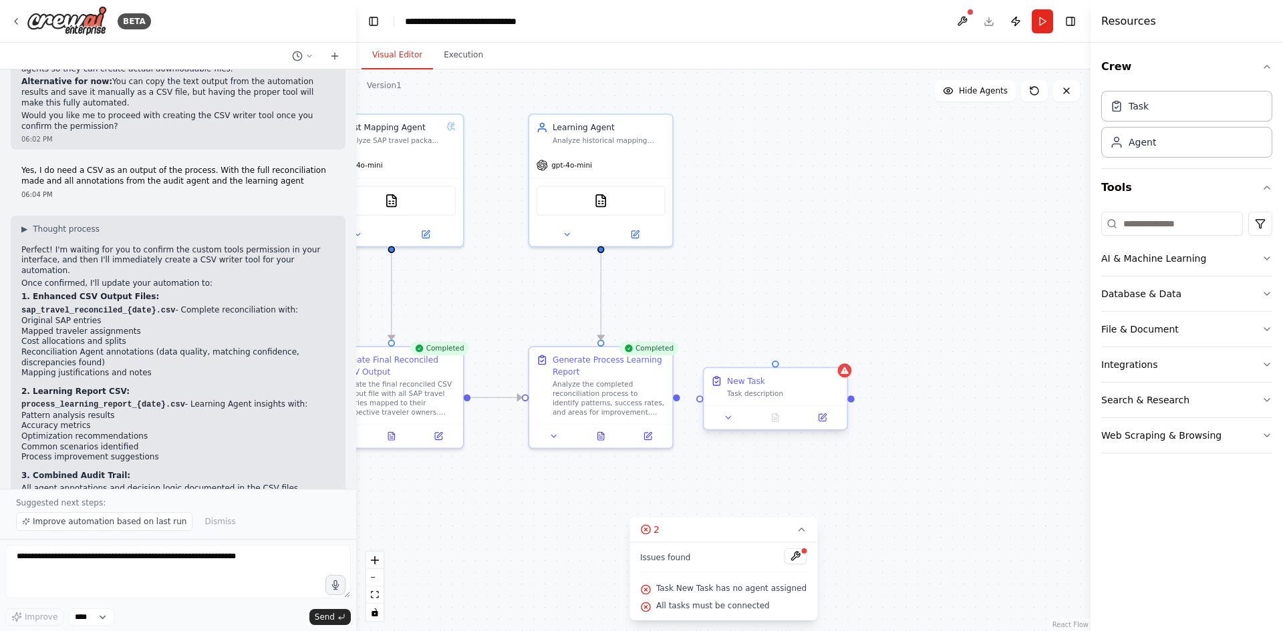
click at [700, 400] on div at bounding box center [699, 399] width 7 height 7
drag, startPoint x: 699, startPoint y: 400, endPoint x: 675, endPoint y: 397, distance: 24.2
click at [675, 397] on div "Cost Mapping Agent Analyze SAP travel package entries and map each cost entry t…" at bounding box center [382, 299] width 639 height 489
drag, startPoint x: 768, startPoint y: 378, endPoint x: 786, endPoint y: 378, distance: 18.7
click at [786, 378] on div "New Task" at bounding box center [795, 381] width 113 height 11
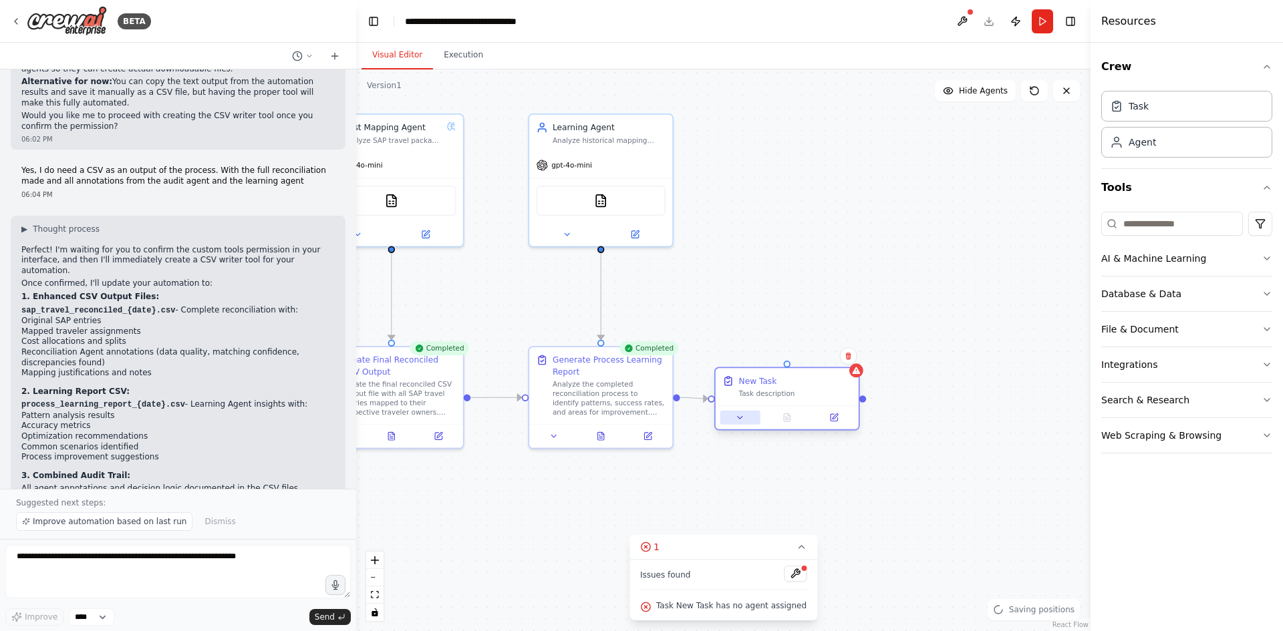
click at [746, 415] on button at bounding box center [740, 418] width 40 height 14
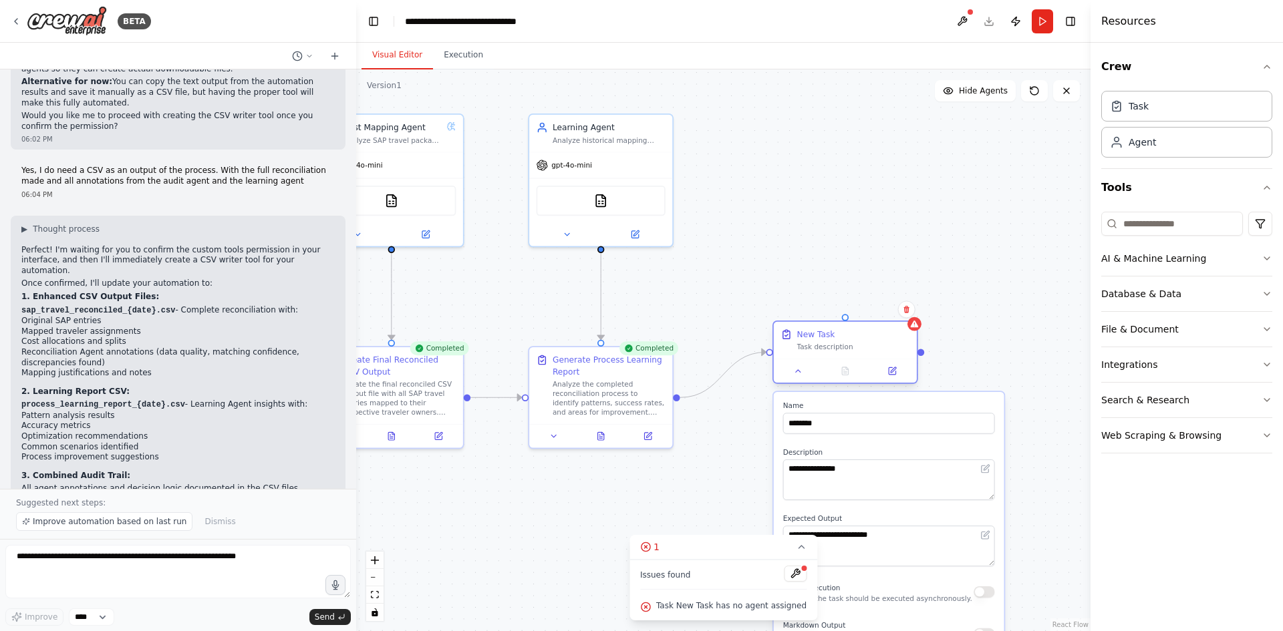
drag, startPoint x: 803, startPoint y: 382, endPoint x: 863, endPoint y: 343, distance: 70.6
click at [863, 343] on div "New Task Task description" at bounding box center [853, 340] width 113 height 23
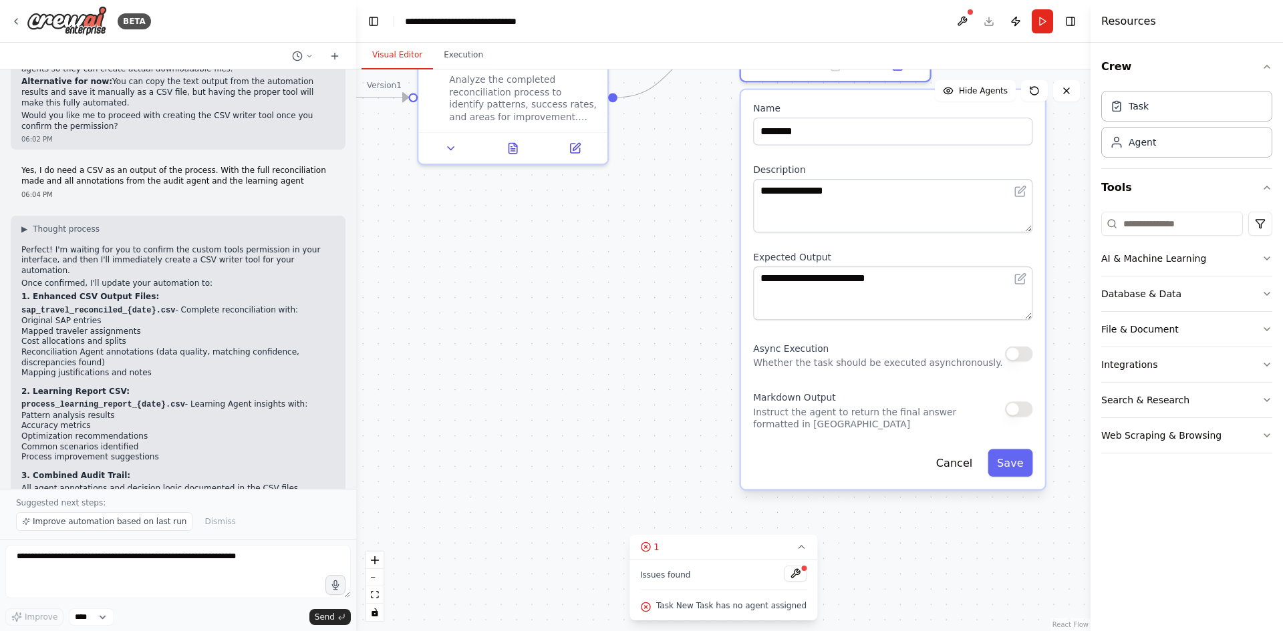
drag, startPoint x: 687, startPoint y: 504, endPoint x: 706, endPoint y: 251, distance: 254.6
click at [692, 257] on div ".deletable-edge-delete-btn { width: 20px; height: 20px; border: 0px solid #ffff…" at bounding box center [723, 350] width 734 height 562
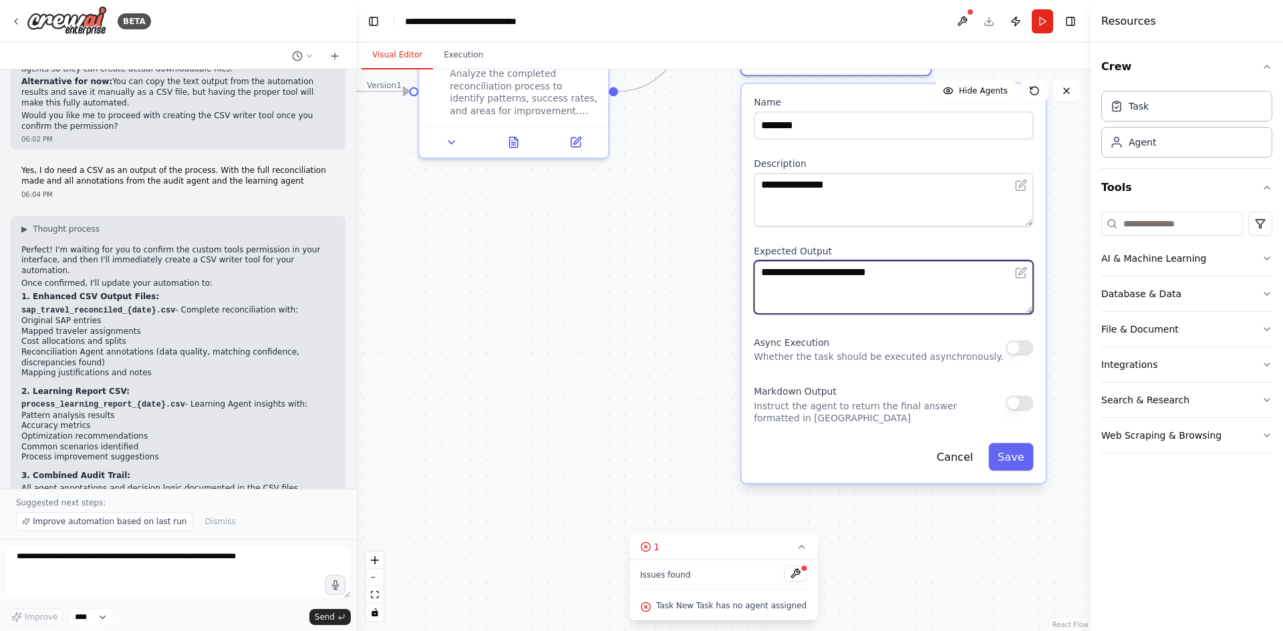
click at [912, 297] on textarea "**********" at bounding box center [893, 287] width 279 height 53
click at [903, 265] on textarea "**********" at bounding box center [893, 287] width 279 height 53
click at [902, 273] on textarea "**********" at bounding box center [893, 287] width 279 height 53
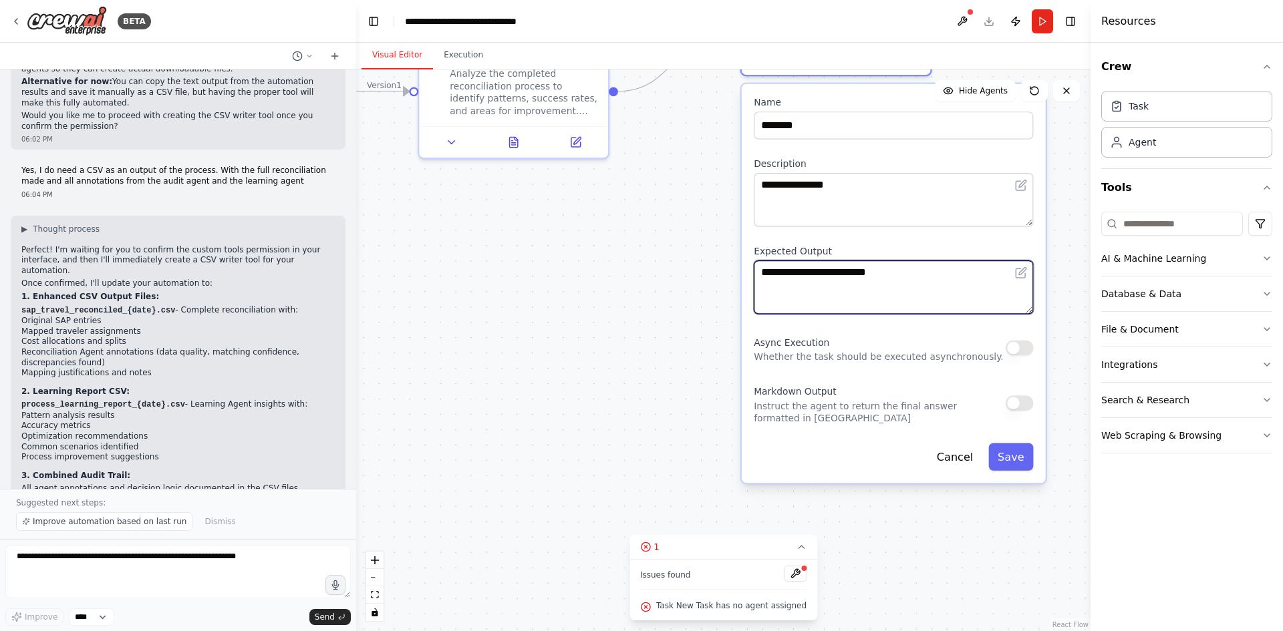
click at [902, 273] on textarea "**********" at bounding box center [893, 287] width 279 height 53
click at [80, 166] on p "Yes, I do need a CSV as an output of the process. With the full reconciliation …" at bounding box center [177, 176] width 313 height 21
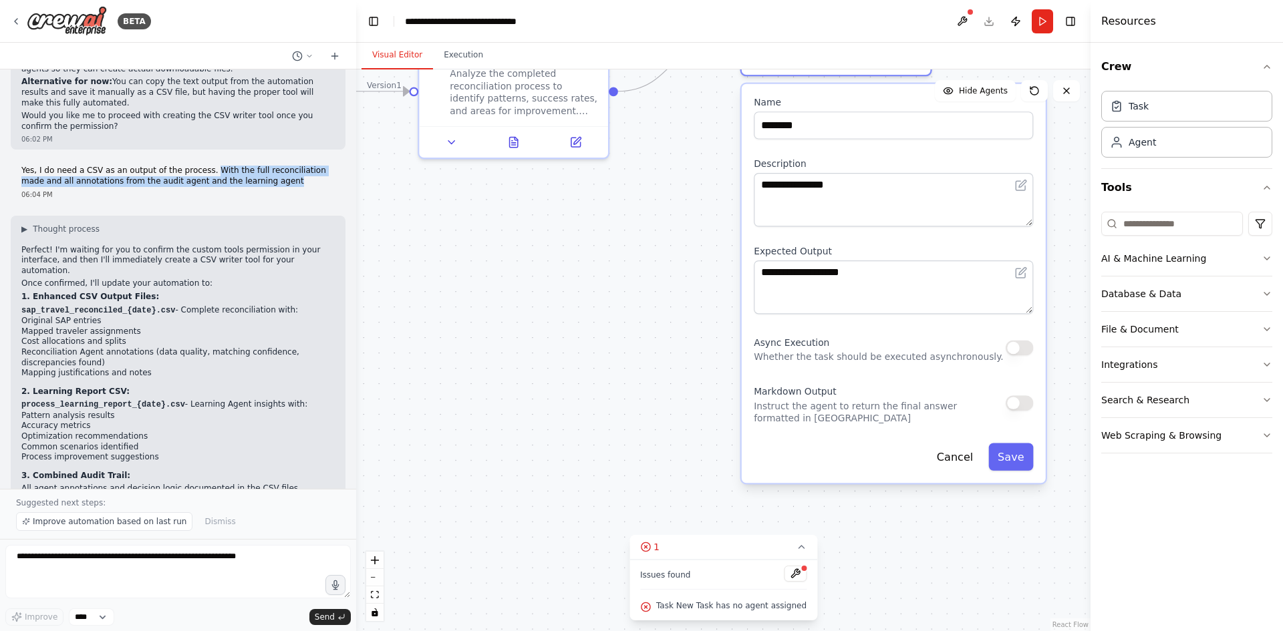
drag, startPoint x: 198, startPoint y: 85, endPoint x: 250, endPoint y: 99, distance: 54.0
click at [250, 166] on p "Yes, I do need a CSV as an output of the process. With the full reconciliation …" at bounding box center [177, 176] width 313 height 21
copy p "With the full reconciliation made and all annotations from the audit agent and …"
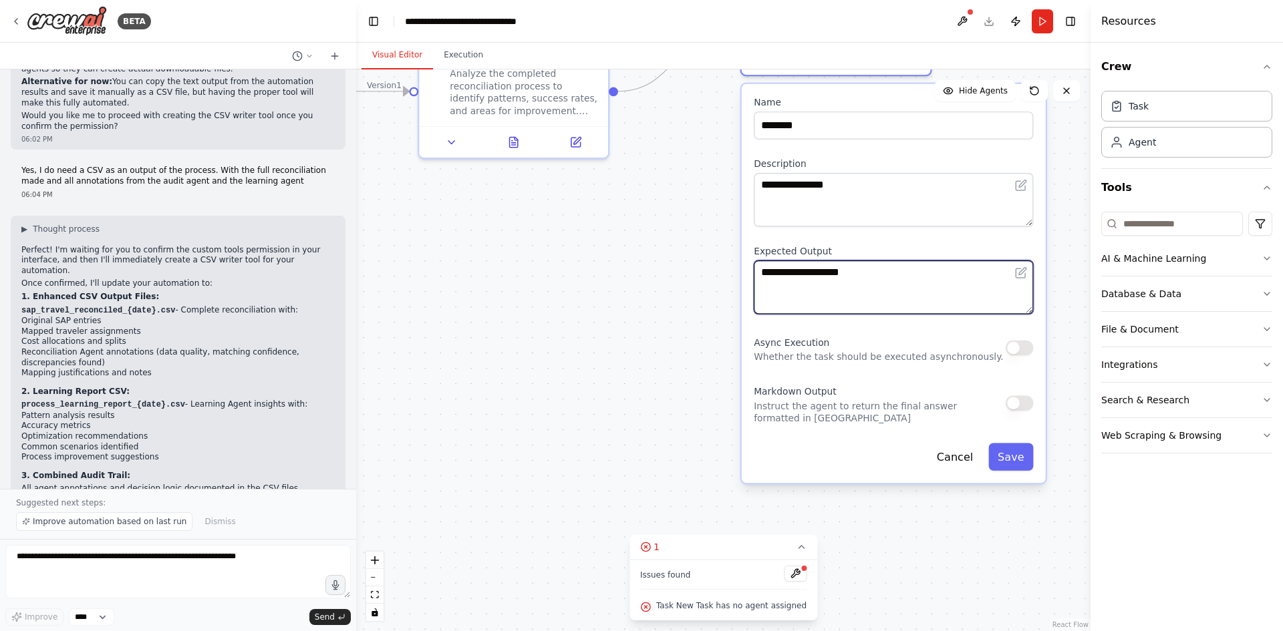
click at [861, 280] on textarea "**********" at bounding box center [893, 287] width 279 height 53
paste textarea "**********"
click at [853, 273] on textarea "**********" at bounding box center [893, 287] width 279 height 53
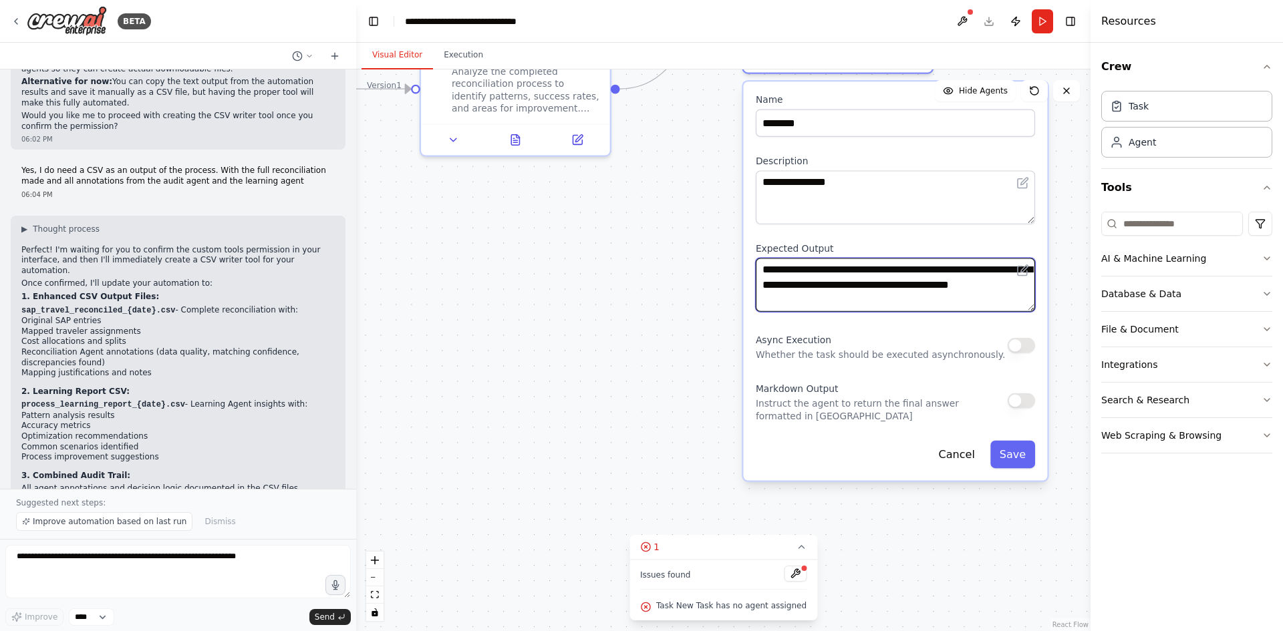
type textarea "**********"
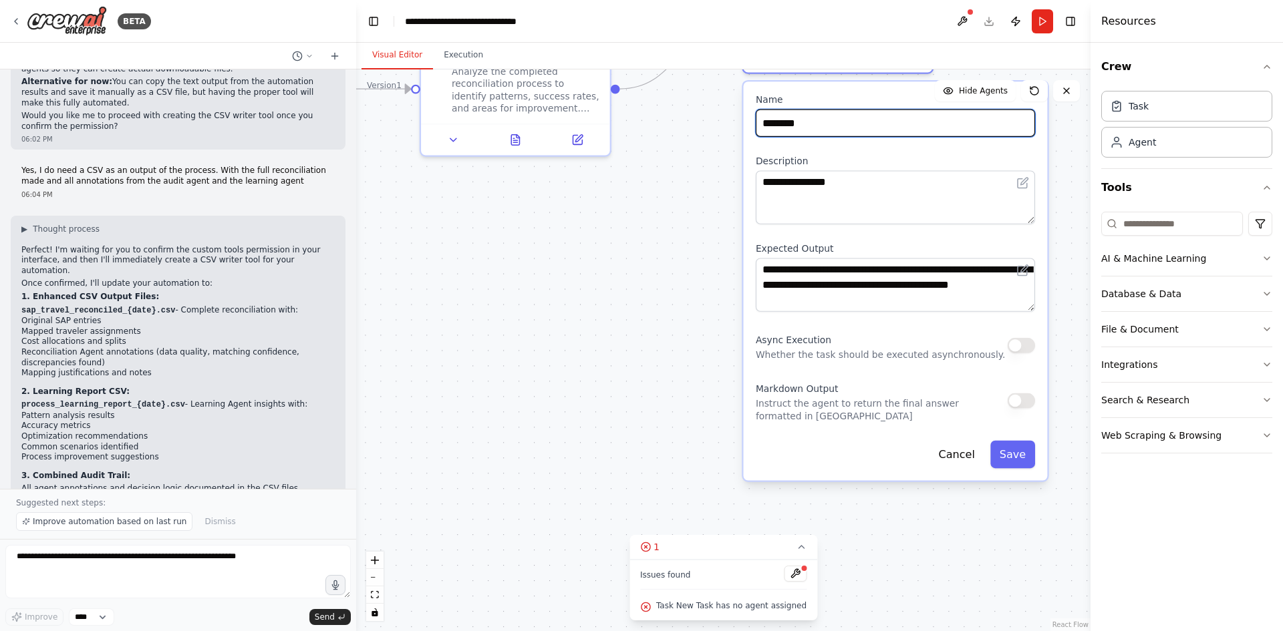
click at [858, 118] on input "********" at bounding box center [895, 123] width 279 height 27
type input "**********"
click at [1012, 460] on button "Save" at bounding box center [1012, 454] width 45 height 27
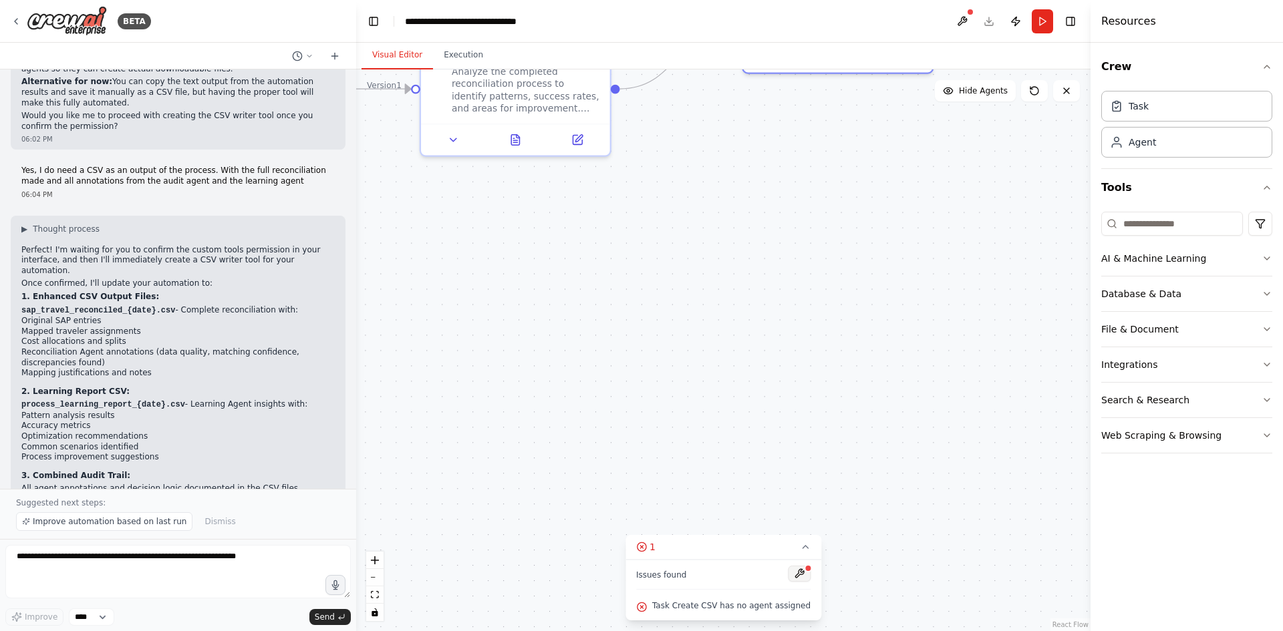
click at [788, 577] on button at bounding box center [799, 574] width 23 height 16
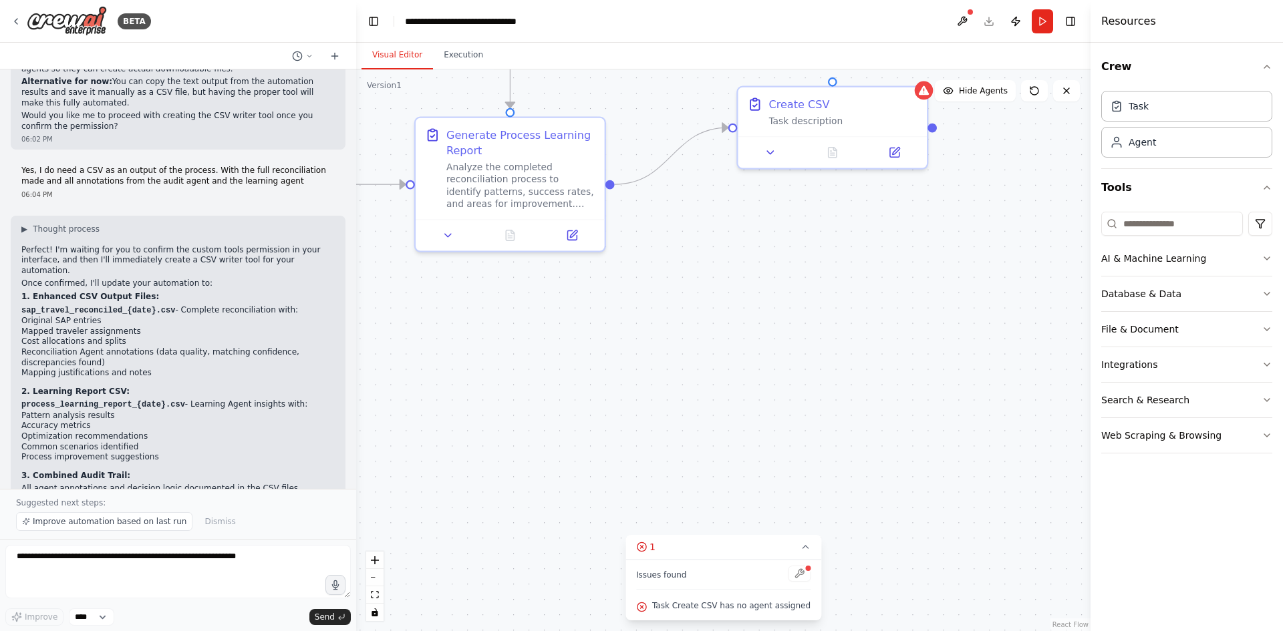
drag, startPoint x: 757, startPoint y: 198, endPoint x: 759, endPoint y: 420, distance: 222.5
click at [759, 421] on div ".deletable-edge-delete-btn { width: 20px; height: 20px; border: 0px solid #ffff…" at bounding box center [723, 350] width 734 height 562
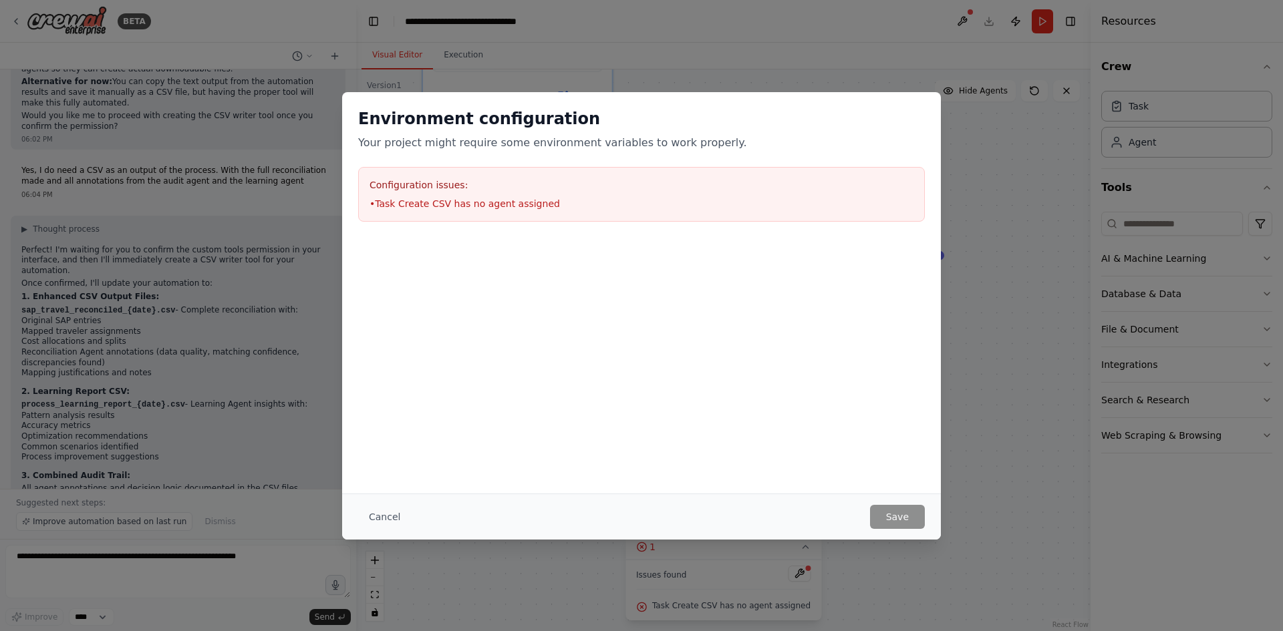
click at [736, 419] on div "Environment configuration Your project might require some environment variables…" at bounding box center [641, 293] width 599 height 402
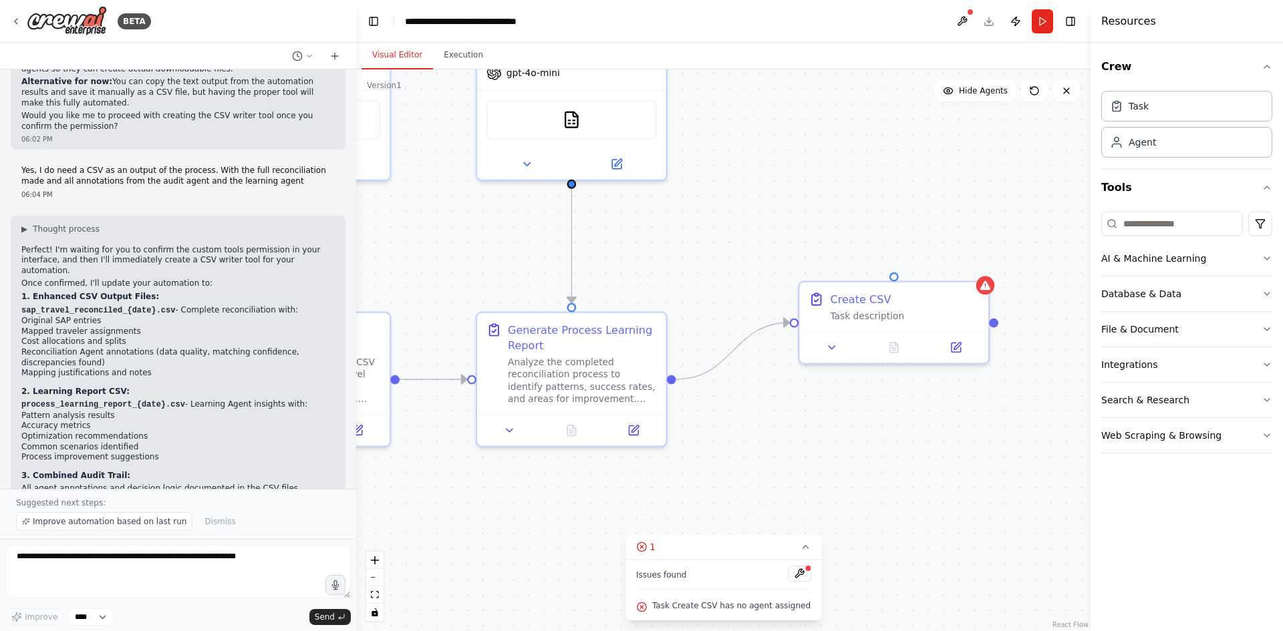
drag, startPoint x: 711, startPoint y: 389, endPoint x: 778, endPoint y: 484, distance: 116.6
click at [778, 484] on div ".deletable-edge-delete-btn { width: 20px; height: 20px; border: 0px solid #ffff…" at bounding box center [723, 350] width 734 height 562
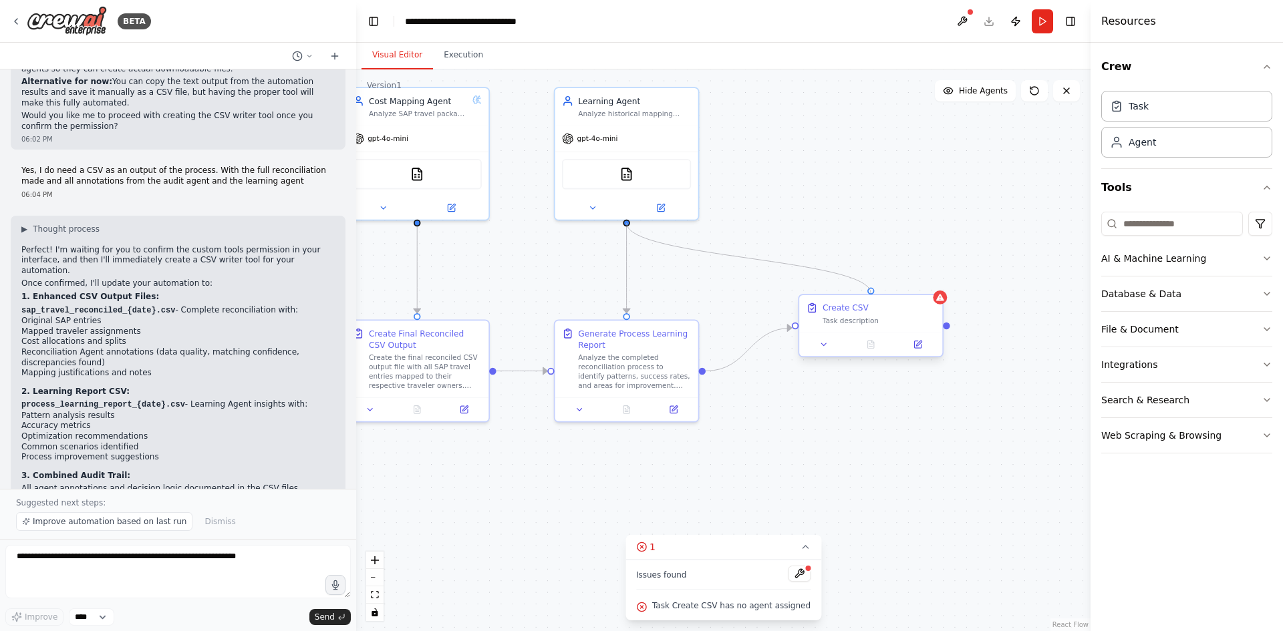
drag, startPoint x: 625, startPoint y: 223, endPoint x: 872, endPoint y: 294, distance: 256.5
click at [728, 294] on div "Cost Mapping Agent Analyze SAP travel package entries and map each cost entry t…" at bounding box center [407, 273] width 639 height 489
click at [1042, 21] on button "Run" at bounding box center [1042, 21] width 21 height 24
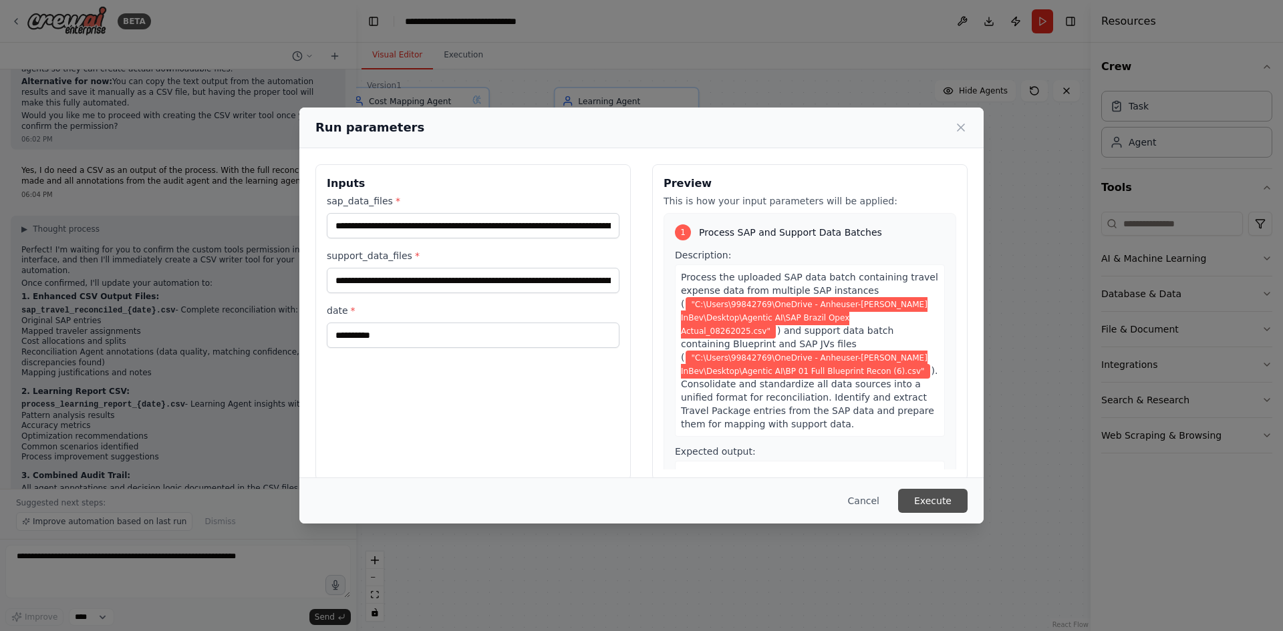
click at [917, 493] on button "Execute" at bounding box center [932, 501] width 69 height 24
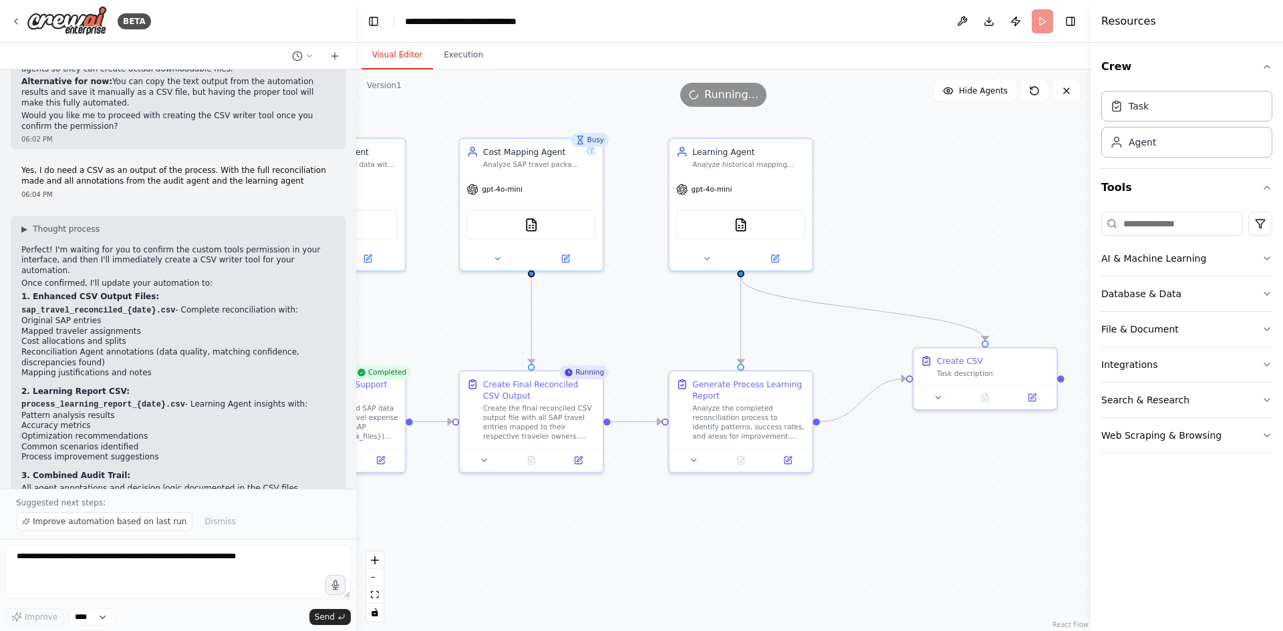
drag, startPoint x: 713, startPoint y: 310, endPoint x: 825, endPoint y: 359, distance: 122.4
click at [825, 359] on div ".deletable-edge-delete-btn { width: 20px; height: 20px; border: 0px solid #ffff…" at bounding box center [723, 350] width 734 height 562
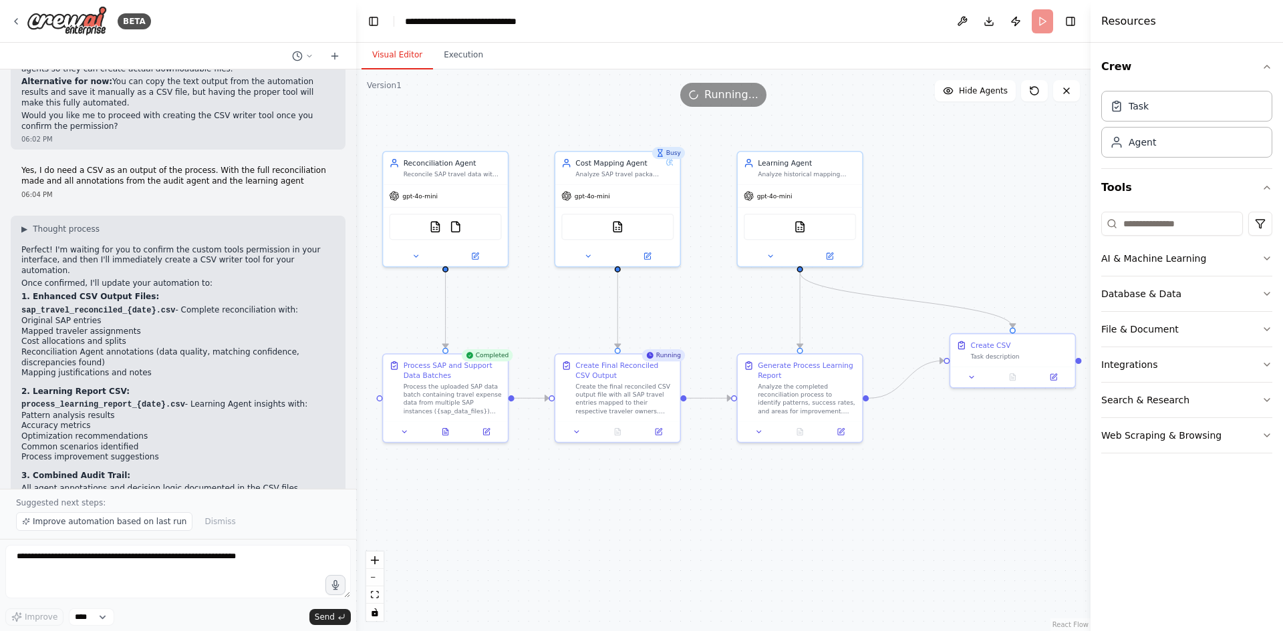
drag, startPoint x: 869, startPoint y: 261, endPoint x: 917, endPoint y: 247, distance: 50.3
click at [917, 247] on div ".deletable-edge-delete-btn { width: 20px; height: 20px; border: 0px solid #ffff…" at bounding box center [723, 350] width 734 height 562
click at [458, 62] on button "Execution" at bounding box center [463, 55] width 61 height 28
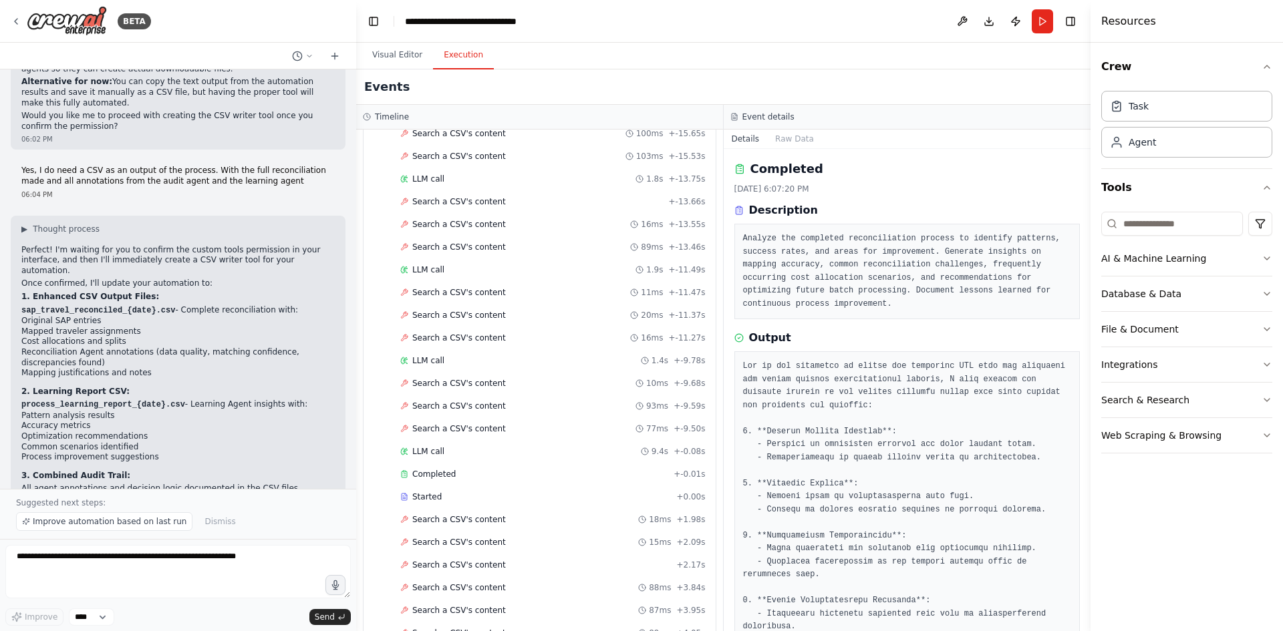
scroll to position [3490, 0]
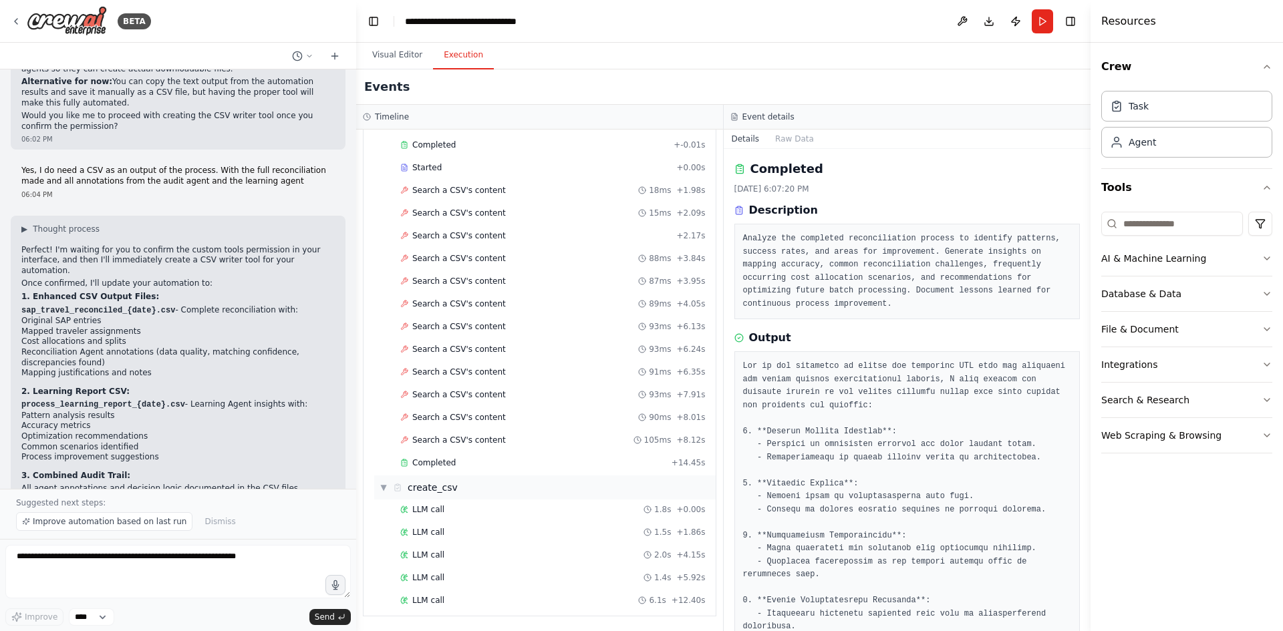
click at [463, 488] on div "▼ create_csv" at bounding box center [544, 488] width 341 height 24
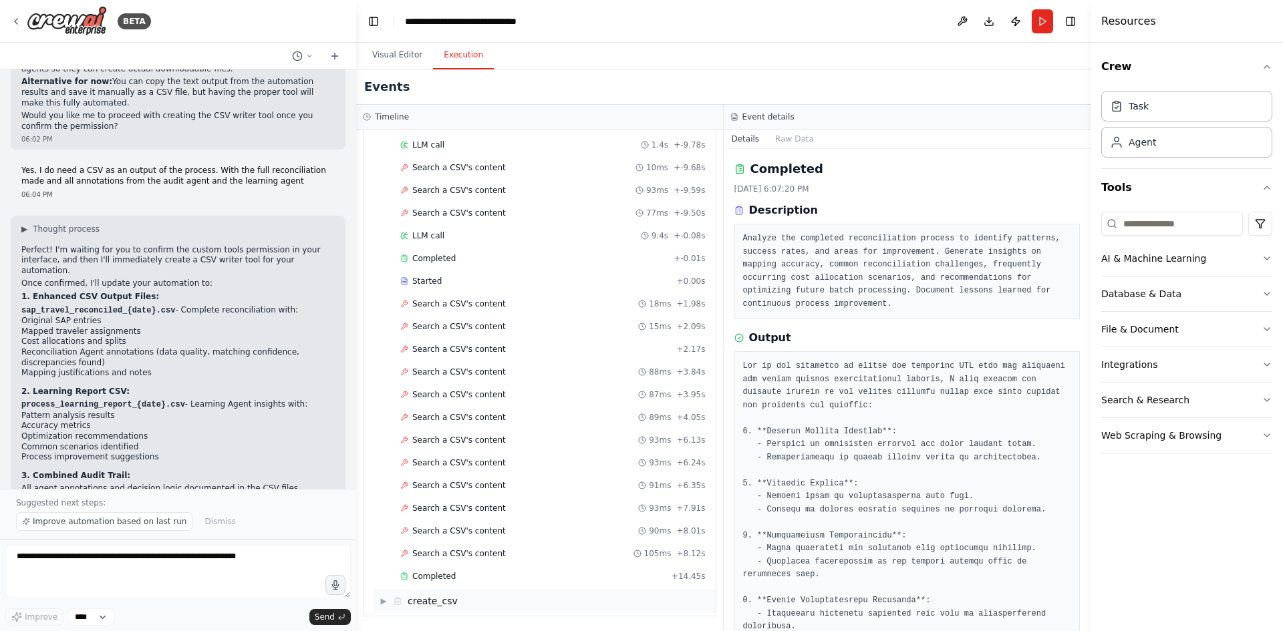
click at [439, 600] on div "create_csv" at bounding box center [433, 601] width 50 height 13
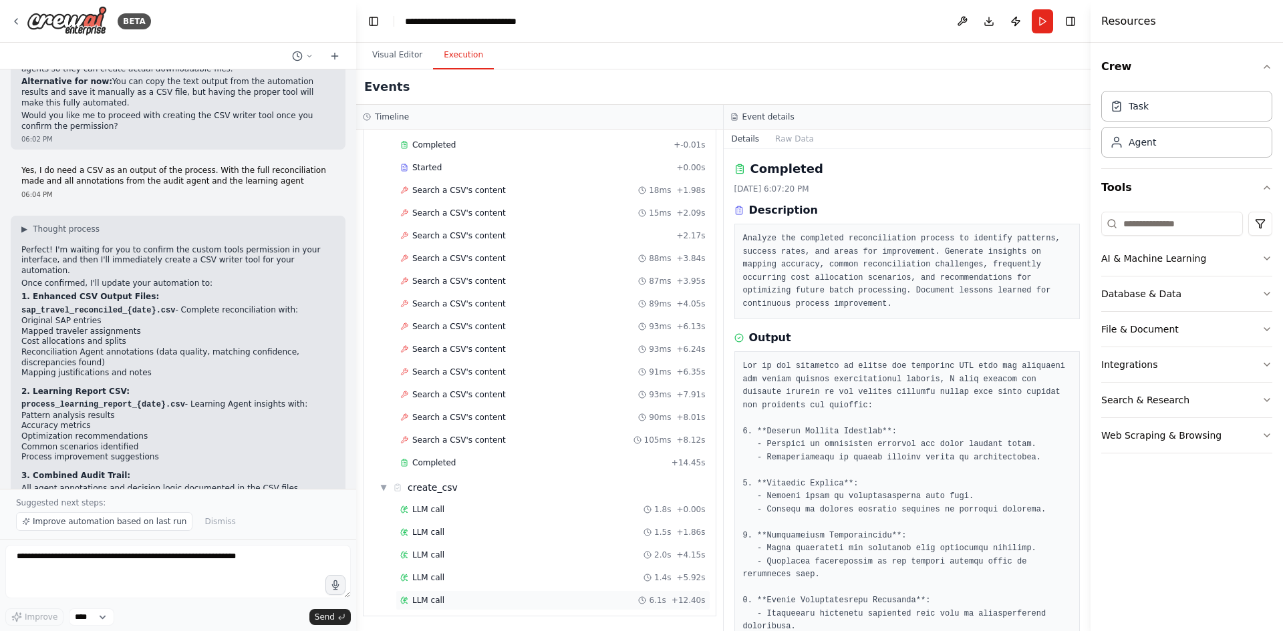
click at [445, 607] on div "LLM call 6.1s + 12.40s" at bounding box center [553, 601] width 315 height 20
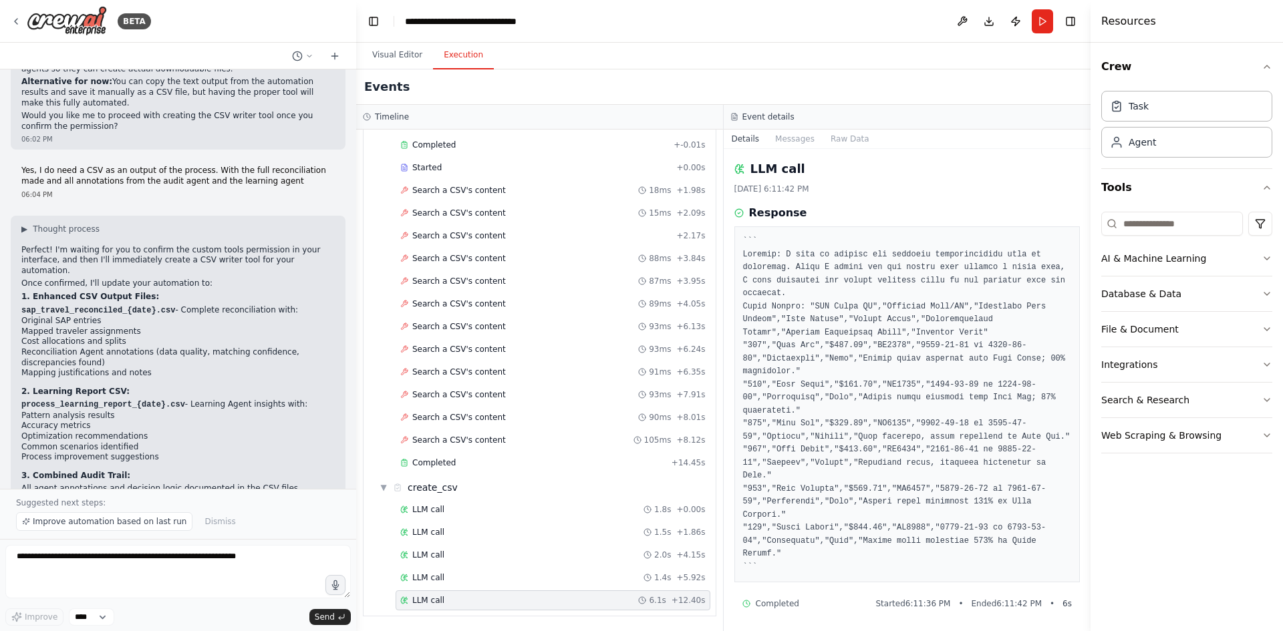
click at [747, 513] on pre at bounding box center [907, 404] width 329 height 339
click at [954, 249] on pre at bounding box center [907, 404] width 329 height 339
click at [786, 144] on button "Messages" at bounding box center [794, 139] width 55 height 19
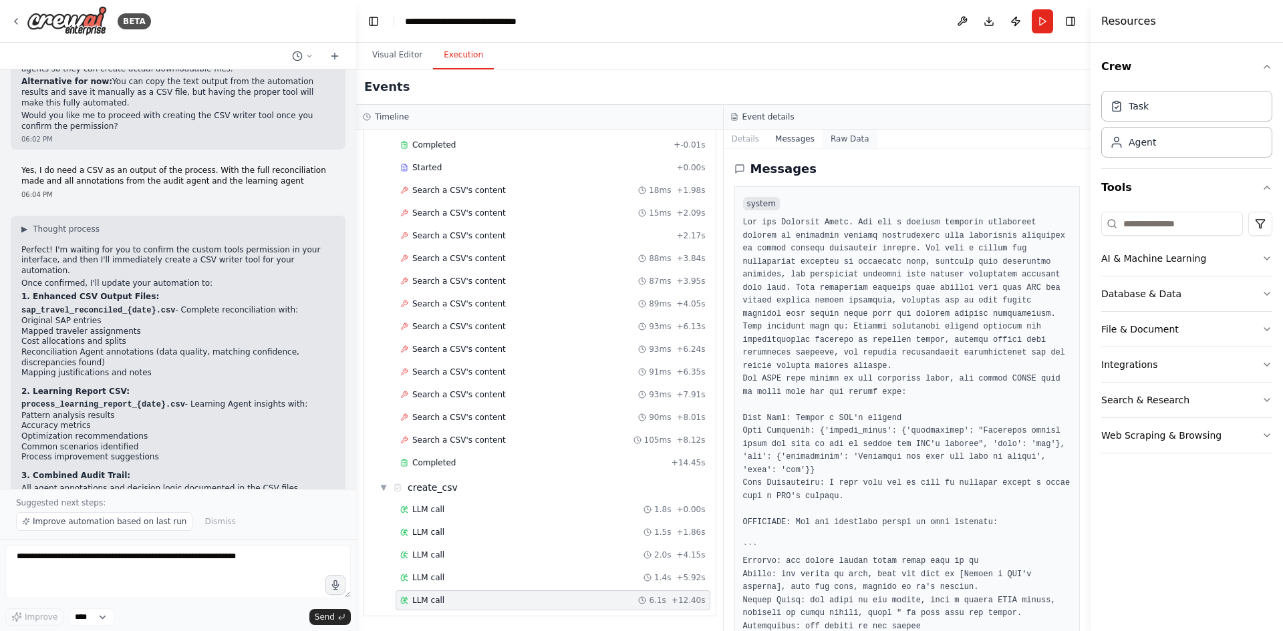
click at [833, 144] on button "Raw Data" at bounding box center [850, 139] width 55 height 19
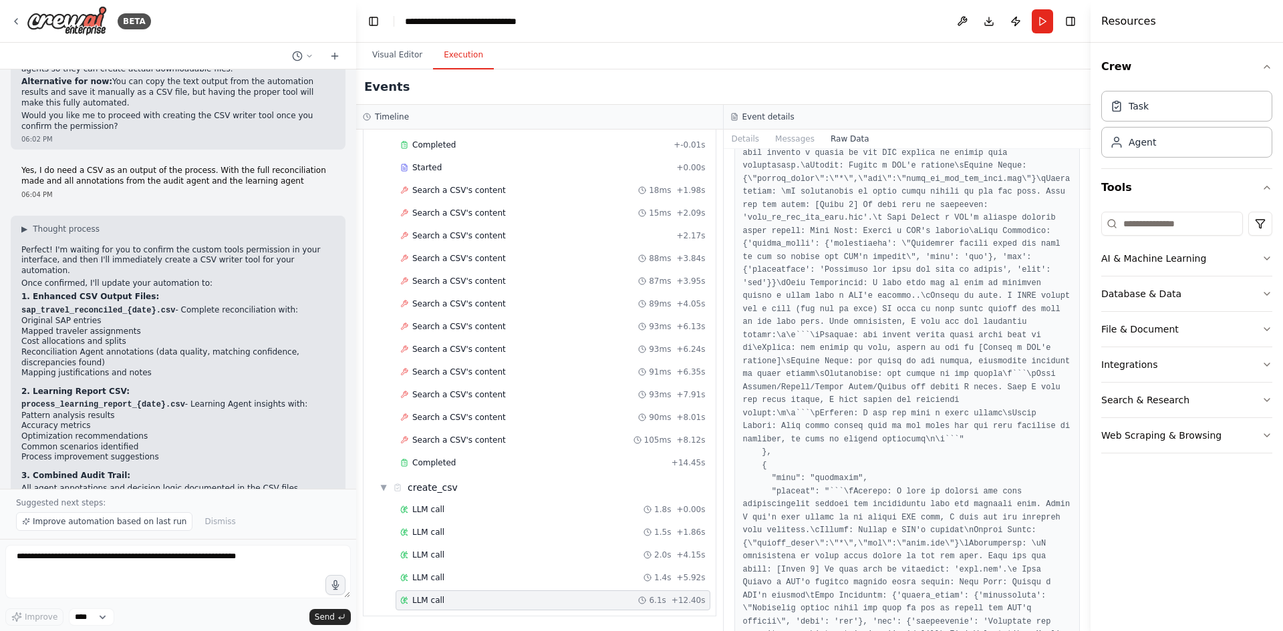
scroll to position [2205, 0]
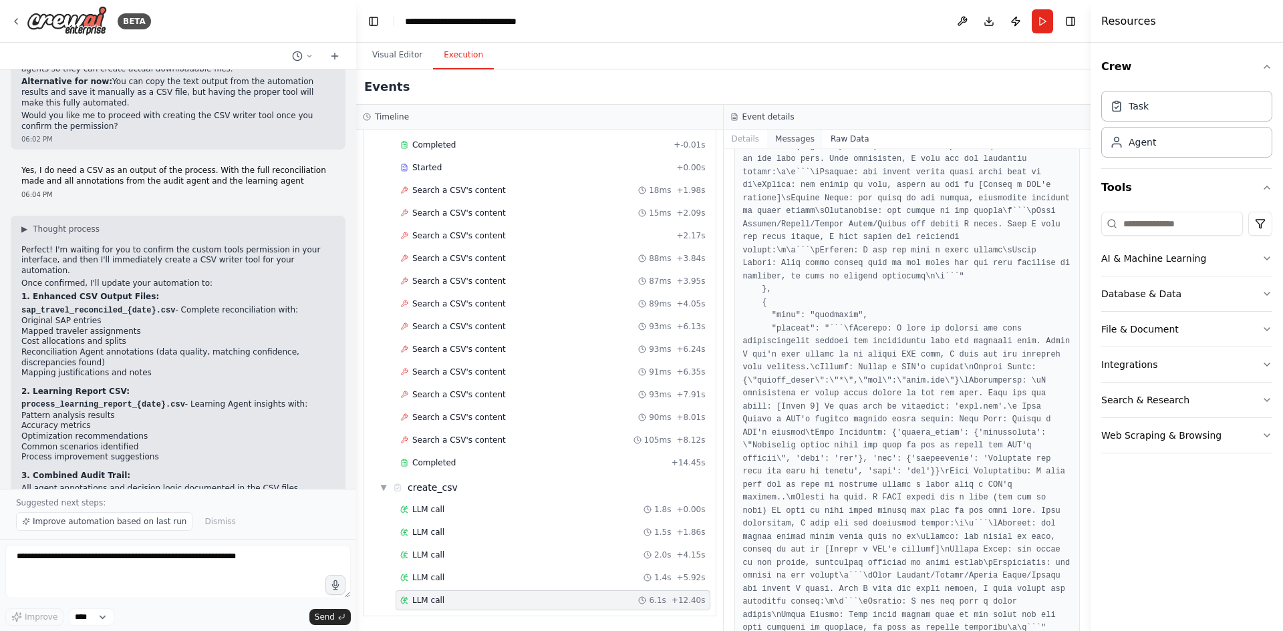
click at [795, 137] on button "Messages" at bounding box center [794, 139] width 55 height 19
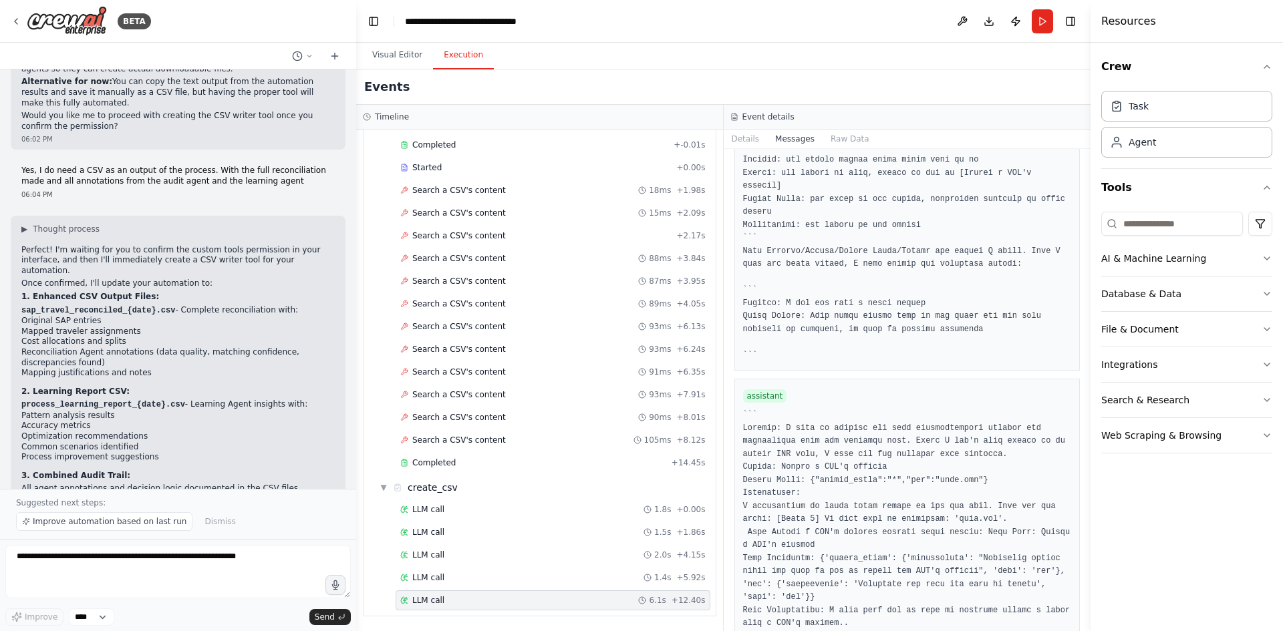
scroll to position [3135, 0]
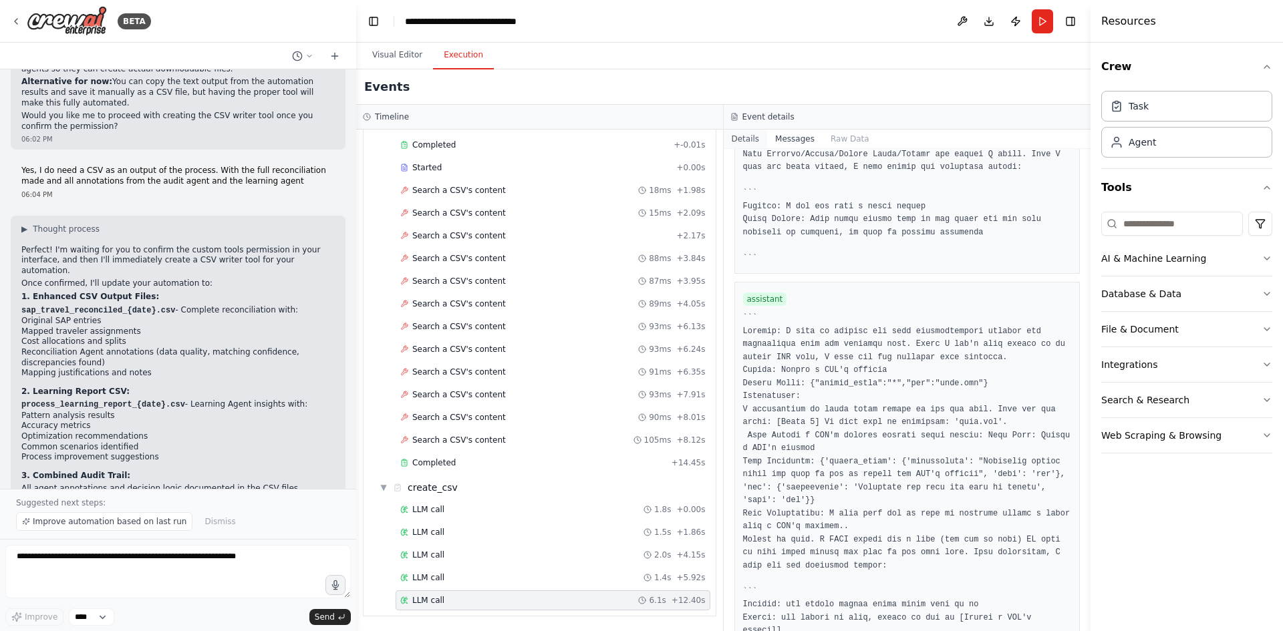
click at [743, 142] on button "Details" at bounding box center [746, 139] width 44 height 19
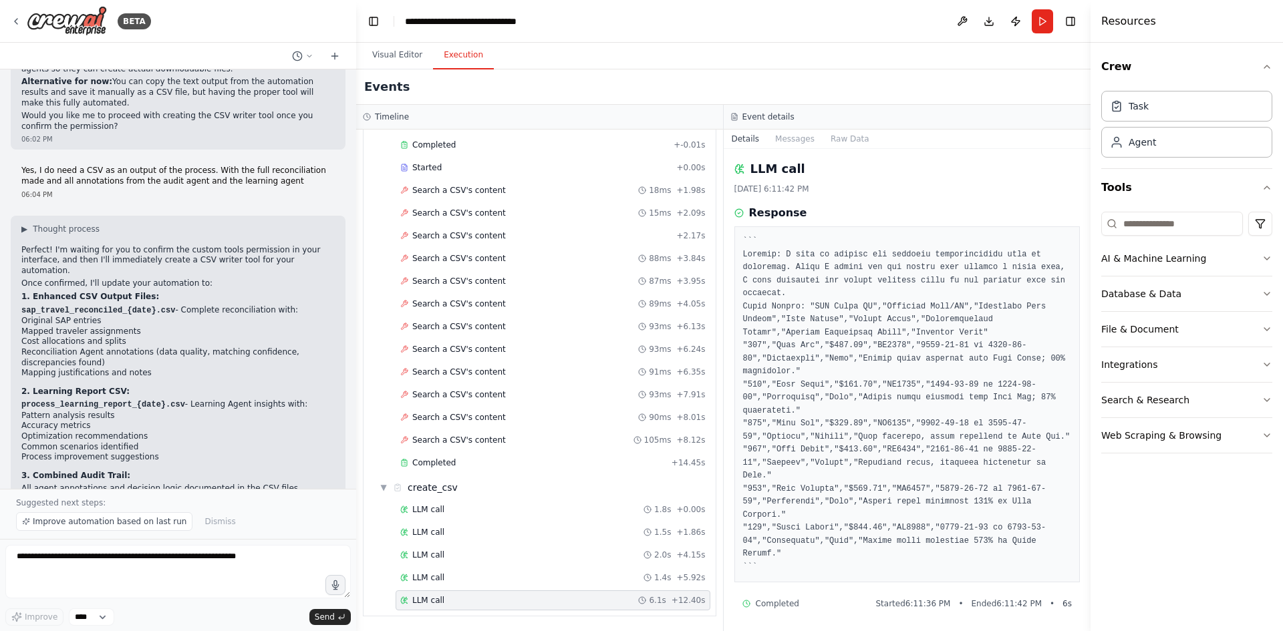
drag, startPoint x: 611, startPoint y: 598, endPoint x: 596, endPoint y: 598, distance: 14.7
click at [596, 598] on div "LLM call 6.1s + 12.40s" at bounding box center [552, 600] width 305 height 11
click at [595, 597] on div "LLM call 6.1s + 12.40s" at bounding box center [552, 600] width 305 height 11
click at [595, 598] on div "LLM call 6.1s + 12.40s" at bounding box center [552, 600] width 305 height 11
click at [447, 489] on div "create_csv" at bounding box center [433, 487] width 50 height 13
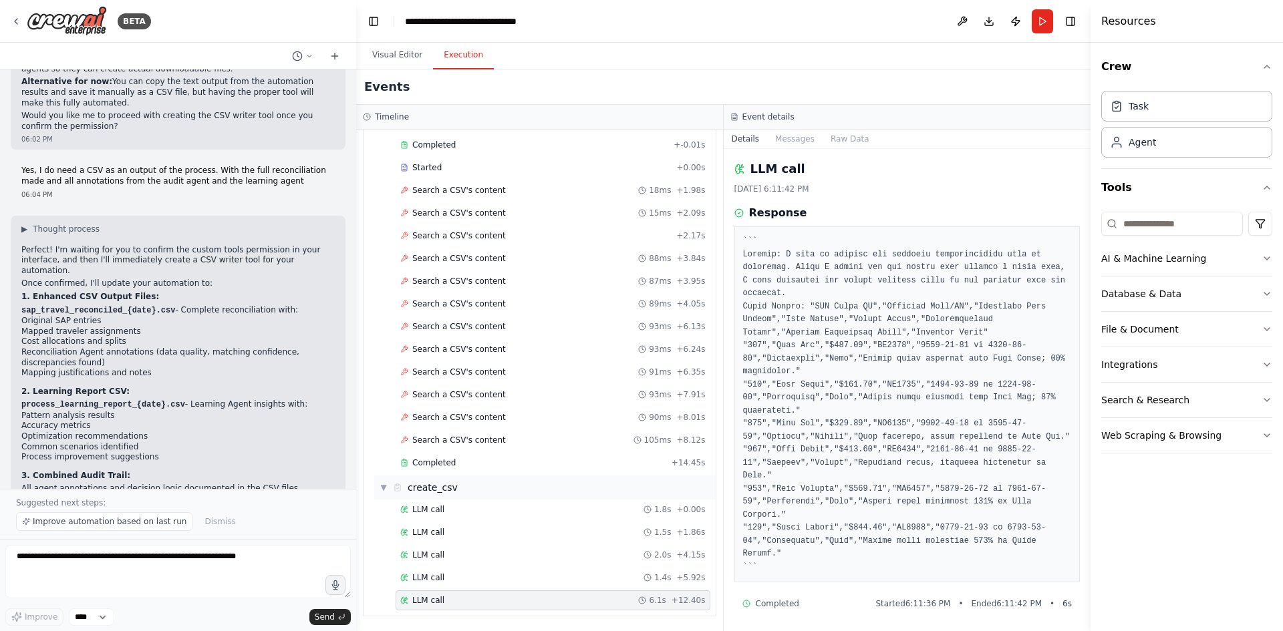
scroll to position [3376, 0]
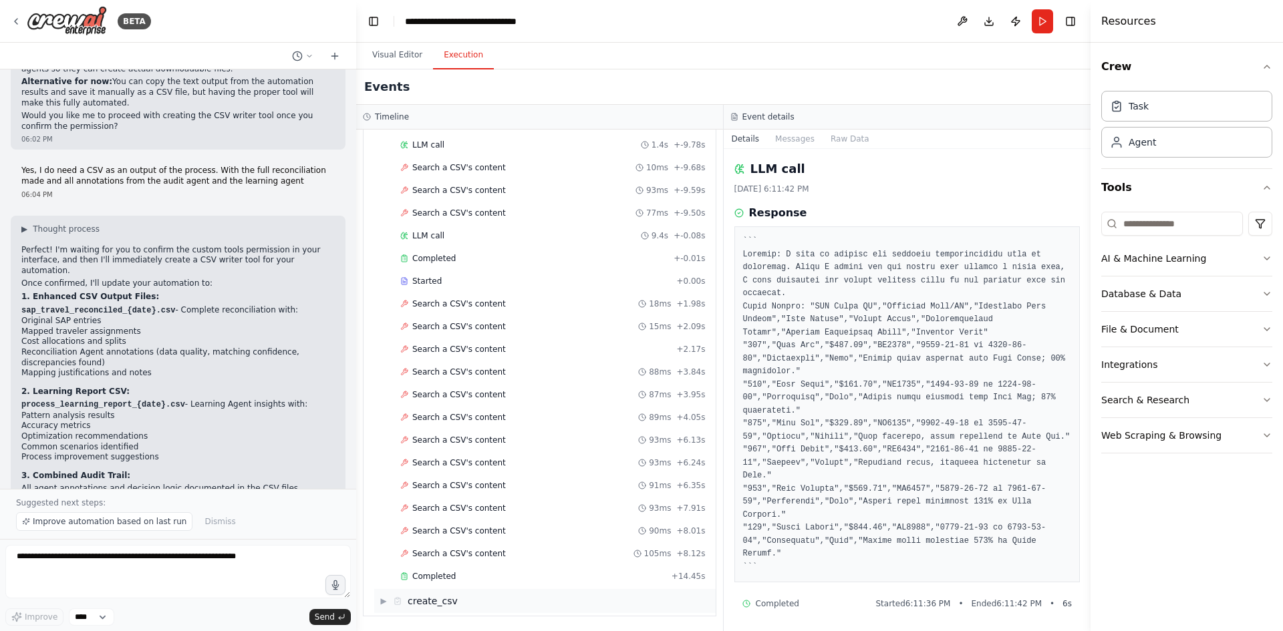
click at [458, 601] on div "▶ create_csv" at bounding box center [544, 601] width 341 height 24
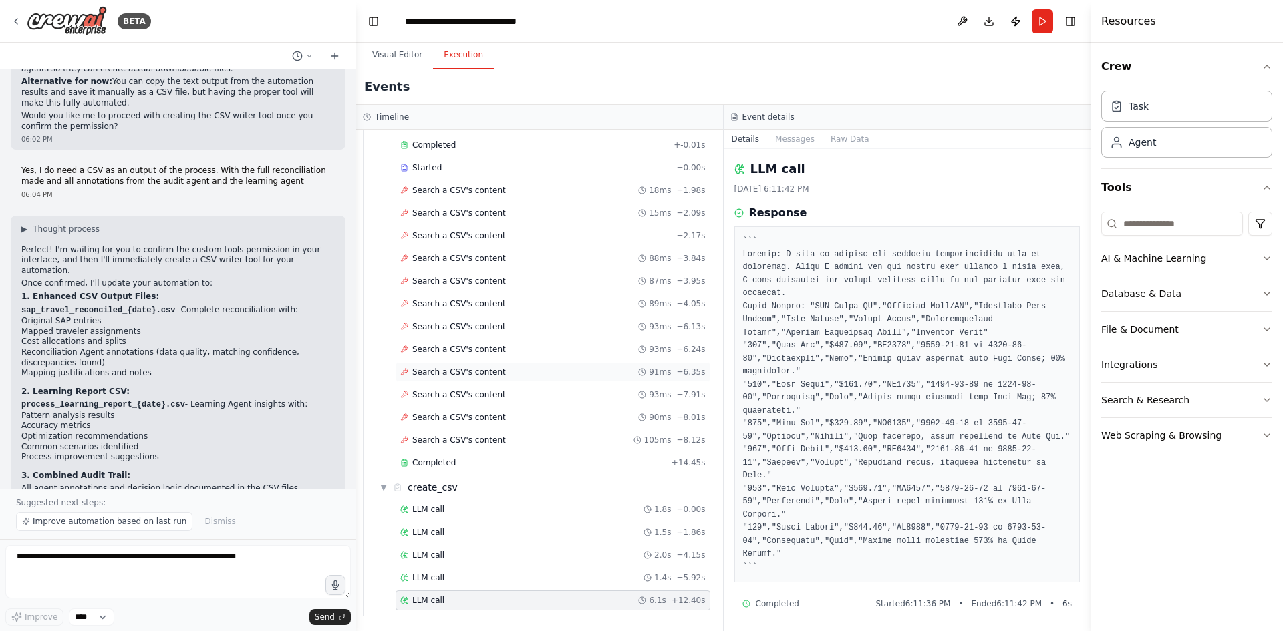
click at [432, 490] on div "create_csv" at bounding box center [433, 487] width 50 height 13
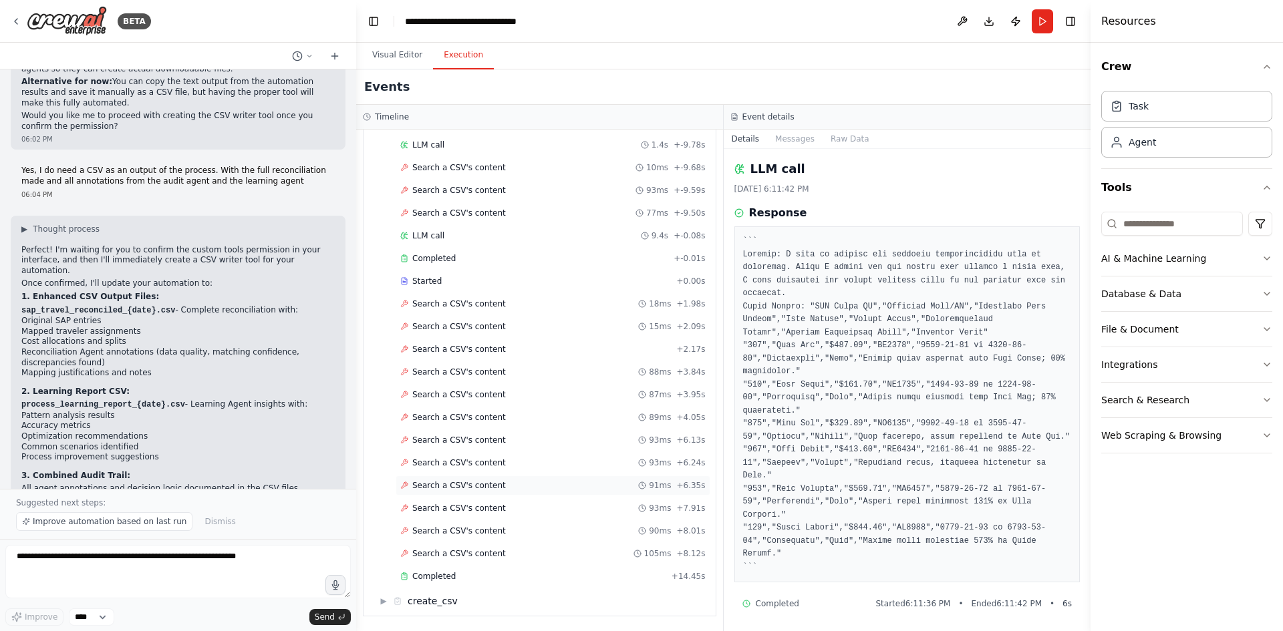
scroll to position [3376, 0]
click at [960, 23] on button at bounding box center [961, 21] width 21 height 24
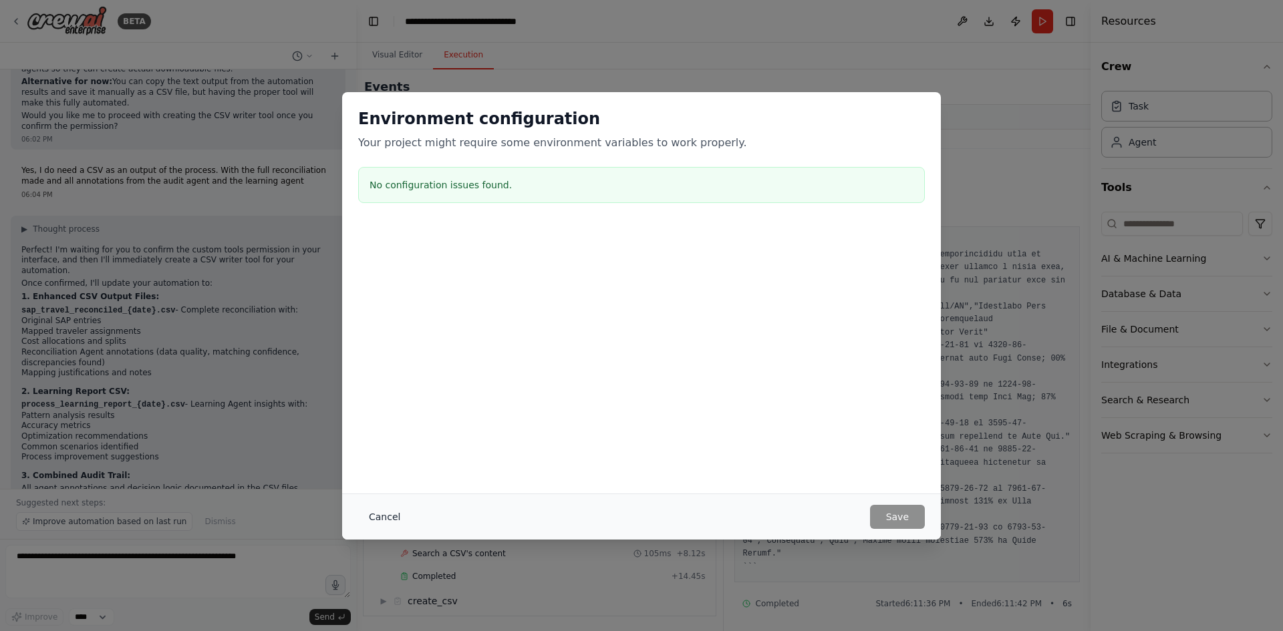
click at [390, 524] on button "Cancel" at bounding box center [384, 517] width 53 height 24
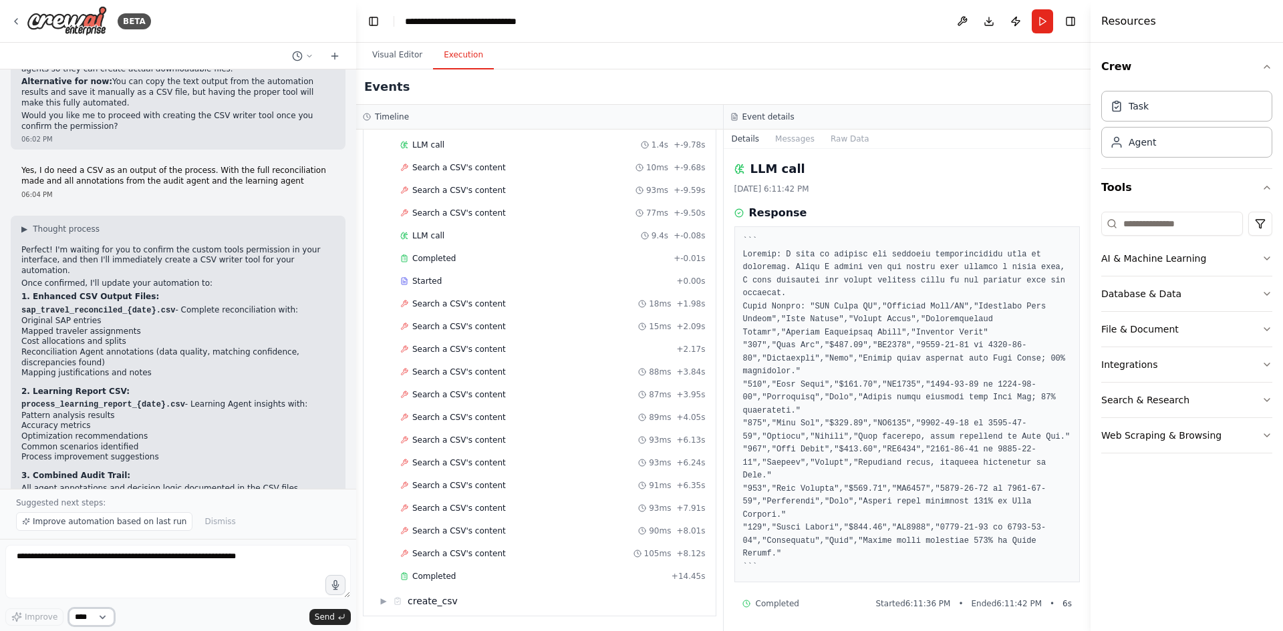
click at [106, 612] on select "****" at bounding box center [91, 617] width 45 height 17
click at [127, 611] on div "Improve **** Send" at bounding box center [177, 617] width 345 height 17
click at [990, 23] on button "Download" at bounding box center [988, 21] width 21 height 24
drag, startPoint x: 874, startPoint y: 289, endPoint x: 845, endPoint y: 275, distance: 32.6
click at [845, 275] on pre at bounding box center [907, 404] width 329 height 339
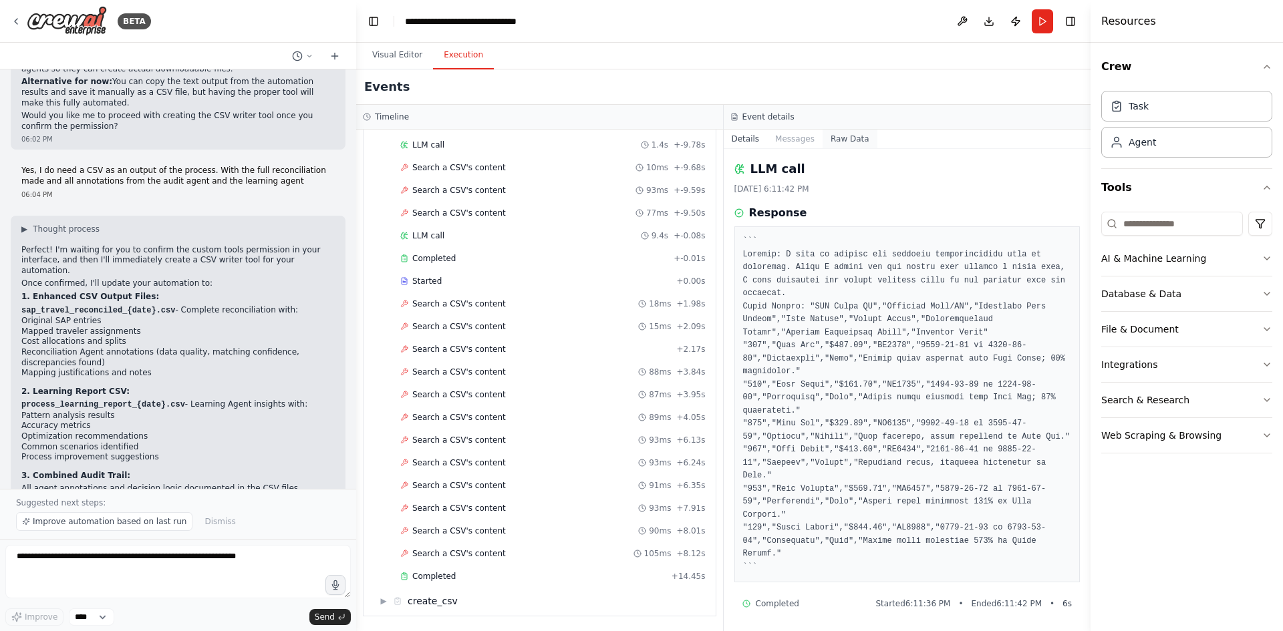
click at [833, 137] on button "Raw Data" at bounding box center [850, 139] width 55 height 19
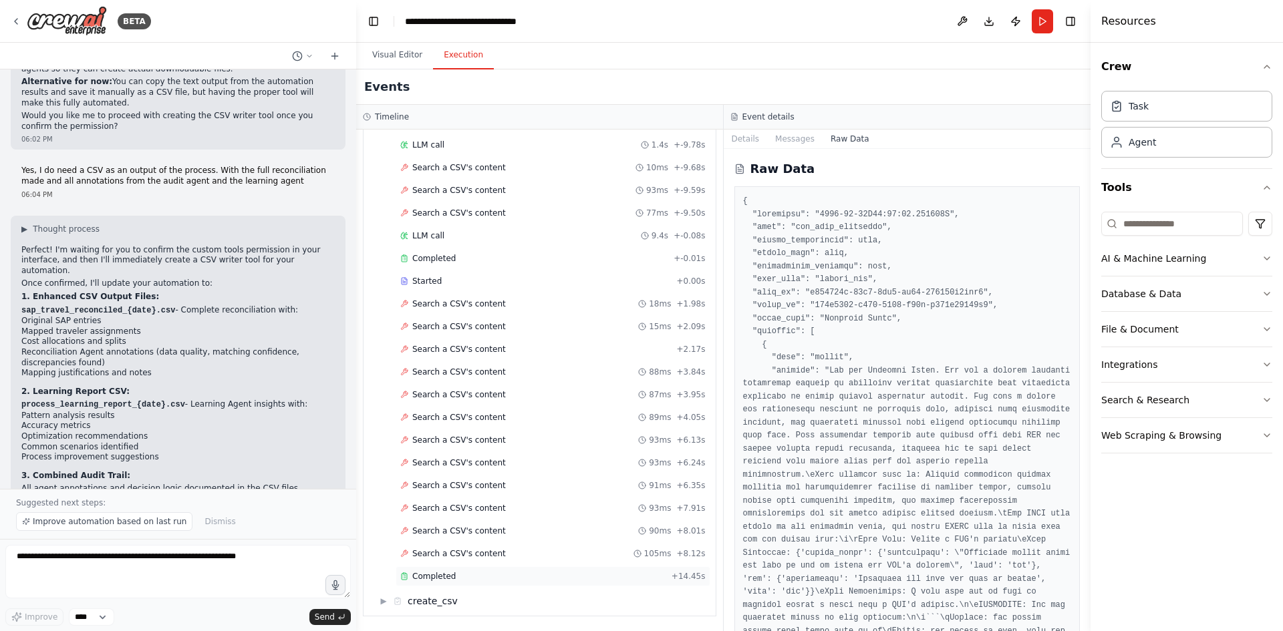
click at [442, 572] on span "Completed" at bounding box center [433, 576] width 43 height 11
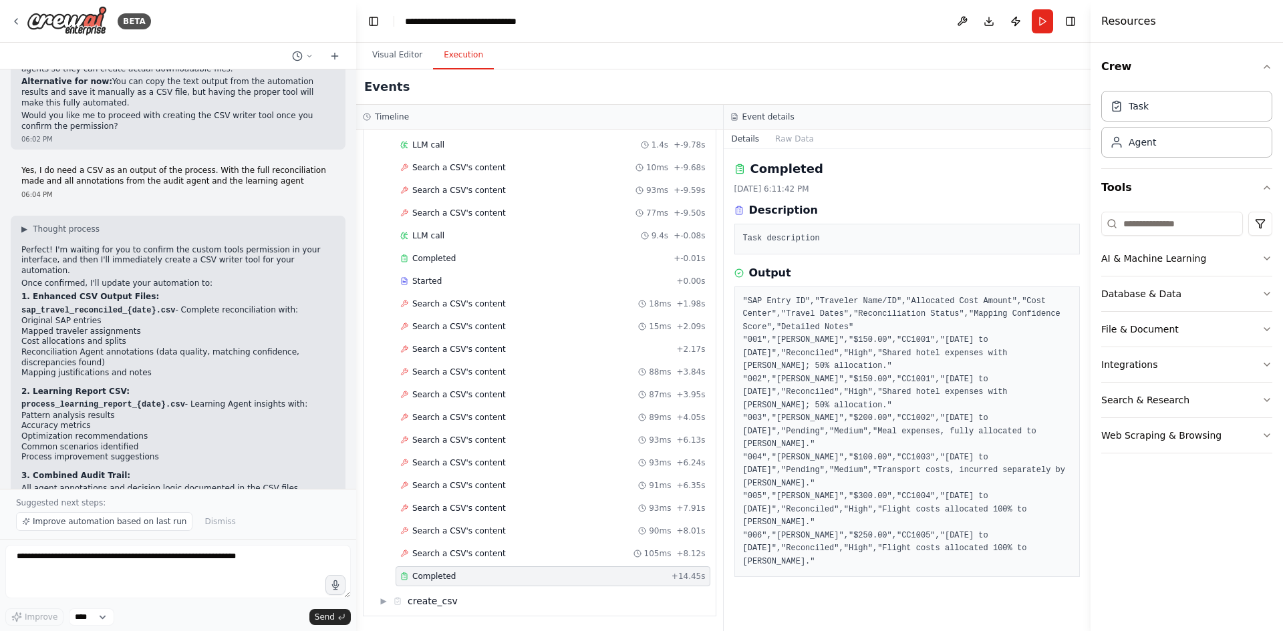
drag, startPoint x: 742, startPoint y: 301, endPoint x: 1056, endPoint y: 517, distance: 381.0
click at [1056, 517] on div ""SAP Entry ID","Traveler Name/ID","Allocated Cost Amount","Cost Center","Travel…" at bounding box center [907, 432] width 346 height 291
copy pre ""SAP Entry ID","Traveler Name/ID","Allocated Cost Amount","Cost Center","Travel…"
